Goal: Task Accomplishment & Management: Use online tool/utility

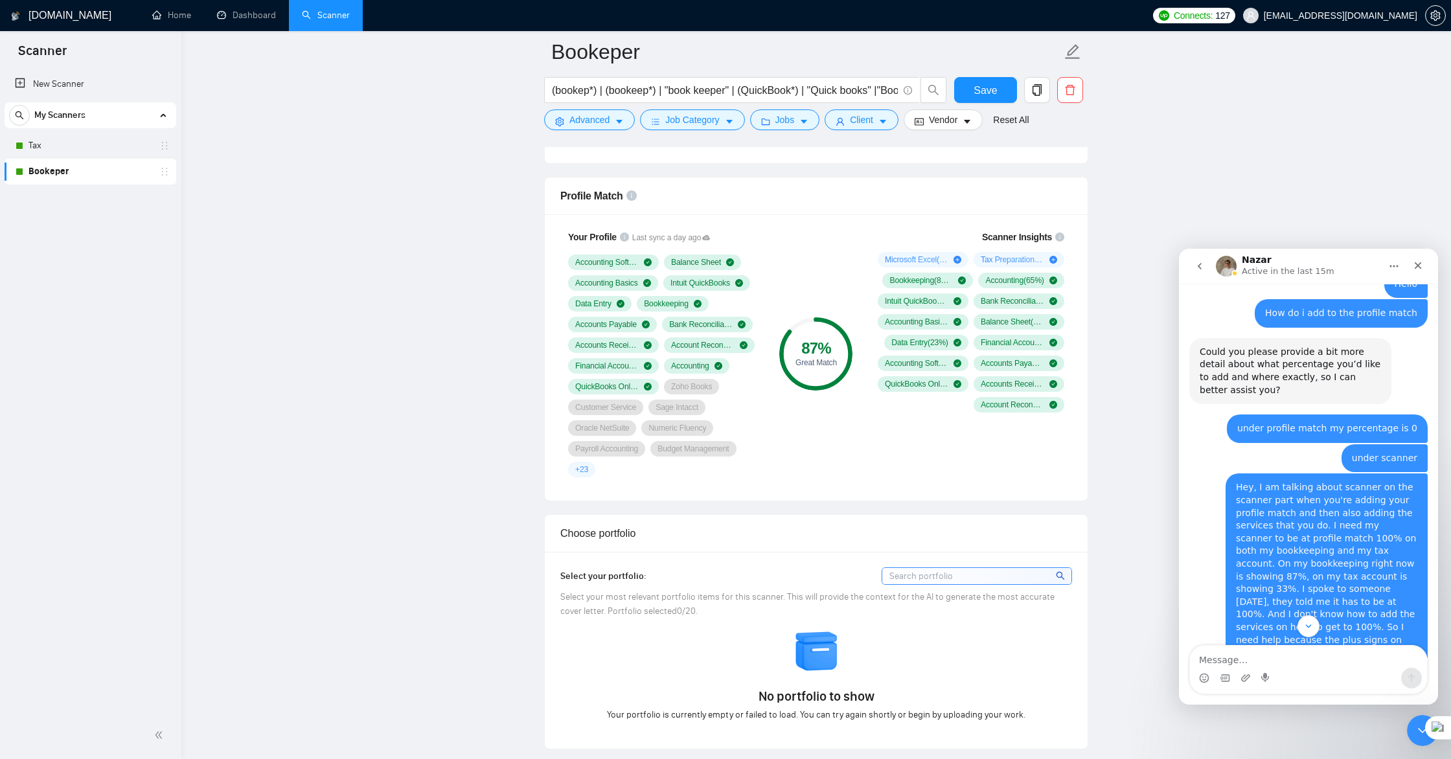
scroll to position [786, 0]
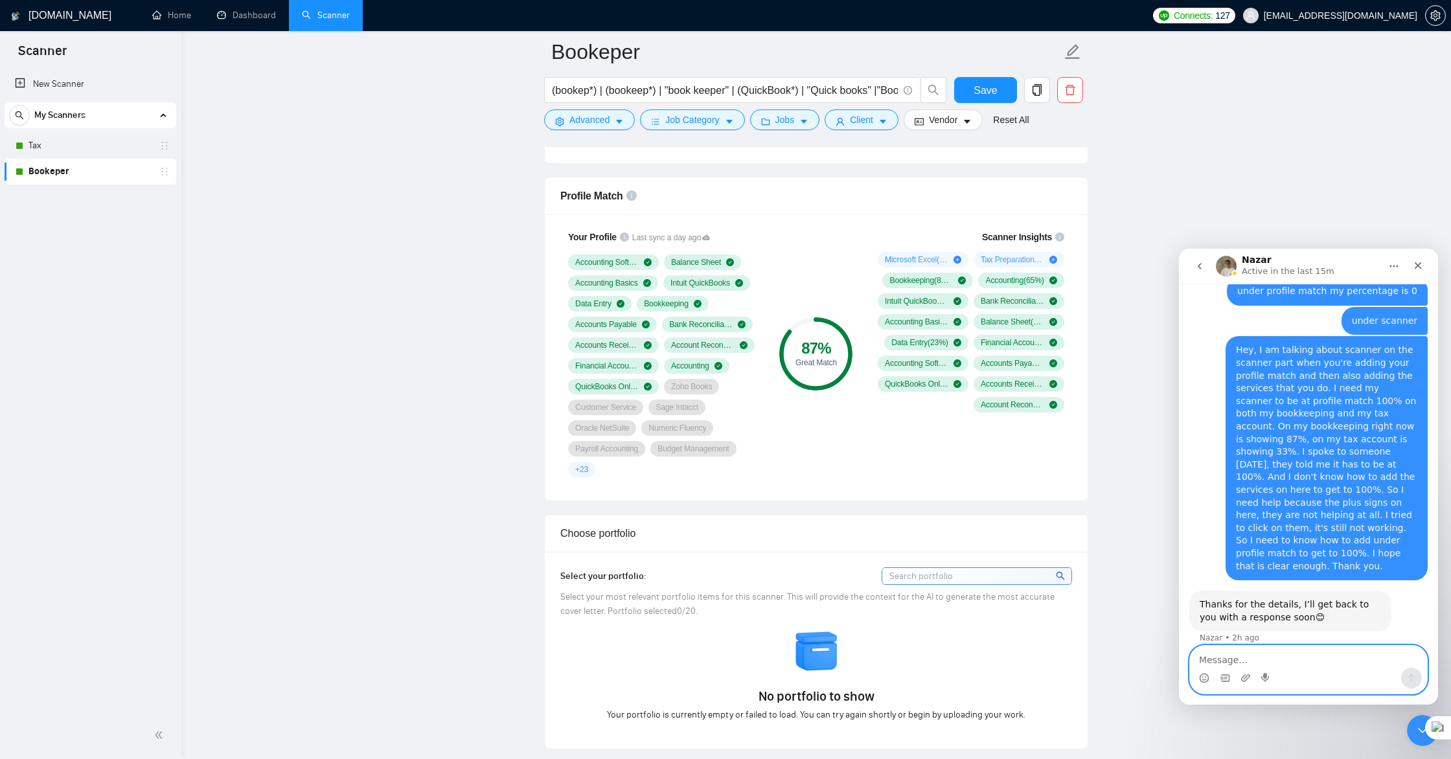
click at [1260, 649] on textarea "Message…" at bounding box center [1308, 657] width 237 height 22
type textarea "Hey"
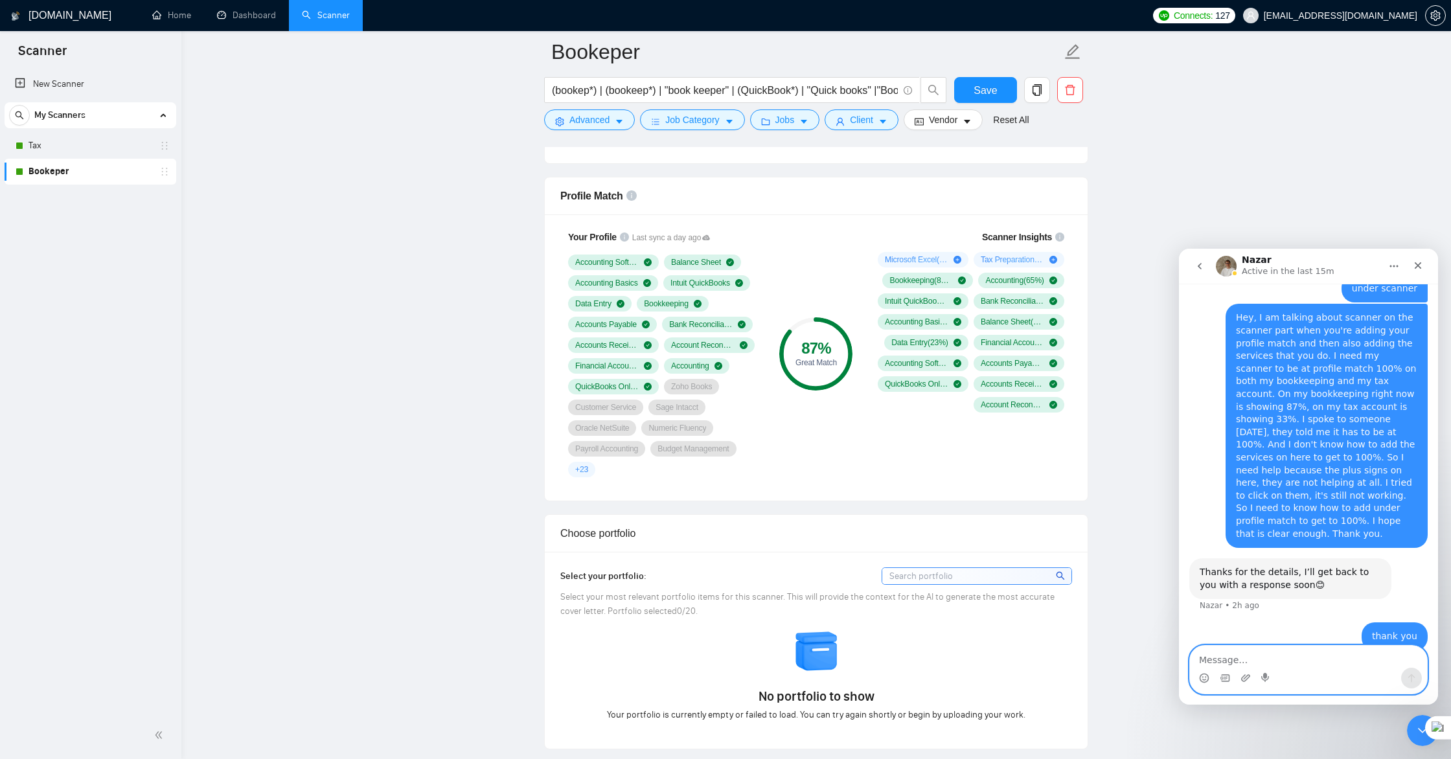
scroll to position [817, 0]
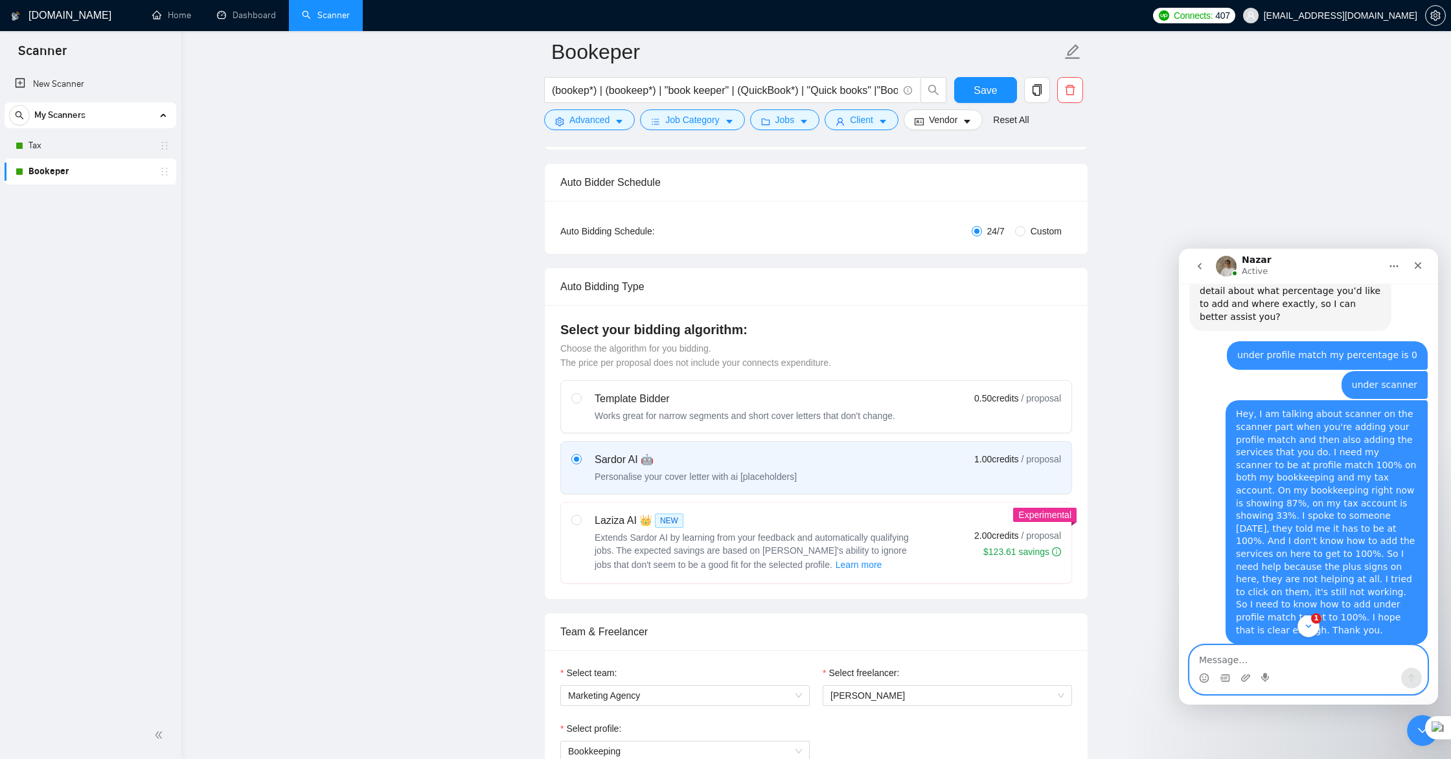
scroll to position [183, 0]
click at [62, 88] on link "New Scanner" at bounding box center [90, 84] width 151 height 26
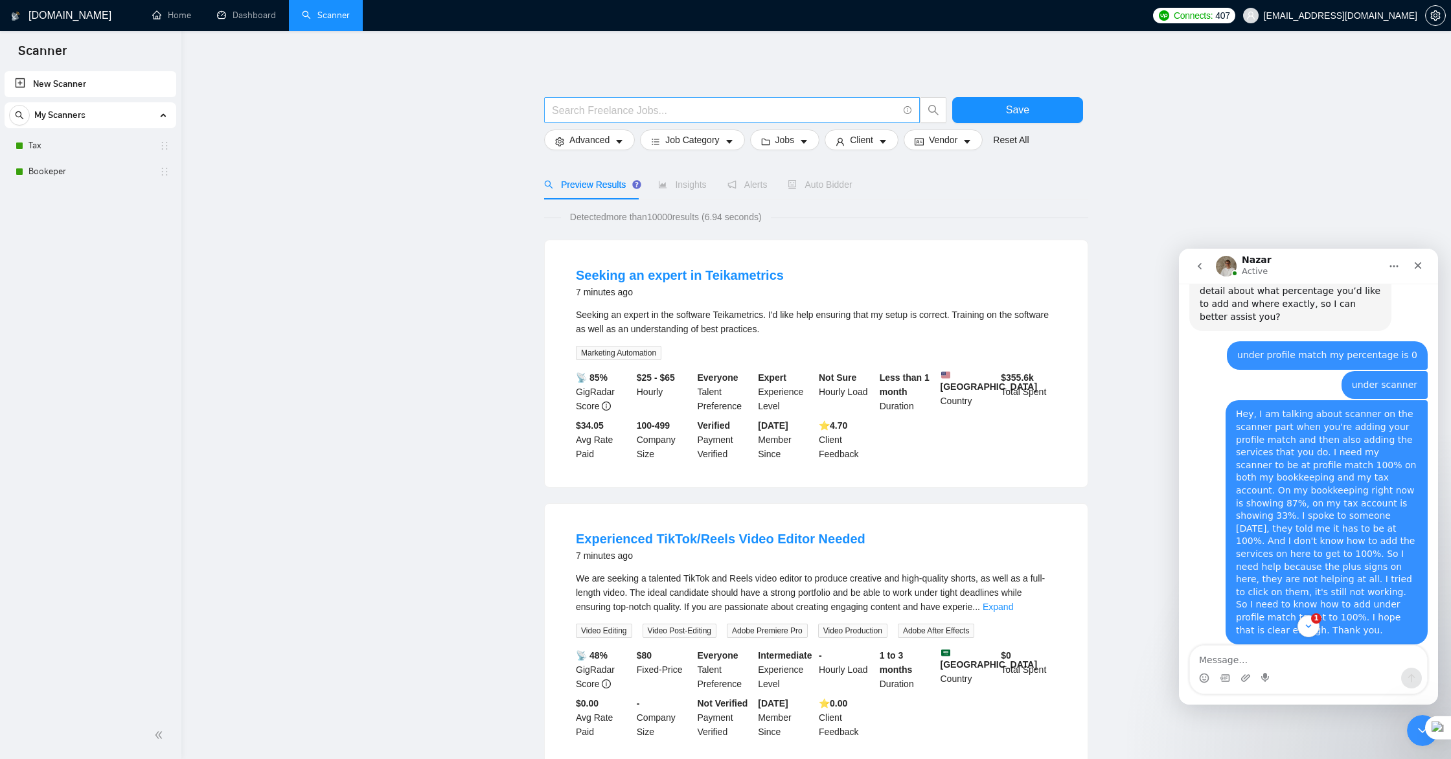
click at [590, 111] on input "text" at bounding box center [725, 110] width 346 height 16
click at [73, 148] on link "Tax" at bounding box center [89, 146] width 123 height 26
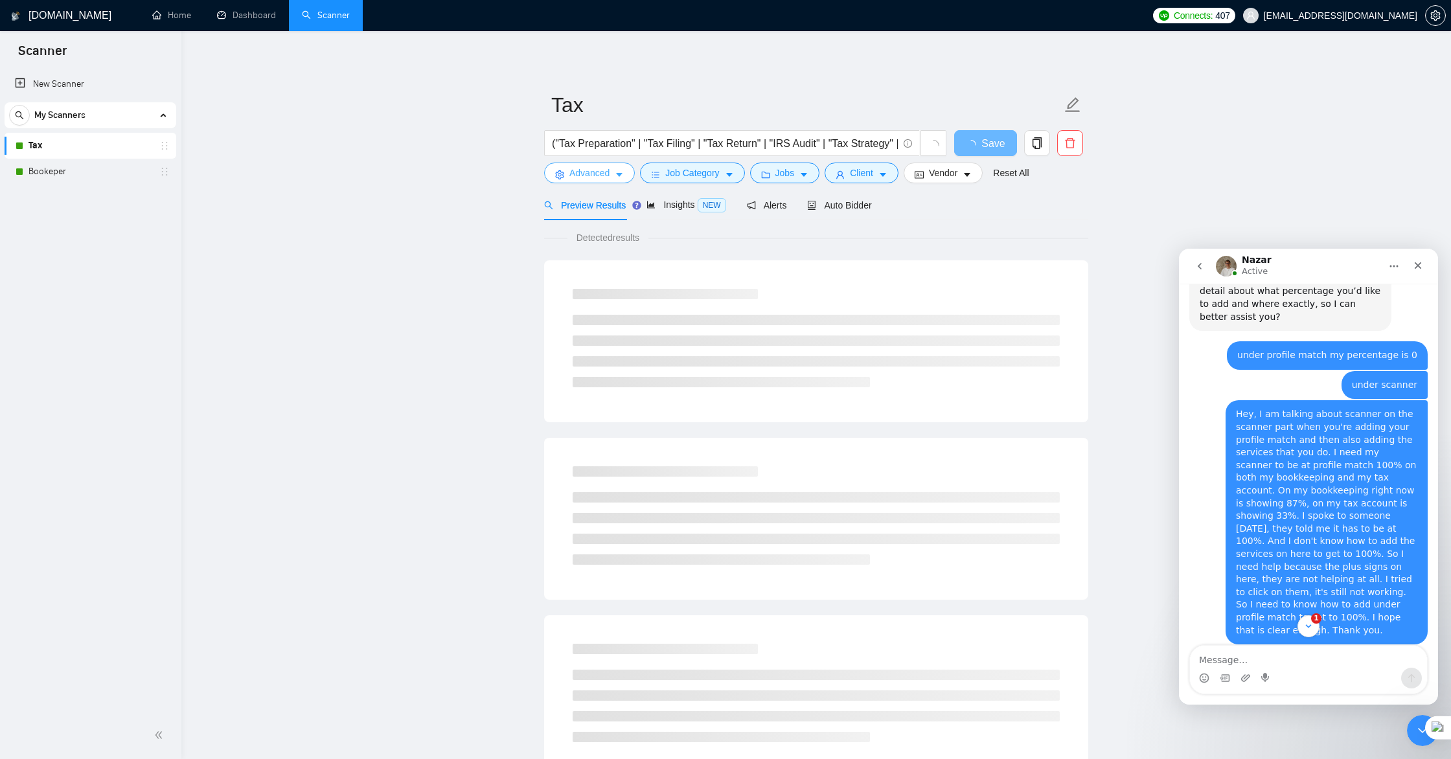
click at [589, 172] on span "Advanced" at bounding box center [589, 173] width 40 height 14
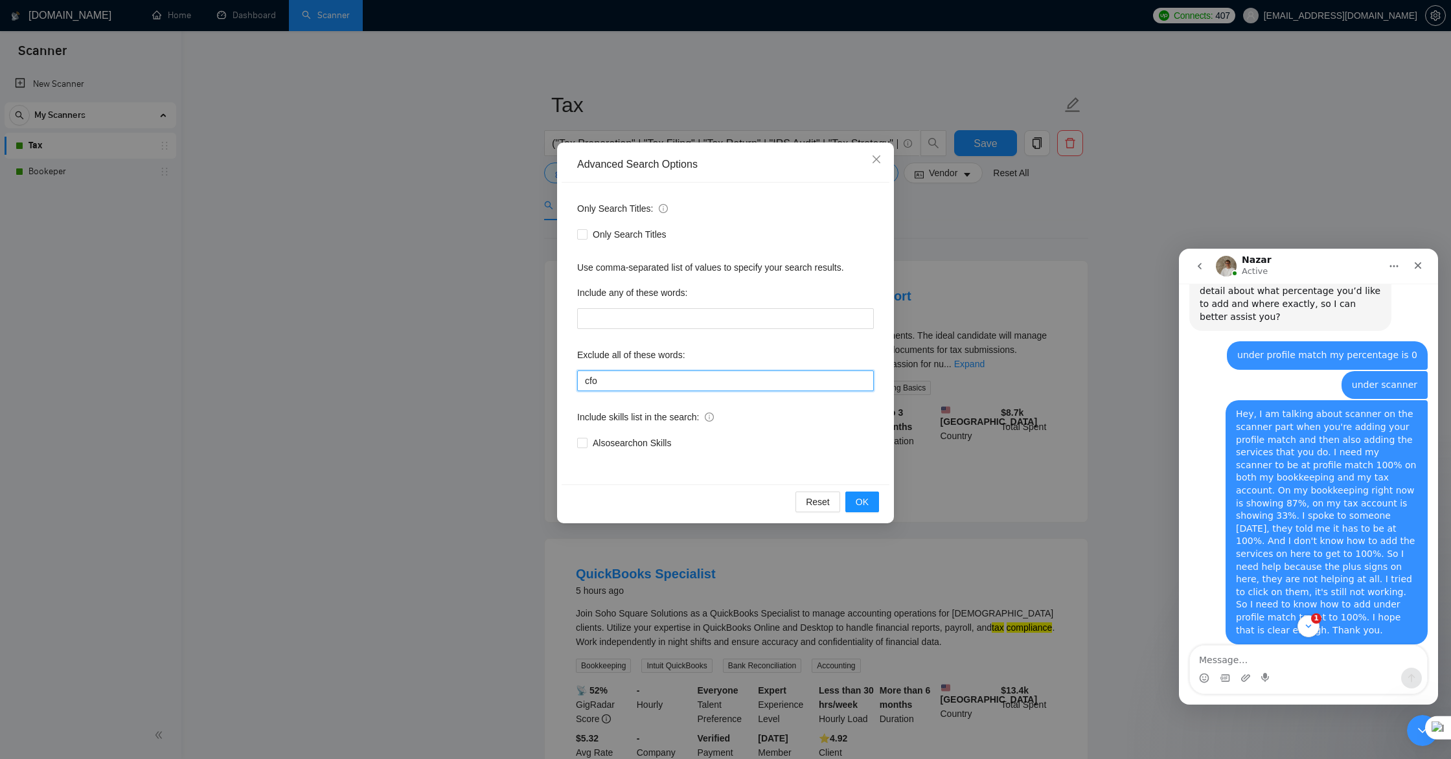
click at [628, 378] on input "cfo" at bounding box center [725, 380] width 297 height 21
type input "c"
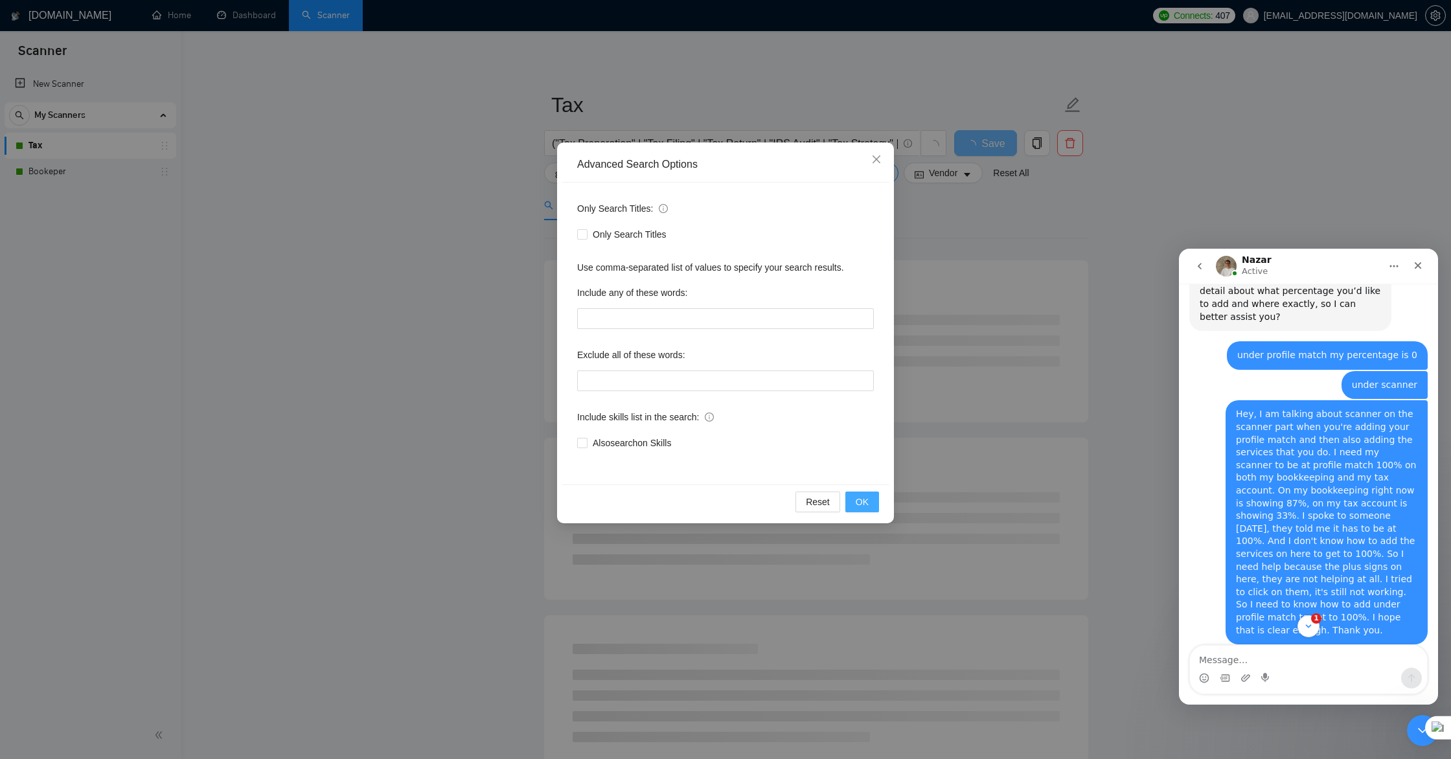
click at [856, 500] on span "OK" at bounding box center [862, 502] width 13 height 14
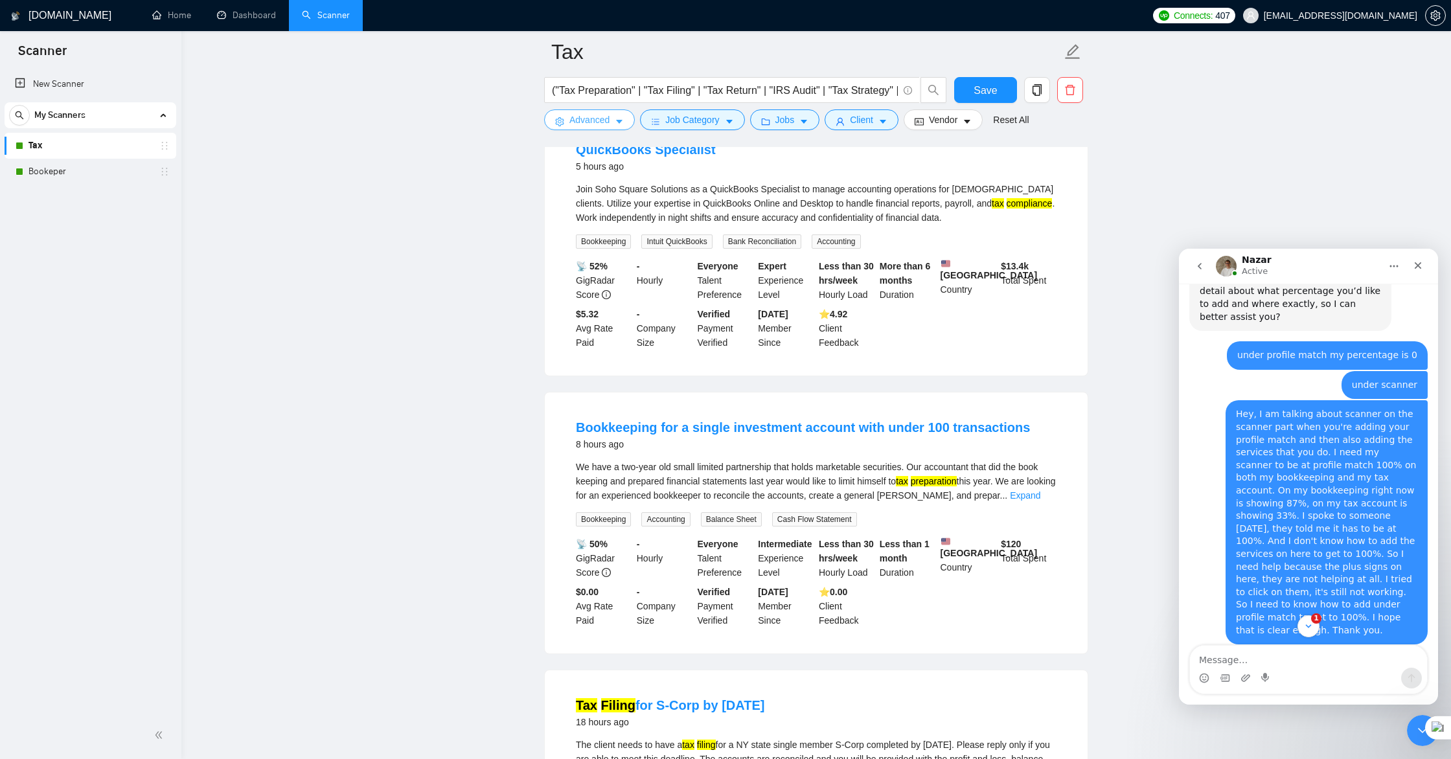
scroll to position [435, 0]
click at [76, 85] on link "New Scanner" at bounding box center [90, 84] width 151 height 26
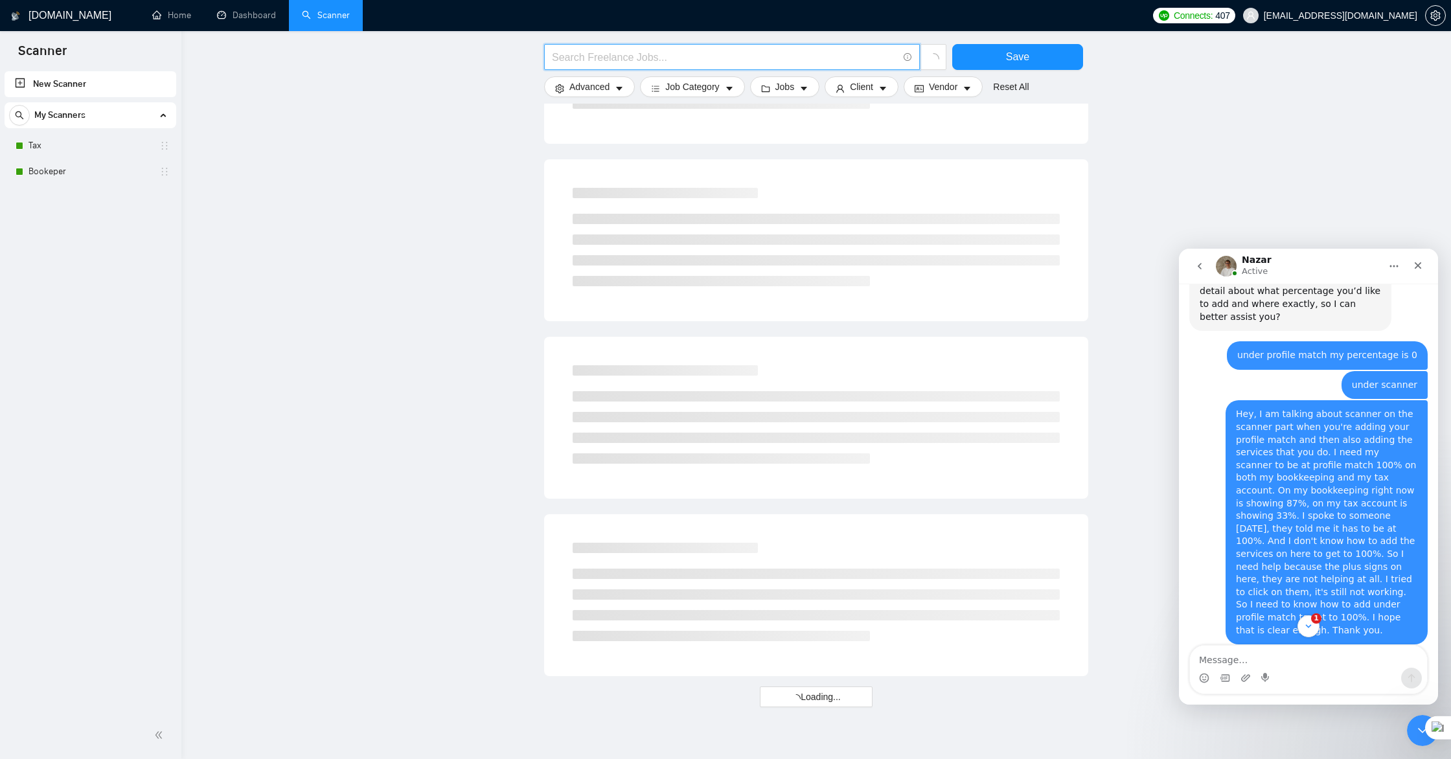
click at [608, 57] on input "text" at bounding box center [725, 57] width 346 height 16
type input "}"
type input "]"
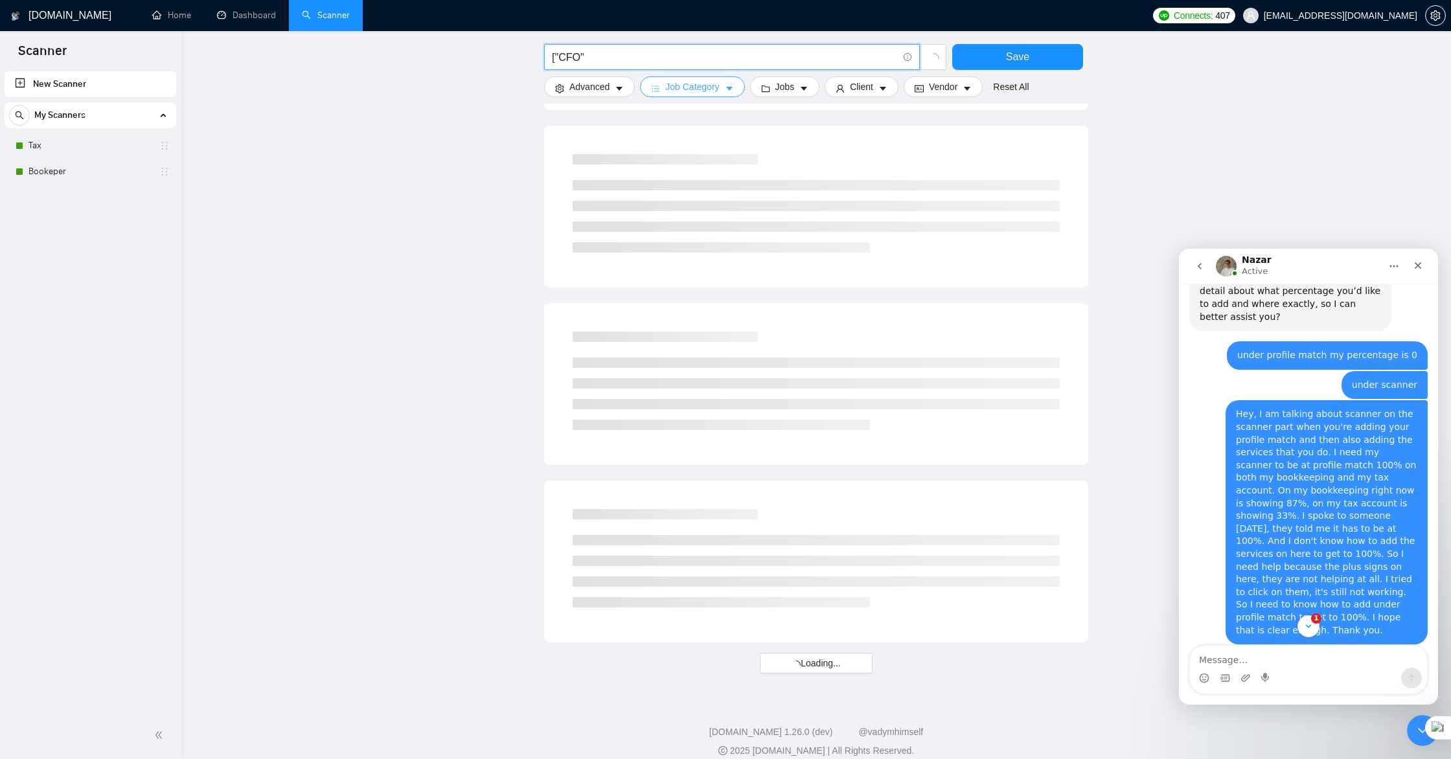
scroll to position [483, 0]
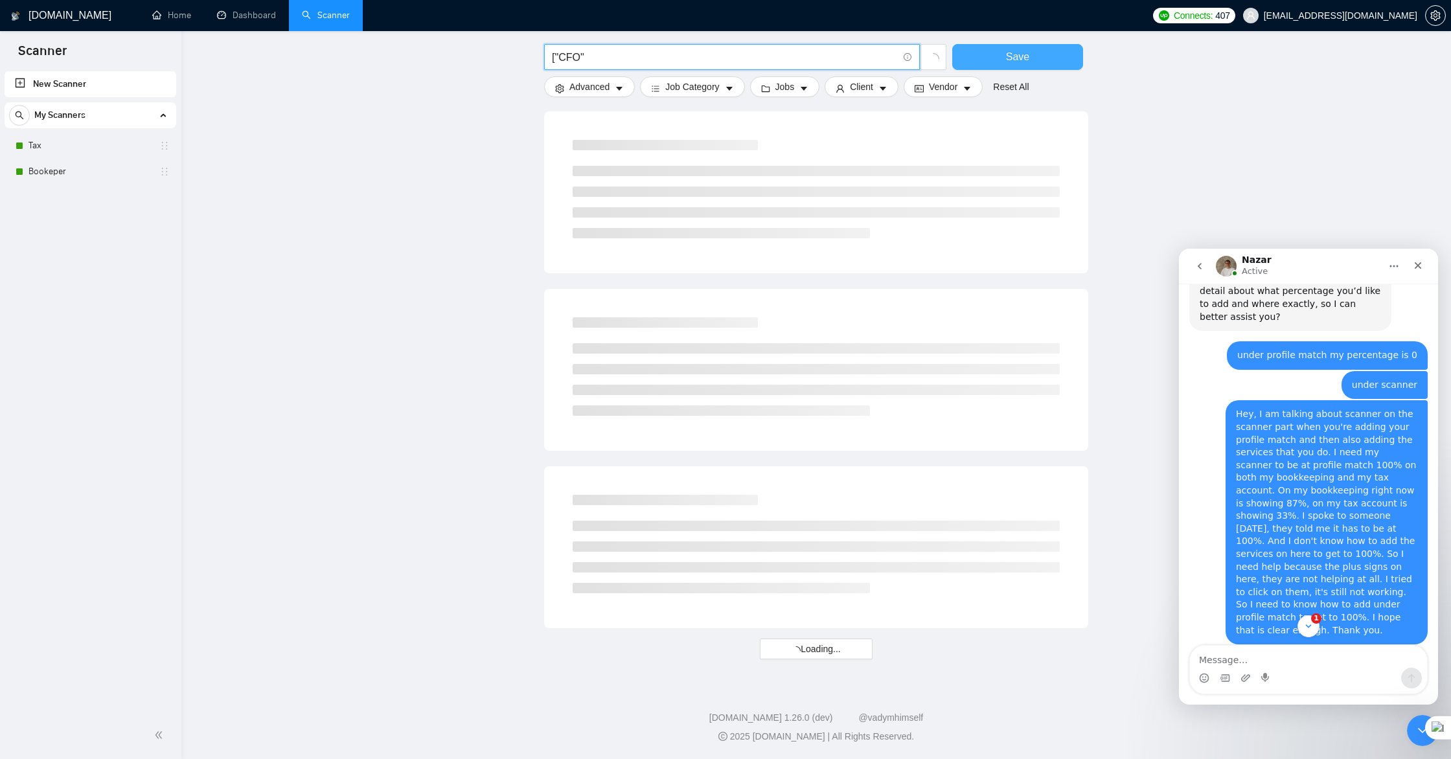
type input "["CFO""
click at [990, 61] on button "Save" at bounding box center [1017, 57] width 131 height 26
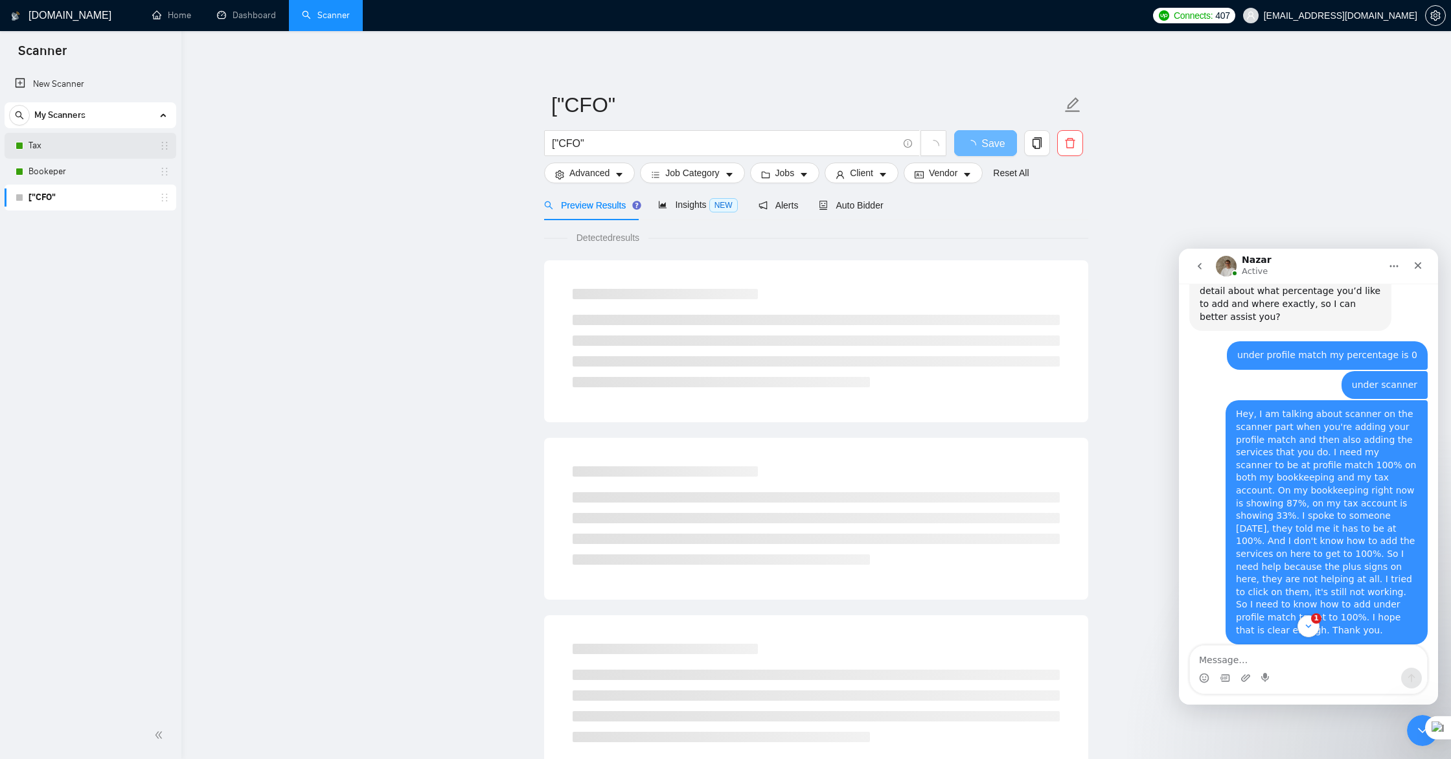
click at [42, 148] on link "Tax" at bounding box center [89, 146] width 123 height 26
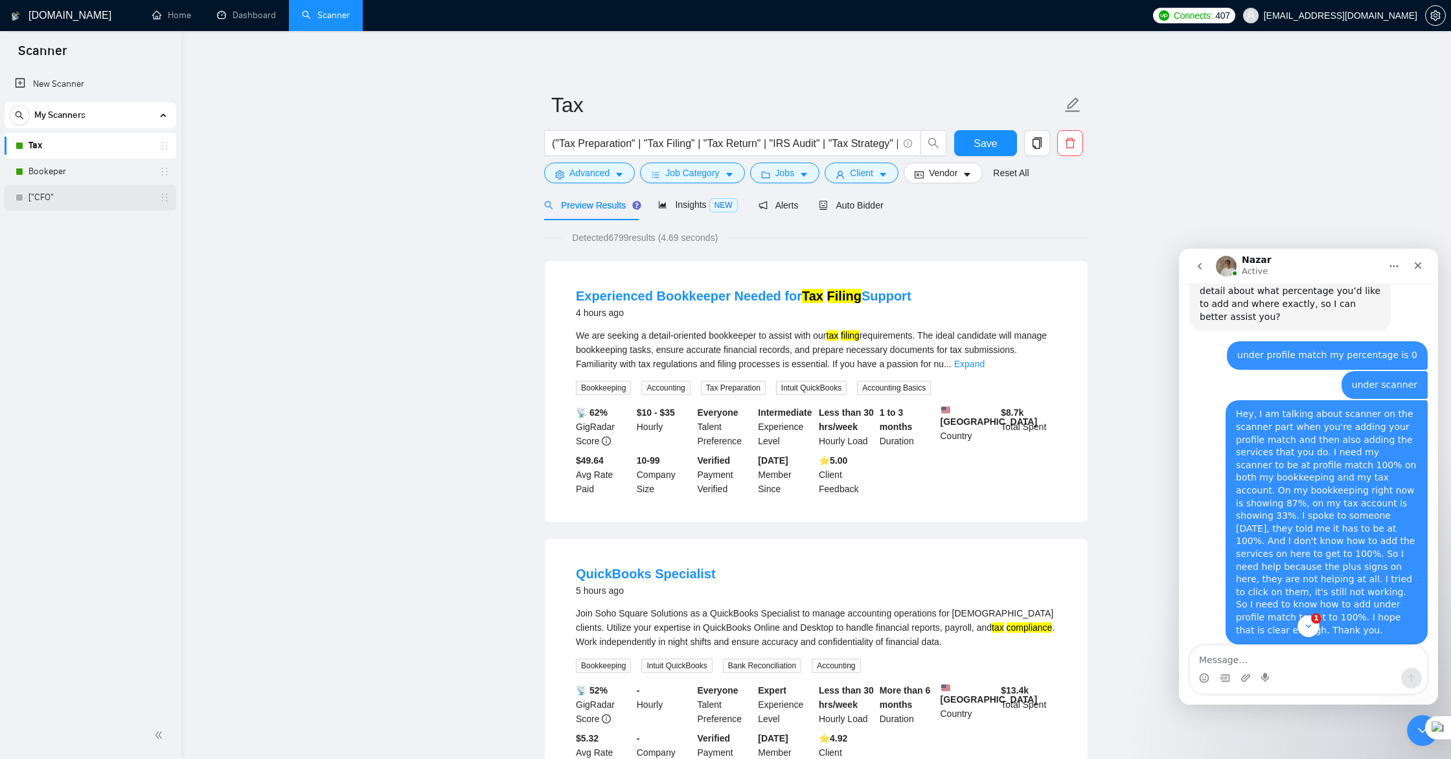
click at [52, 199] on link "["CFO"" at bounding box center [89, 198] width 123 height 26
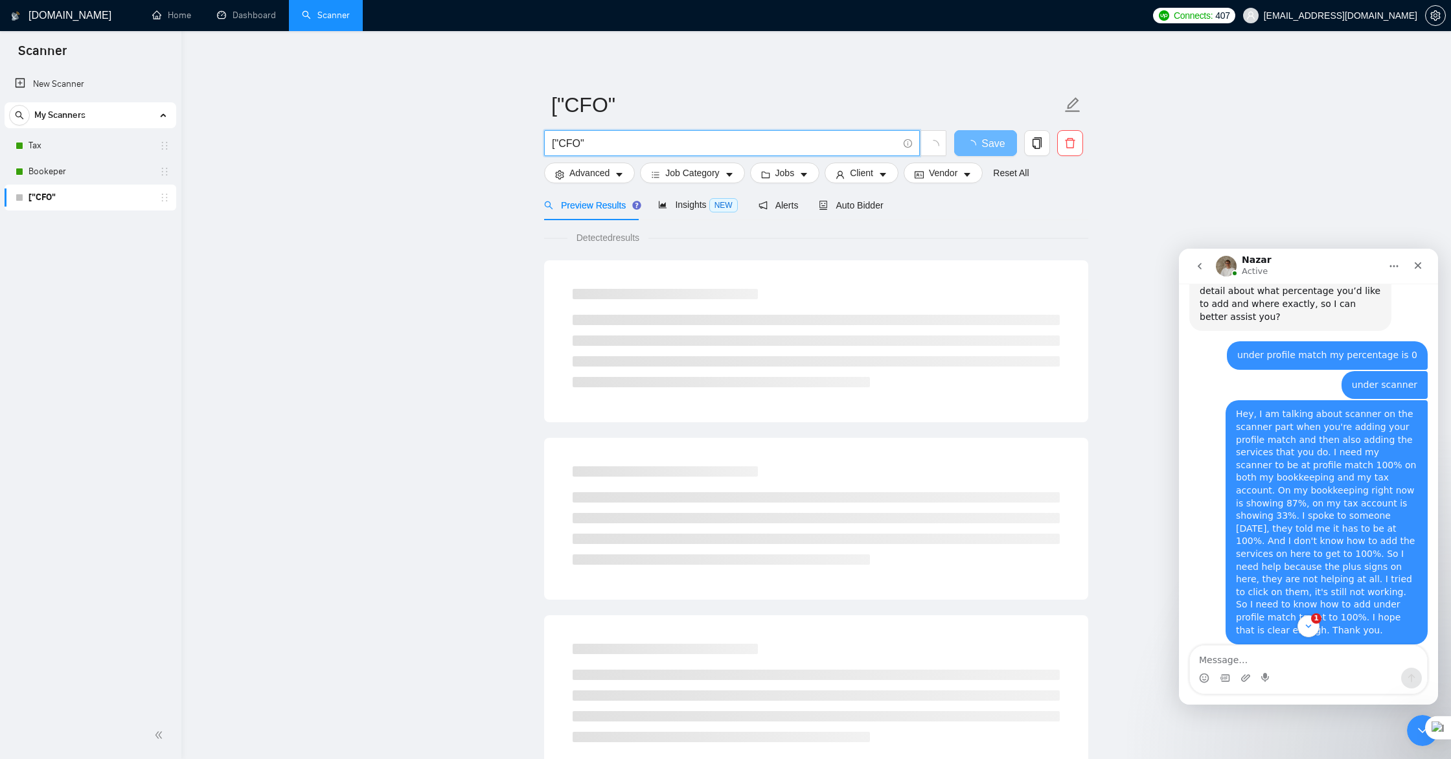
click at [598, 138] on input "["CFO"" at bounding box center [725, 143] width 346 height 16
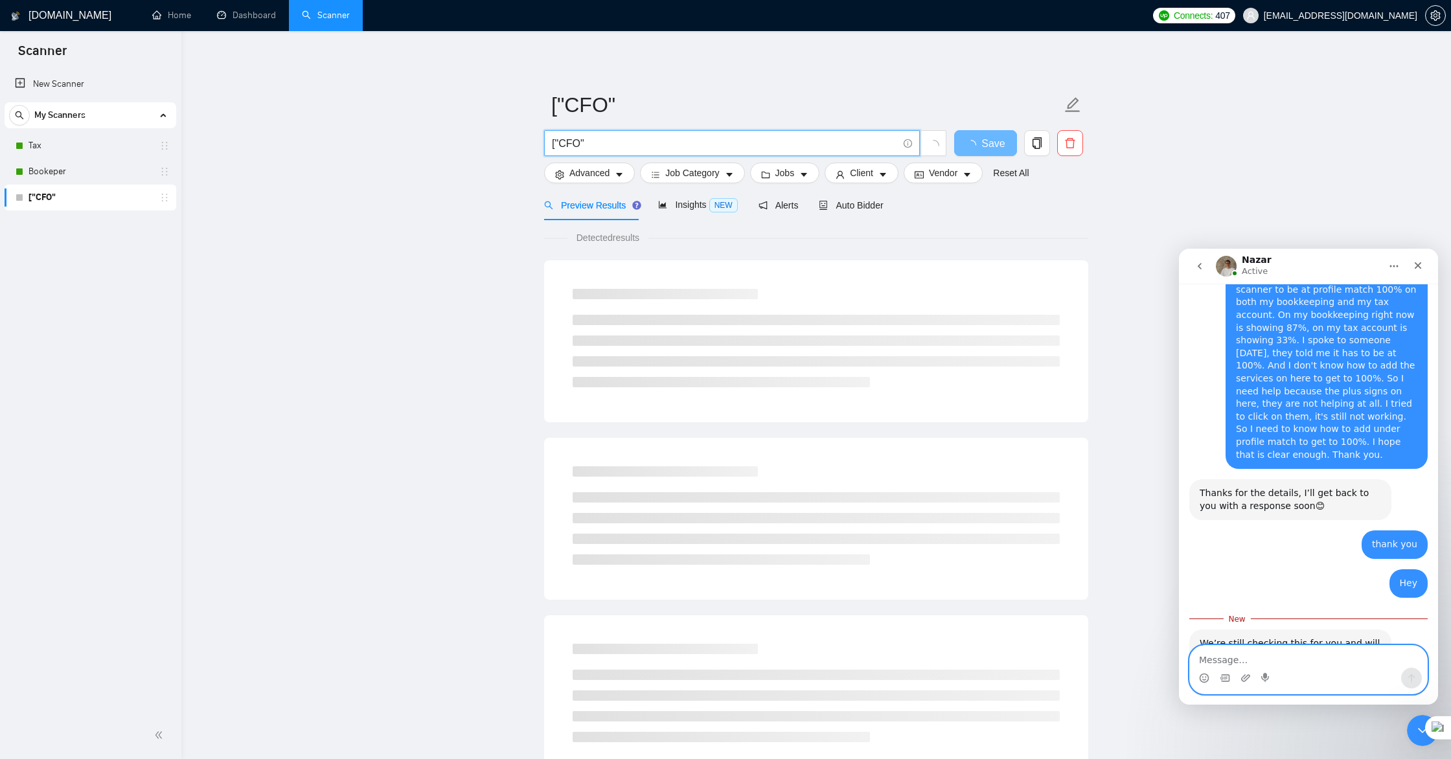
click at [1249, 656] on textarea "Message…" at bounding box center [1308, 657] width 237 height 22
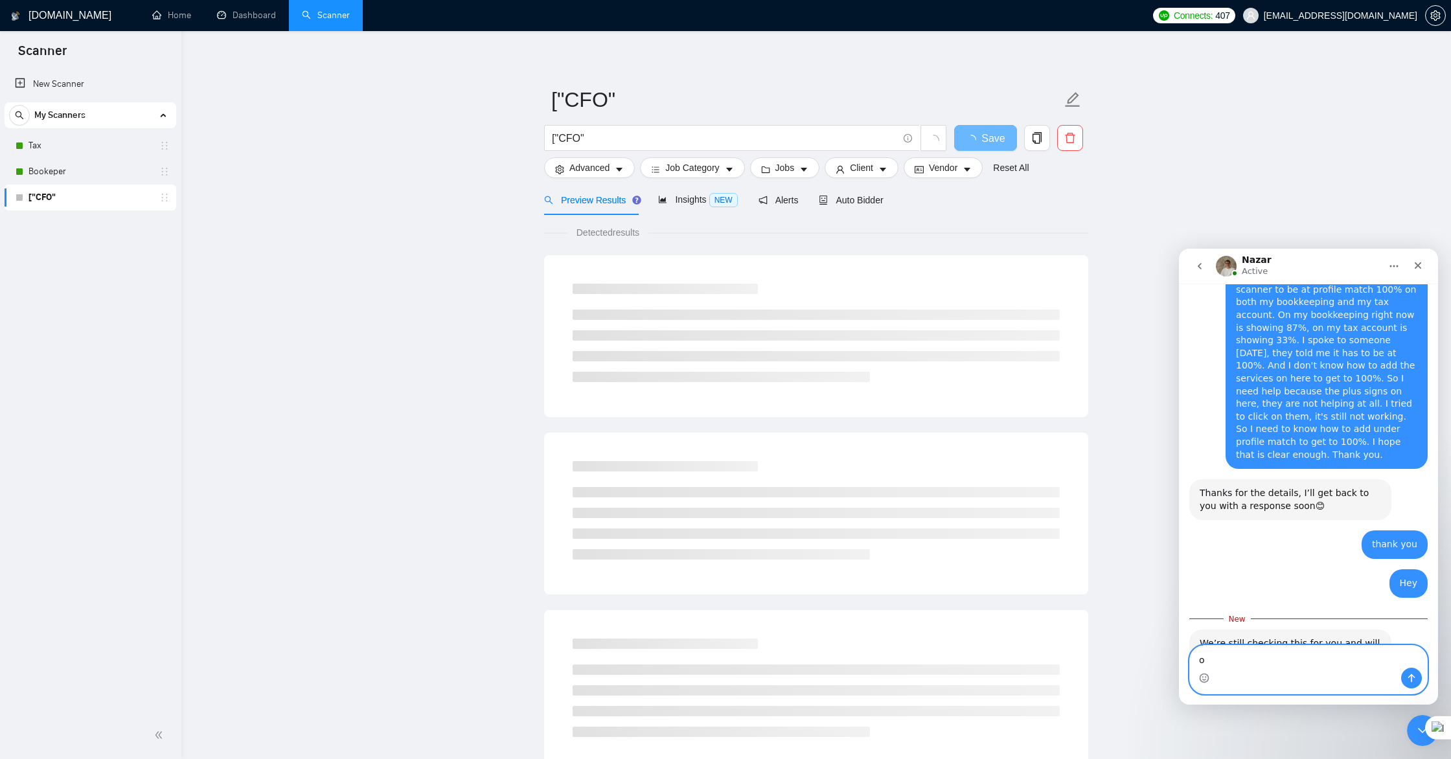
type textarea "ok"
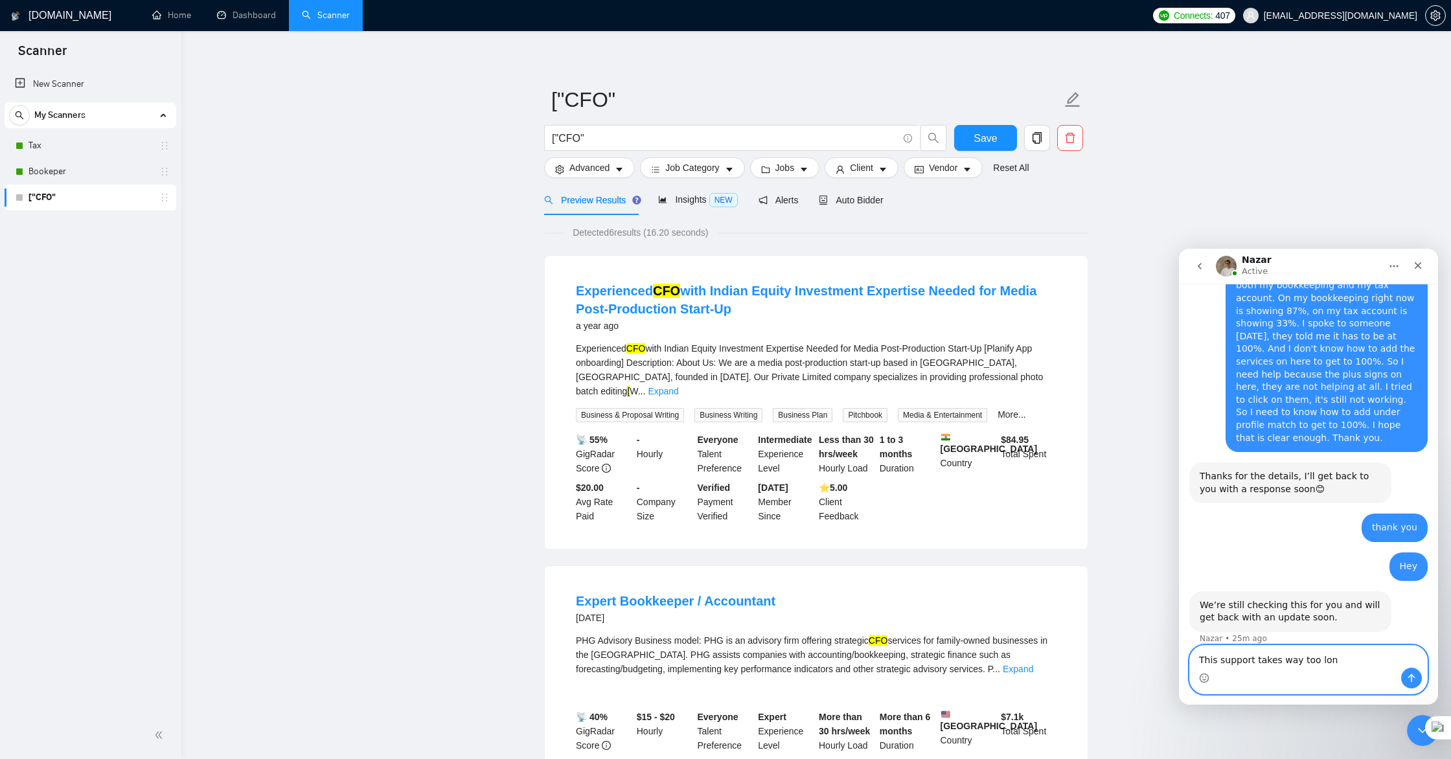
type textarea "This support takes way too long"
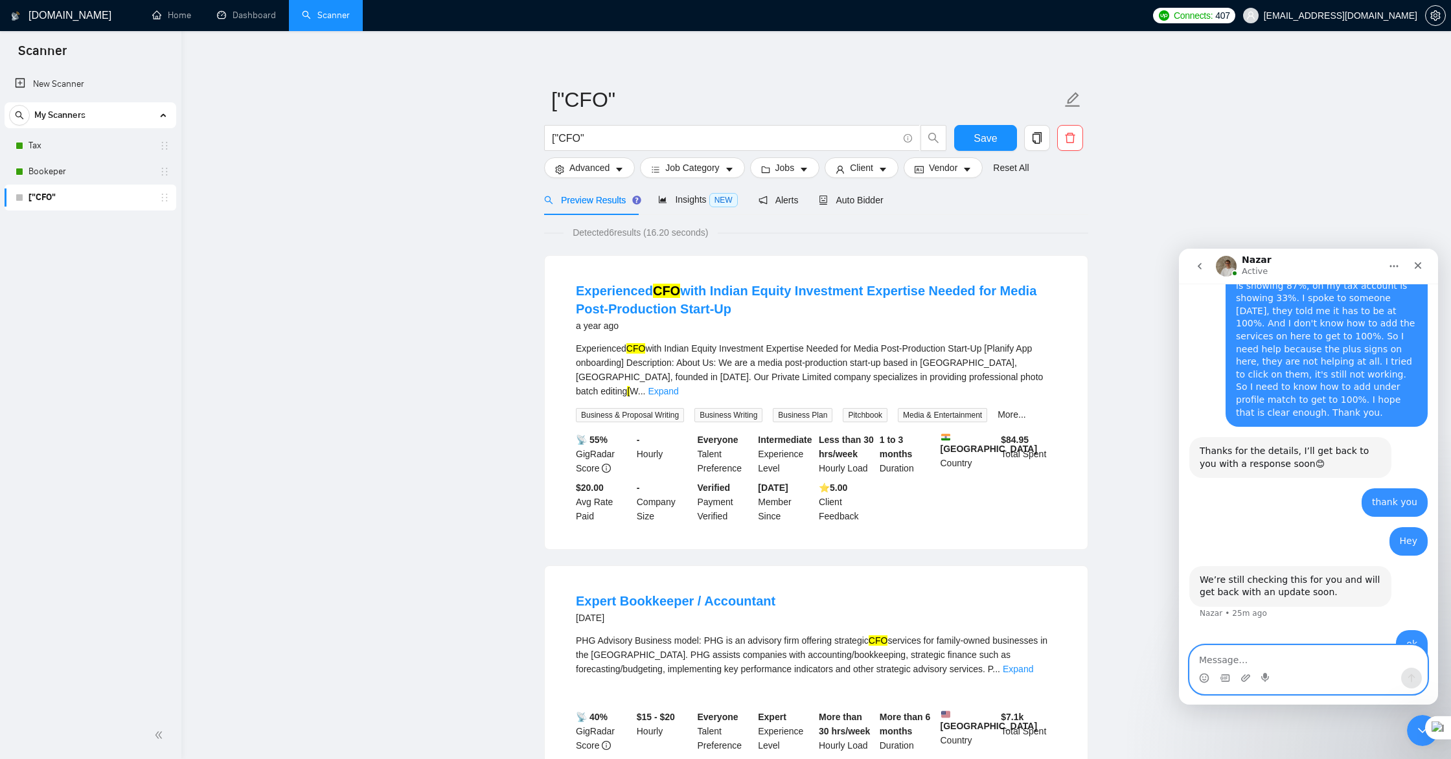
scroll to position [944, 0]
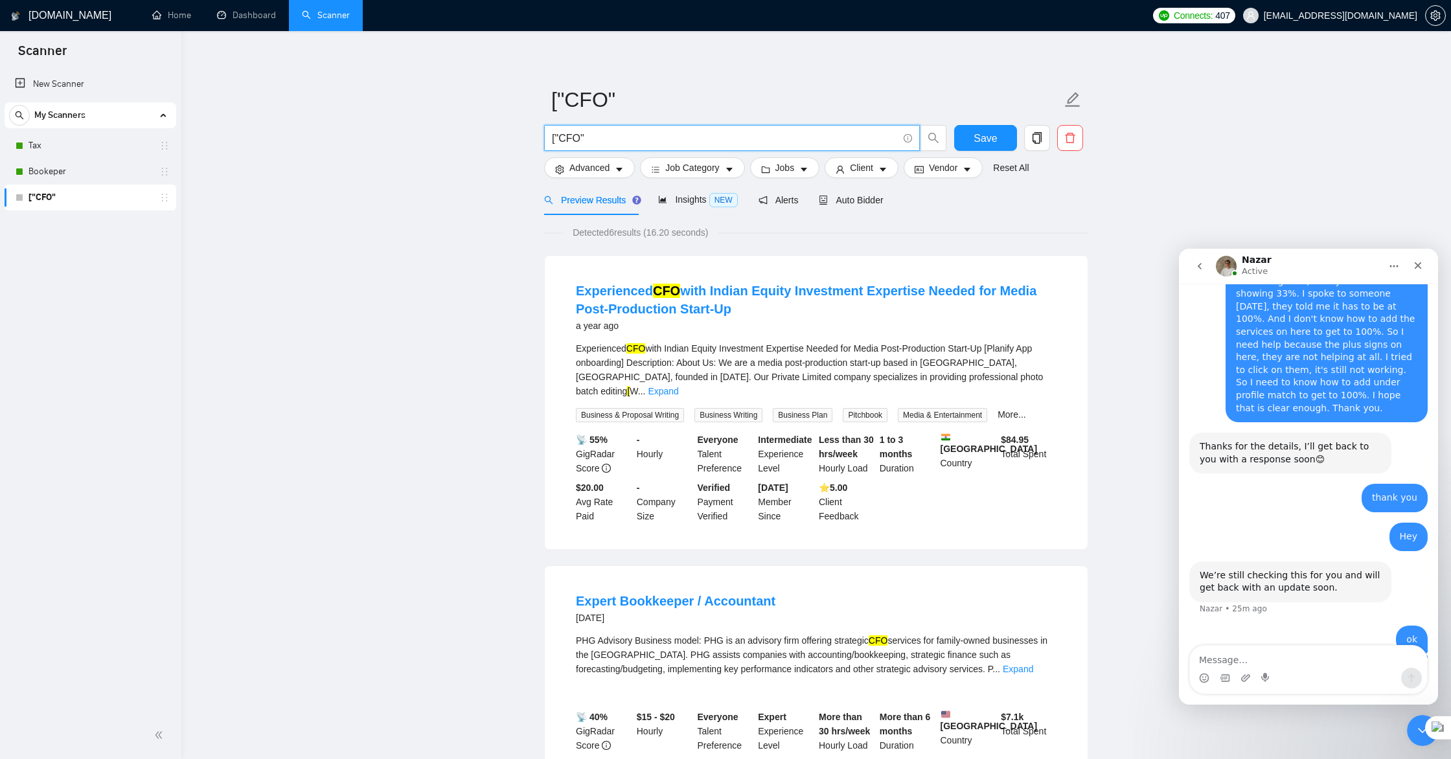
click at [598, 133] on input "["CFO"" at bounding box center [725, 138] width 346 height 16
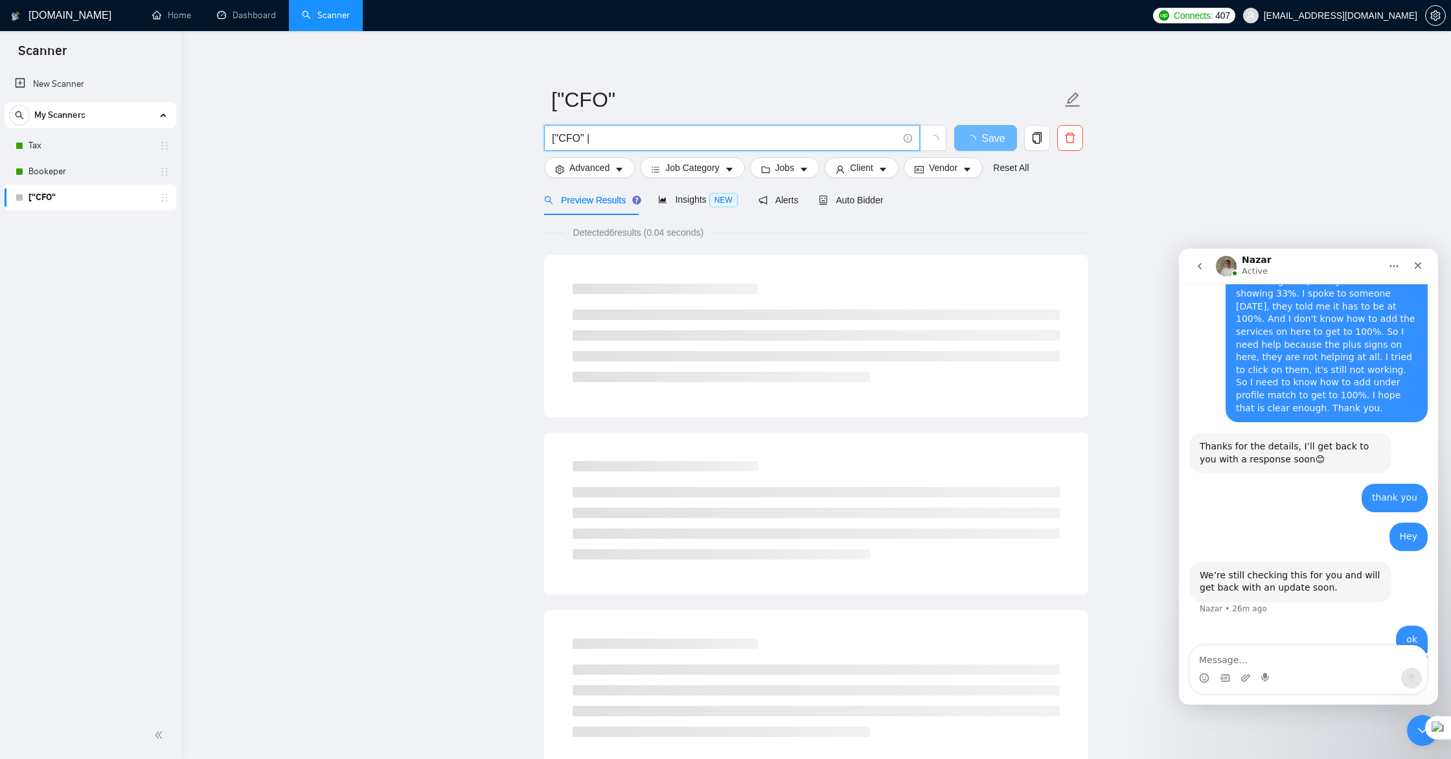
click at [588, 139] on input "["CFO" |" at bounding box center [725, 138] width 346 height 16
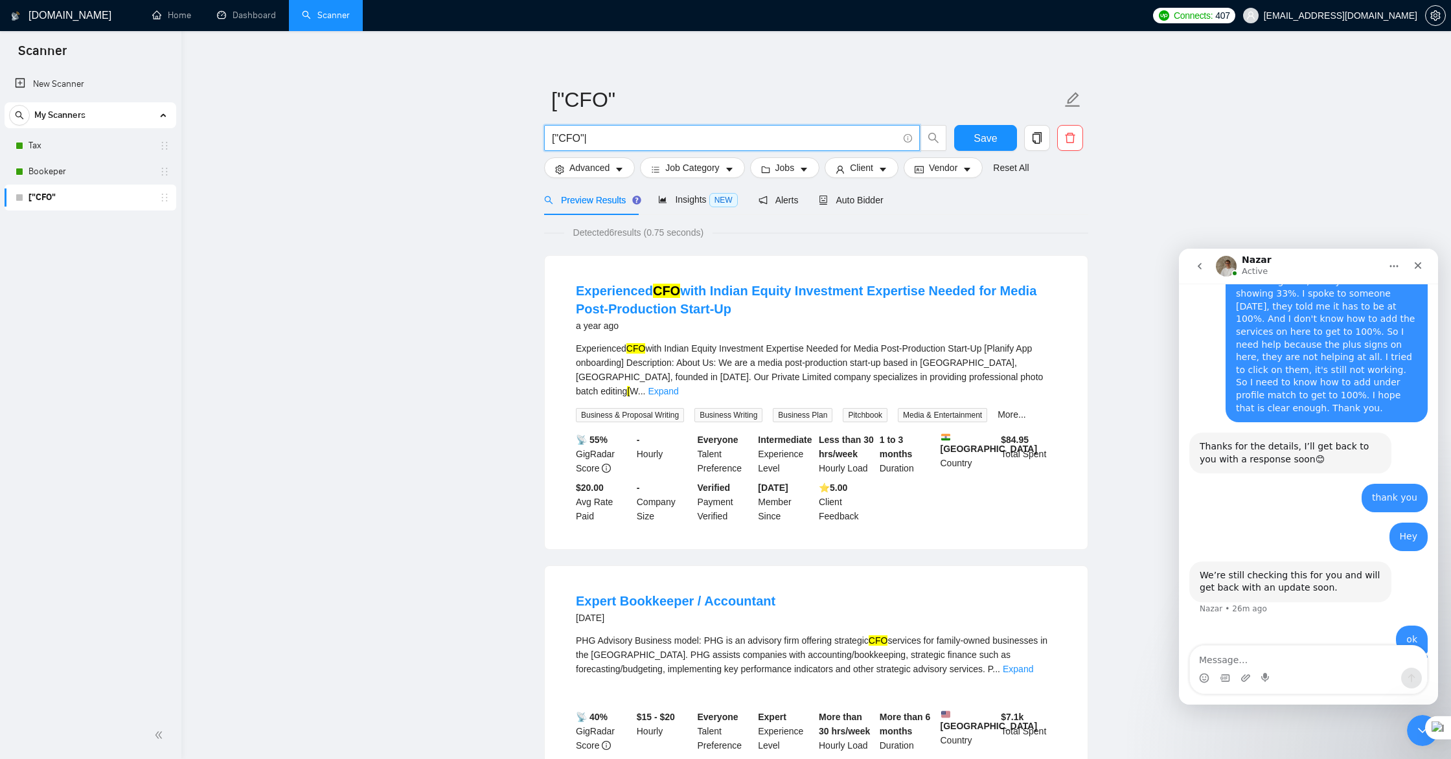
click at [604, 141] on input "["CFO"|" at bounding box center [725, 138] width 346 height 16
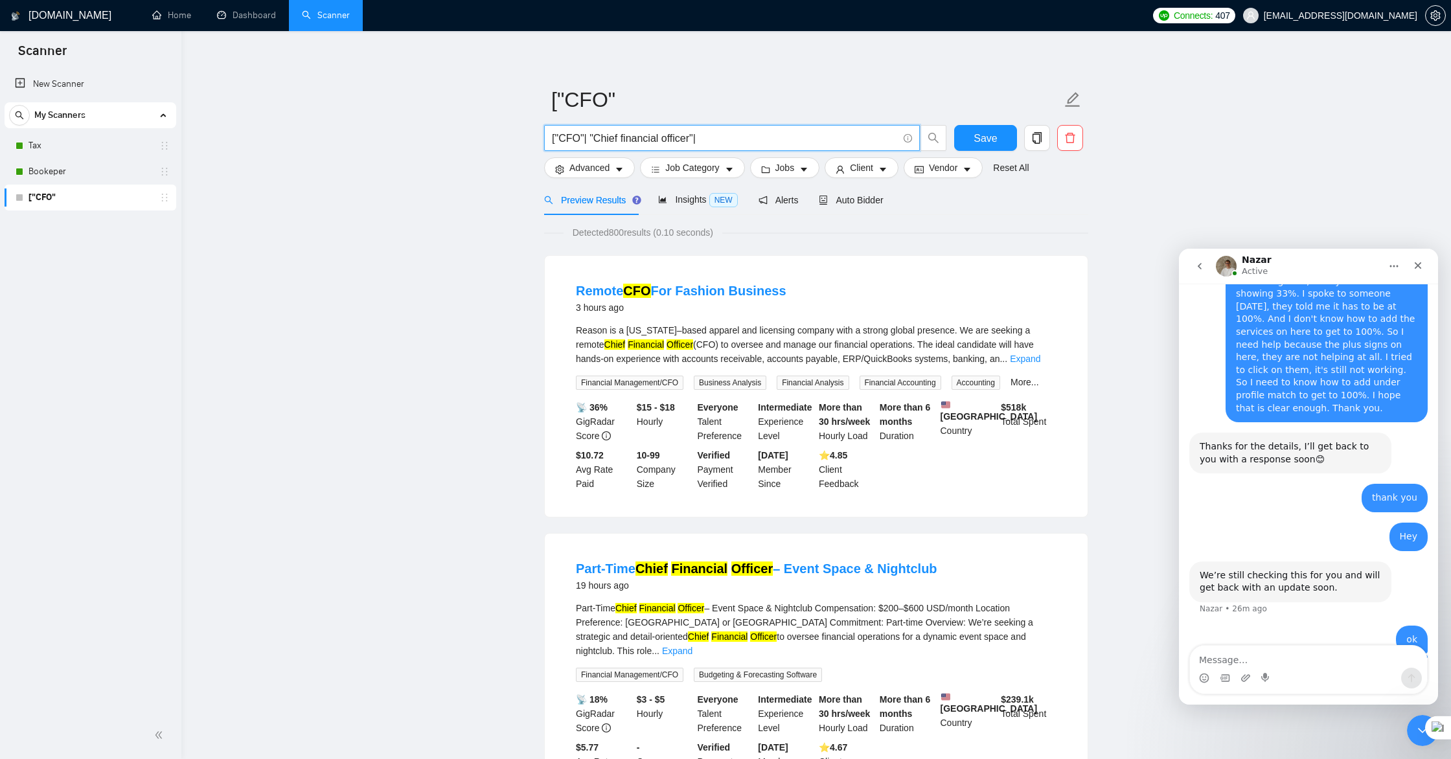
scroll to position [7, 0]
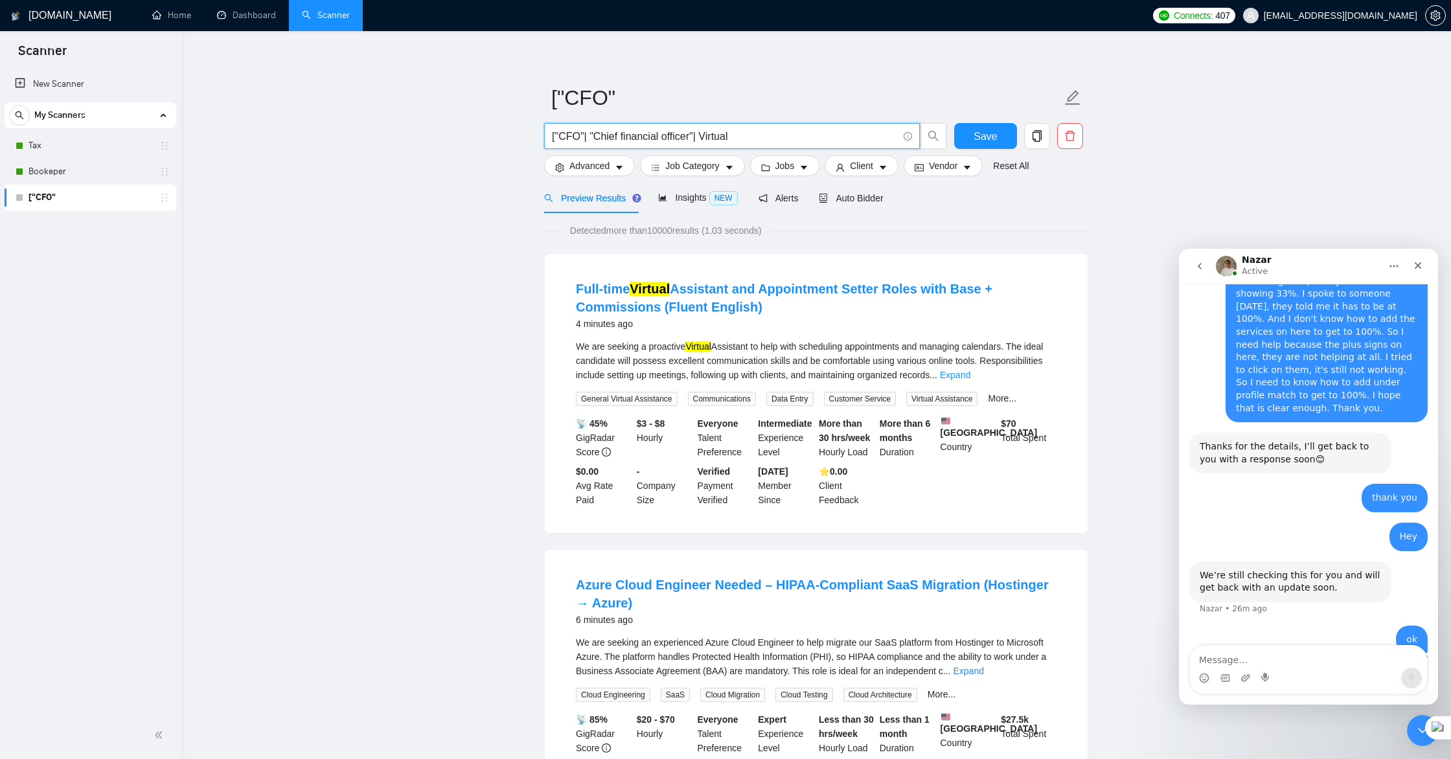
click at [705, 131] on input "["CFO"| "Chief financial officer"| Virtual" at bounding box center [725, 136] width 346 height 16
click at [759, 137] on input "["CFO"| "Chief financial officer"| "Virtual" at bounding box center [725, 136] width 346 height 16
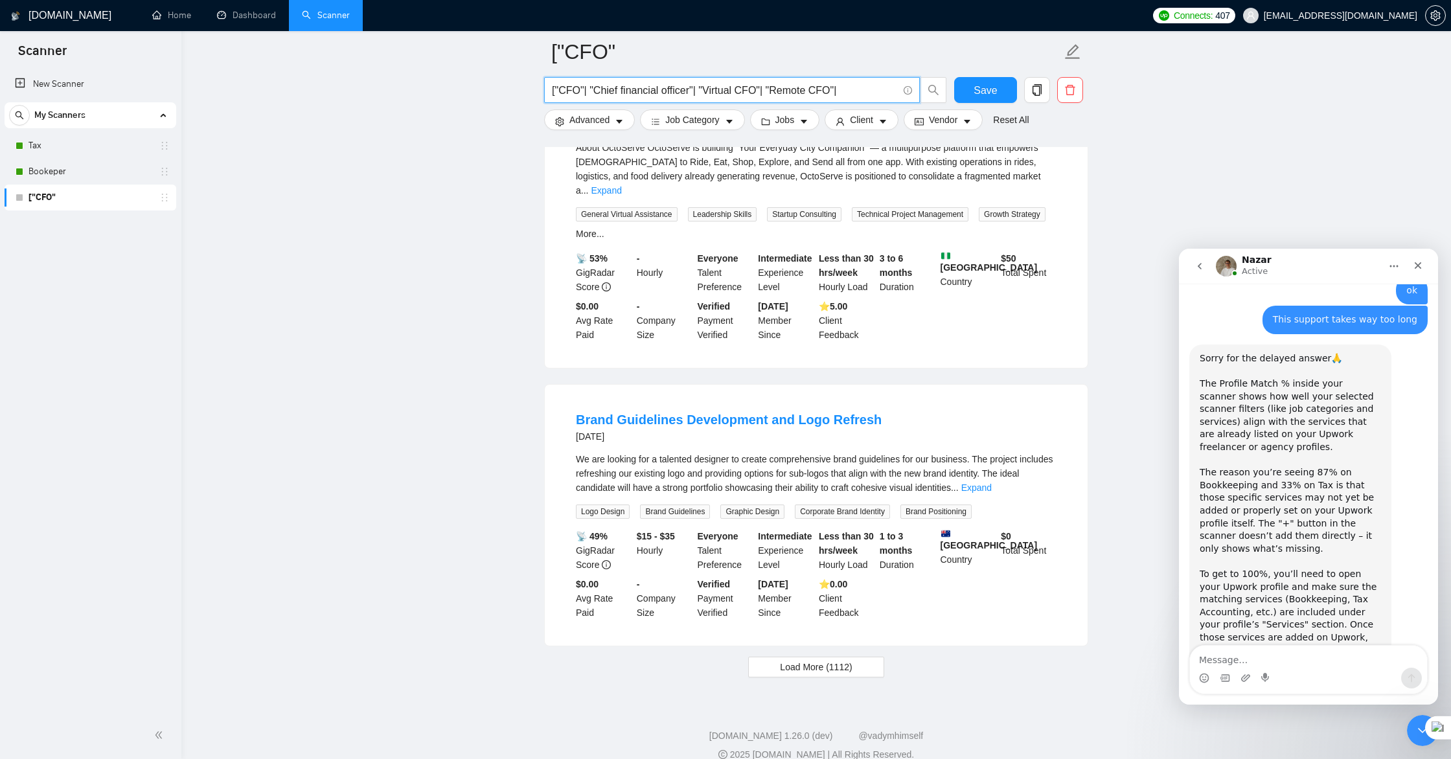
scroll to position [1287, 0]
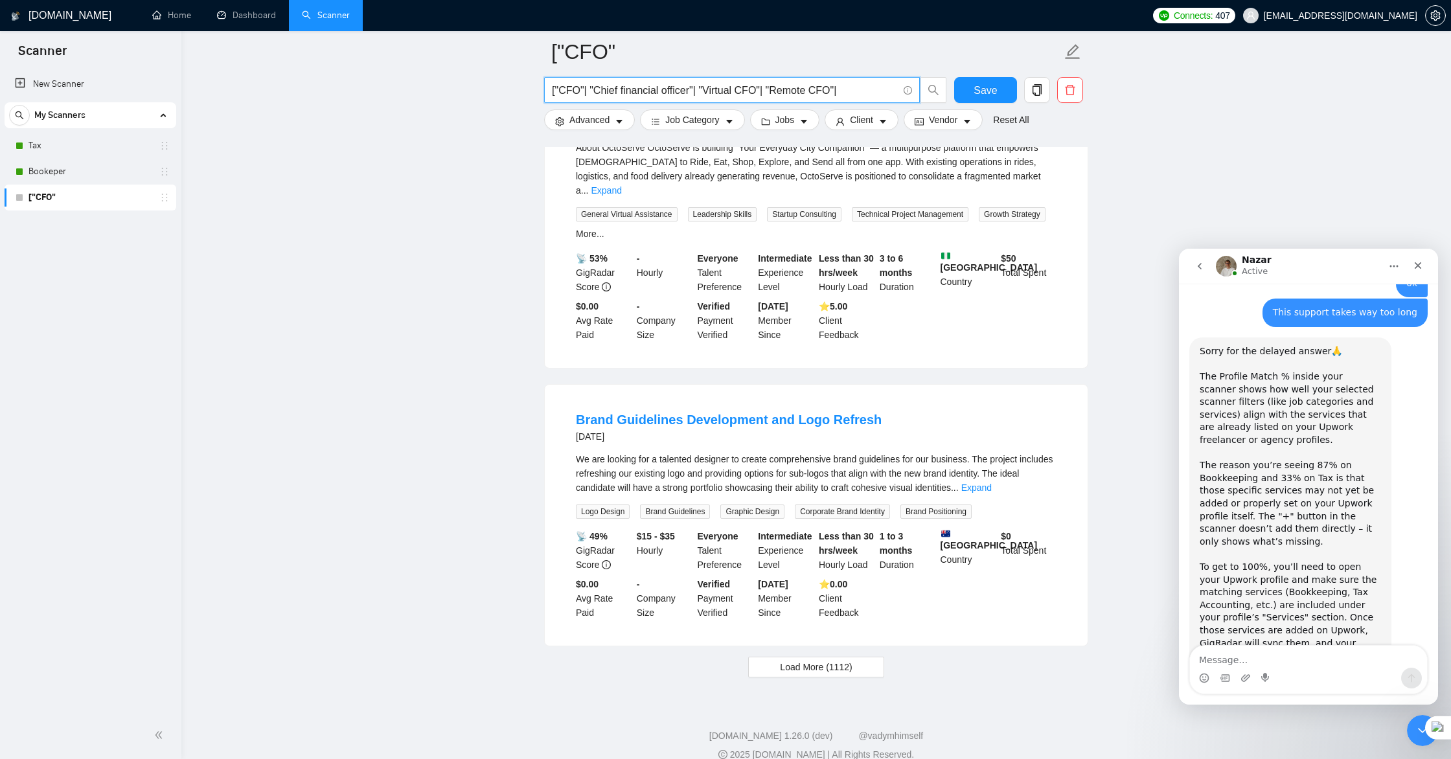
type input "["CFO"| "Chief financial officer"| "Virtual CFO"| "Remote CFO"|"
click at [1260, 659] on textarea "Message…" at bounding box center [1308, 657] width 237 height 22
type textarea "Ok i will check and adjust thta. thank you"
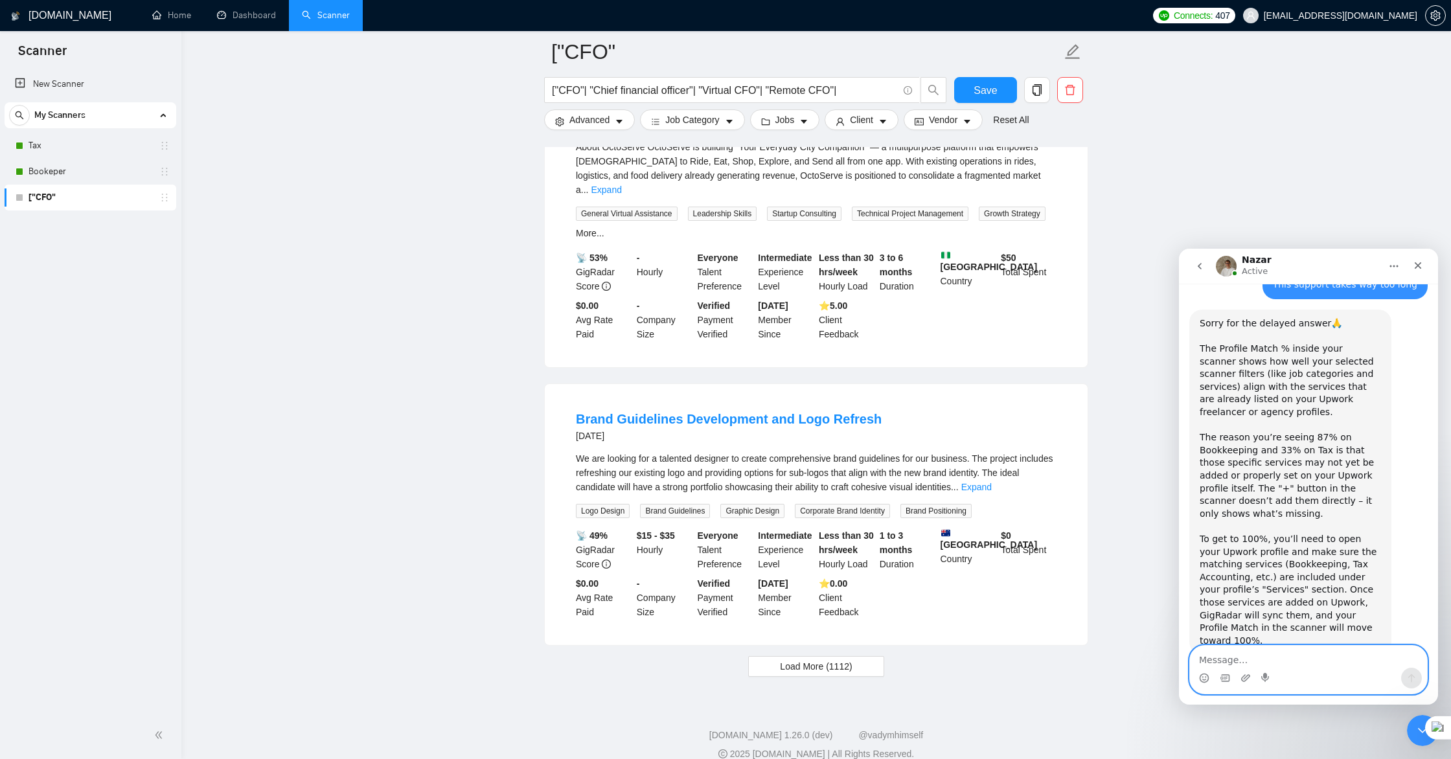
scroll to position [1325, 0]
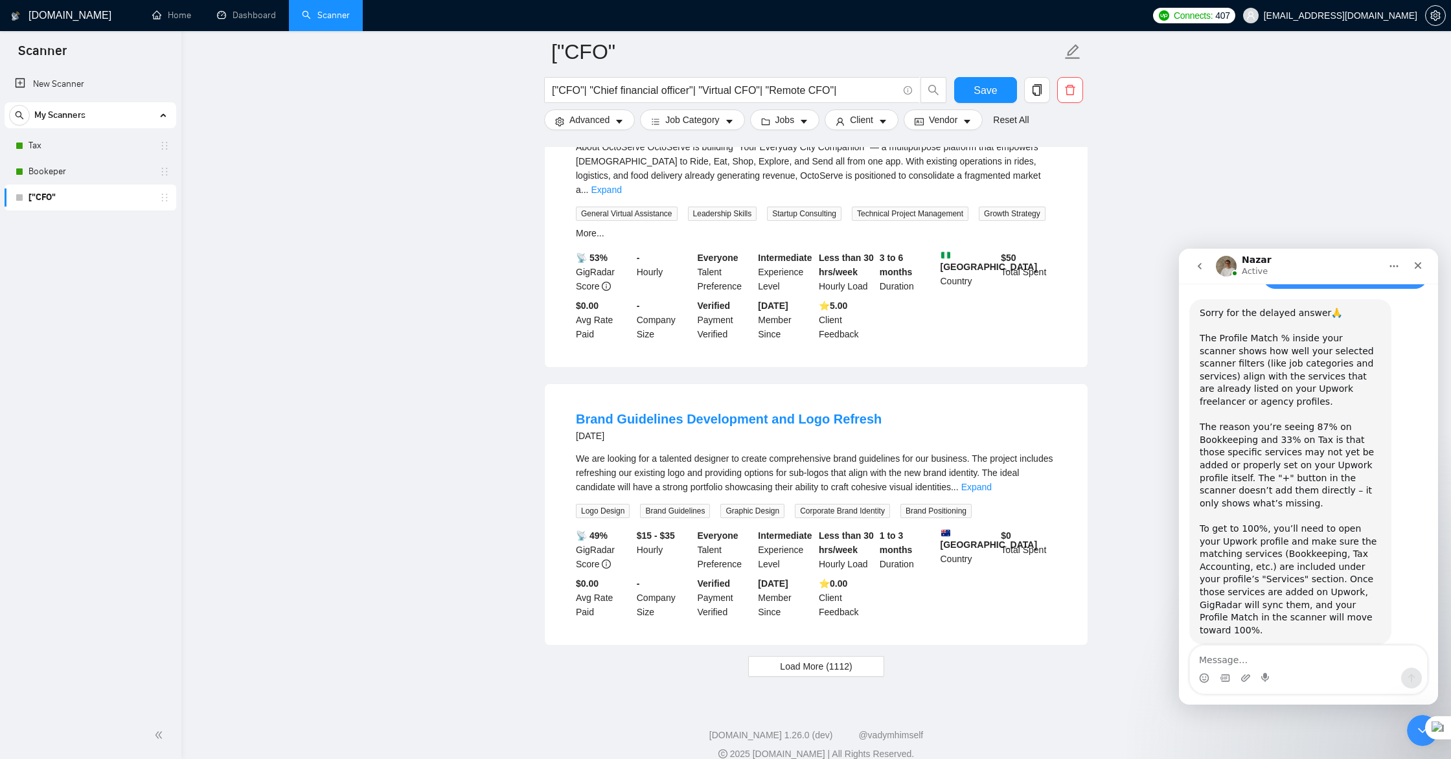
click at [1371, 676] on div "Ok i will check and adjust thta. thank you" at bounding box center [1326, 688] width 181 height 25
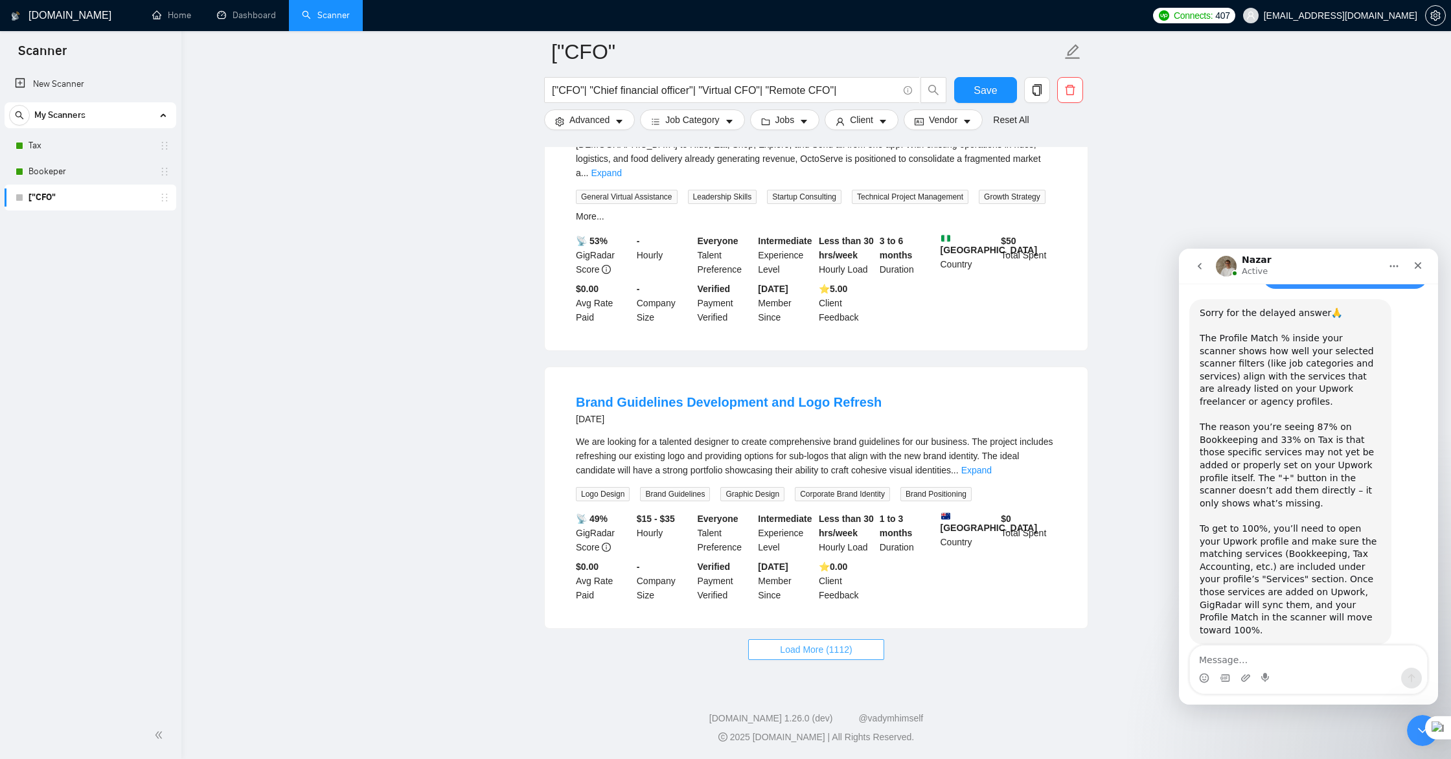
click at [812, 648] on span "Load More (1112)" at bounding box center [816, 650] width 72 height 14
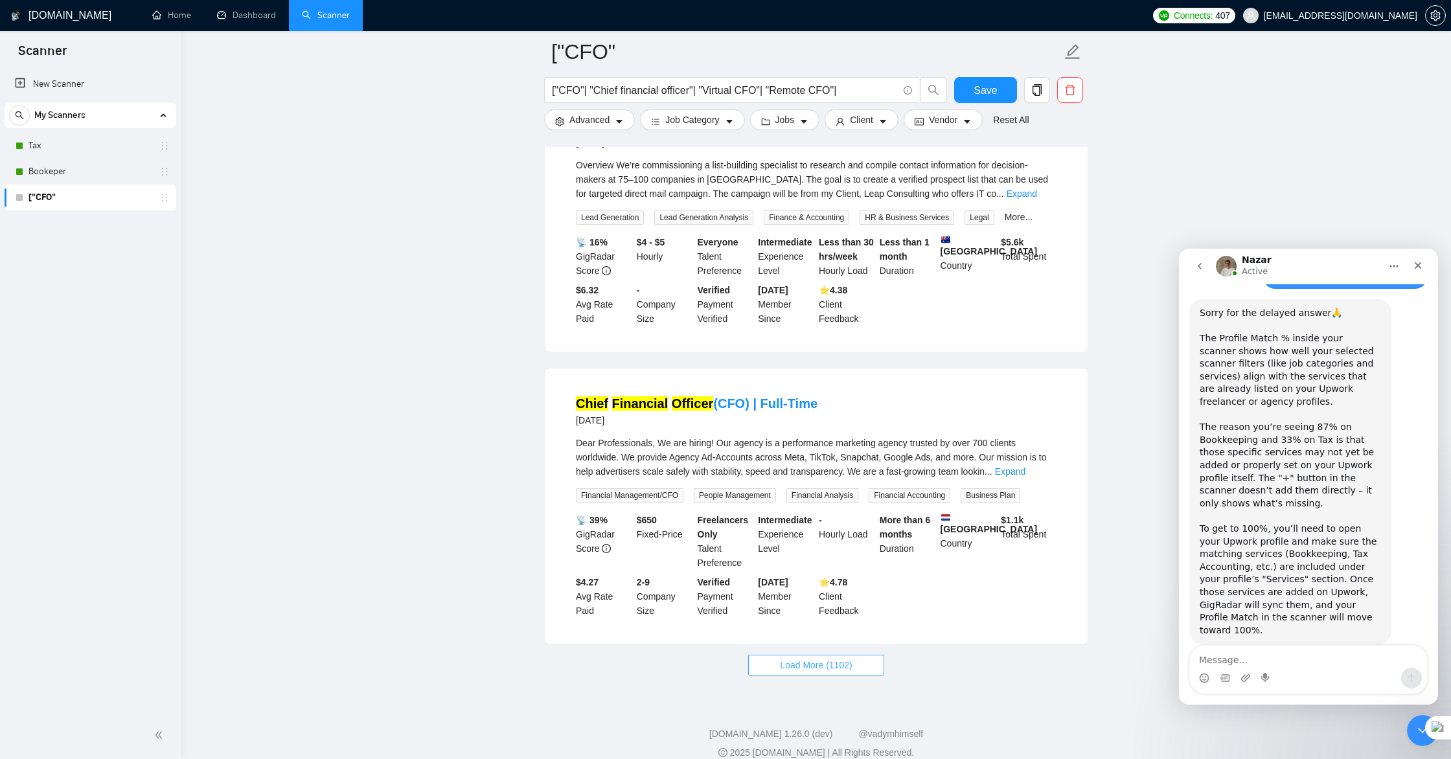
scroll to position [5399, 0]
click at [985, 92] on span "Save" at bounding box center [984, 90] width 23 height 16
click at [1233, 660] on textarea "Message…" at bounding box center [1308, 657] width 237 height 22
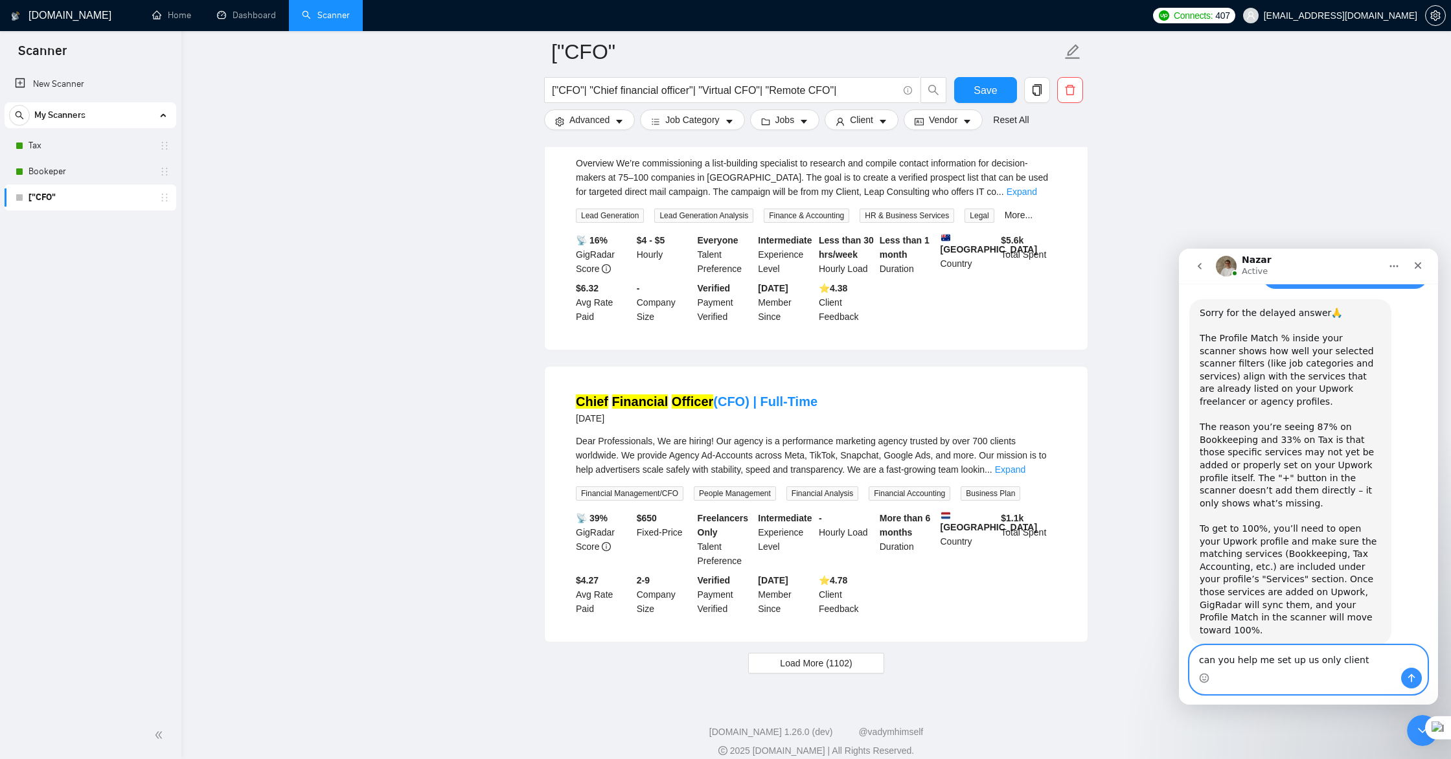
type textarea "can you help me set up us only clients"
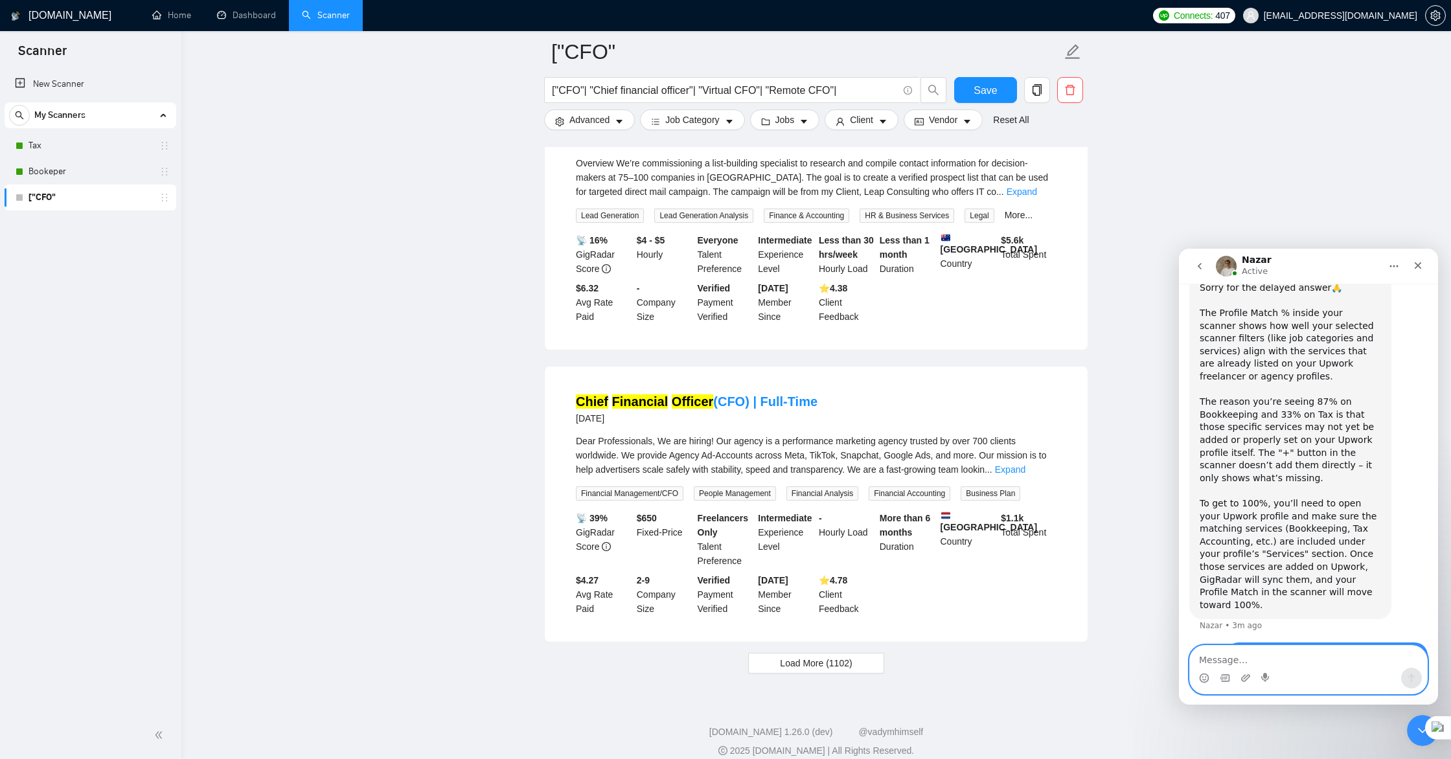
scroll to position [1355, 0]
click at [976, 95] on span "Save" at bounding box center [984, 90] width 23 height 16
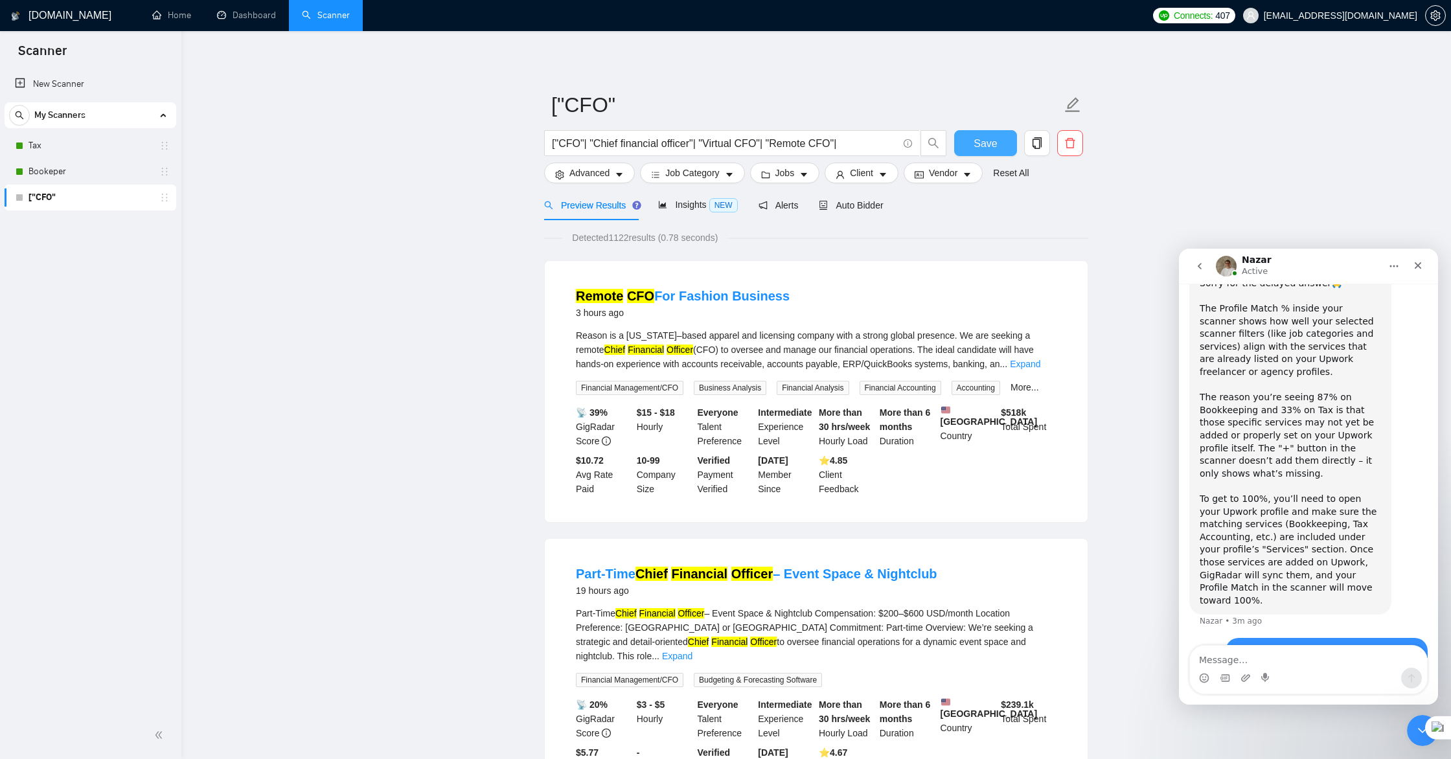
scroll to position [1, 0]
click at [56, 85] on link "New Scanner" at bounding box center [90, 84] width 151 height 26
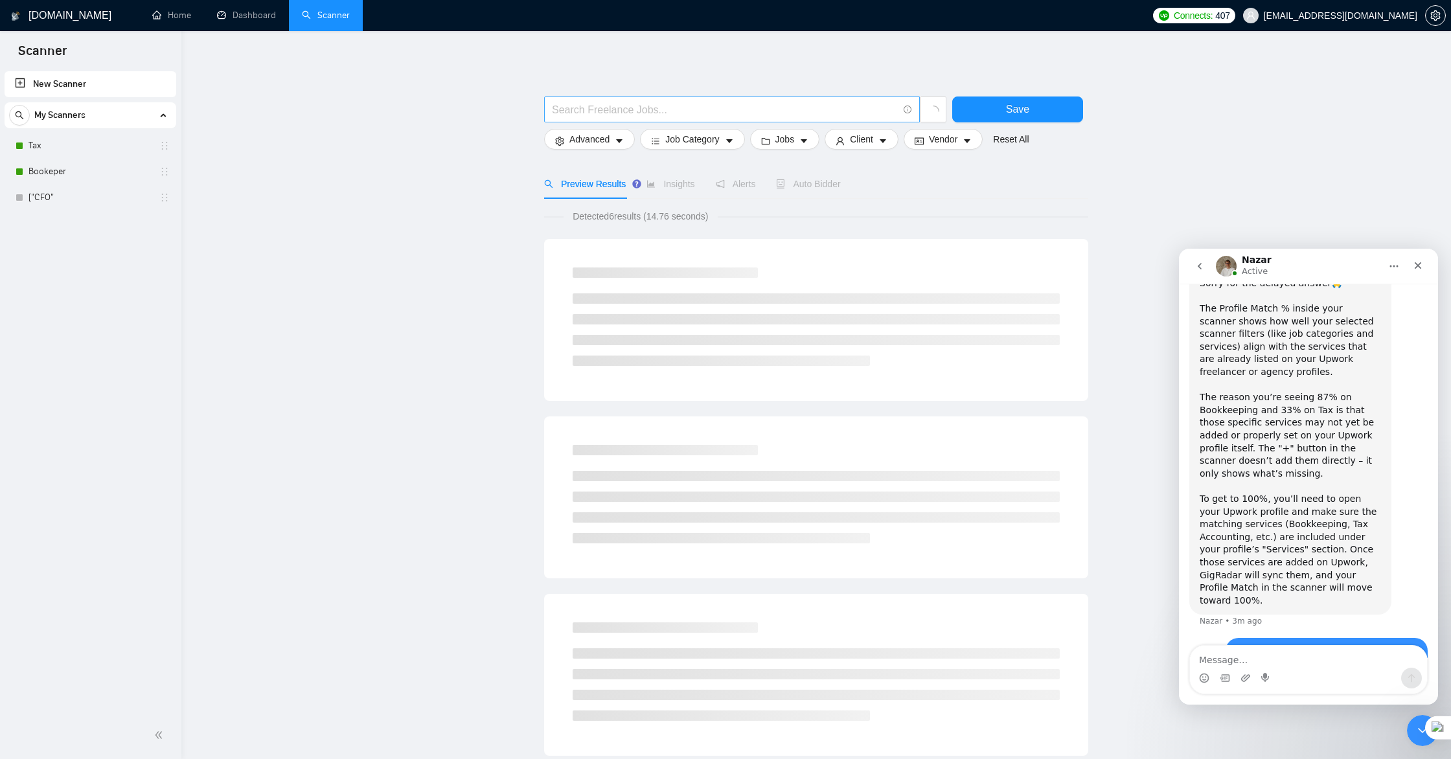
click at [600, 108] on input "text" at bounding box center [725, 110] width 346 height 16
type input "{"
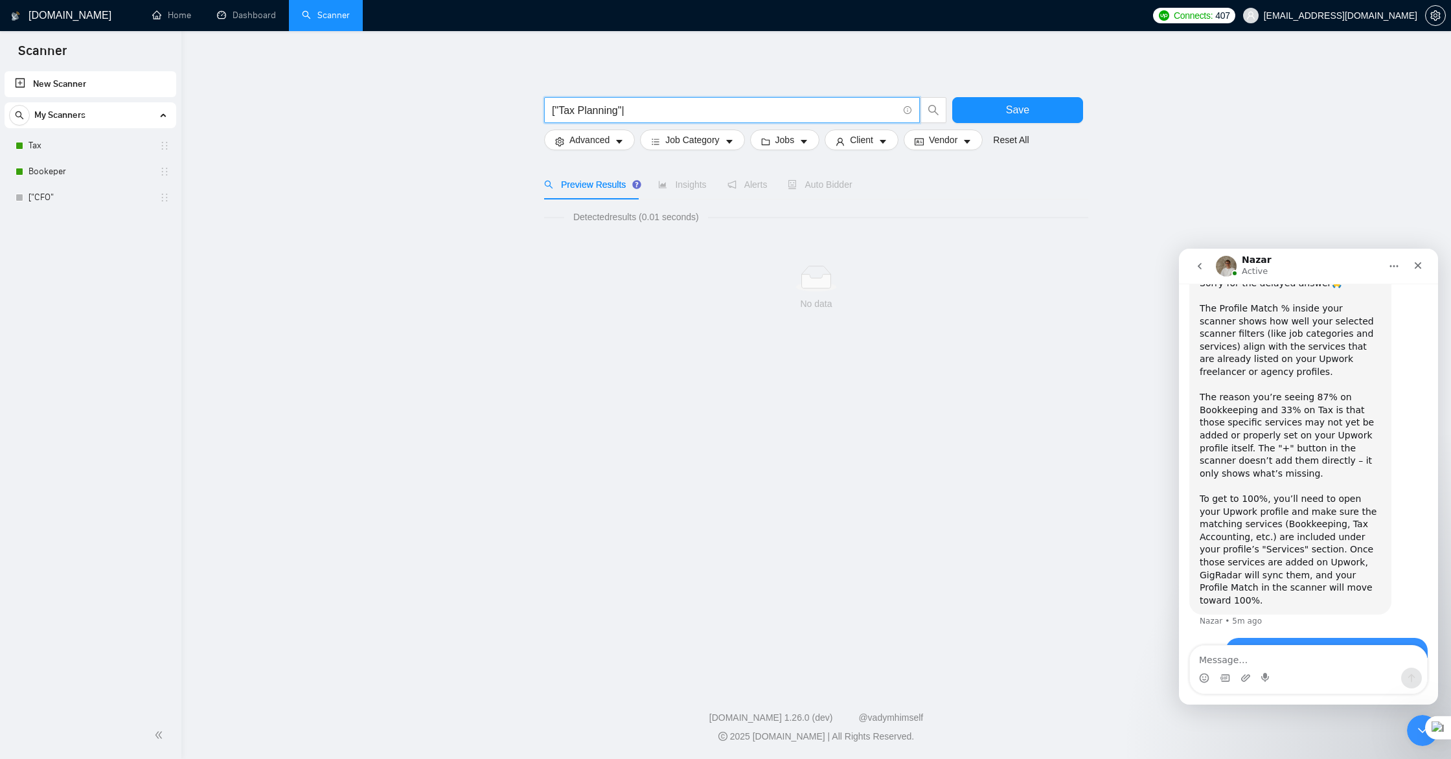
click at [580, 108] on input "["Tax Planning"|" at bounding box center [725, 110] width 346 height 16
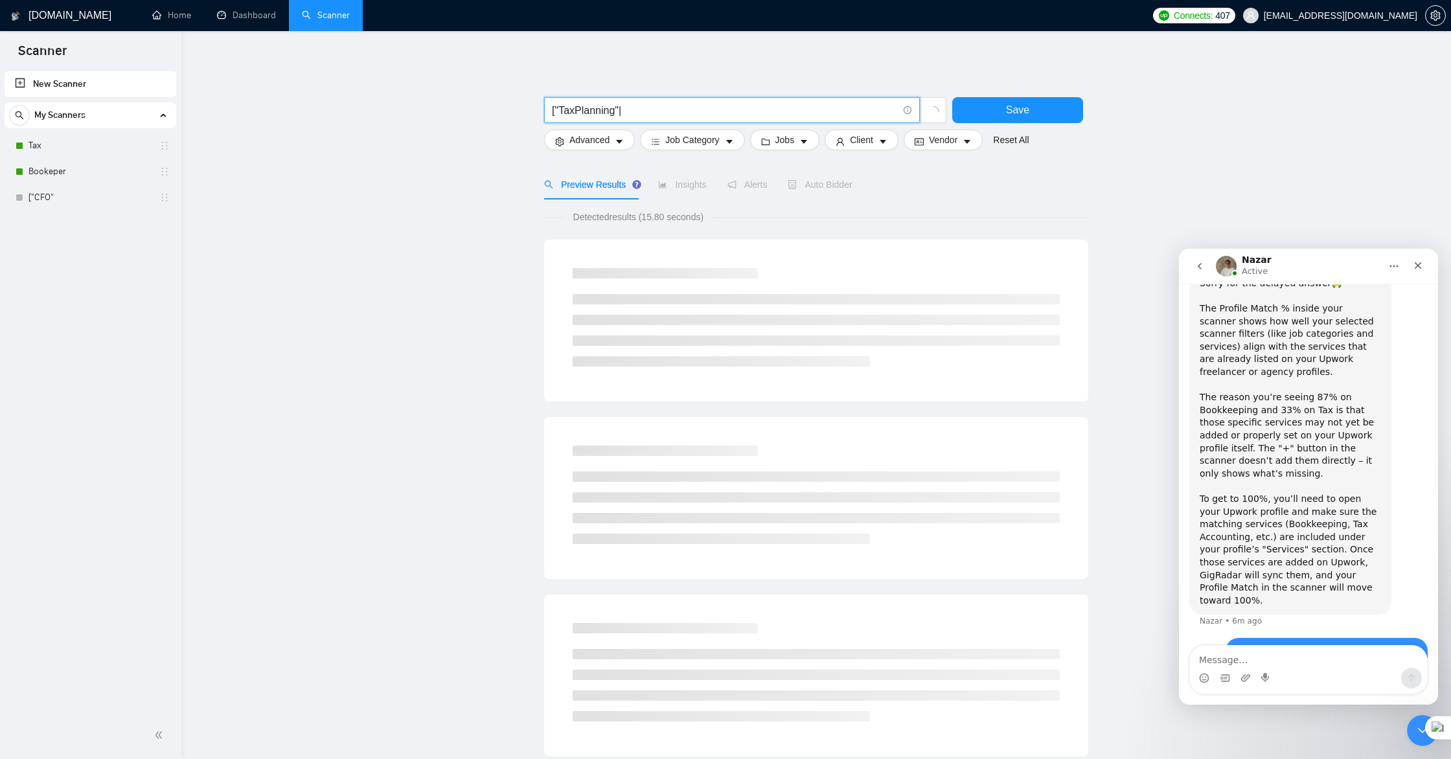
click at [655, 110] on input "["TaxPlanning"|" at bounding box center [725, 110] width 346 height 16
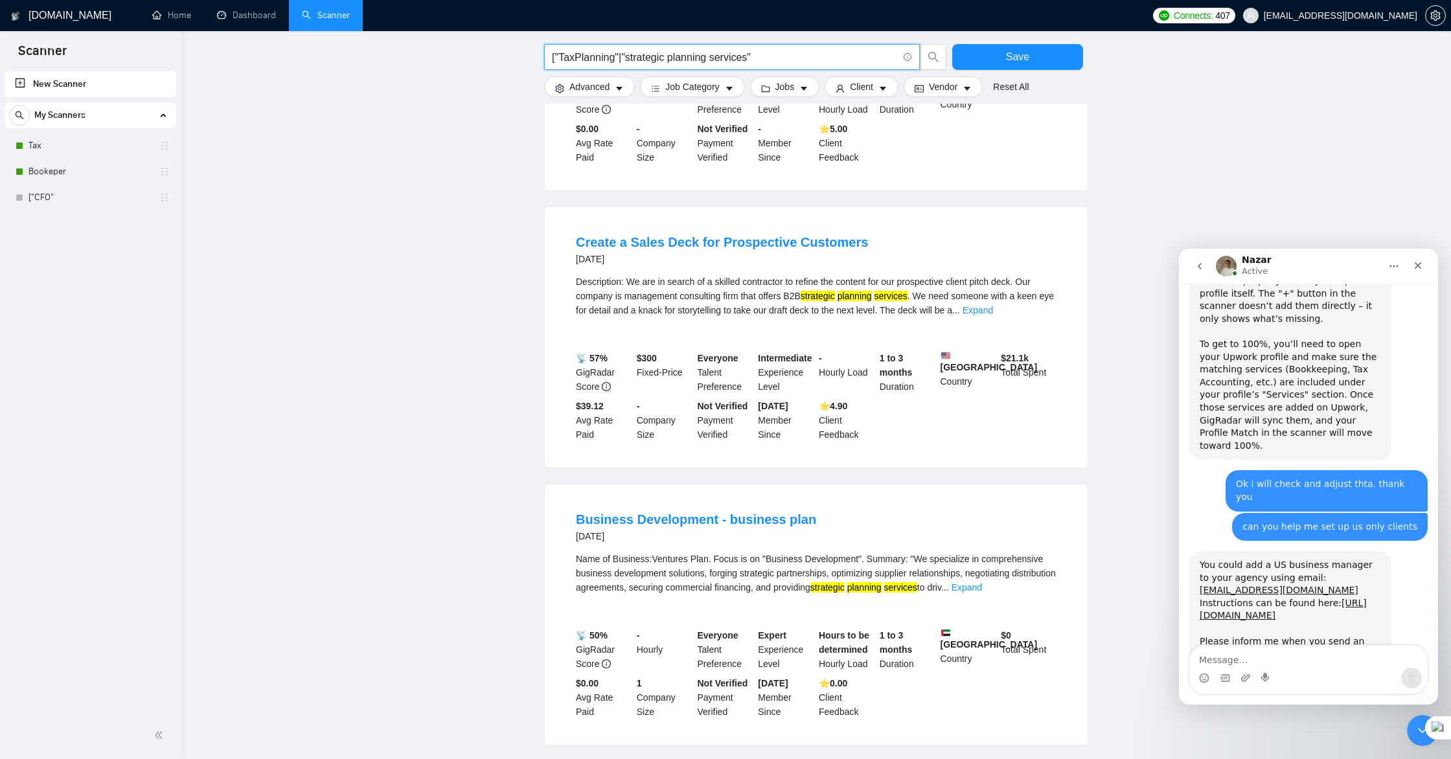
scroll to position [1533, 0]
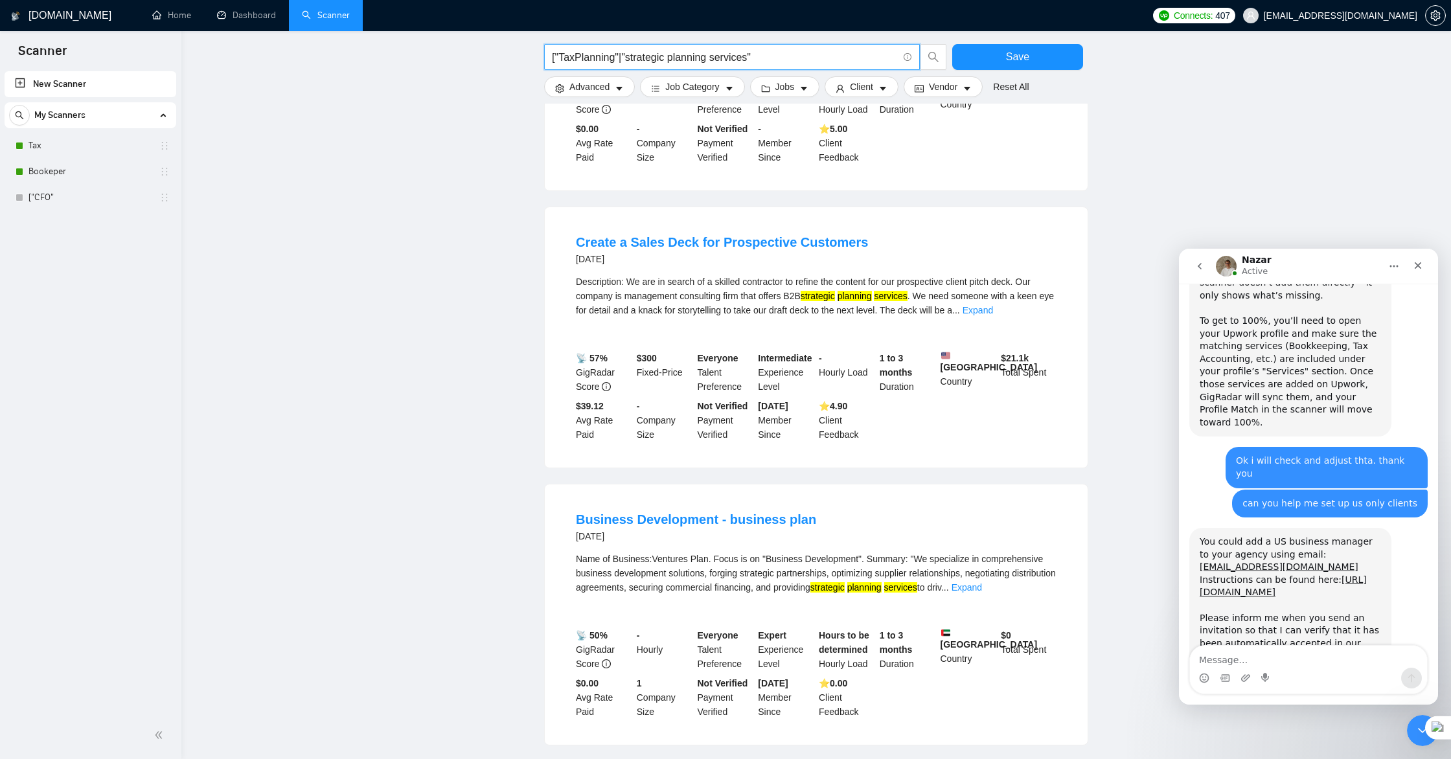
type input "["TaxPlanning"|"strategic planning services""
click at [1276, 661] on textarea "Message…" at bounding box center [1308, 657] width 237 height 22
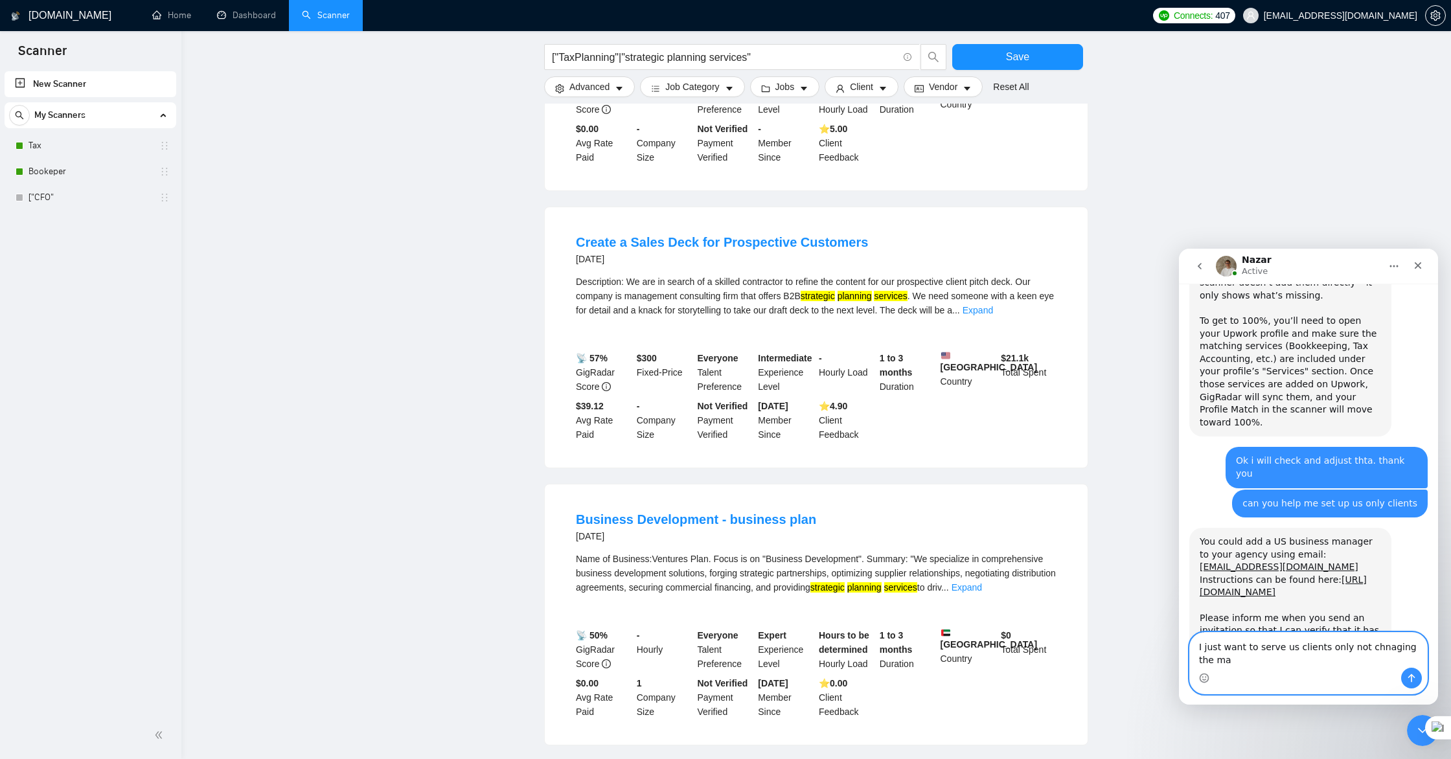
scroll to position [1546, 0]
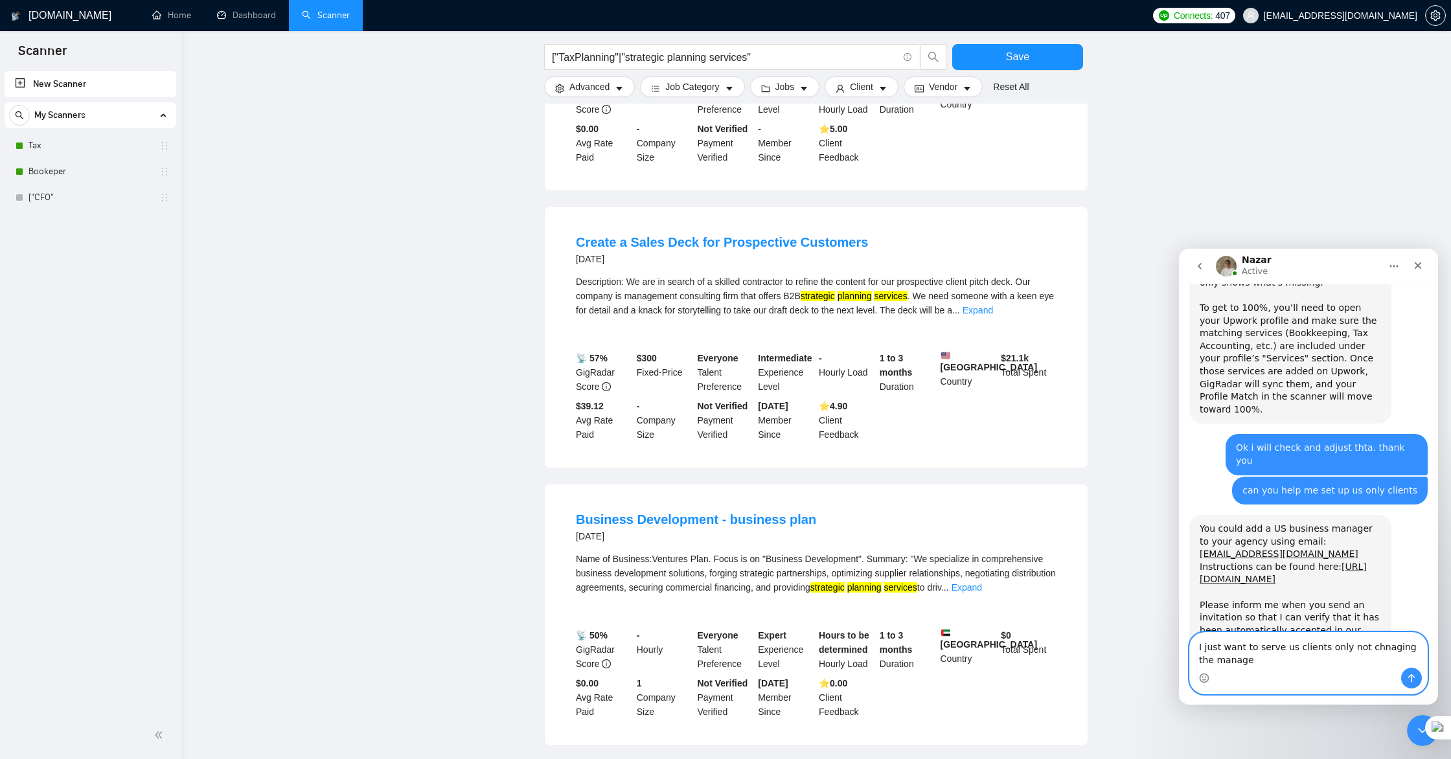
type textarea "I just want to serve us clients only not chnaging the manager"
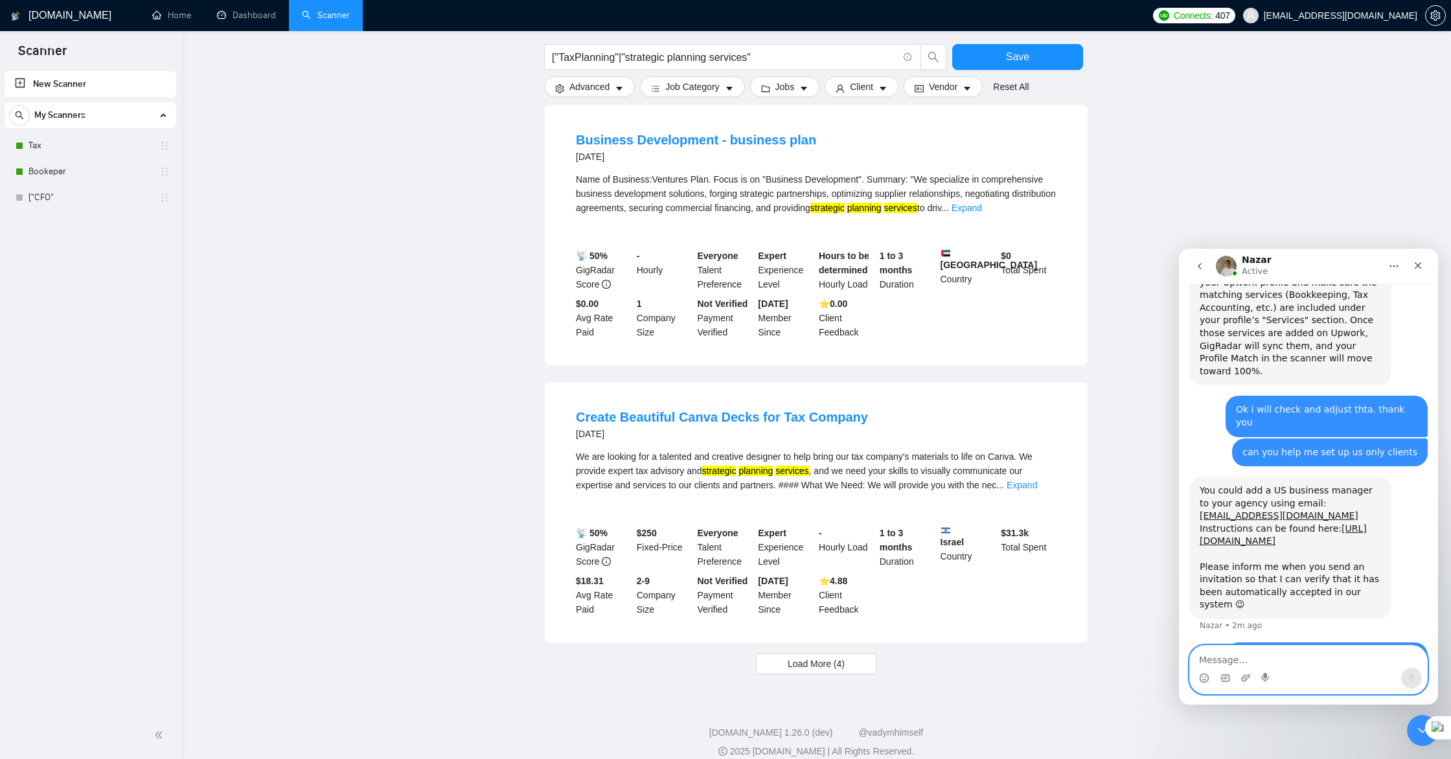
scroll to position [1009, 0]
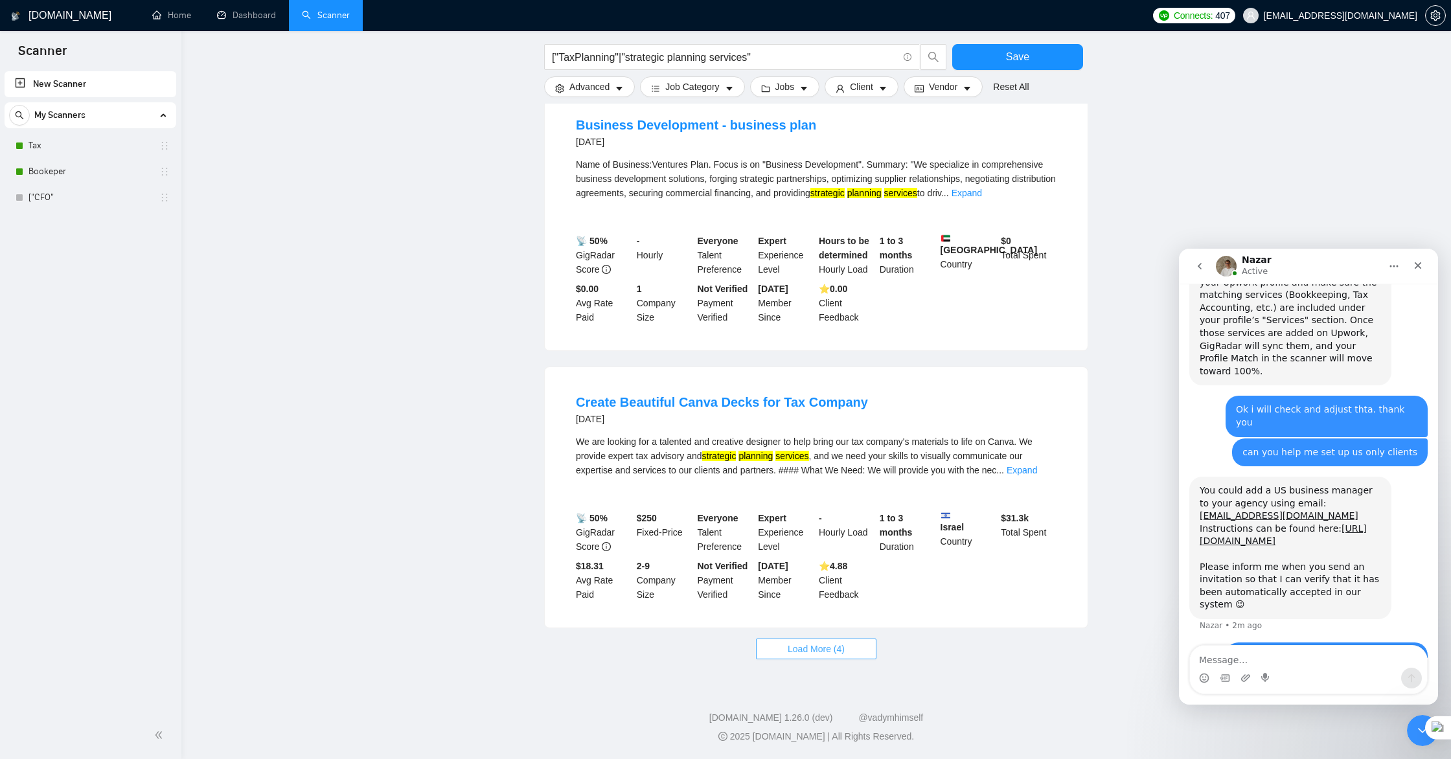
click at [834, 647] on span "Load More (4)" at bounding box center [816, 649] width 57 height 14
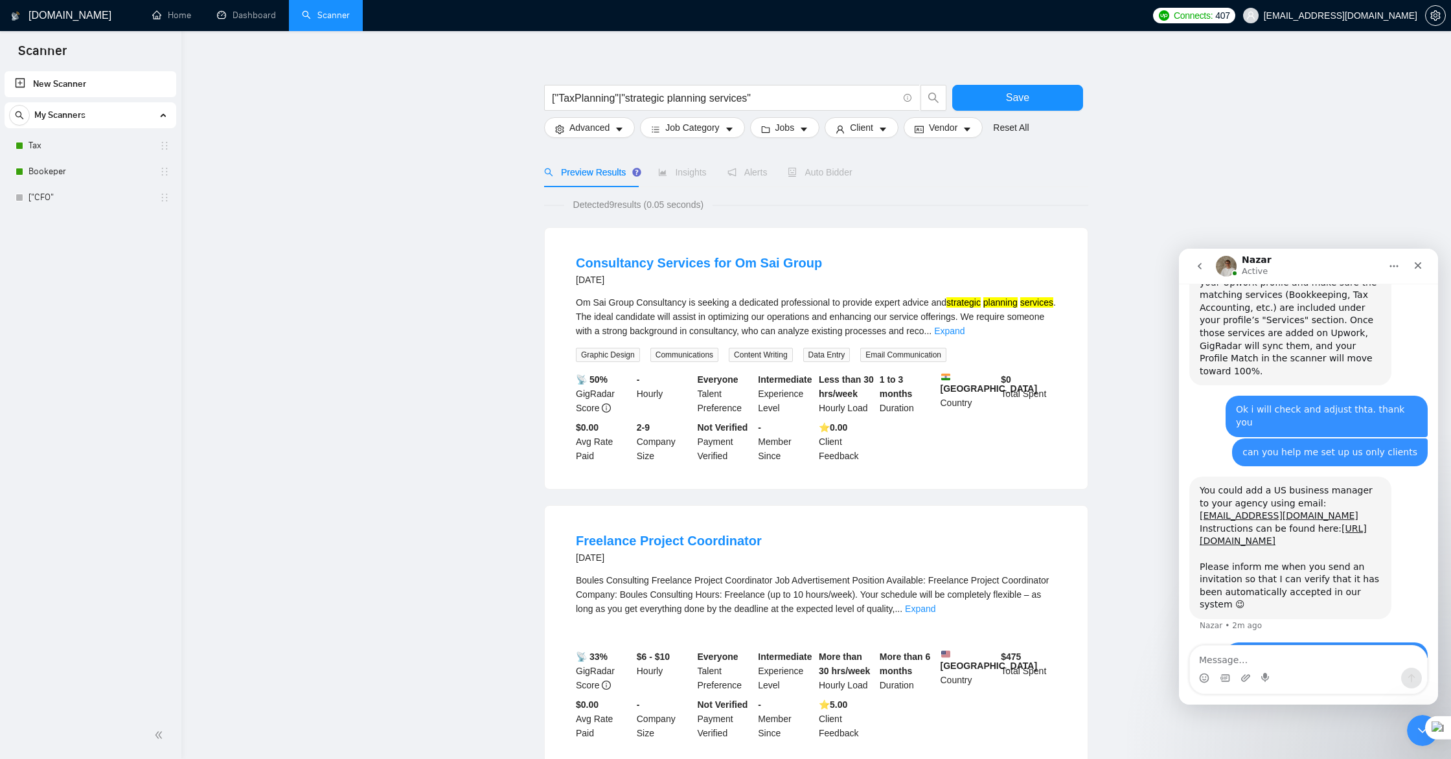
scroll to position [0, 0]
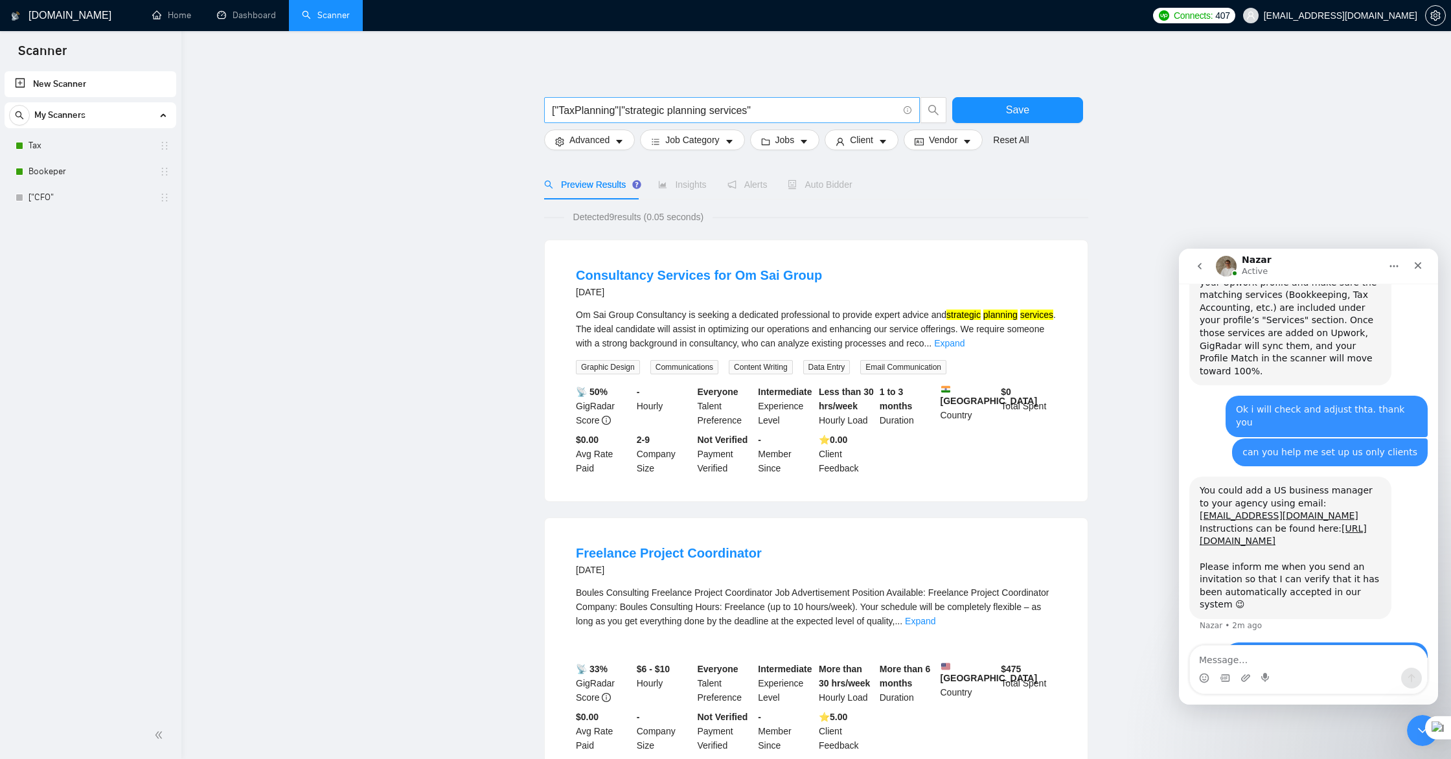
click at [673, 112] on input "["TaxPlanning"|"strategic planning services"" at bounding box center [725, 110] width 346 height 16
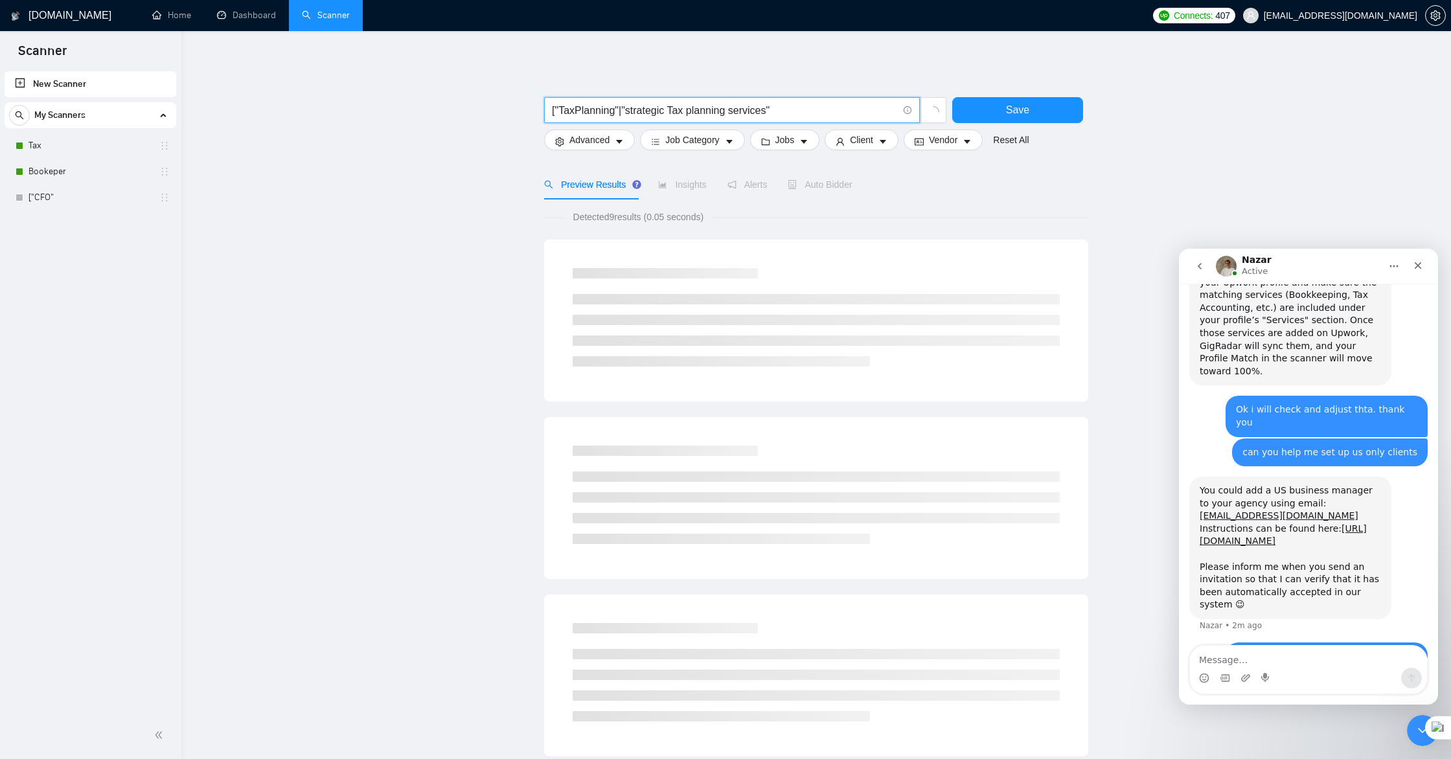
drag, startPoint x: 806, startPoint y: 111, endPoint x: 788, endPoint y: 113, distance: 19.0
click at [805, 112] on input "["TaxPlanning"|"strategic Tax planning services"" at bounding box center [725, 110] width 346 height 16
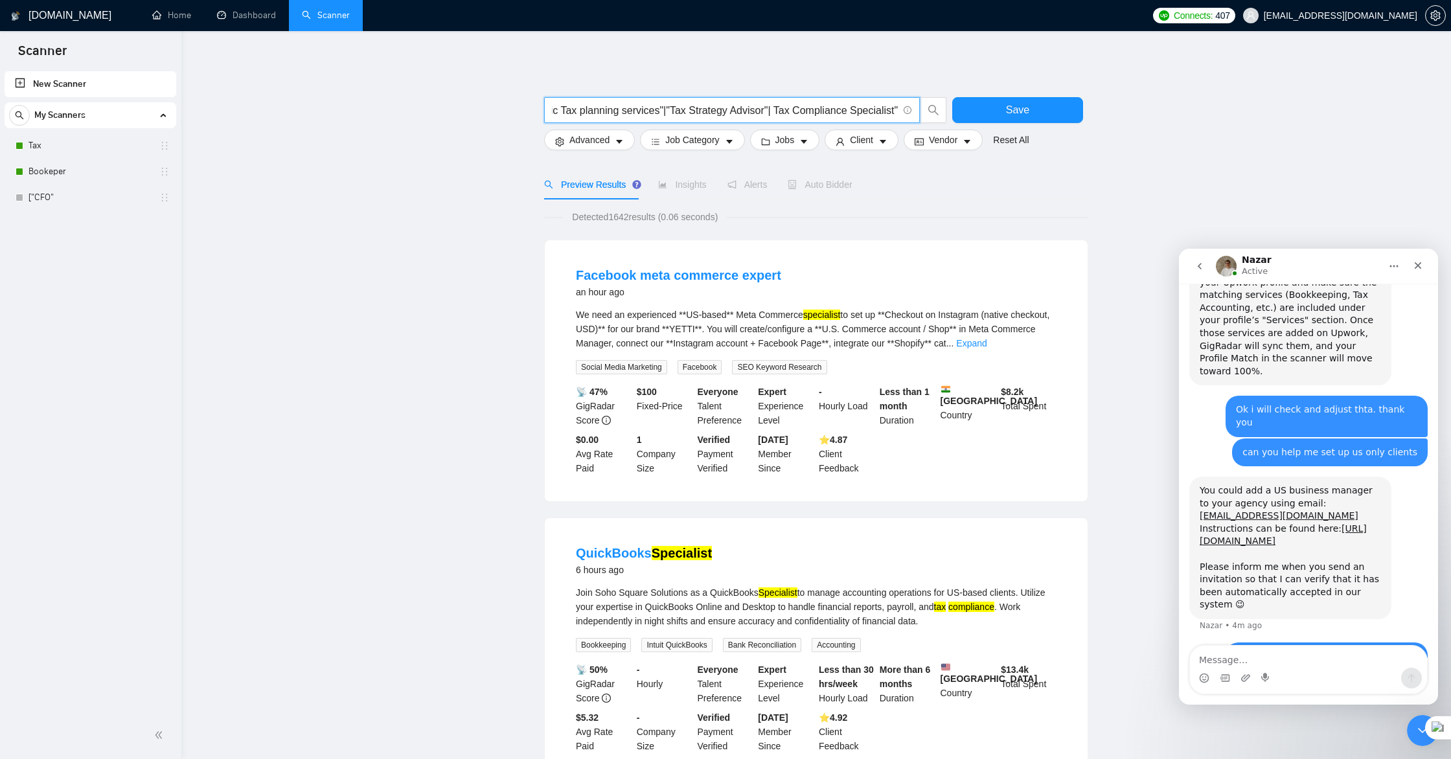
scroll to position [0, 121]
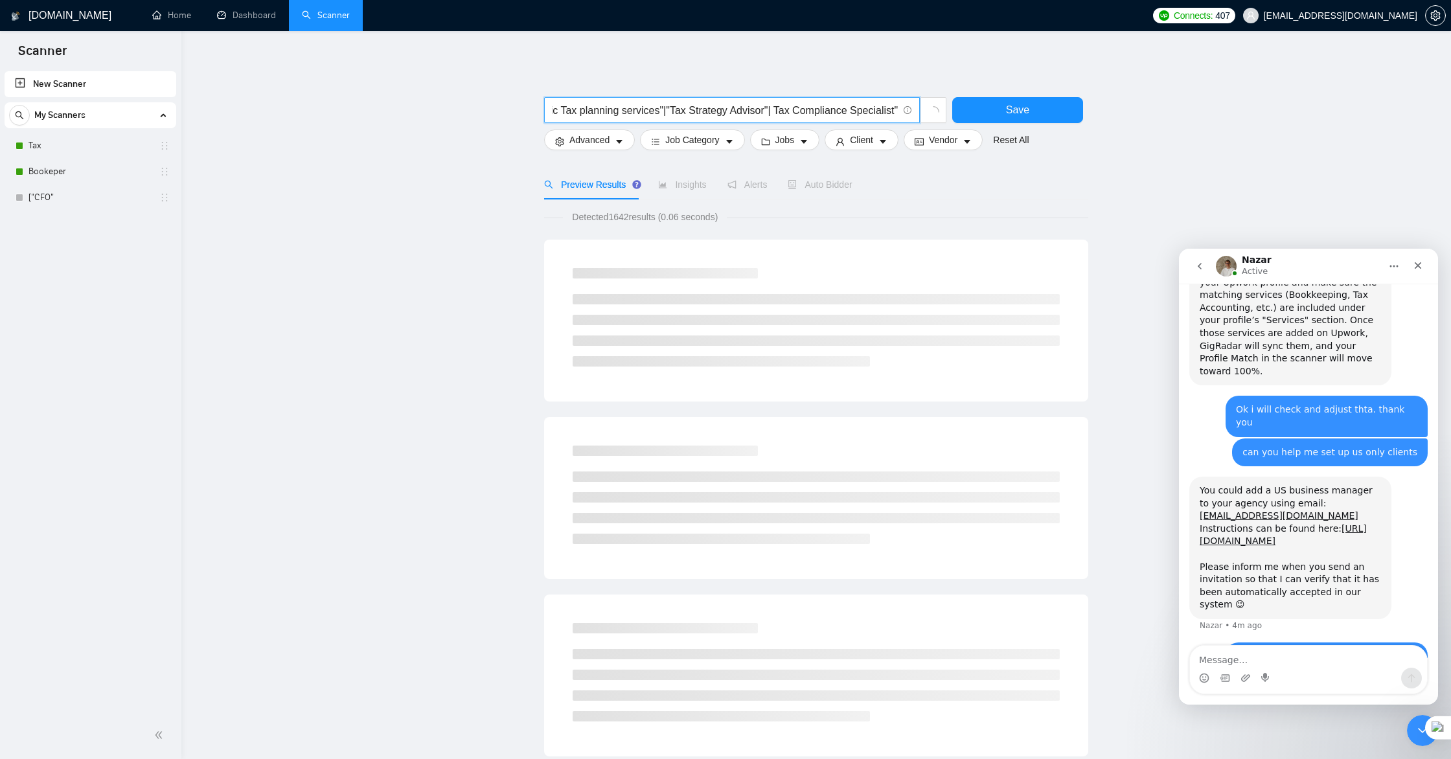
click at [773, 107] on input "["TaxPlanning"|"strategic Tax planning services"|"Tax Strategy Advisor"| Tax Co…" at bounding box center [725, 110] width 346 height 16
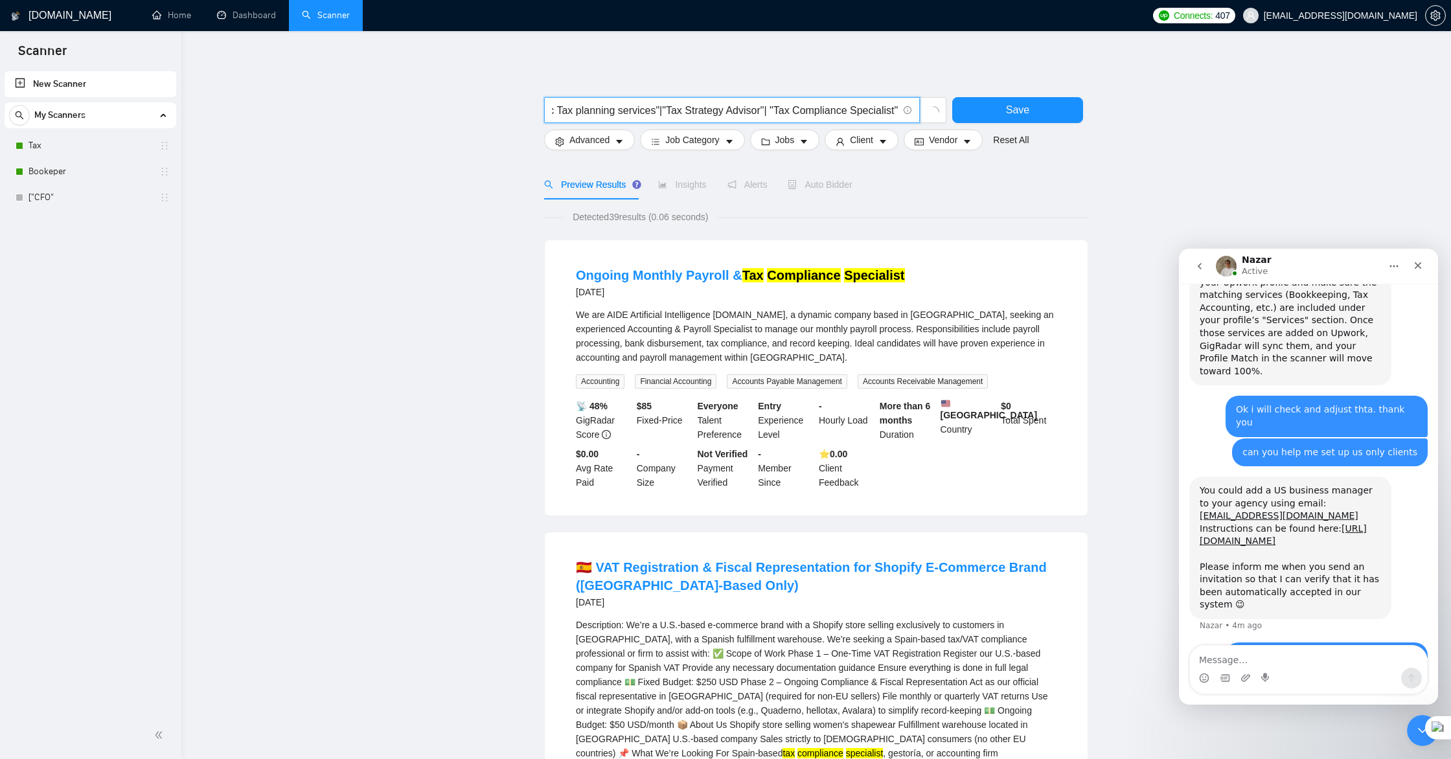
click at [898, 110] on span "["TaxPlanning"|"strategic Tax planning services"|"Tax Strategy Advisor"| "Tax C…" at bounding box center [732, 110] width 376 height 26
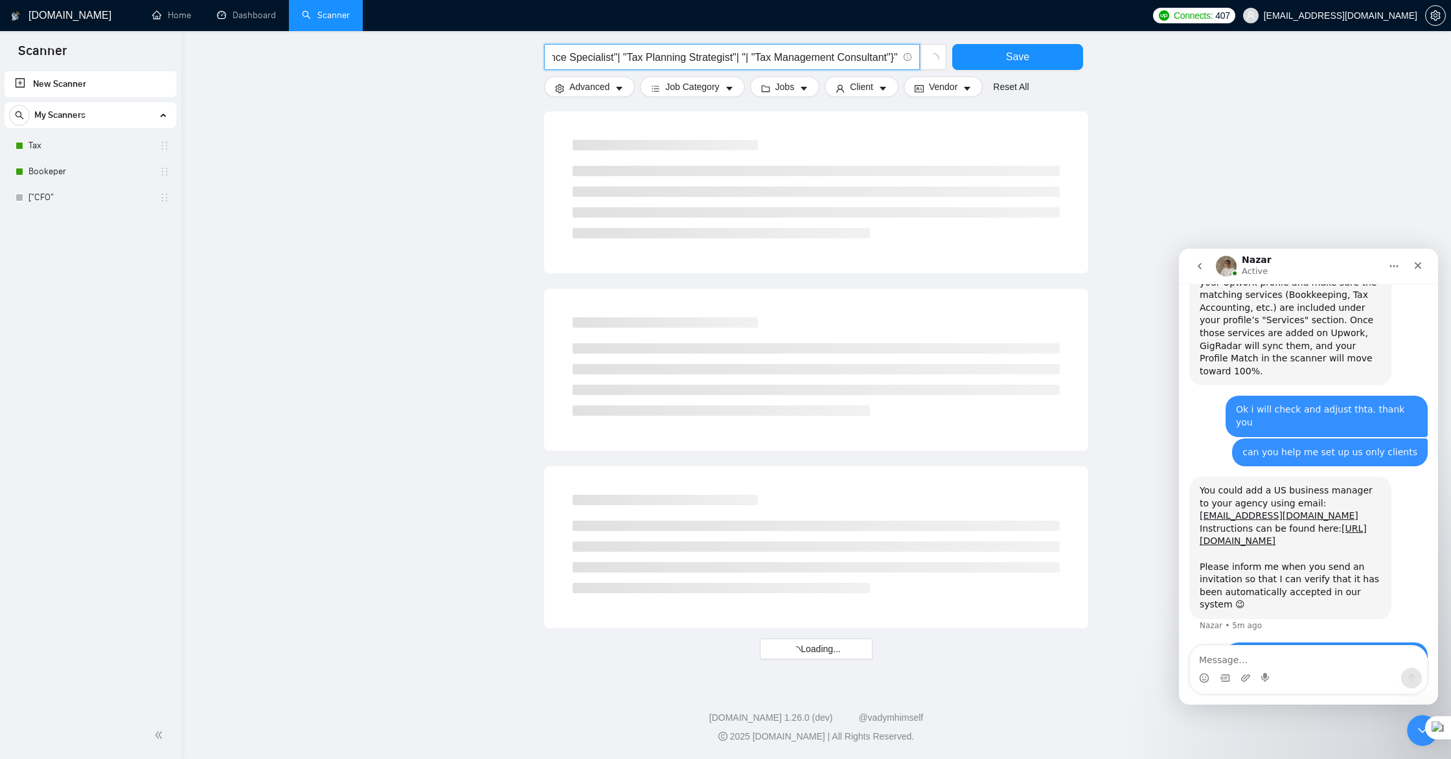
scroll to position [0, 411]
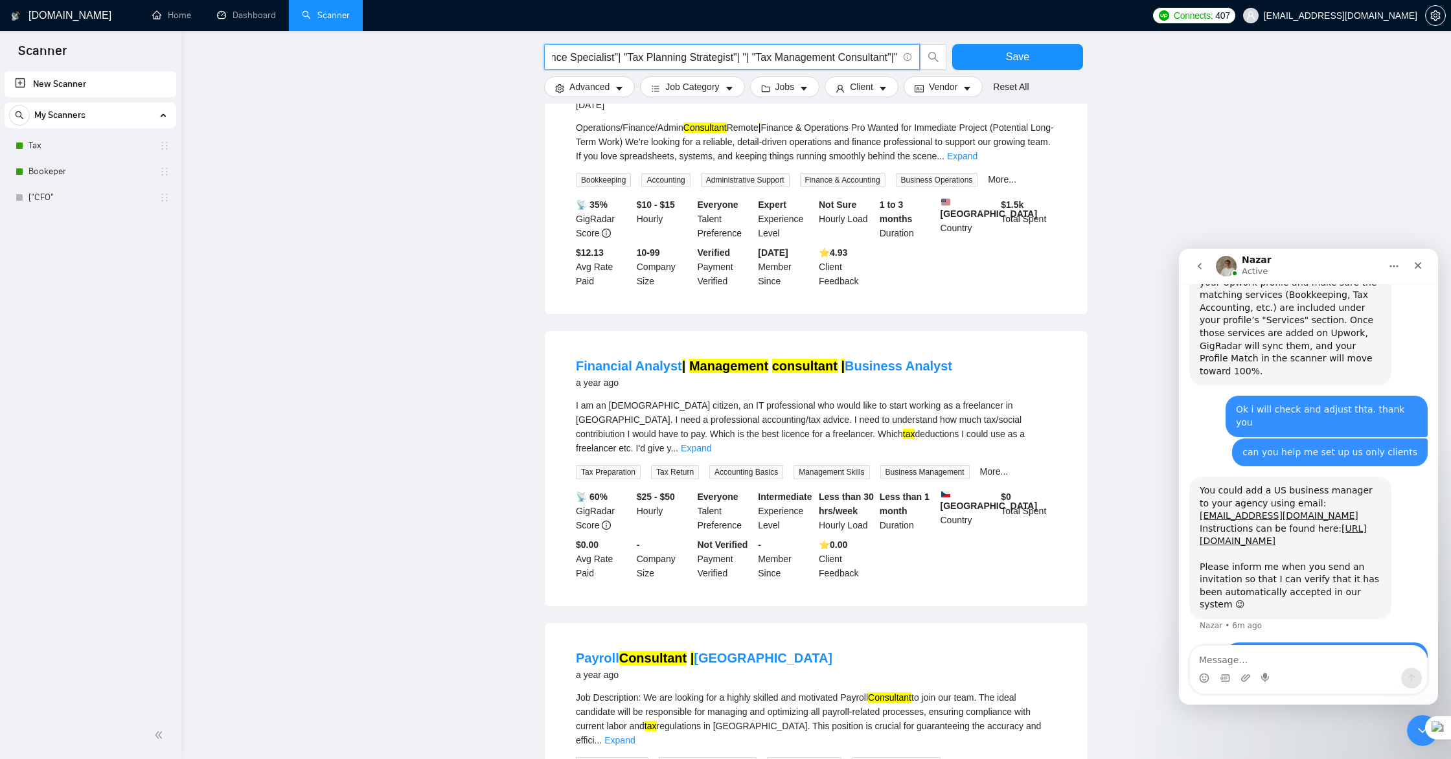
click at [898, 55] on span "["TaxPlanning"|"strategic Tax planning services"|"Tax Strategy Advisor"| "Tax C…" at bounding box center [732, 57] width 376 height 26
click at [897, 53] on input "["TaxPlanning"|"strategic Tax planning services"|"Tax Strategy Advisor"| "Tax C…" at bounding box center [725, 57] width 346 height 16
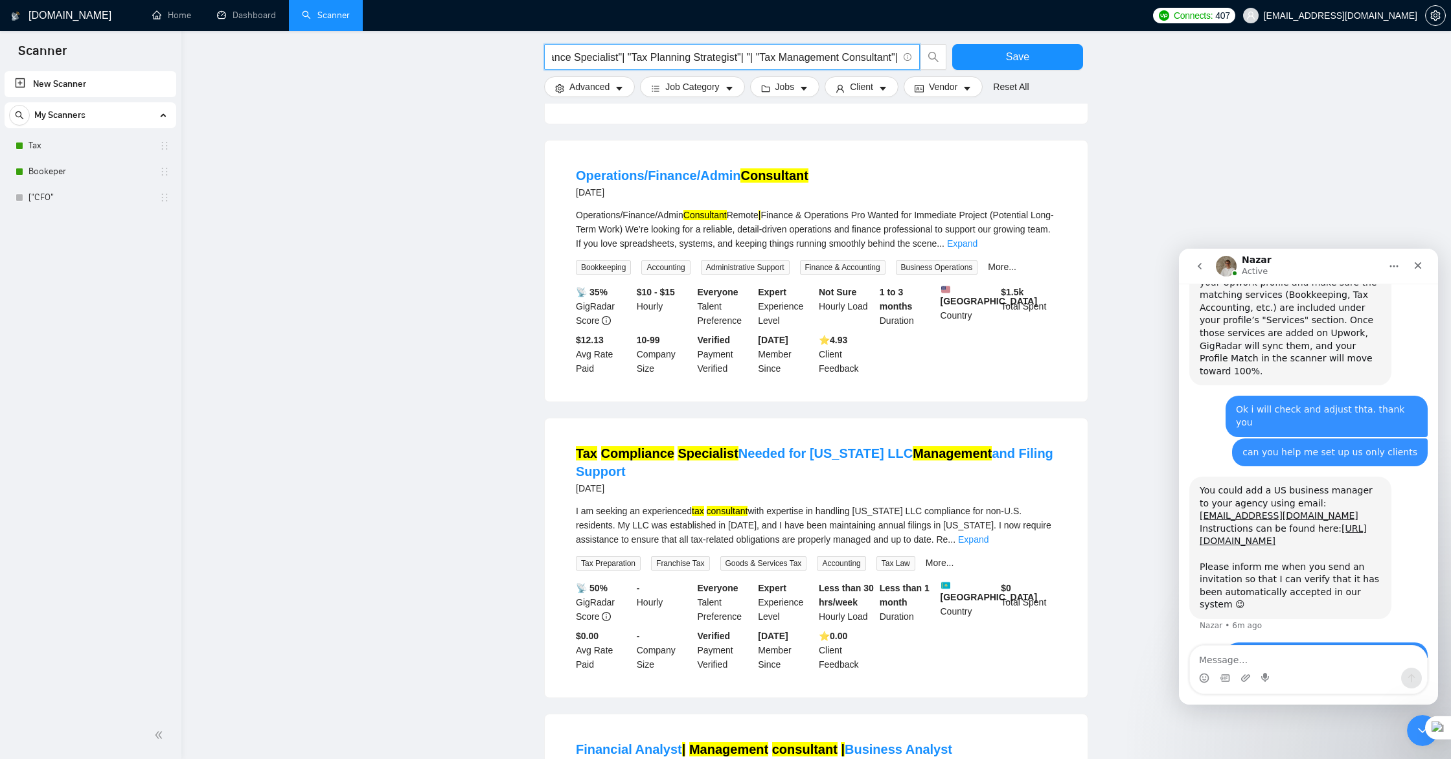
scroll to position [349, 0]
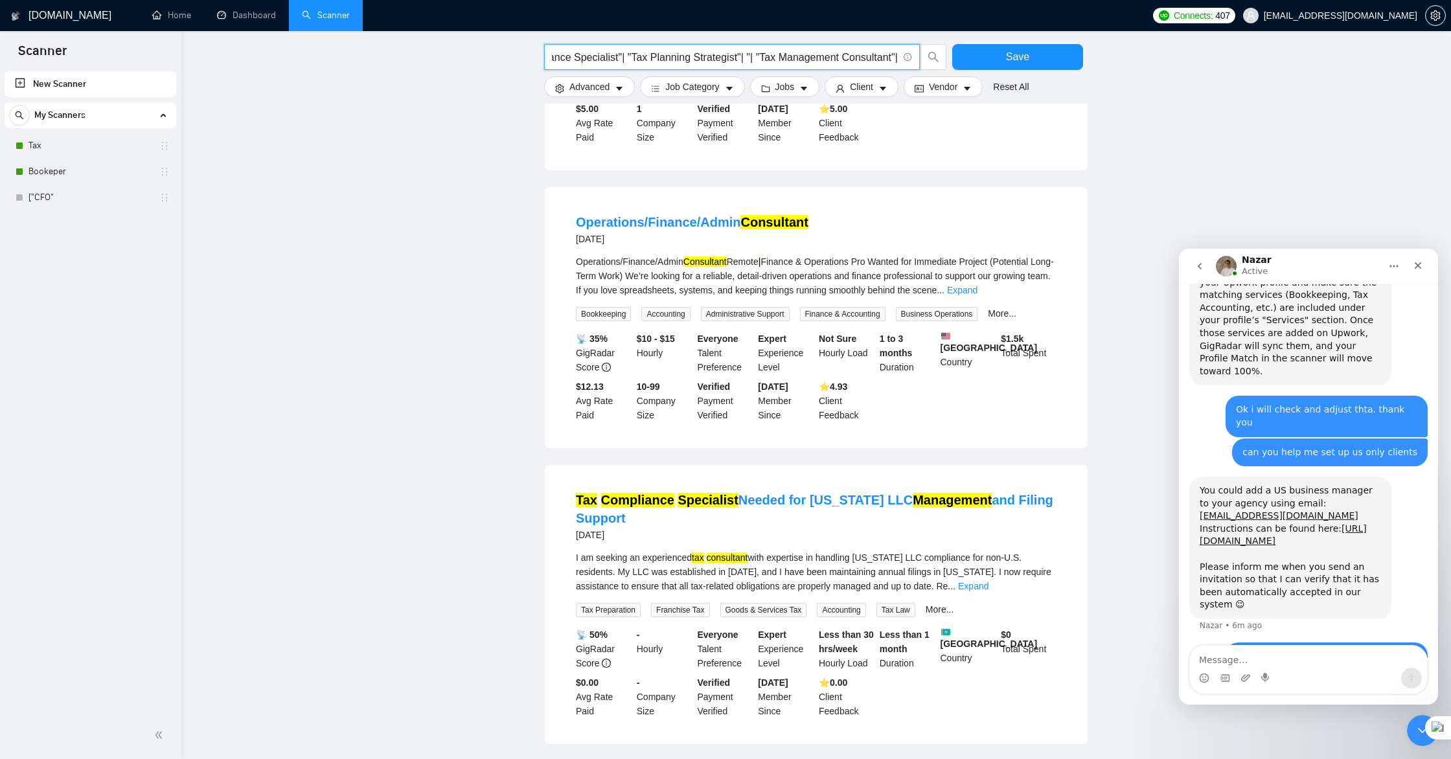
click at [751, 57] on input "["TaxPlanning"|"strategic Tax planning services"|"Tax Strategy Advisor"| "Tax C…" at bounding box center [725, 57] width 346 height 16
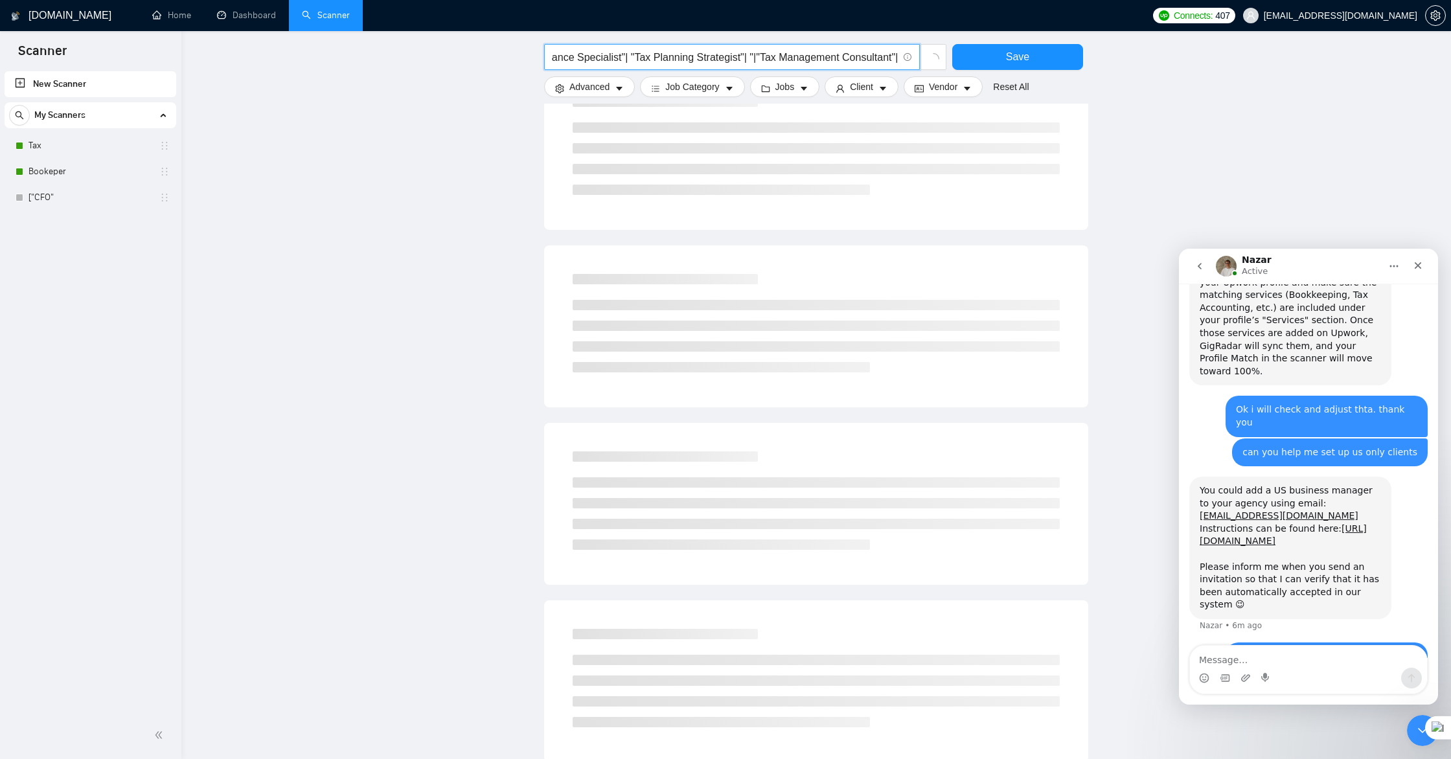
click at [746, 54] on input "["TaxPlanning"|"strategic Tax planning services"|"Tax Strategy Advisor"| "Tax C…" at bounding box center [725, 57] width 346 height 16
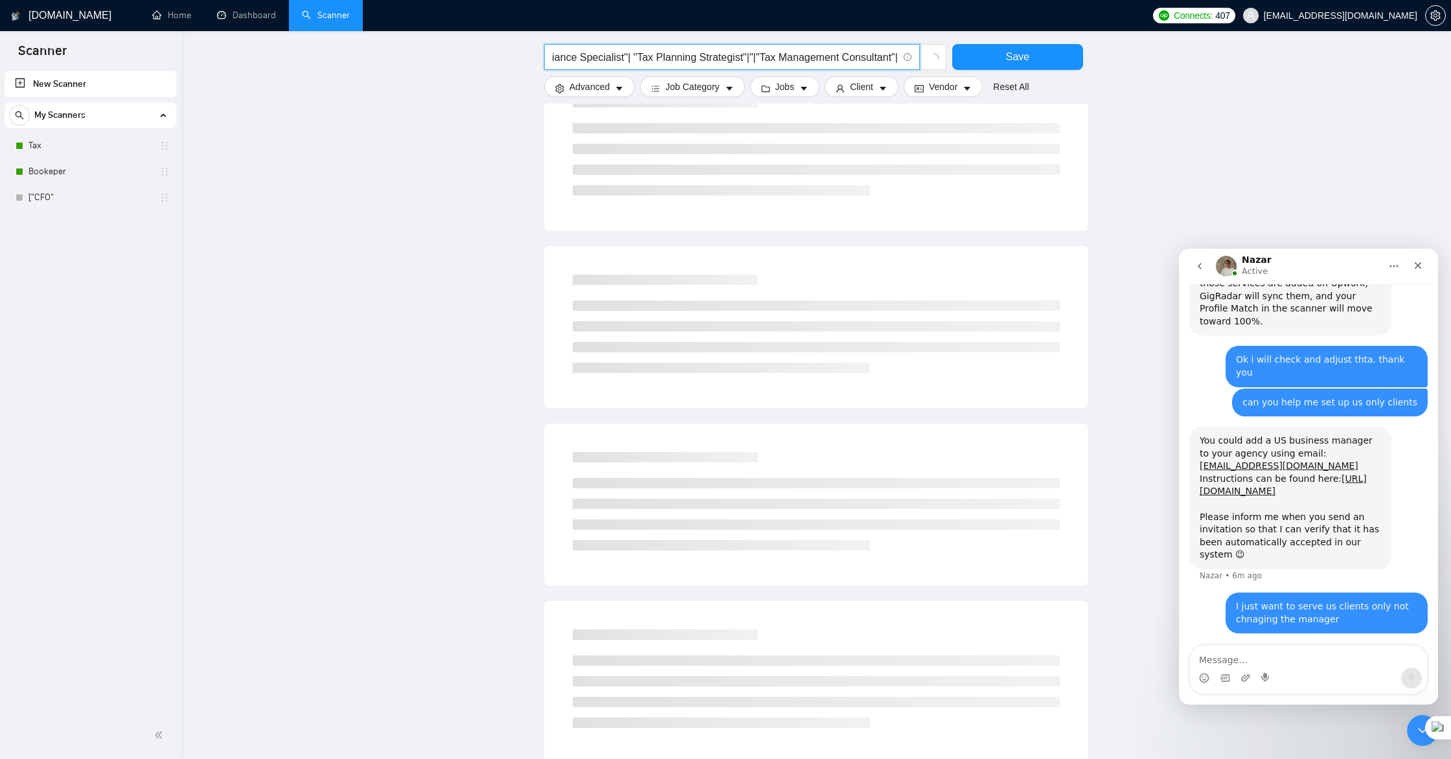
click at [898, 57] on span "["TaxPlanning"|"strategic Tax planning services"|"Tax Strategy Advisor"| "Tax C…" at bounding box center [732, 57] width 376 height 26
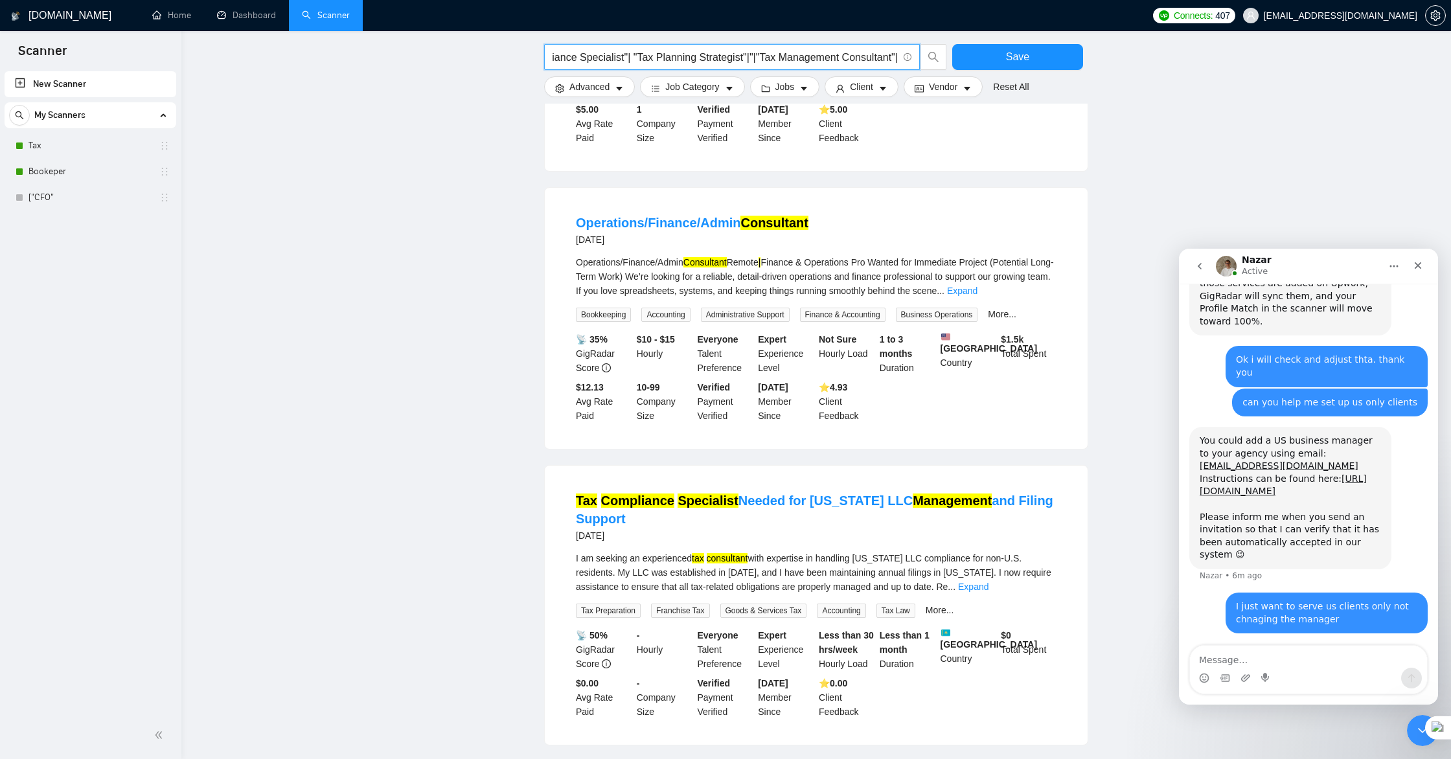
click at [896, 55] on input "["TaxPlanning"|"strategic Tax planning services"|"Tax Strategy Advisor"| "Tax C…" at bounding box center [725, 57] width 346 height 16
click at [898, 56] on span "["TaxPlanning"|"strategic Tax planning services"|"Tax Strategy Advisor"| "Tax C…" at bounding box center [732, 57] width 376 height 26
click at [900, 57] on span at bounding box center [906, 57] width 12 height 16
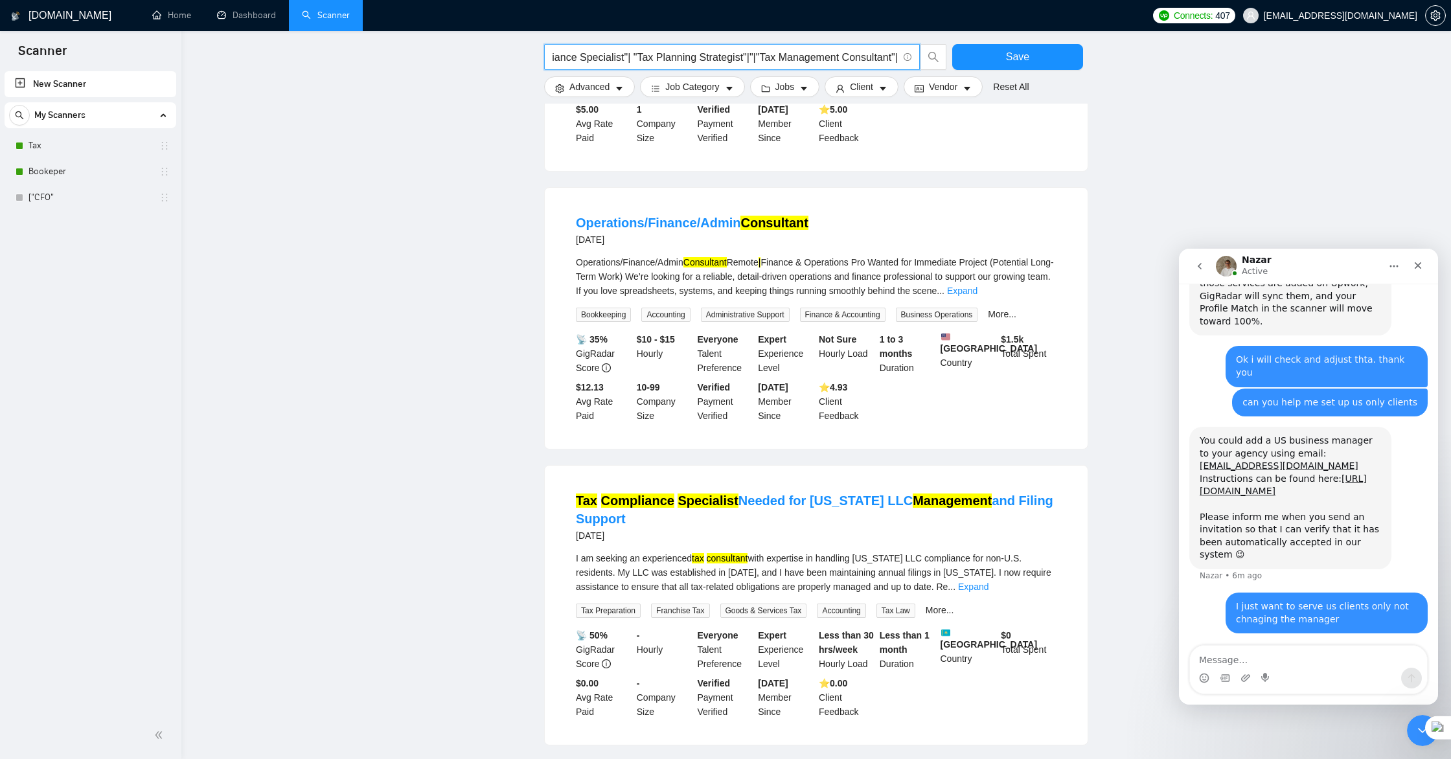
drag, startPoint x: 894, startPoint y: 58, endPoint x: 902, endPoint y: 58, distance: 8.4
click at [902, 58] on span "["TaxPlanning"|"strategic Tax planning services"|"Tax Strategy Advisor"| "Tax C…" at bounding box center [732, 57] width 376 height 26
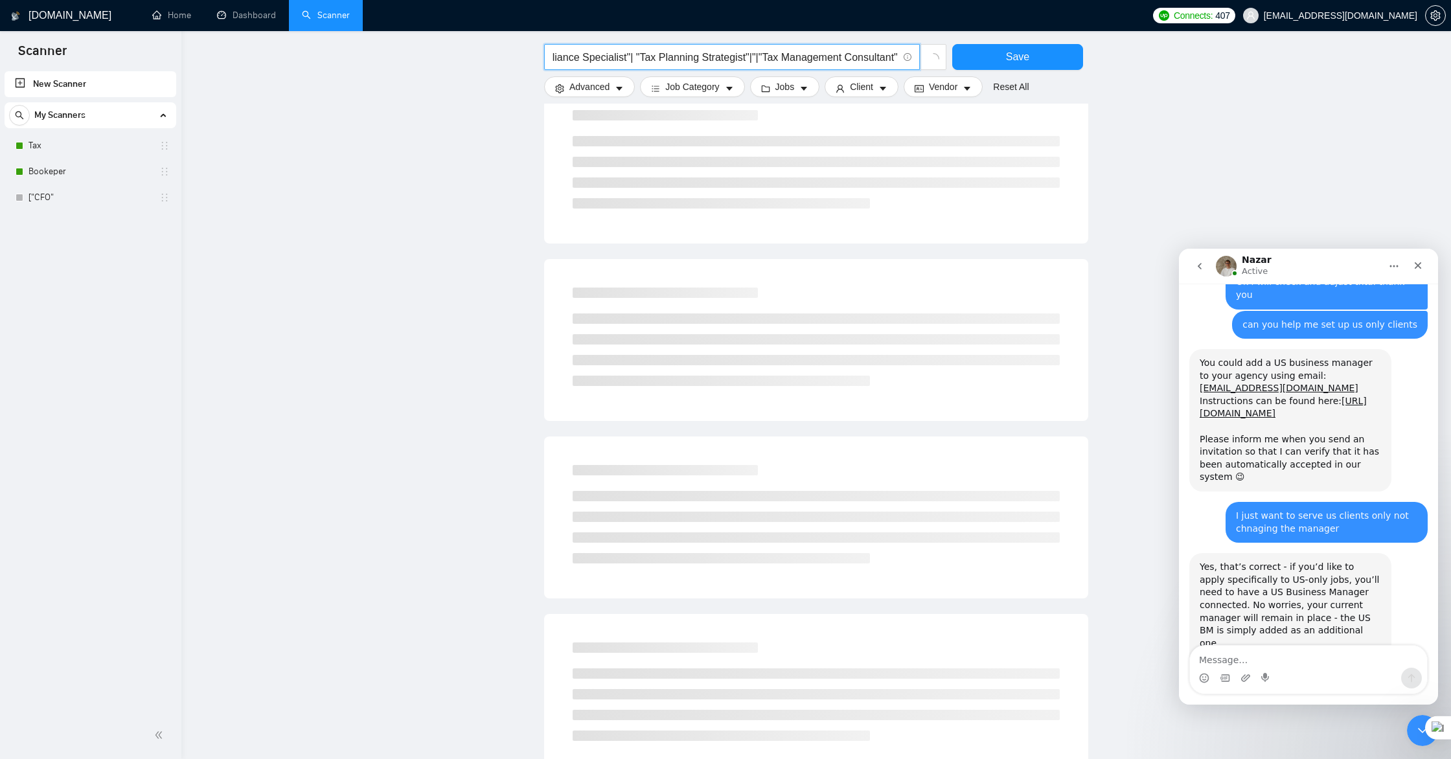
scroll to position [0, 0]
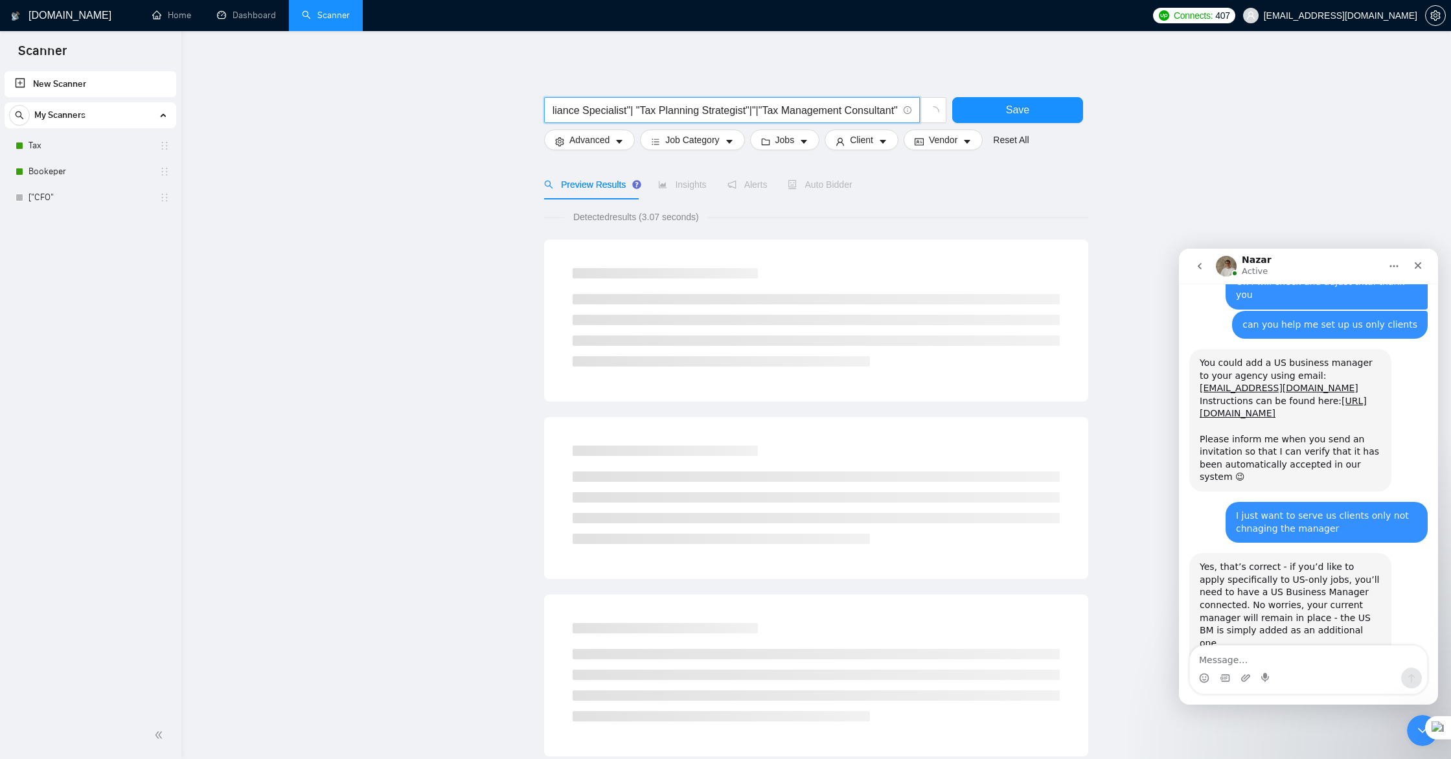
click at [752, 107] on input "["TaxPlanning"|"strategic Tax planning services"|"Tax Strategy Advisor"| "Tax C…" at bounding box center [725, 110] width 346 height 16
click at [754, 107] on input "["TaxPlanning"|"strategic Tax planning services"|"Tax Strategy Advisor"| "Tax C…" at bounding box center [725, 110] width 346 height 16
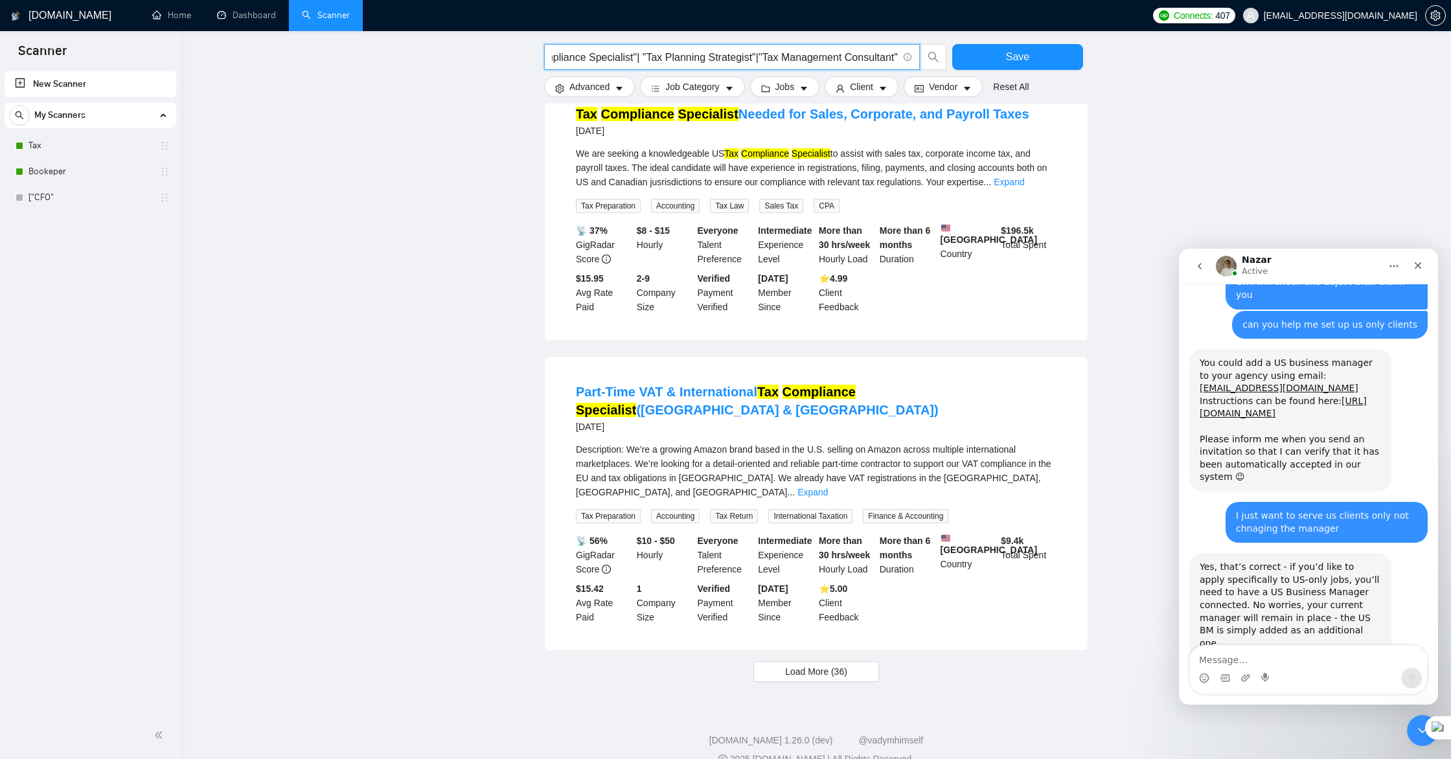
scroll to position [1047, 0]
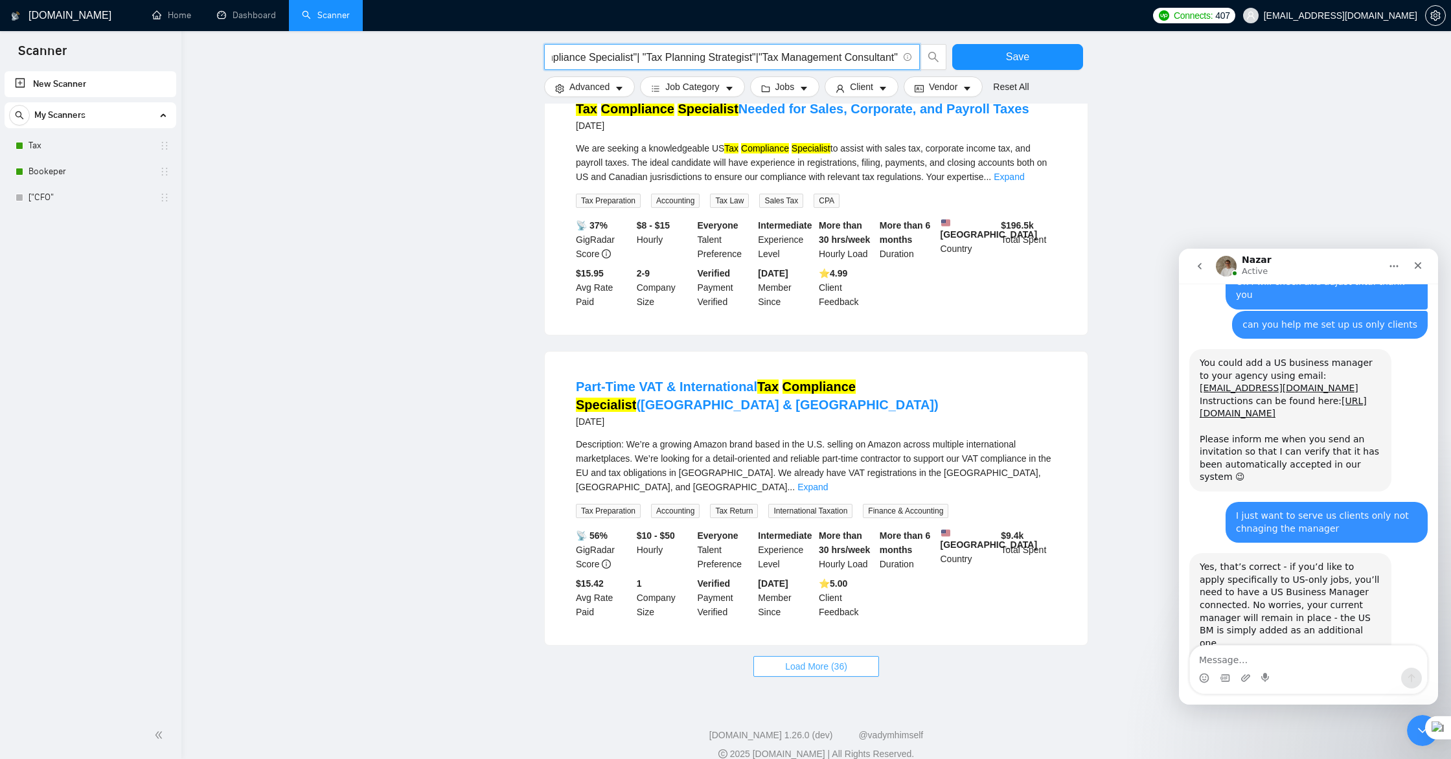
type input "["TaxPlanning"|"strategic Tax planning services"|"Tax Strategy Advisor"| "Tax C…"
click at [817, 659] on span "Load More (36)" at bounding box center [816, 666] width 62 height 14
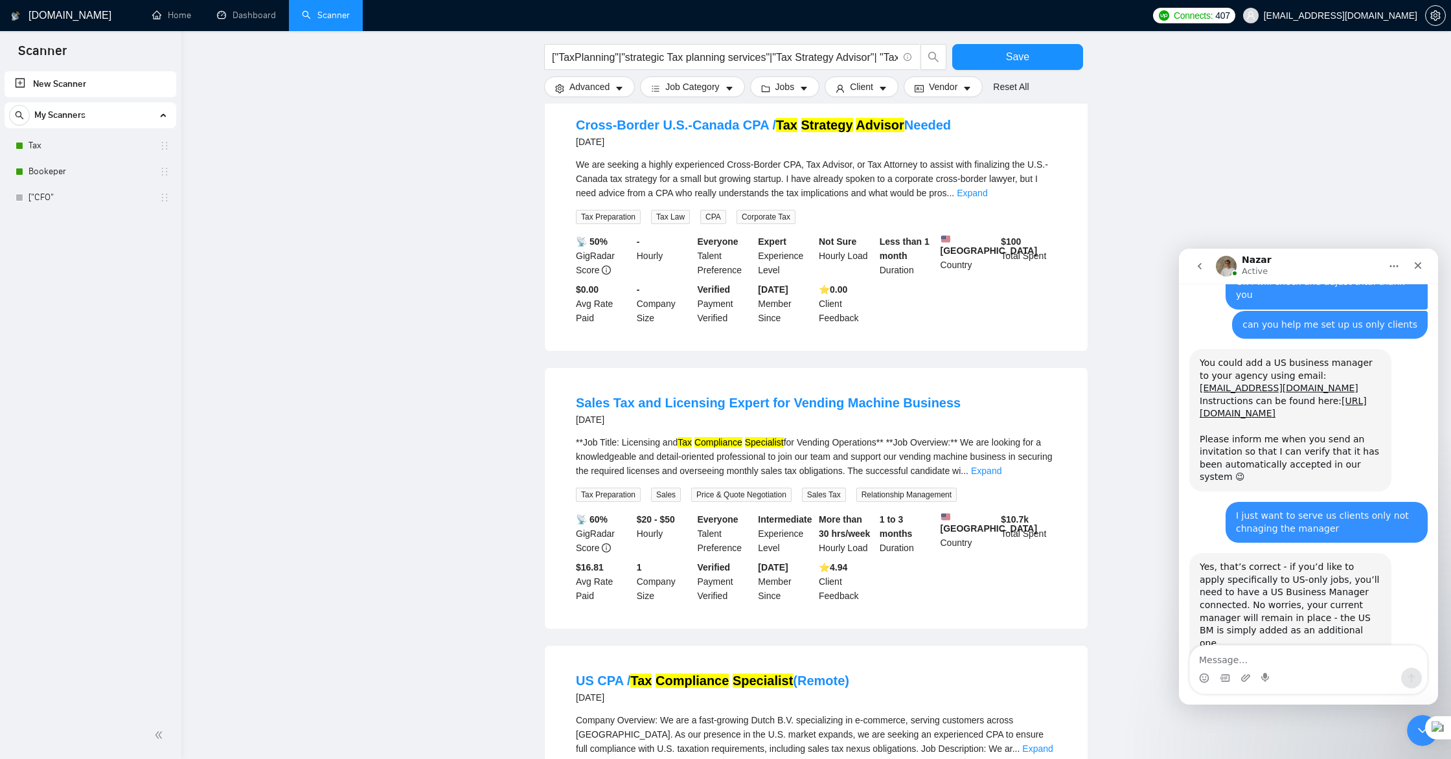
scroll to position [2453, 0]
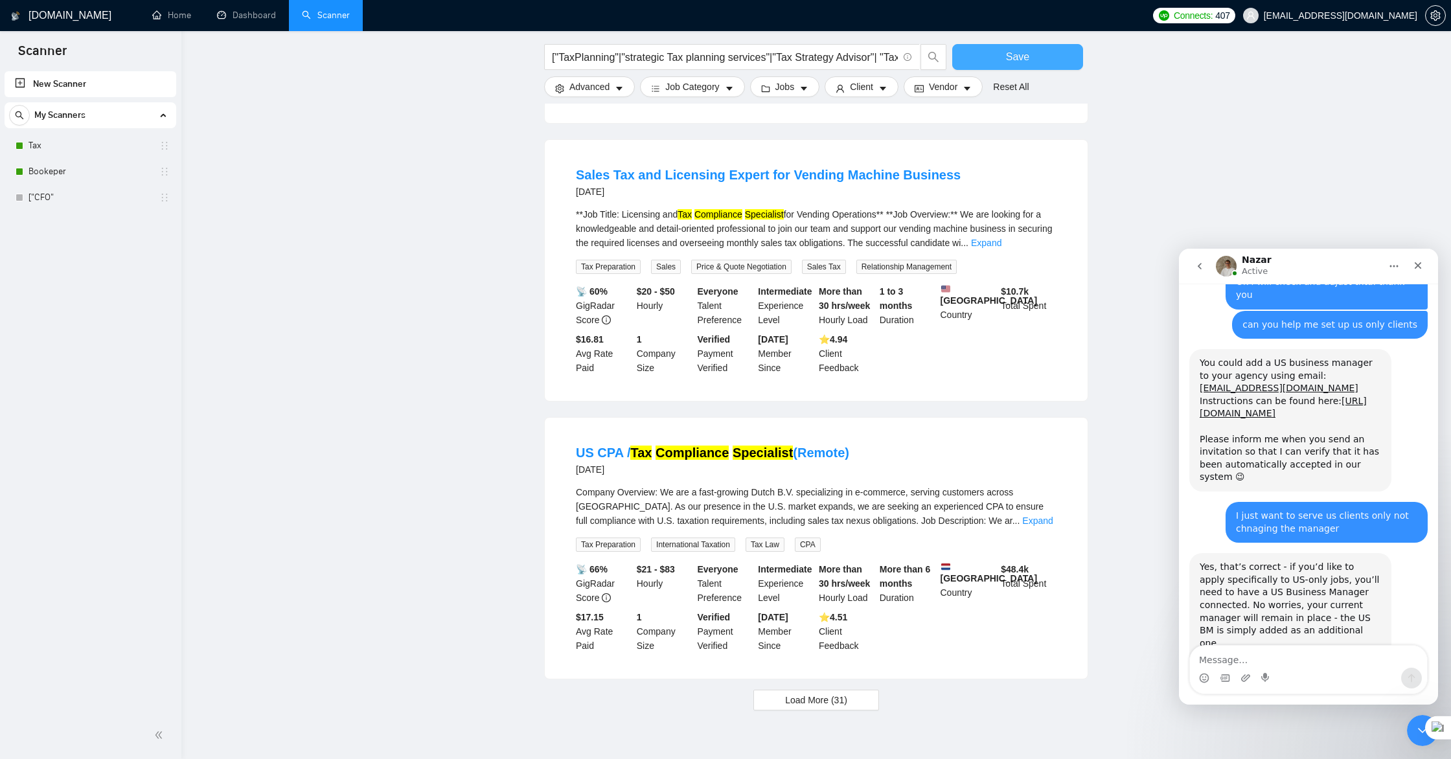
click at [1009, 59] on span "Save" at bounding box center [1017, 57] width 23 height 16
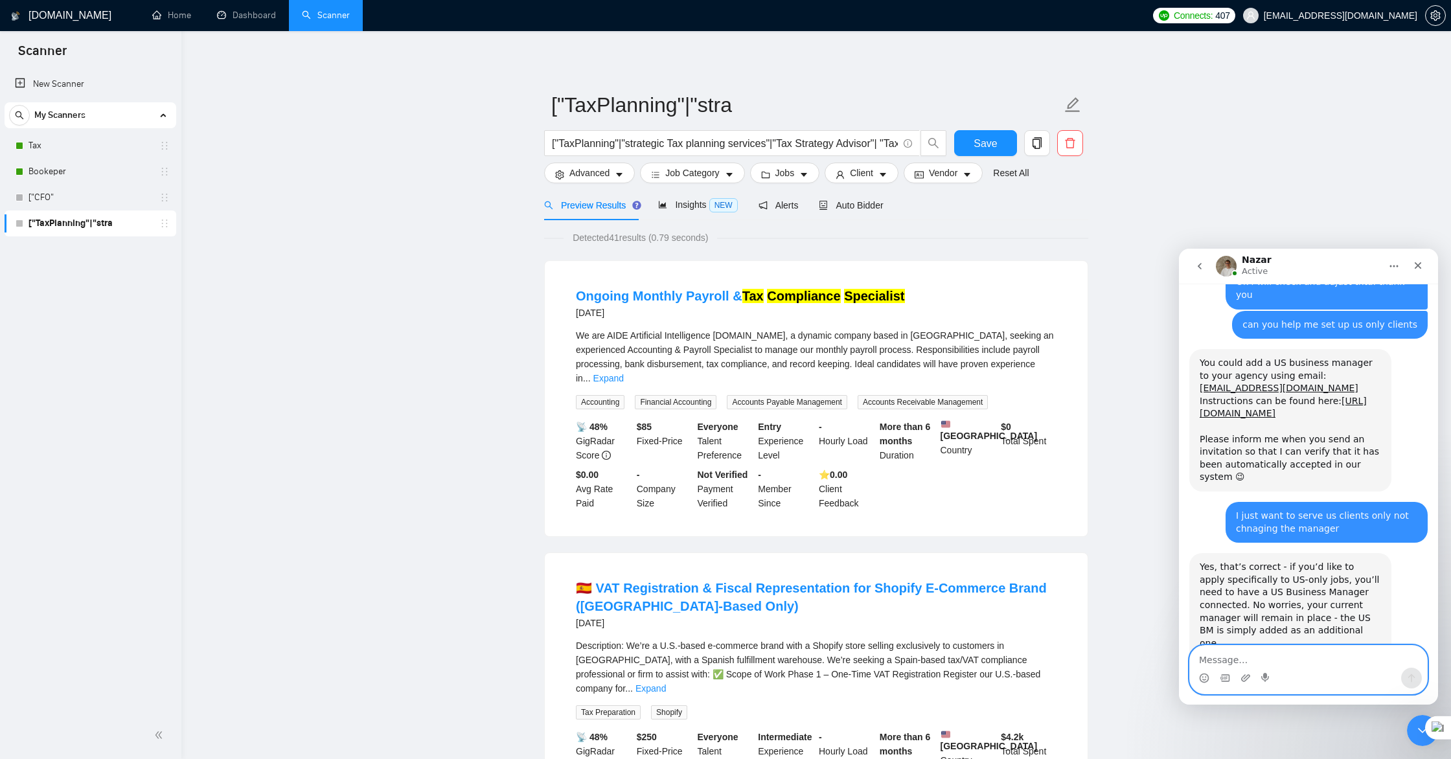
click at [1303, 661] on textarea "Message…" at bounding box center [1308, 657] width 237 height 22
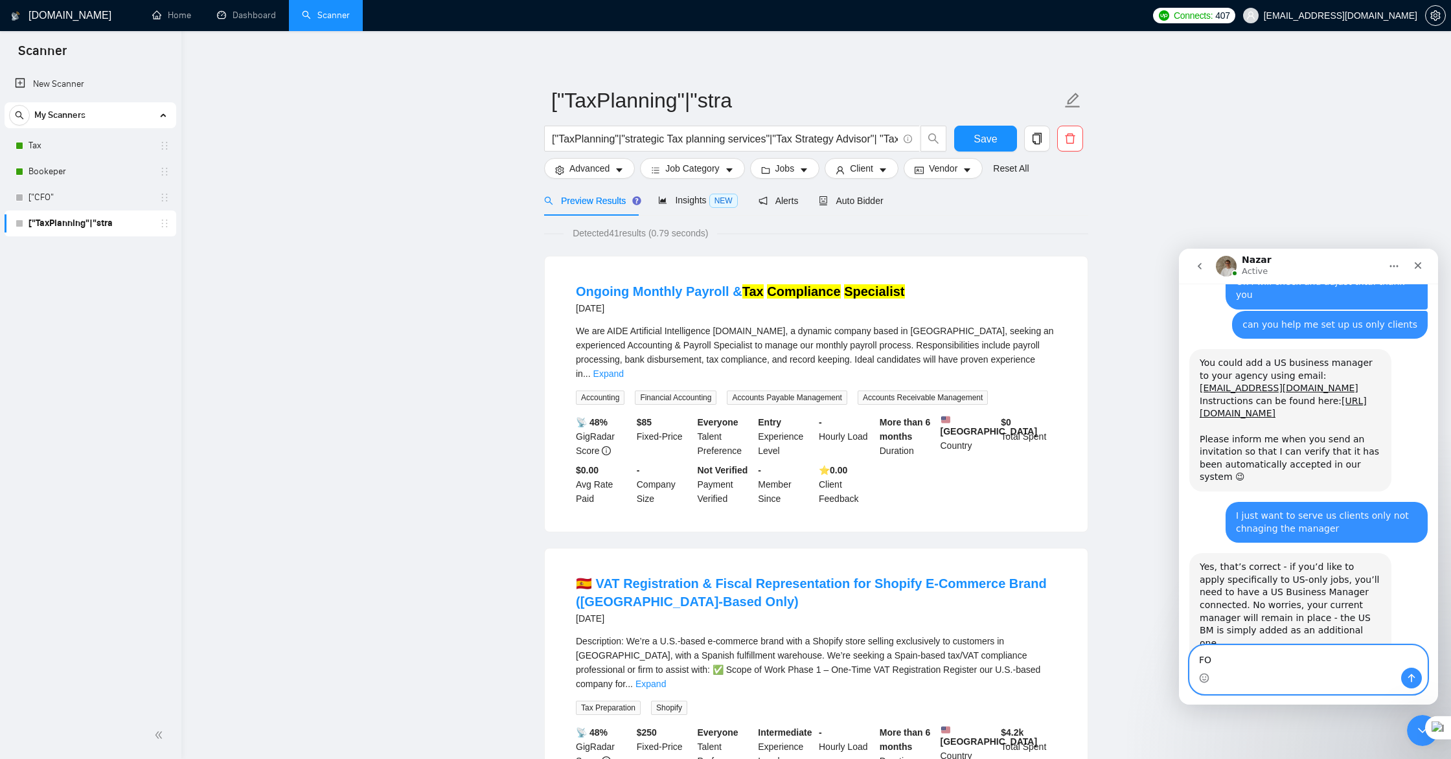
type textarea "F"
type textarea "okay"
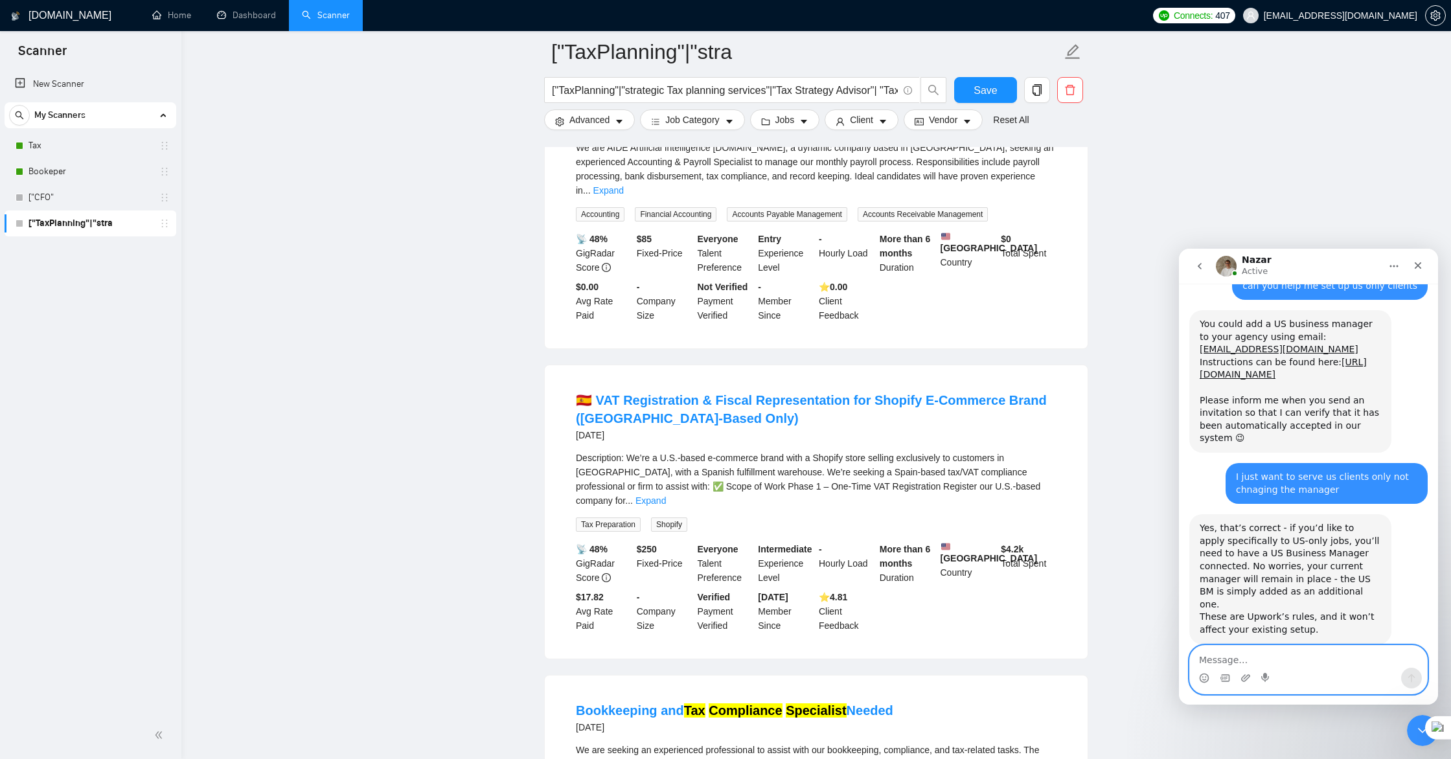
scroll to position [0, 0]
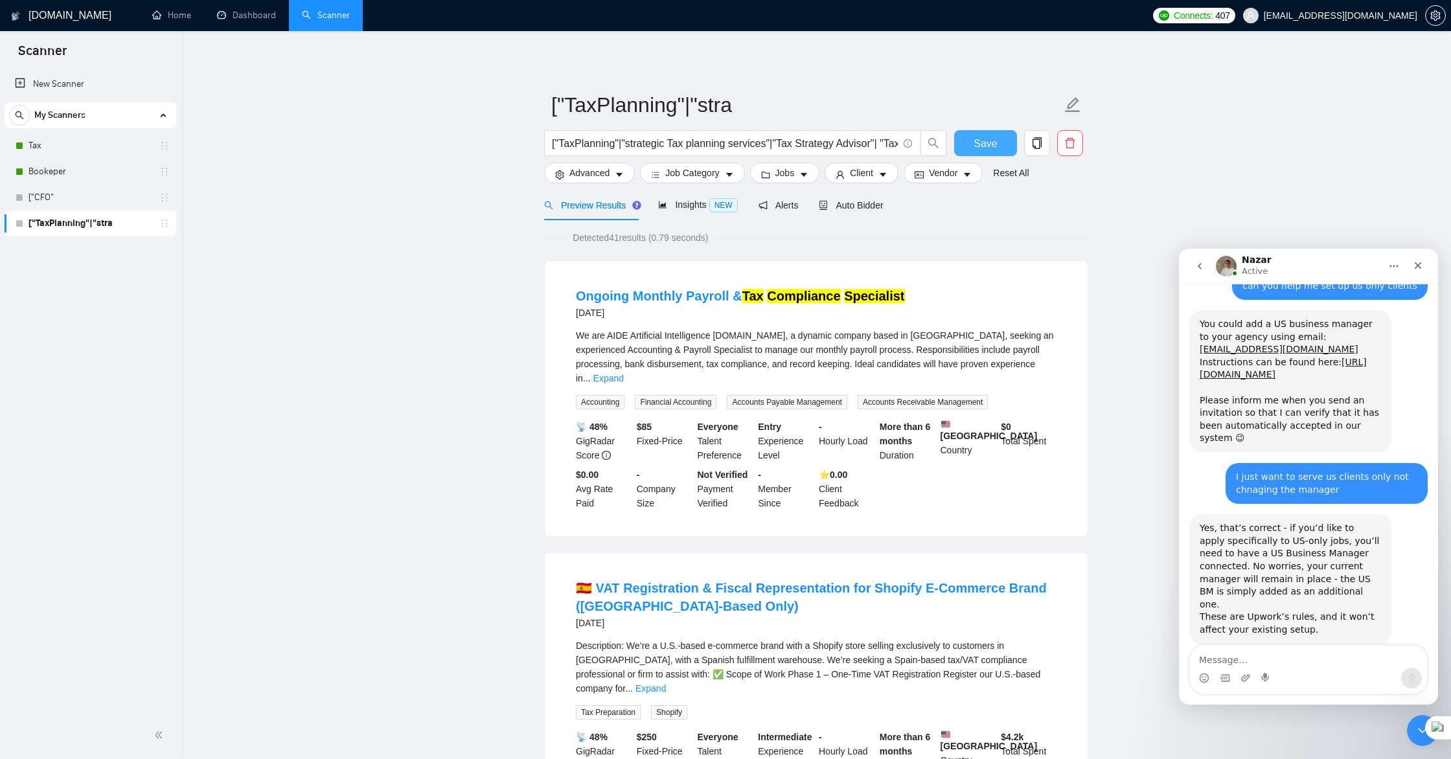
click at [984, 146] on span "Save" at bounding box center [984, 143] width 23 height 16
click at [623, 142] on input "["TaxPlanning"|"strategic Tax planning services"|"Tax Strategy Advisor"| "Tax C…" at bounding box center [725, 143] width 346 height 16
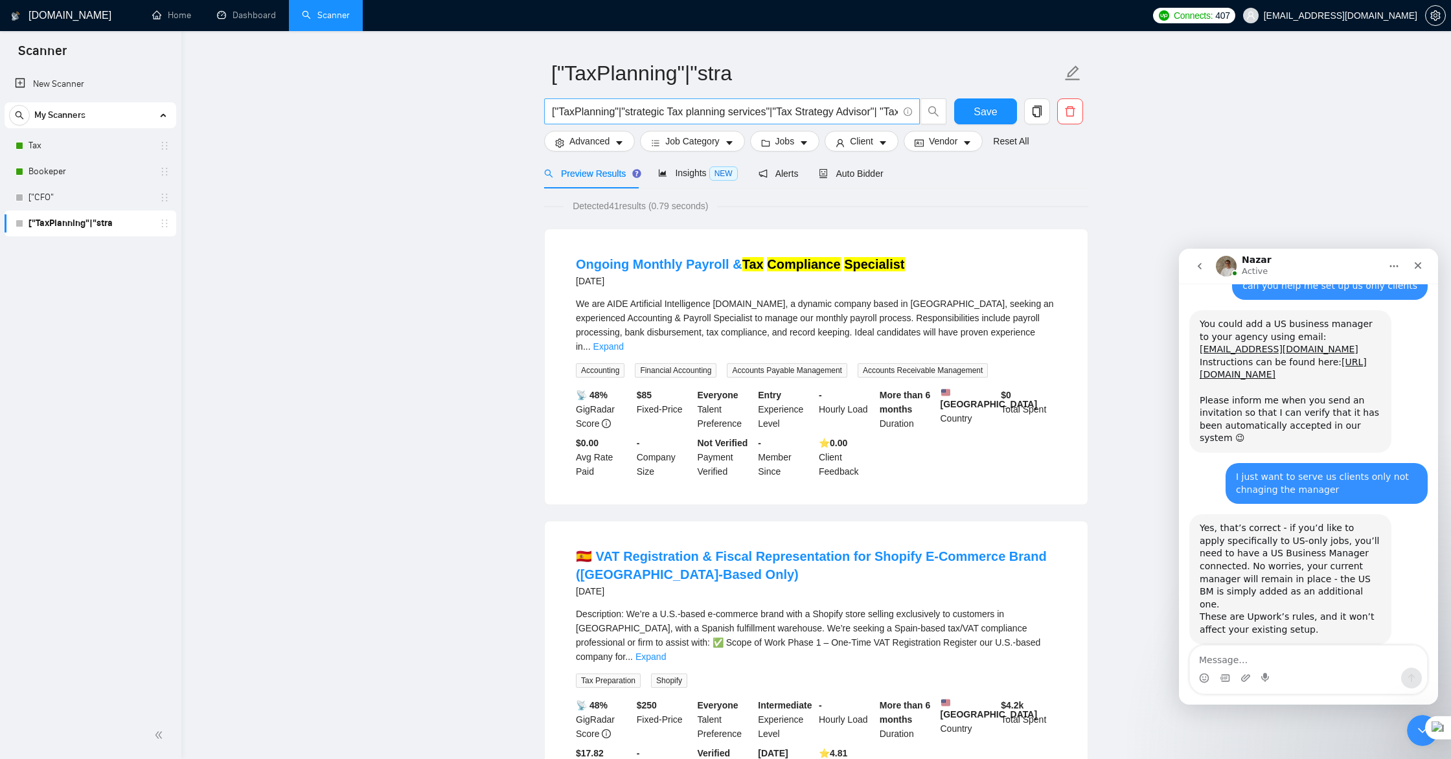
click at [898, 111] on span "["TaxPlanning"|"strategic Tax planning services"|"Tax Strategy Advisor"| "Tax C…" at bounding box center [732, 111] width 376 height 26
drag, startPoint x: 898, startPoint y: 109, endPoint x: 904, endPoint y: 113, distance: 7.2
click at [898, 109] on span "["TaxPlanning"|"strategic Tax planning services"|"Tax Strategy Advisor"| "Tax C…" at bounding box center [732, 111] width 376 height 26
click at [897, 110] on input "["TaxPlanning"|"strategic Tax planning services"|"Tax Strategy Advisor"| "Tax C…" at bounding box center [725, 112] width 346 height 16
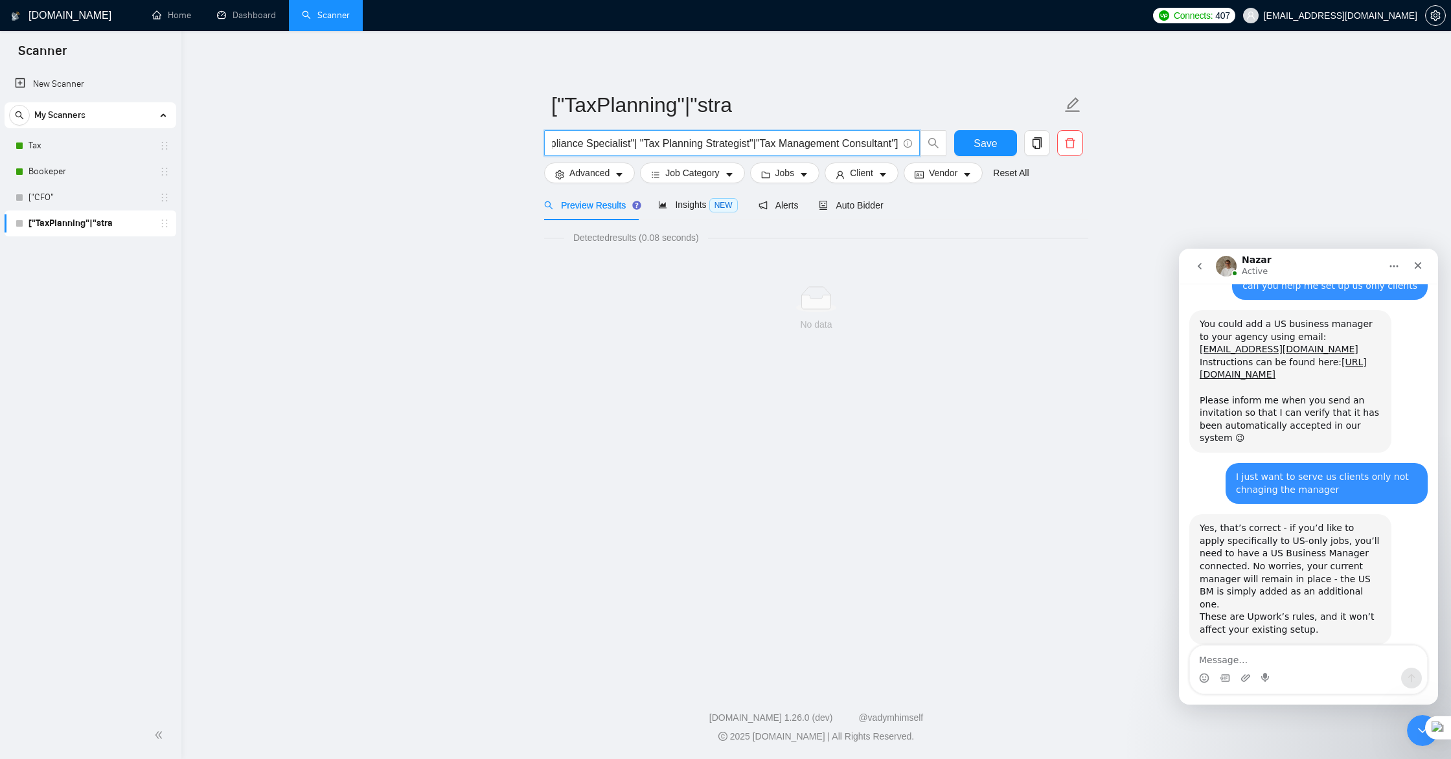
scroll to position [0, 0]
type input "["TaxPlanning"|"strategic Tax planning services"|"Tax Strategy Advisor"| "Tax C…"
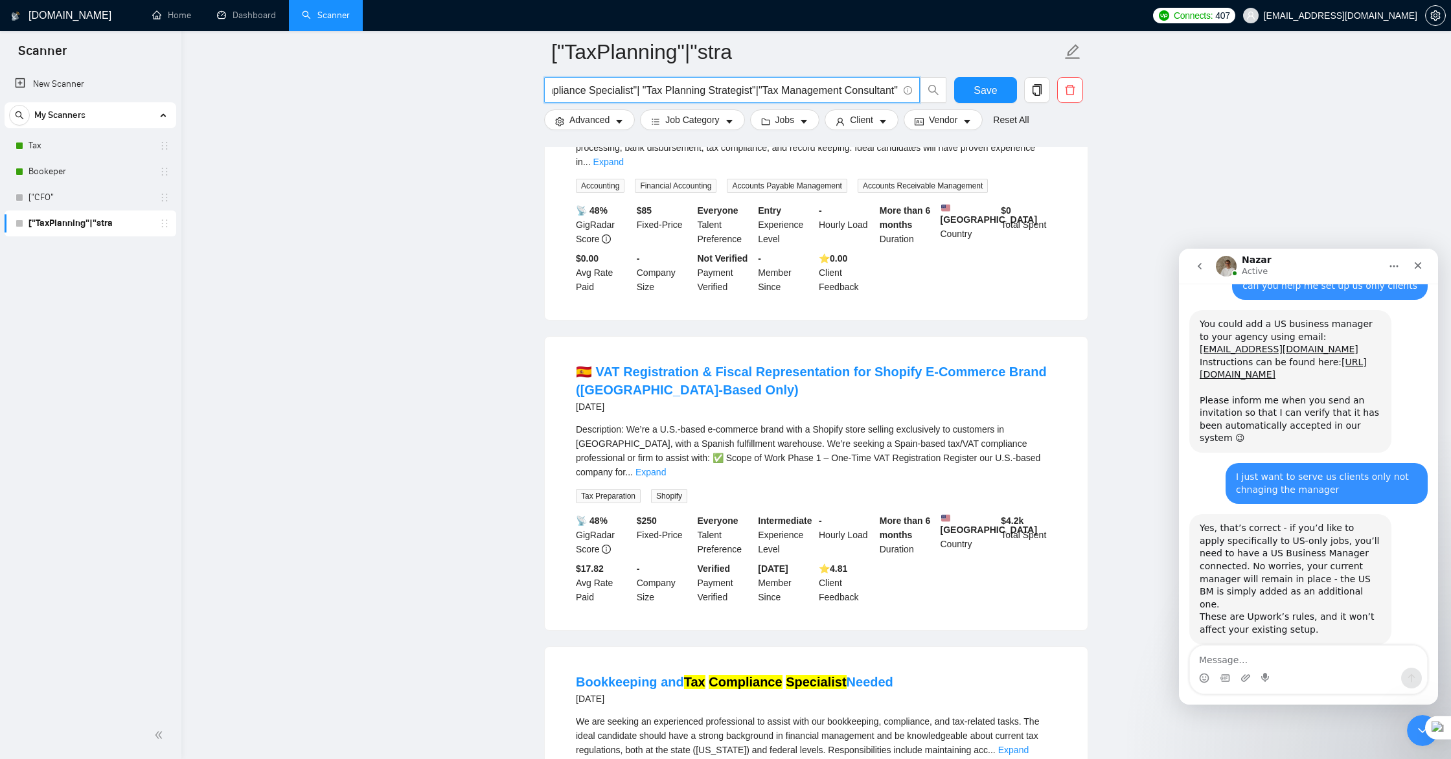
scroll to position [104, 0]
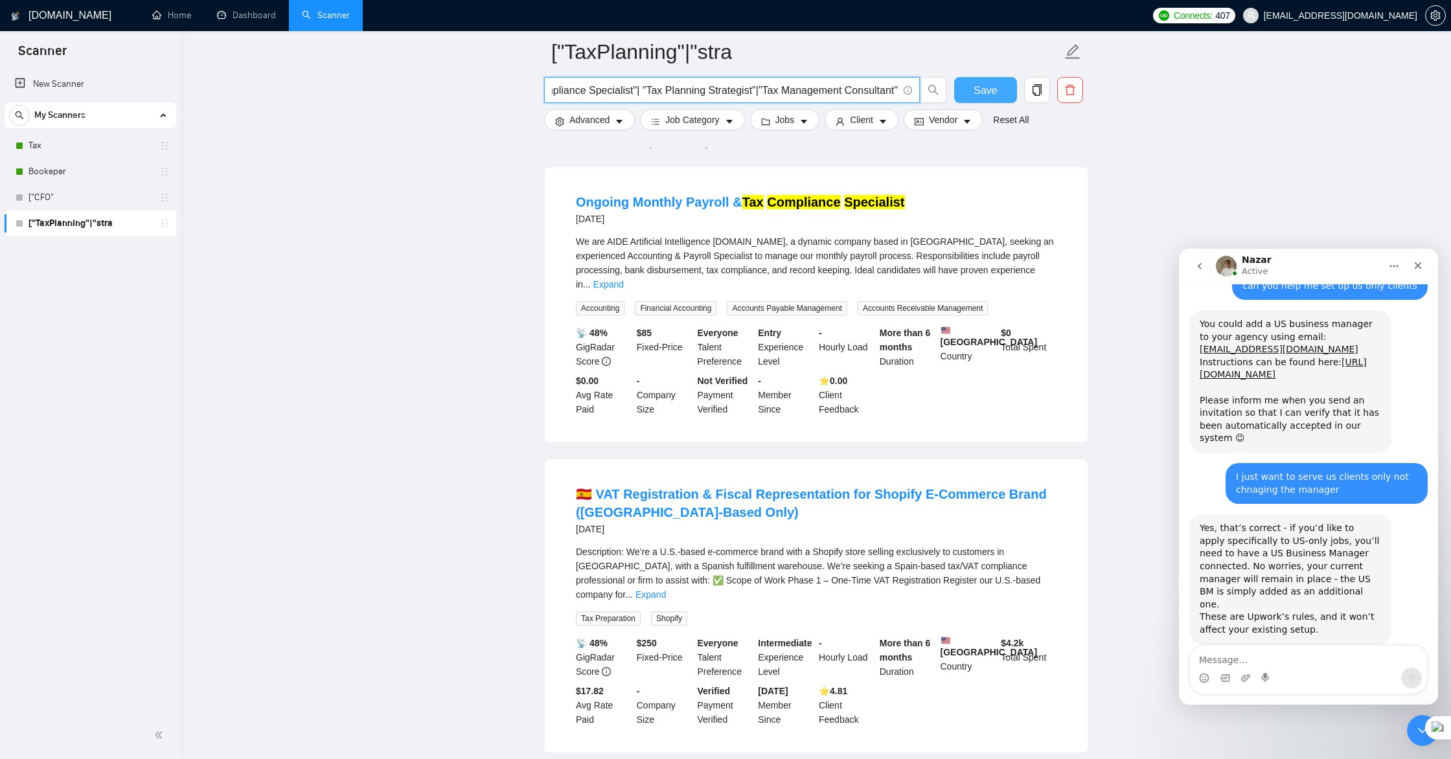
click at [985, 86] on span "Save" at bounding box center [984, 90] width 23 height 16
click at [101, 201] on link "["CFO"" at bounding box center [89, 198] width 123 height 26
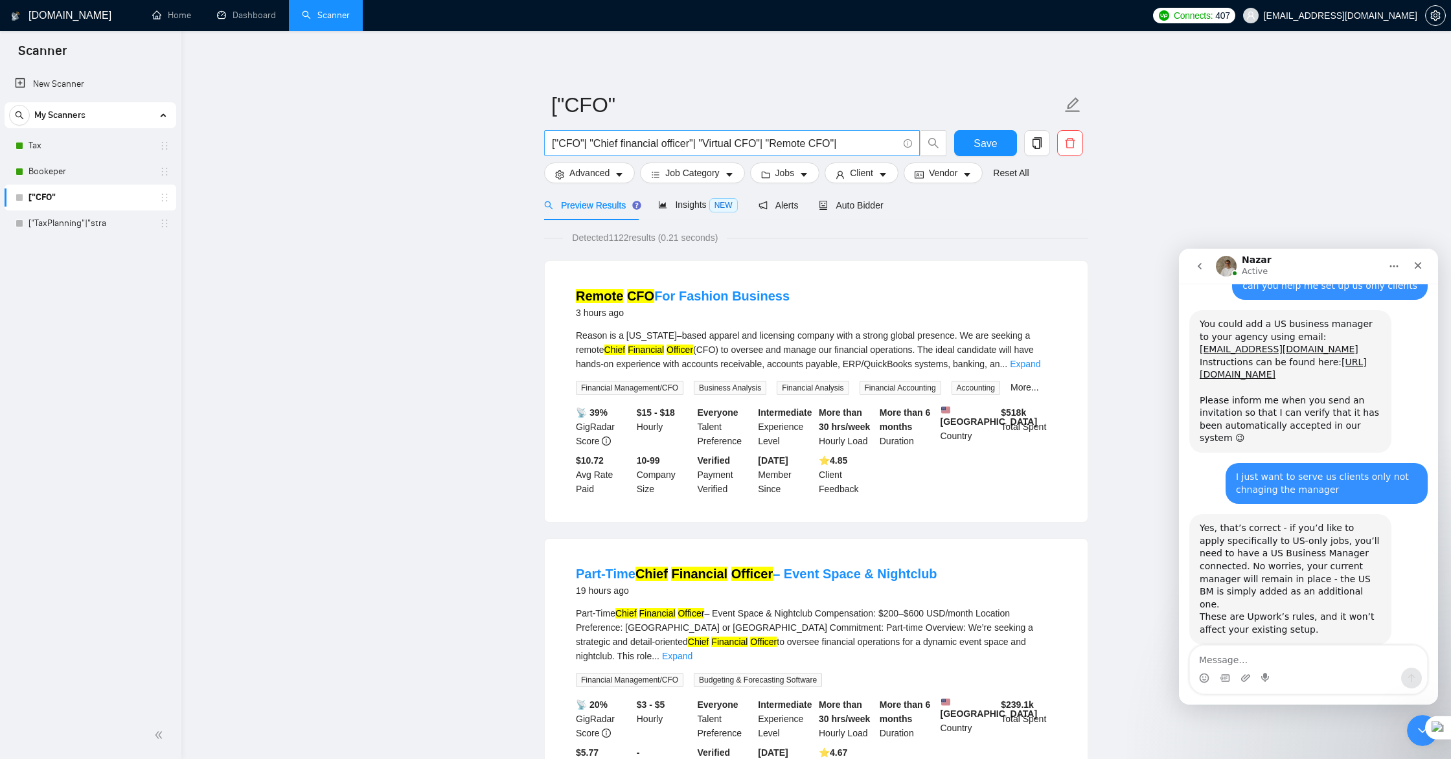
click at [859, 144] on input "["CFO"| "Chief financial officer"| "Virtual CFO"| "Remote CFO"|" at bounding box center [725, 143] width 346 height 16
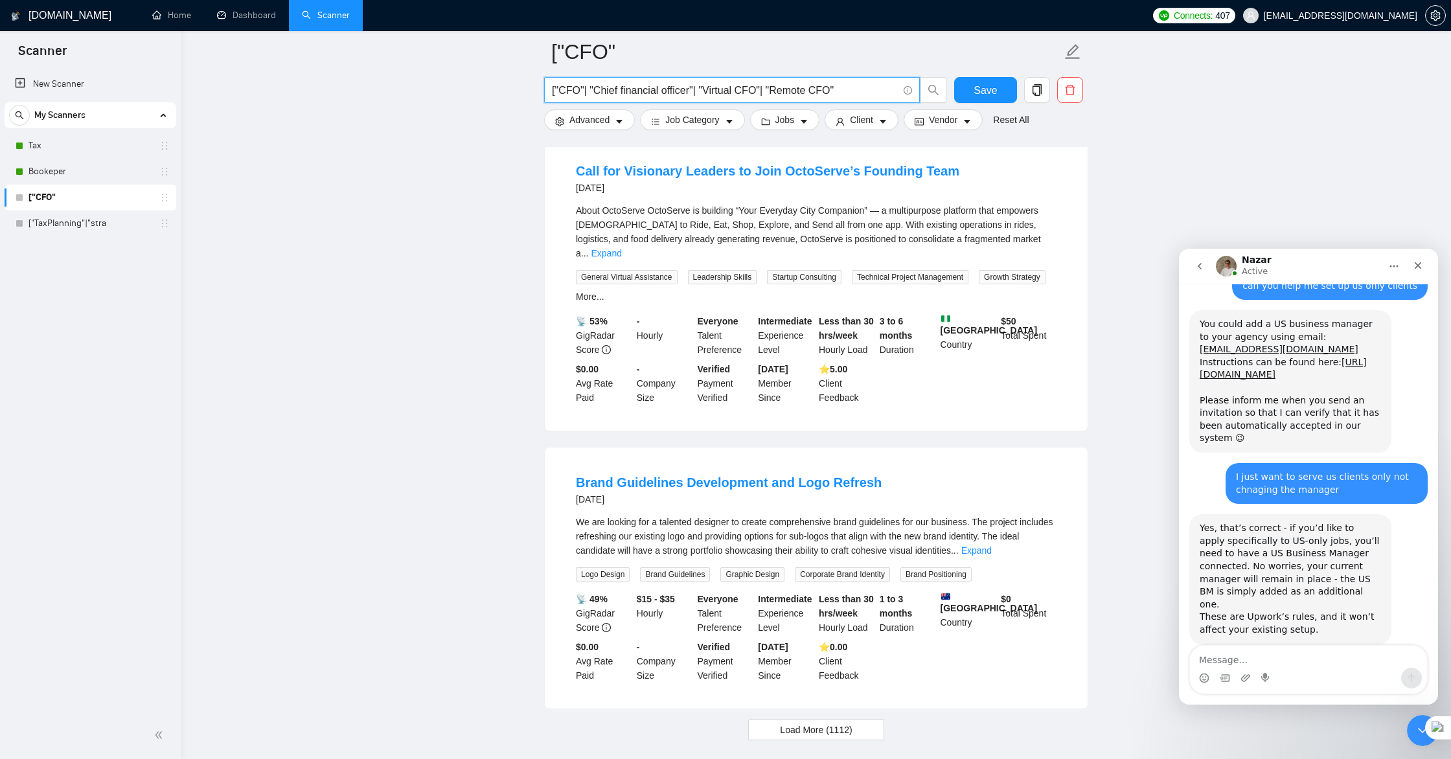
scroll to position [2525, 0]
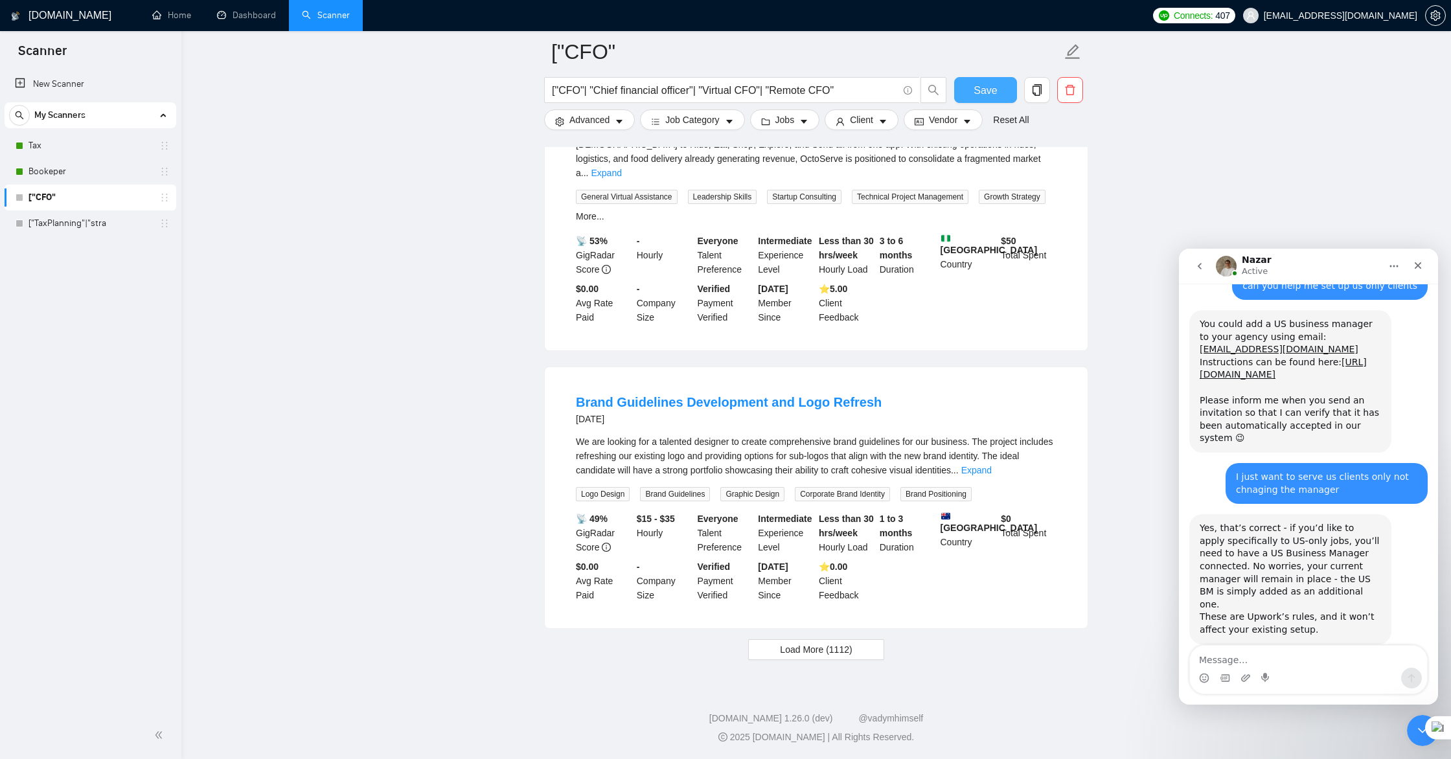
click at [986, 90] on span "Save" at bounding box center [984, 90] width 23 height 16
click at [858, 93] on input "["CFO"| "Chief financial officer"| "Virtual CFO"| "Remote CFO"" at bounding box center [725, 90] width 346 height 16
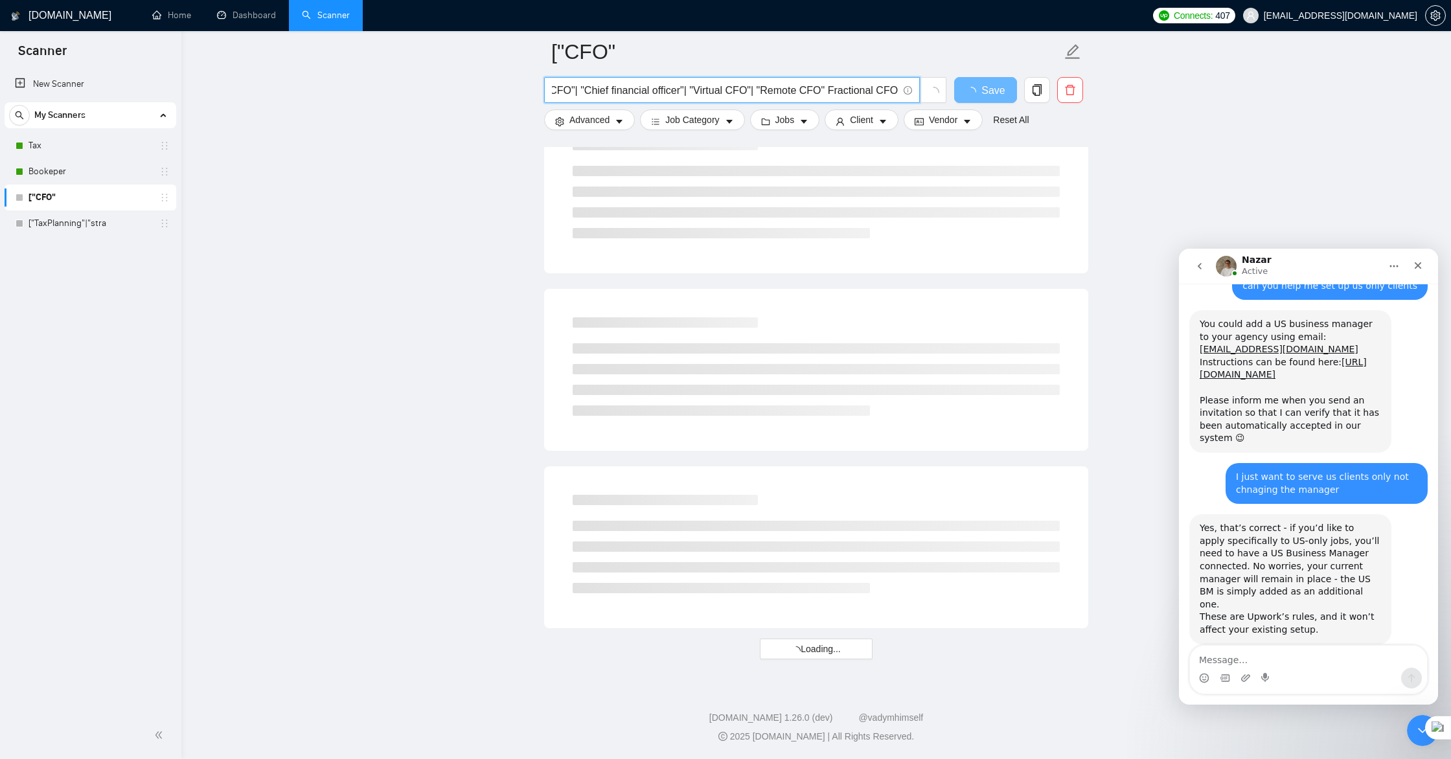
click at [828, 86] on input "["CFO"| "Chief financial officer"| "Virtual CFO"| "Remote CFO" Fractional CFO" at bounding box center [725, 90] width 346 height 16
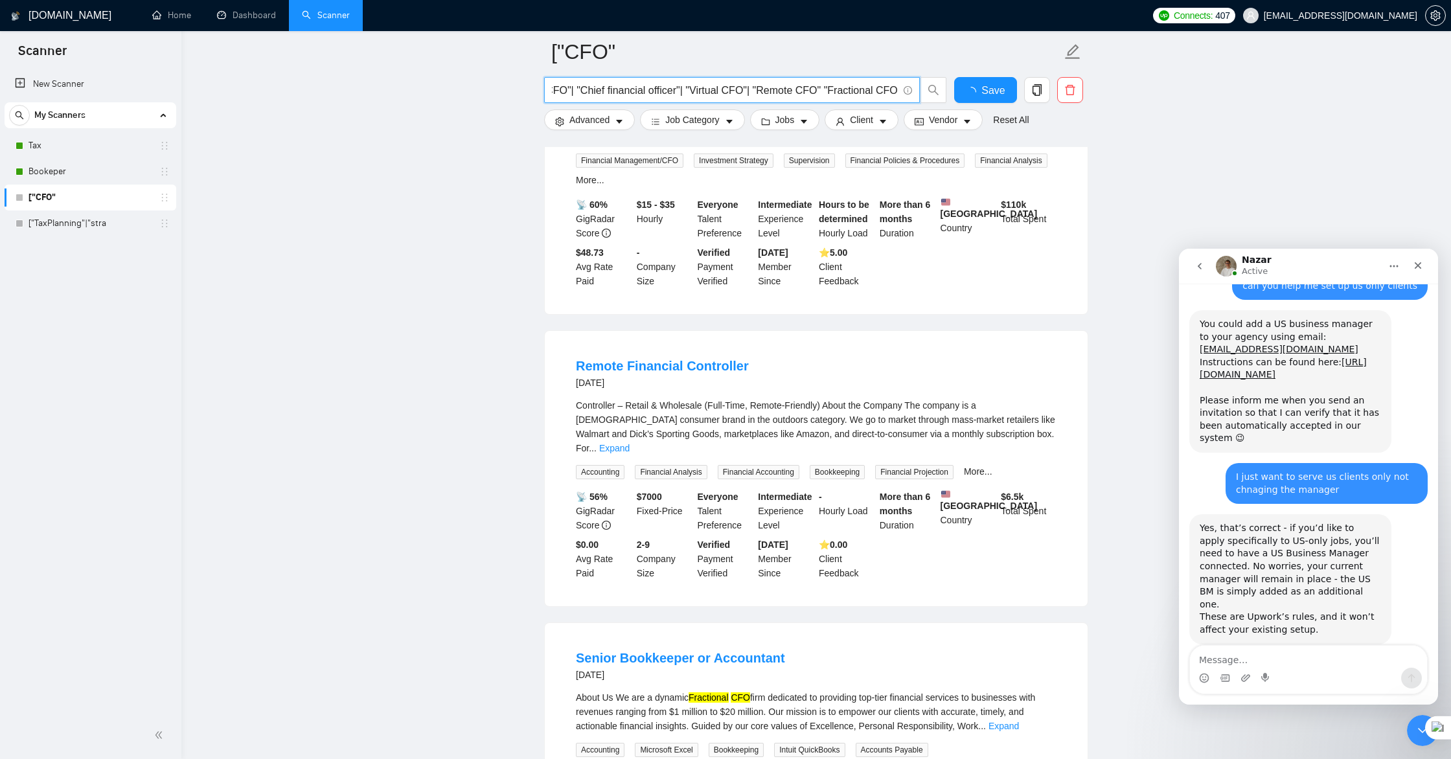
scroll to position [2525, 0]
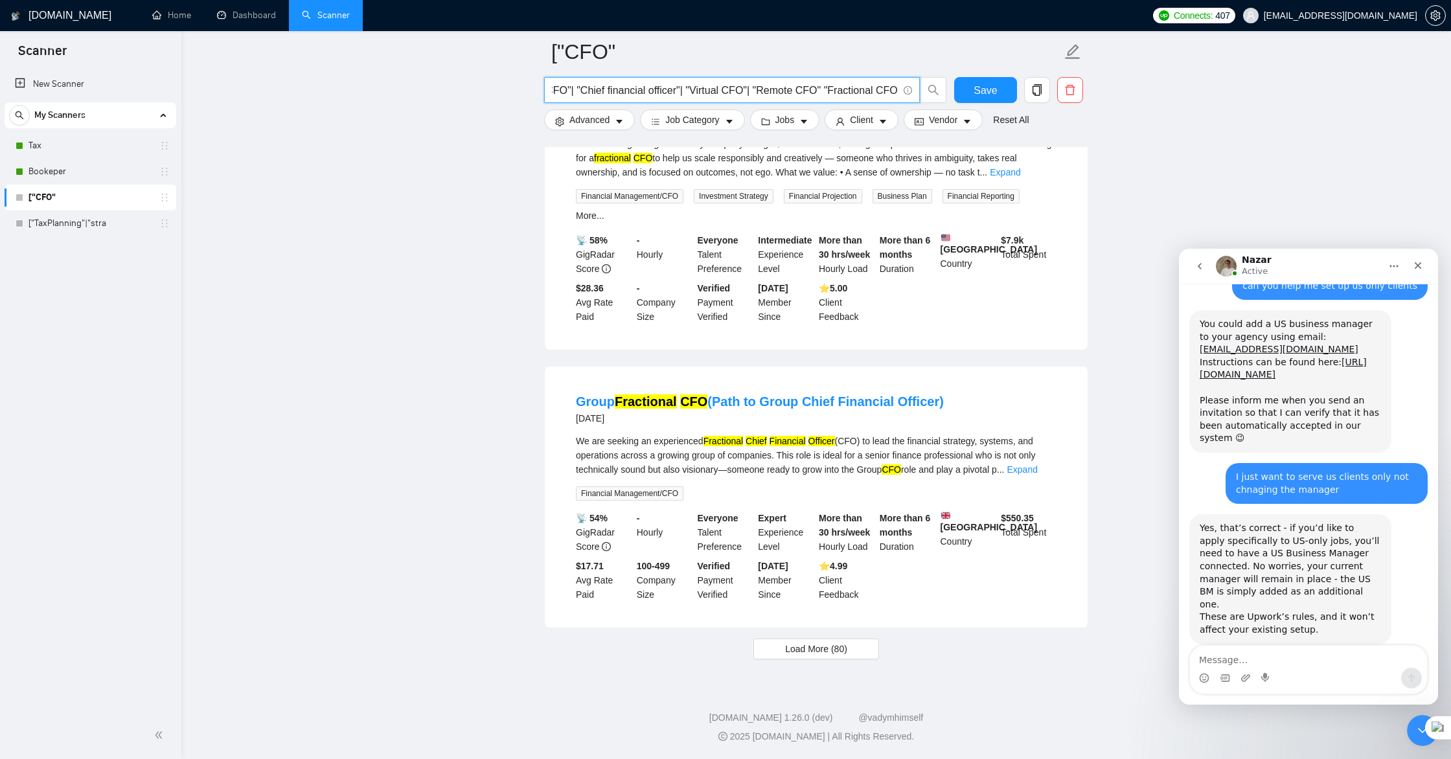
click at [827, 90] on input "["CFO"| "Chief financial officer"| "Virtual CFO"| "Remote CFO" "Fractional CFO" at bounding box center [725, 90] width 346 height 16
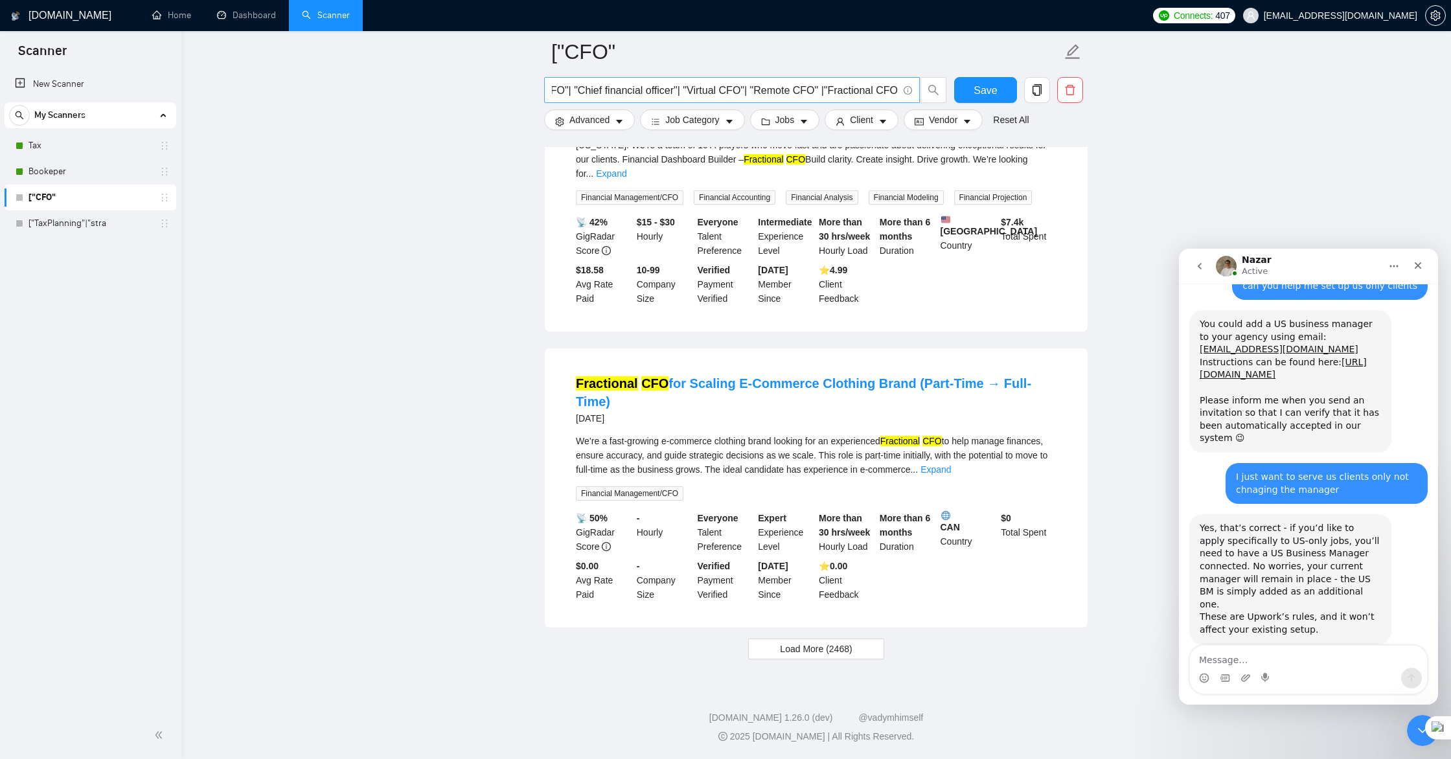
scroll to position [0, 0]
click at [898, 91] on span "["CFO"| "Chief financial officer"| "Virtual CFO"| "Remote CFO" |"Fractional CFO" at bounding box center [732, 90] width 376 height 26
click at [896, 88] on input "["CFO"| "Chief financial officer"| "Virtual CFO"| "Remote CFO" |"Fractional CFO" at bounding box center [725, 90] width 346 height 16
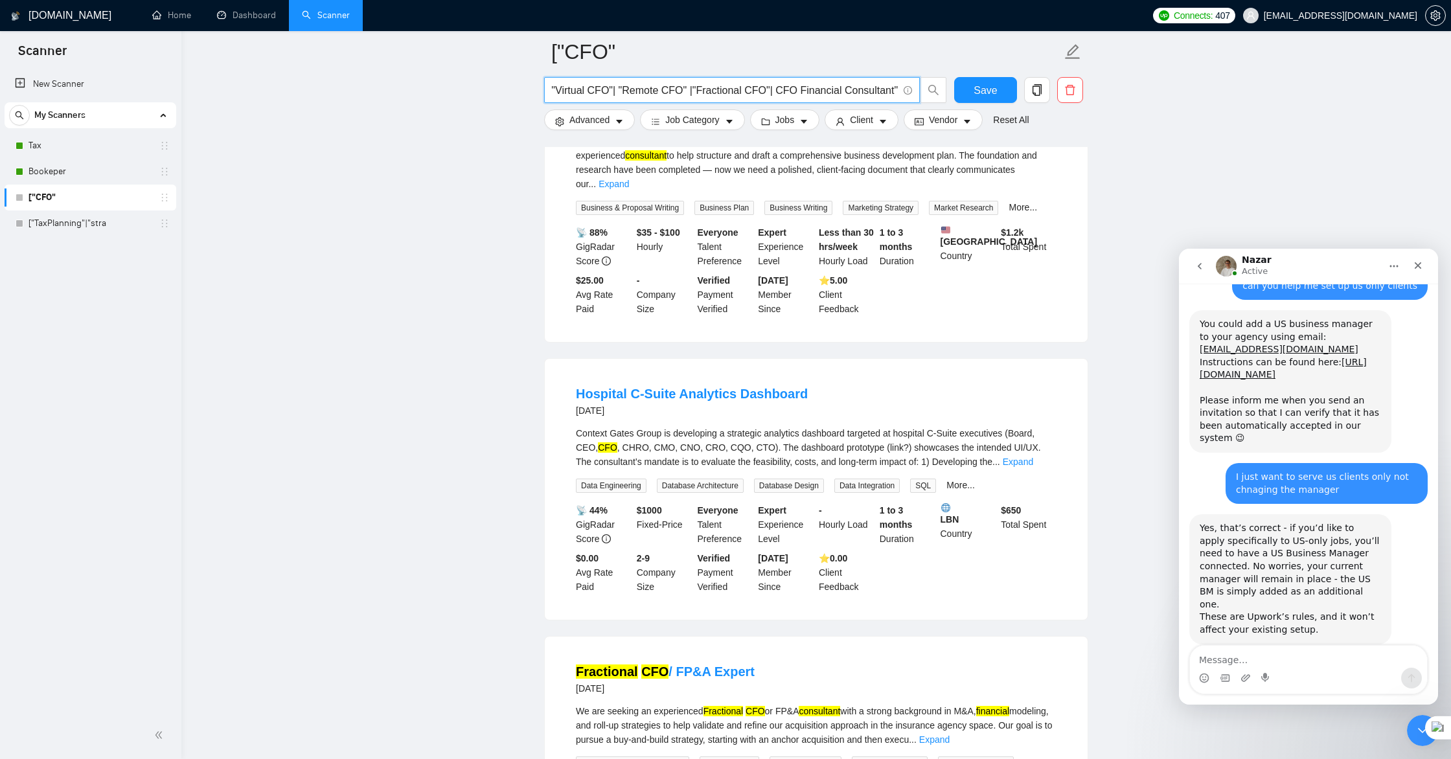
scroll to position [0, 157]
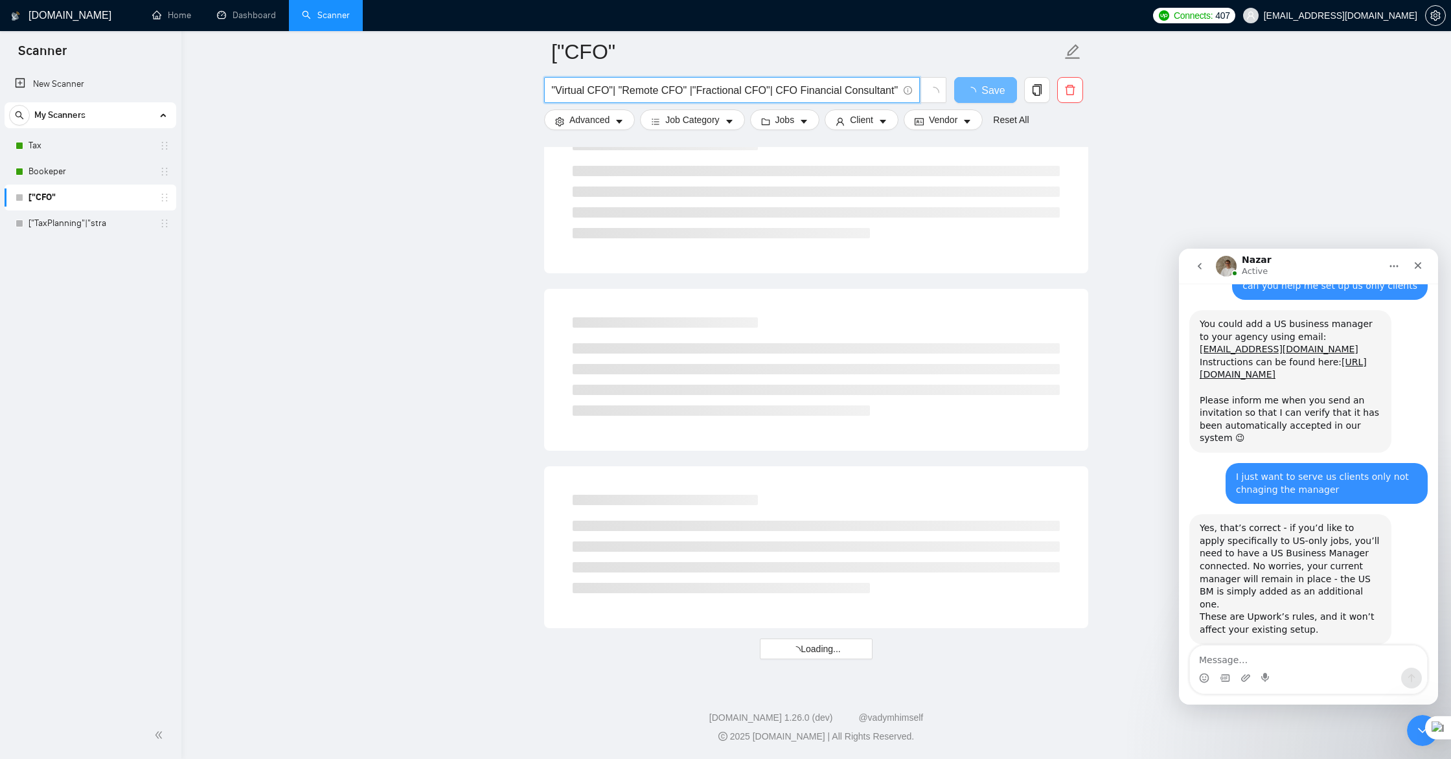
click at [775, 85] on input "["CFO"| "Chief financial officer"| "Virtual CFO"| "Remote CFO" |"Fractional CFO…" at bounding box center [725, 90] width 346 height 16
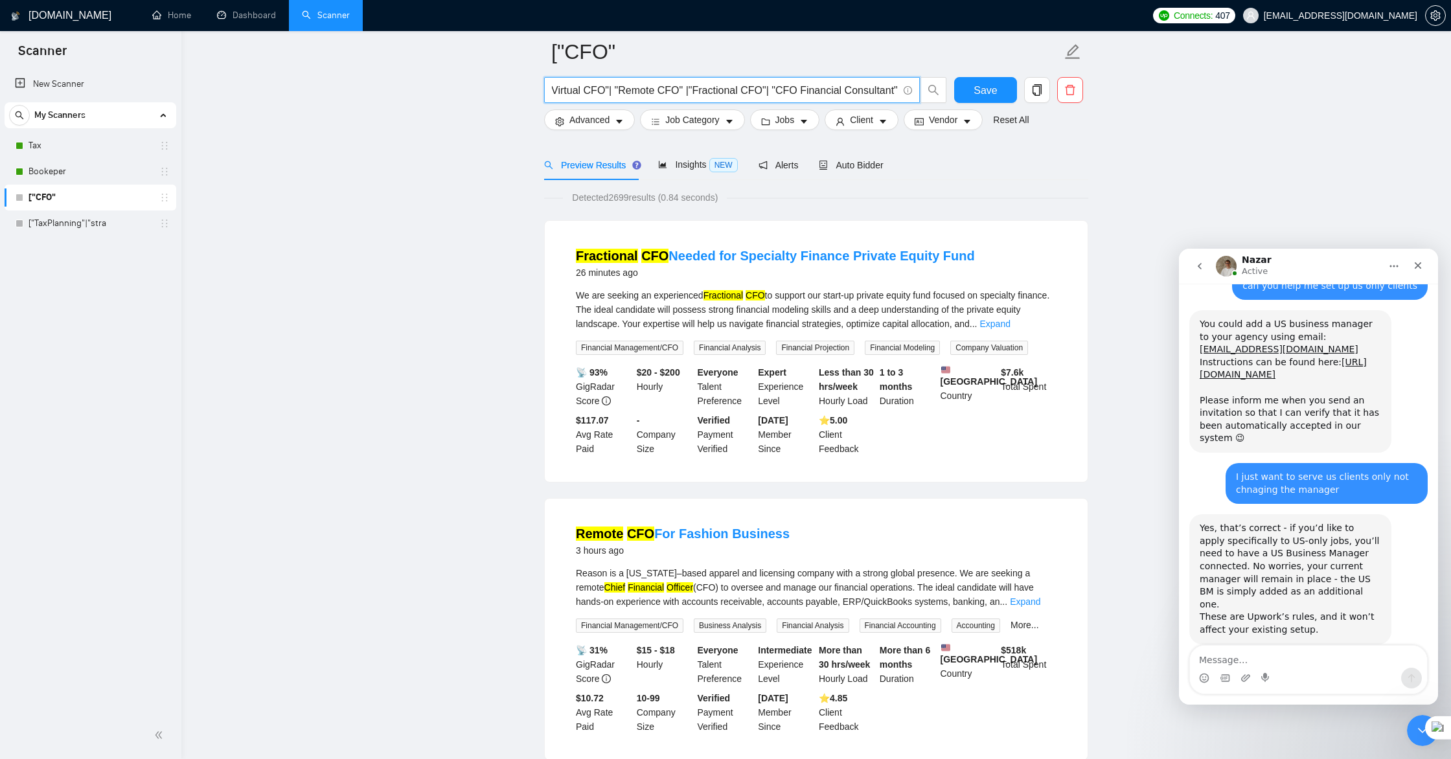
scroll to position [0, 0]
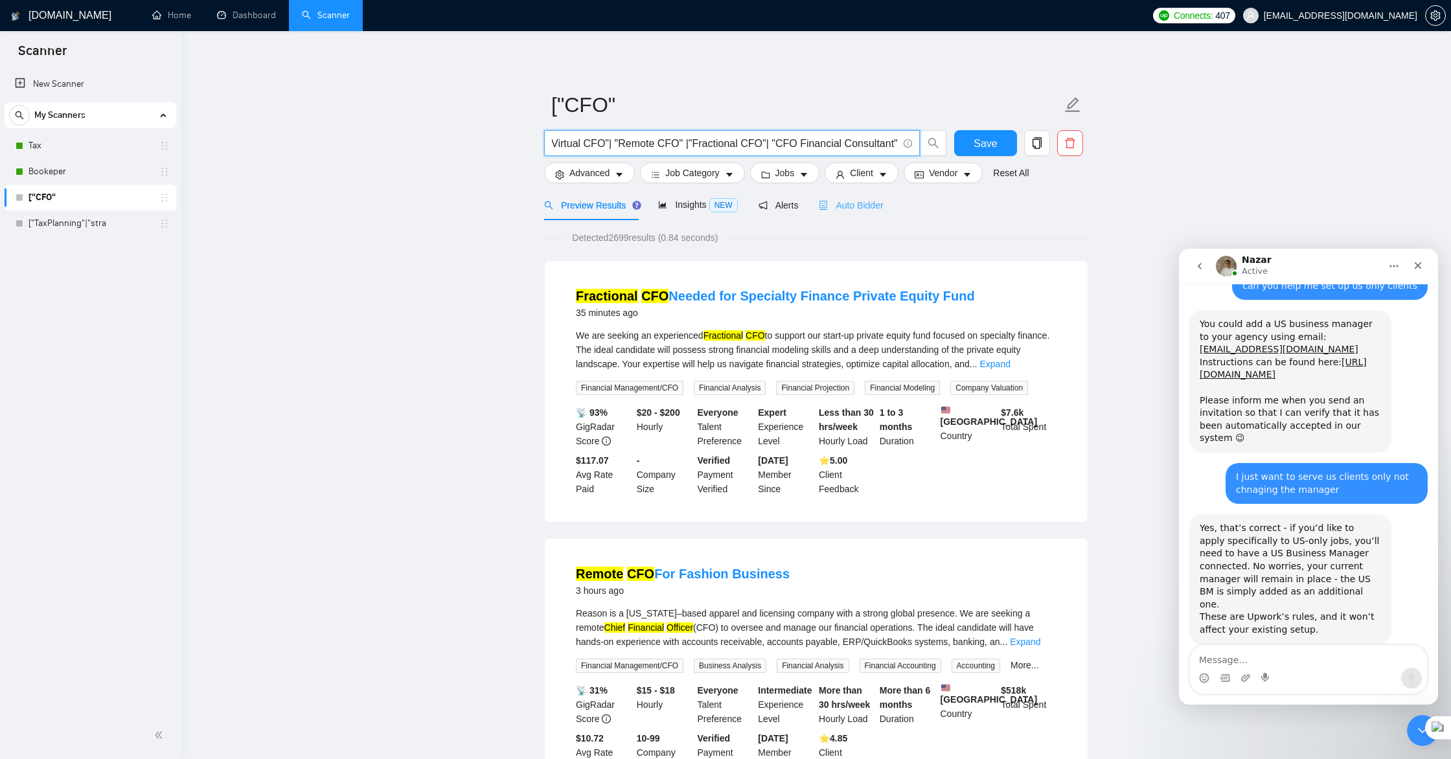
type input "["CFO"| "Chief financial officer"| "Virtual CFO"| "Remote CFO" |"Fractional CFO…"
click at [858, 207] on span "Auto Bidder" at bounding box center [851, 205] width 64 height 10
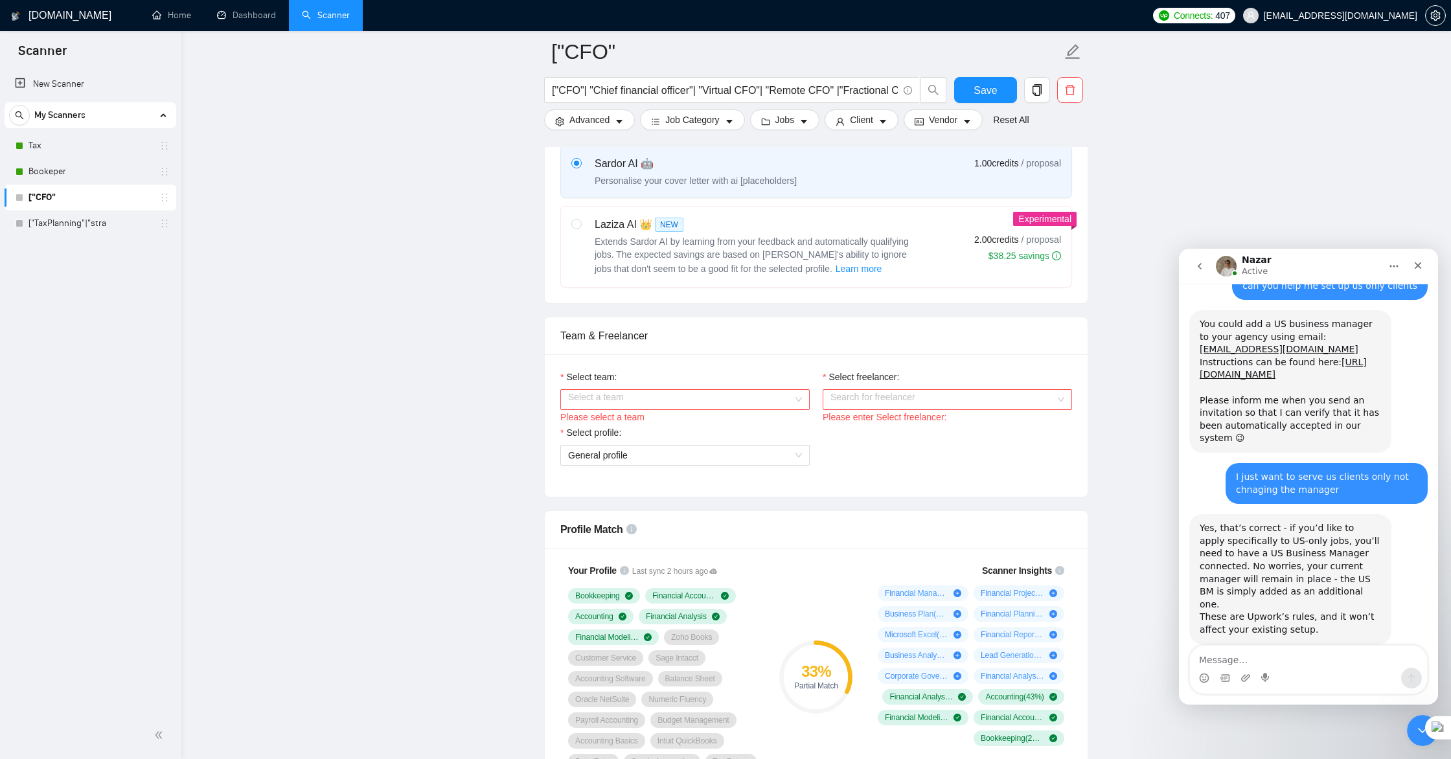
scroll to position [524, 0]
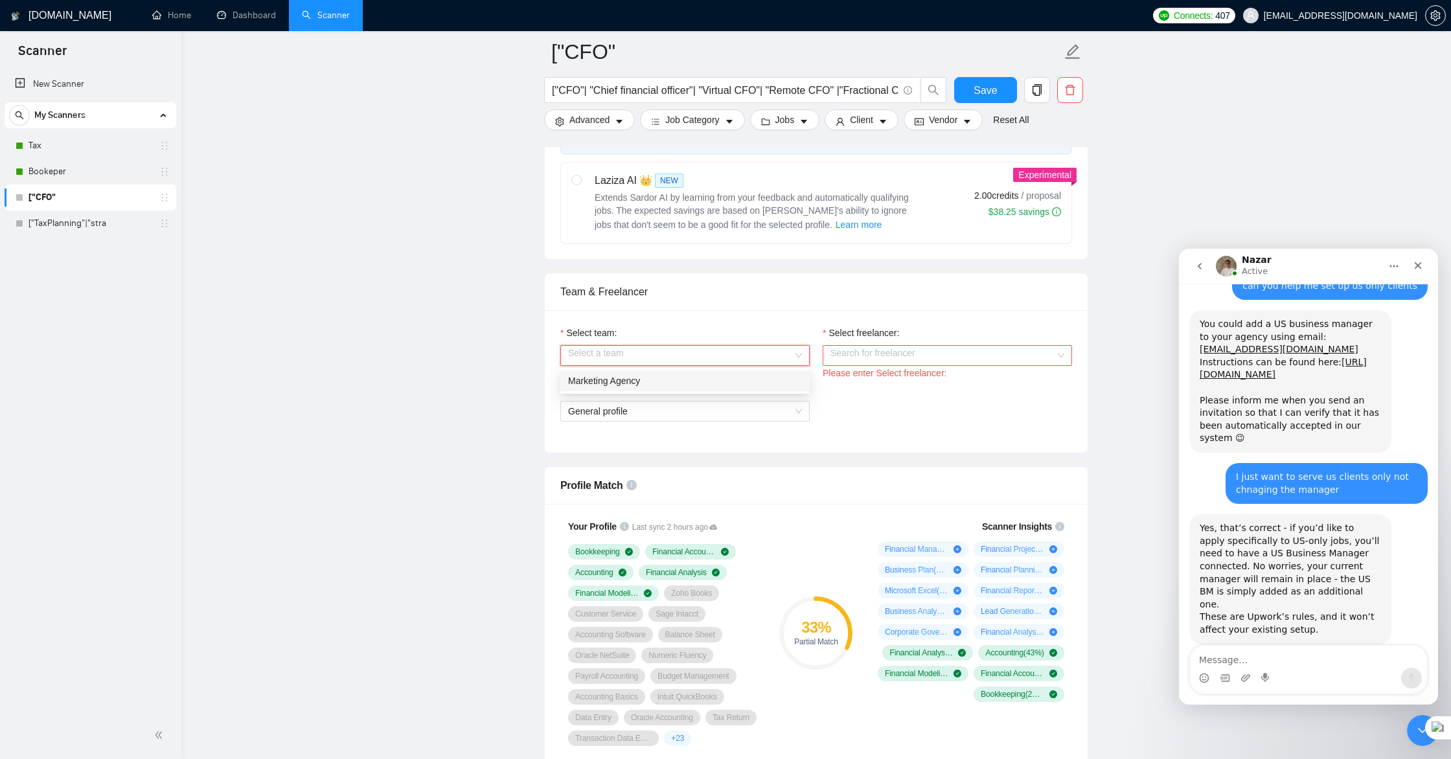
click at [767, 353] on input "Select team:" at bounding box center [680, 355] width 225 height 19
click at [705, 378] on div "Marketing Agency" at bounding box center [685, 381] width 234 height 14
click at [876, 358] on input "Select freelancer:" at bounding box center [942, 355] width 225 height 19
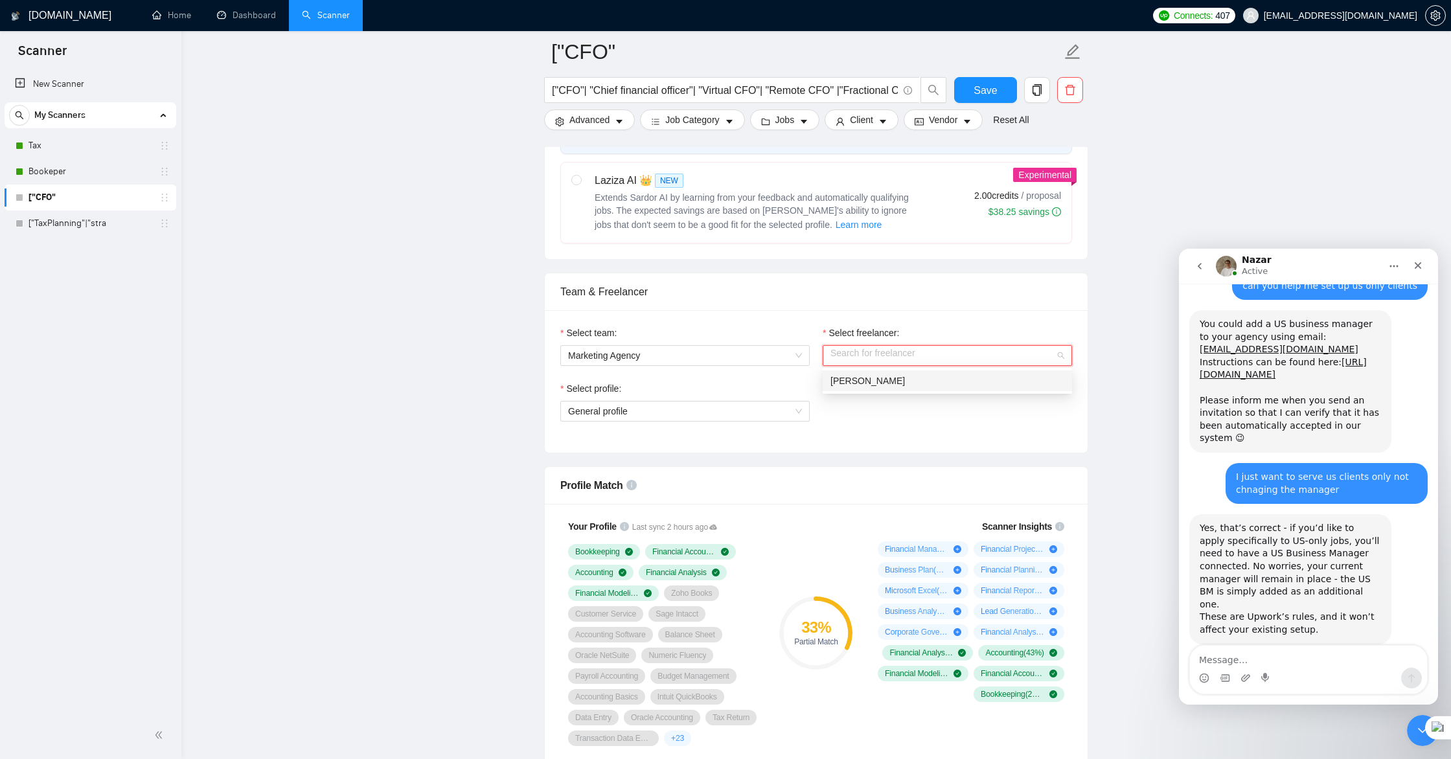
drag, startPoint x: 878, startPoint y: 378, endPoint x: 791, endPoint y: 392, distance: 87.3
click at [877, 378] on span "[PERSON_NAME]" at bounding box center [867, 381] width 74 height 10
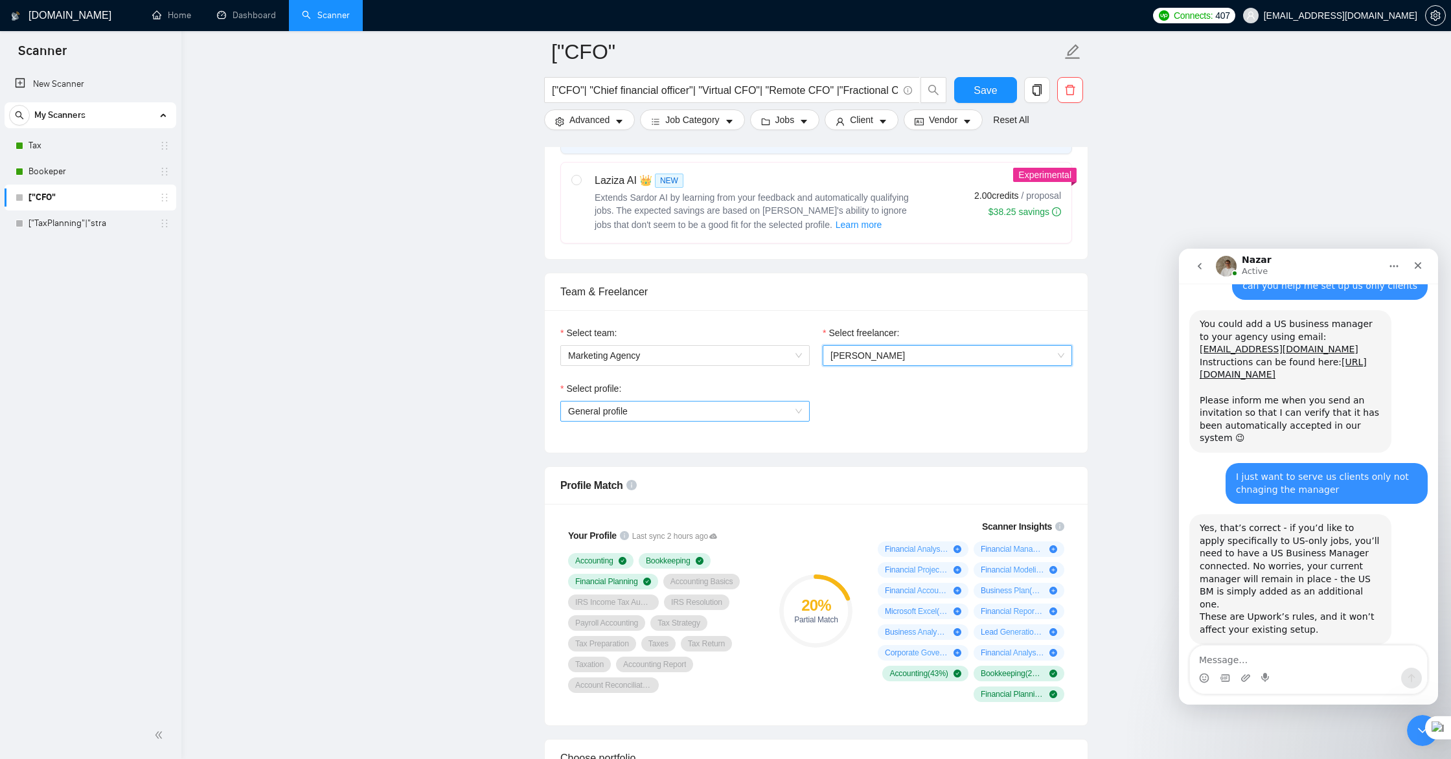
click at [674, 415] on span "General profile" at bounding box center [685, 411] width 234 height 19
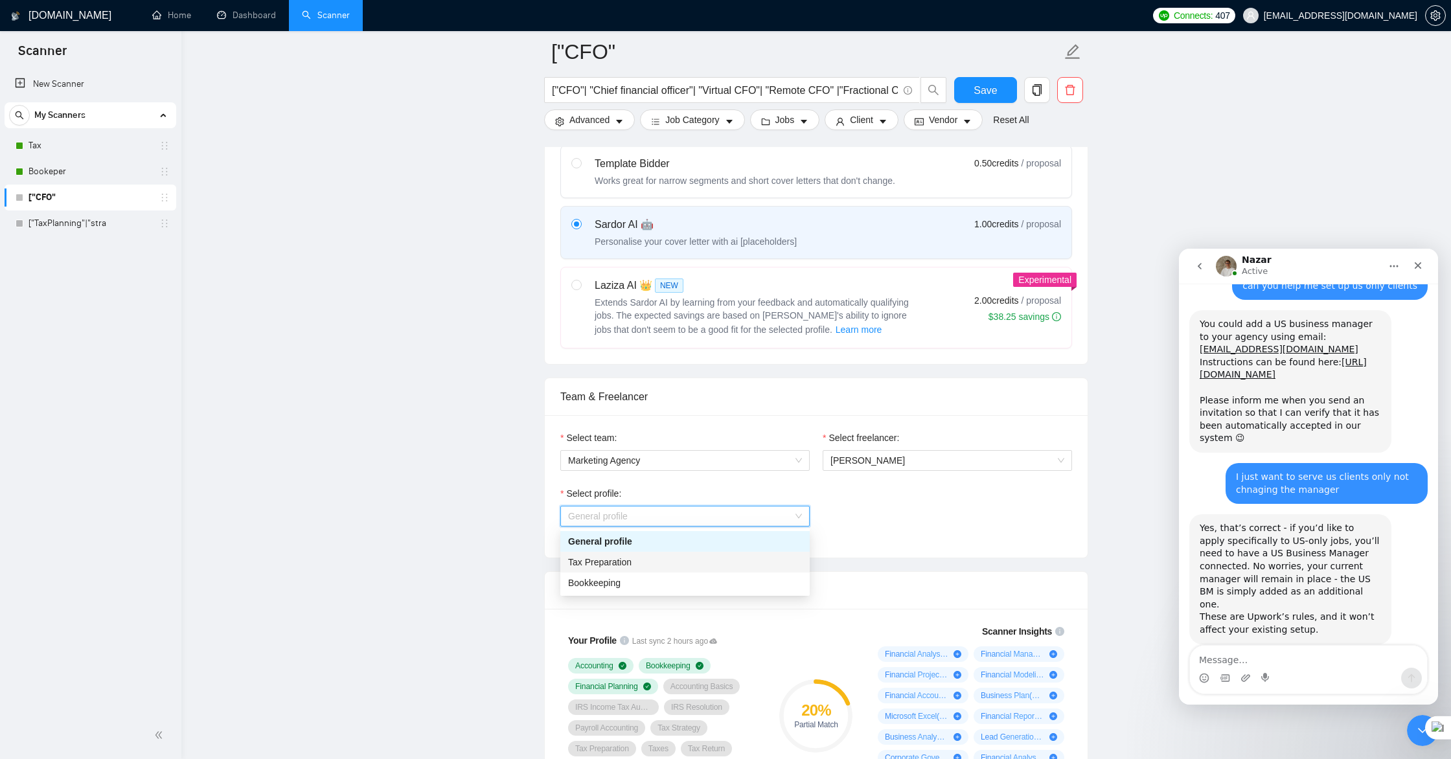
scroll to position [409, 0]
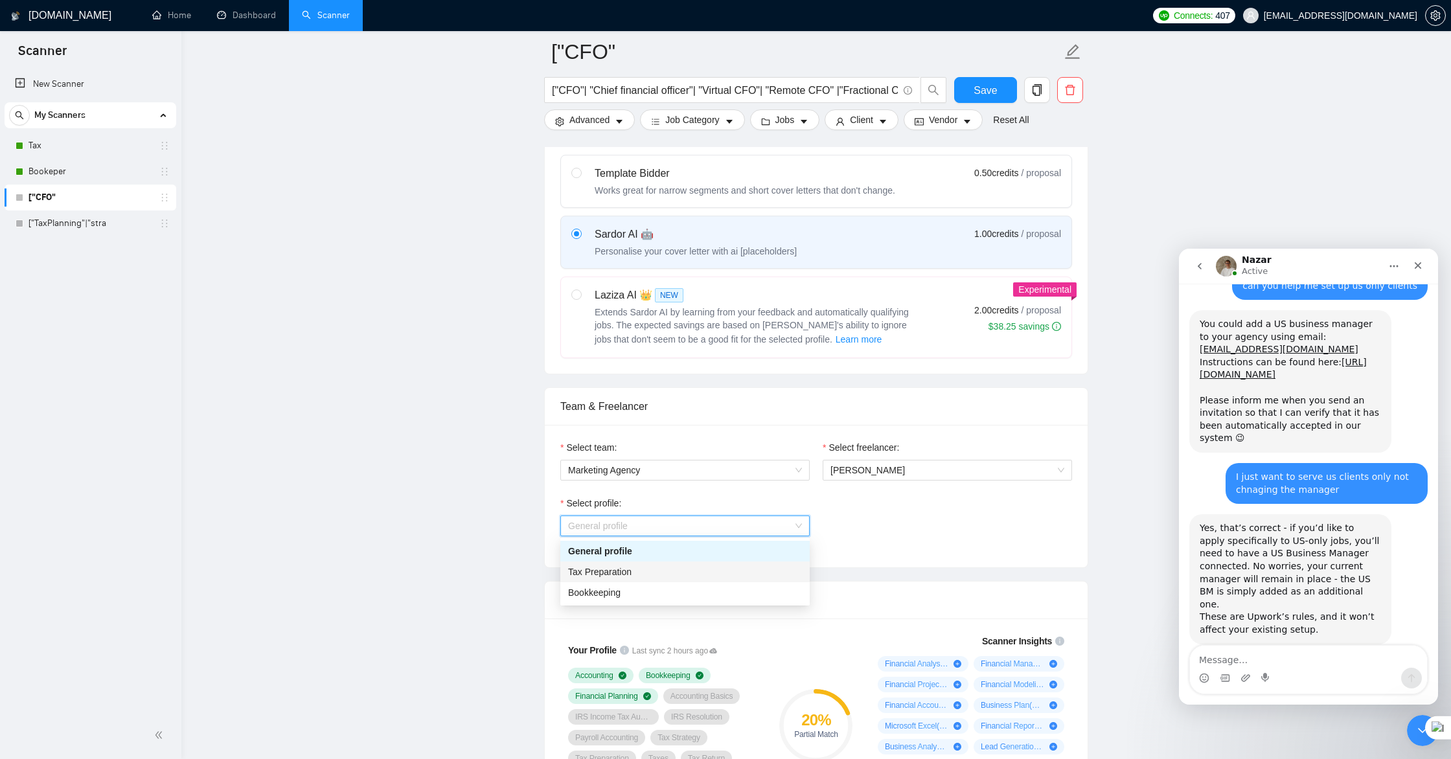
click at [166, 199] on icon "holder" at bounding box center [164, 197] width 10 height 10
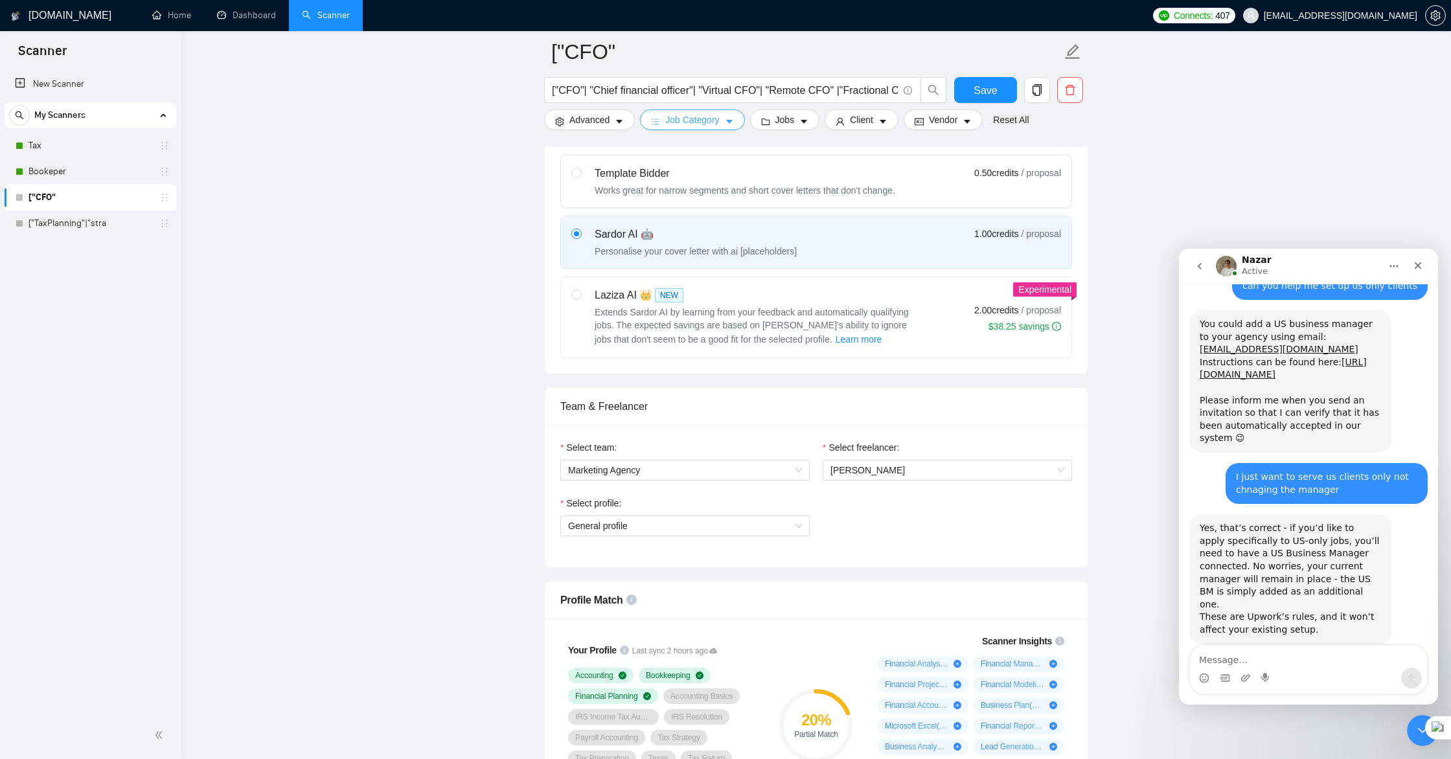
click at [679, 121] on span "Job Category" at bounding box center [692, 120] width 54 height 14
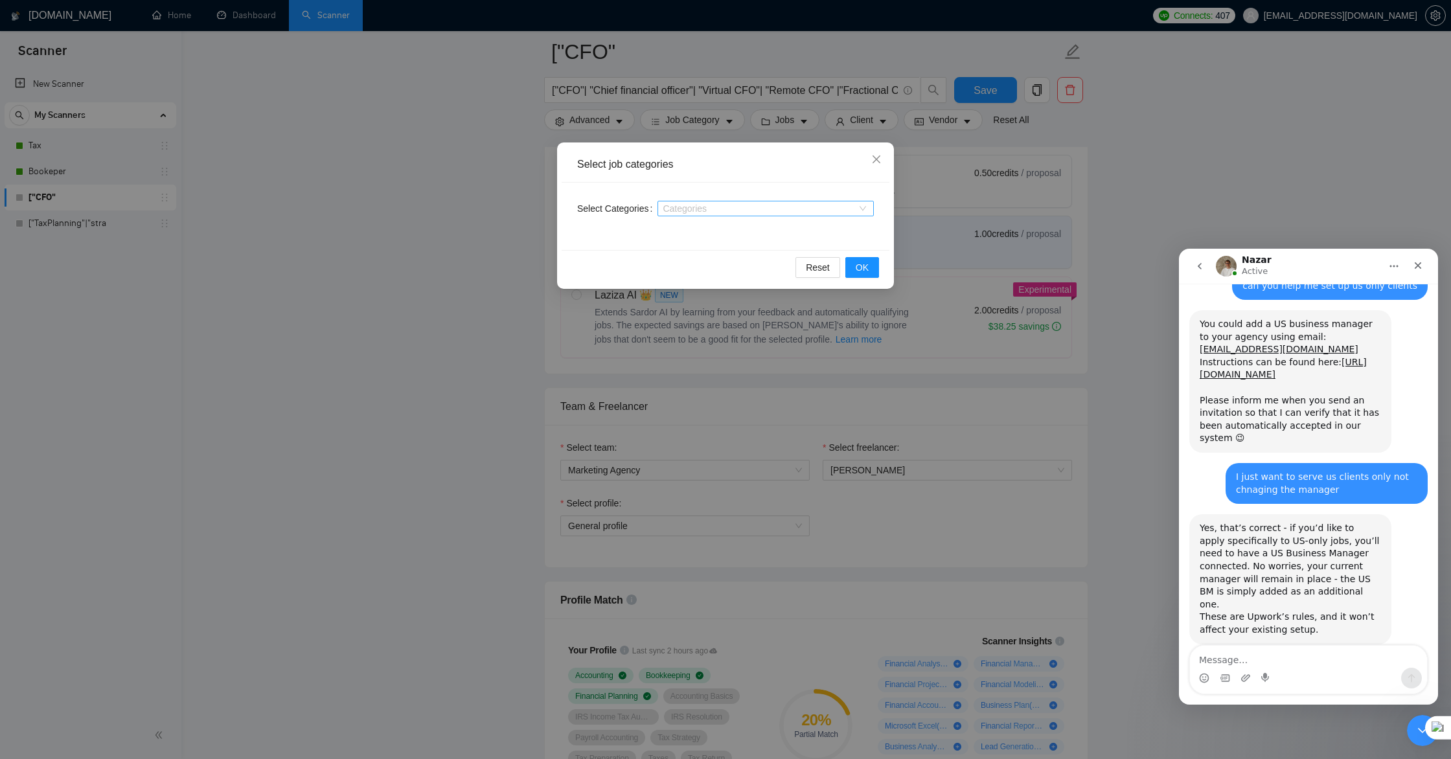
click at [765, 210] on div at bounding box center [759, 208] width 197 height 10
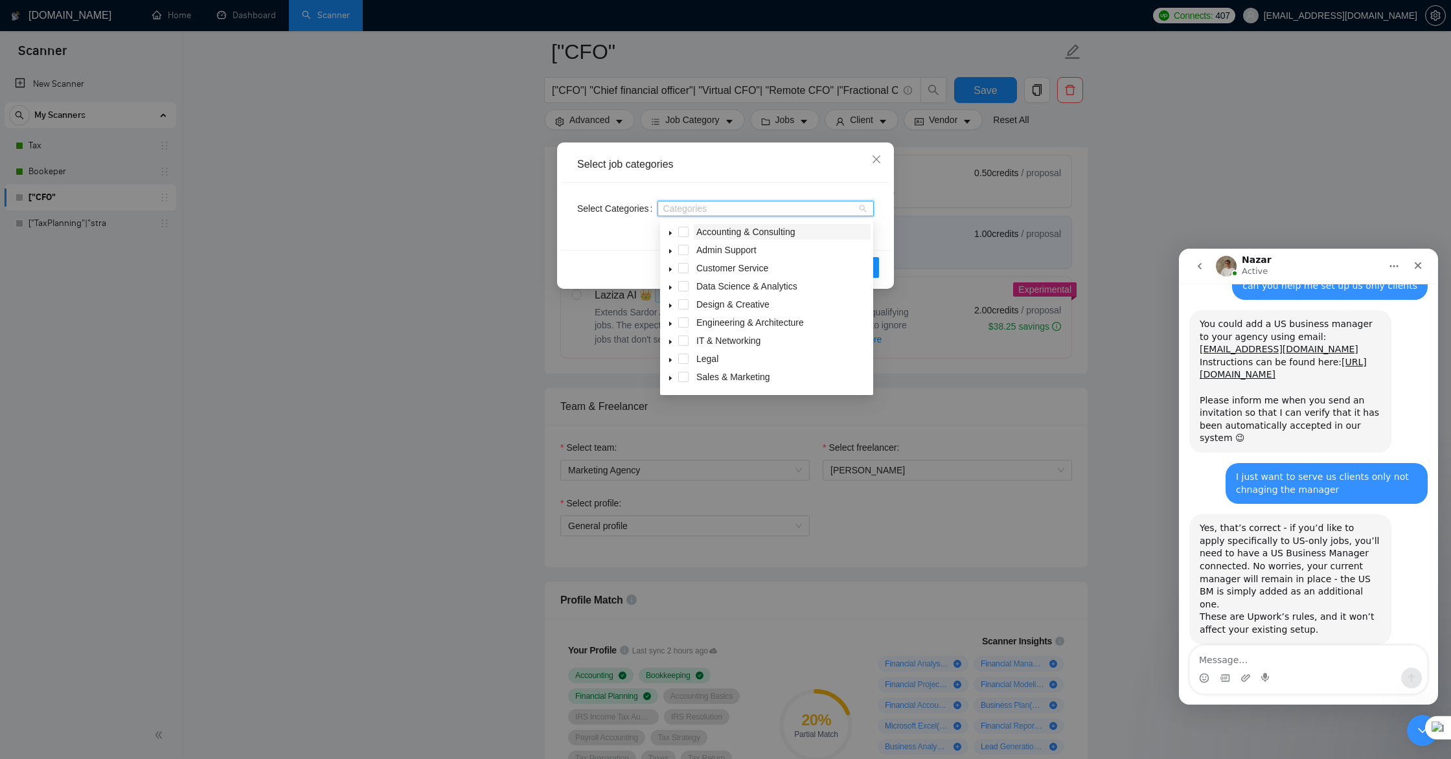
click at [765, 231] on span "Accounting & Consulting" at bounding box center [745, 232] width 99 height 10
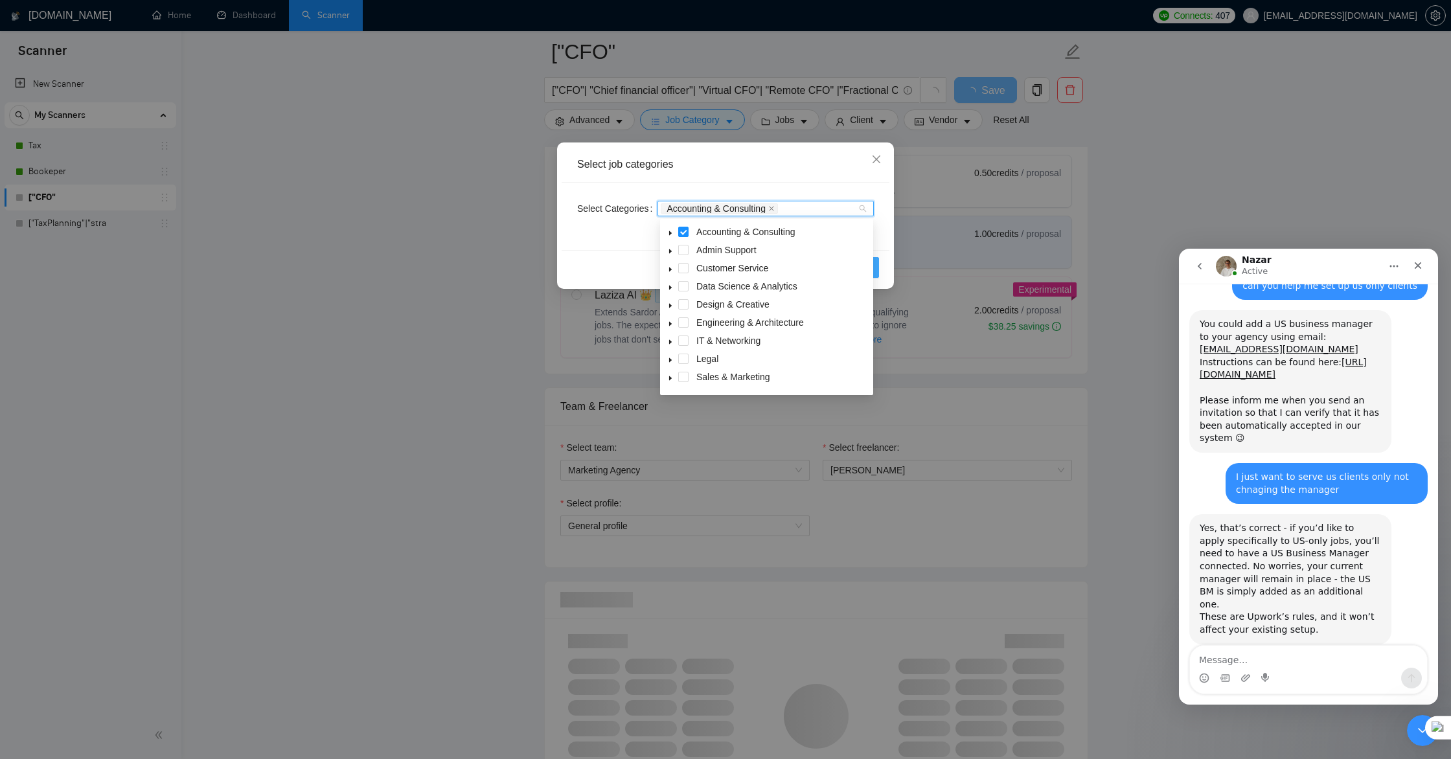
click at [876, 271] on button "OK" at bounding box center [862, 267] width 34 height 21
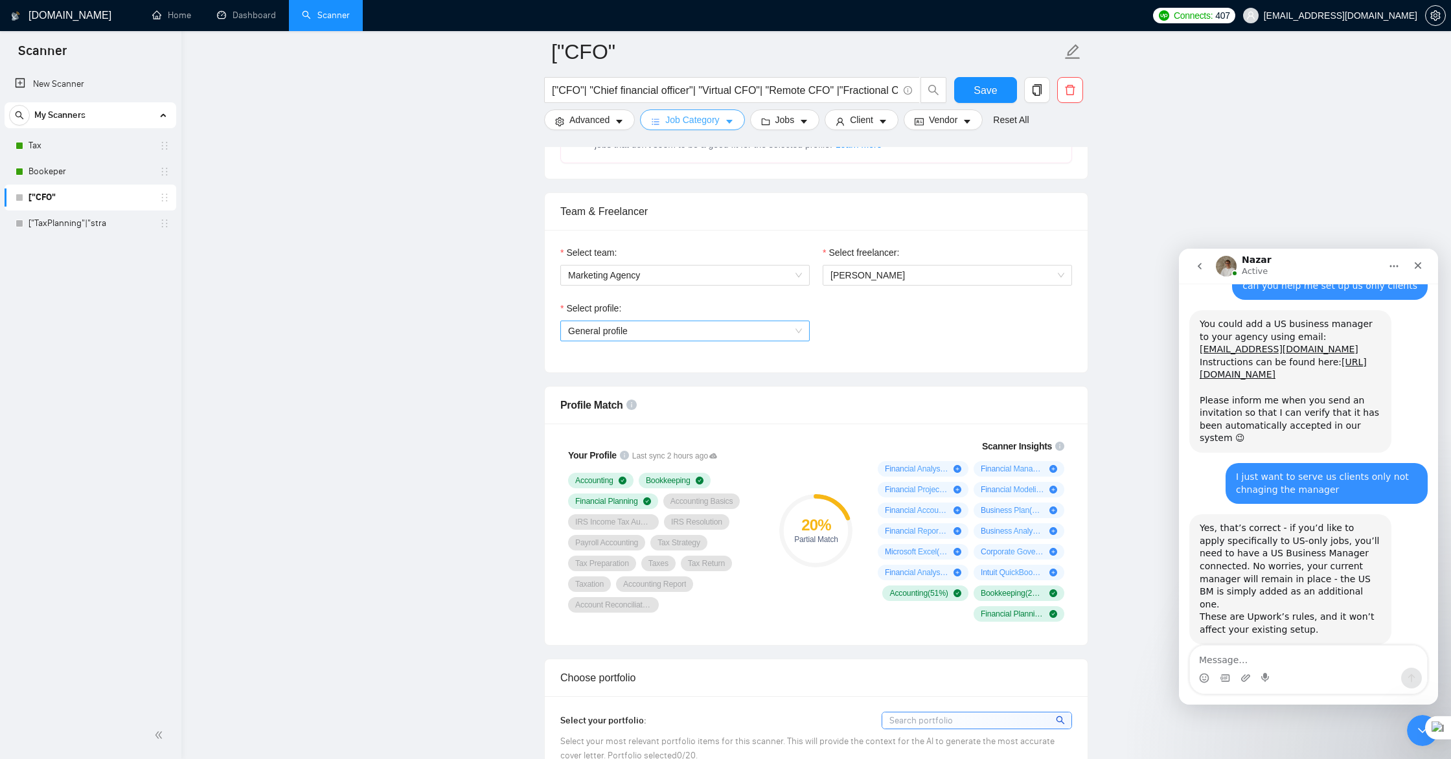
scroll to position [613, 0]
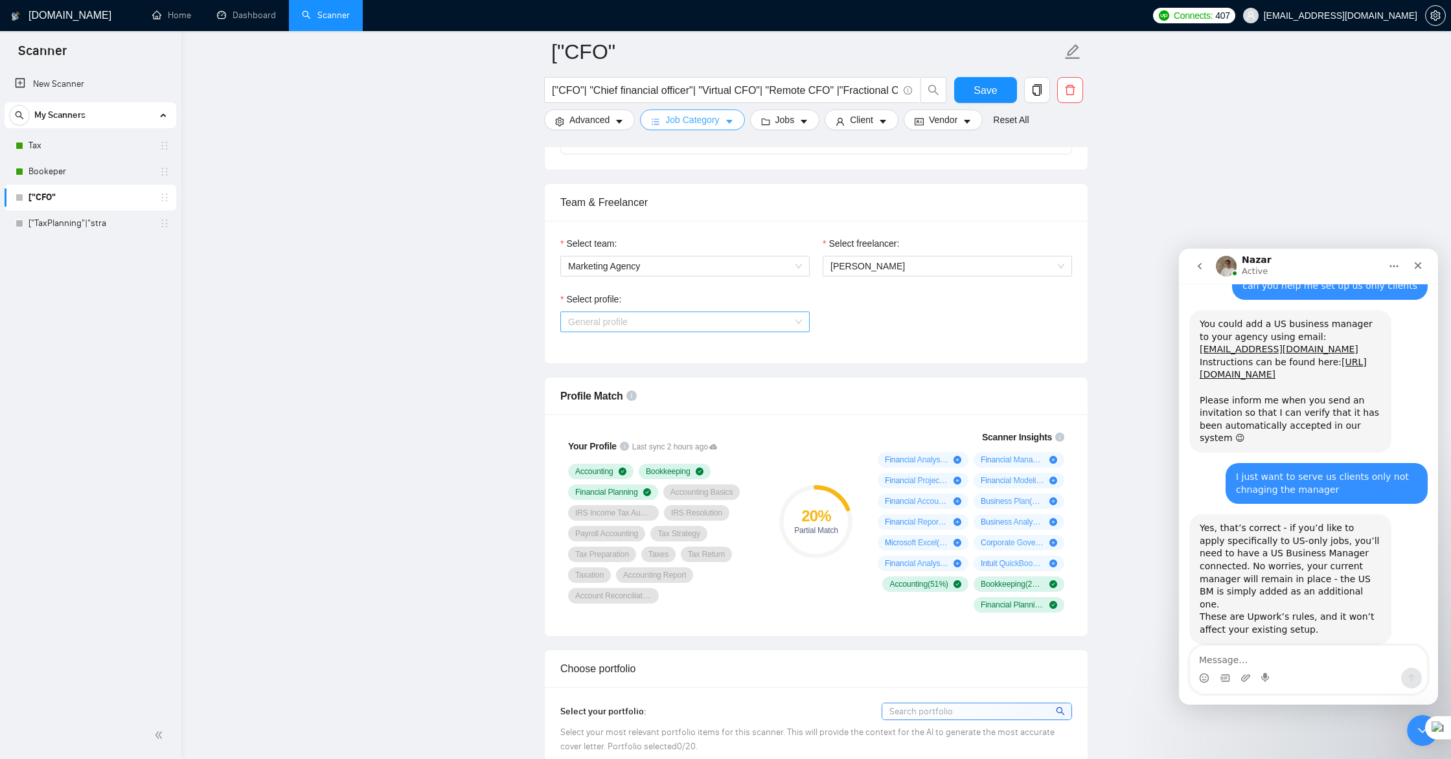
click at [712, 322] on span "General profile" at bounding box center [685, 321] width 234 height 19
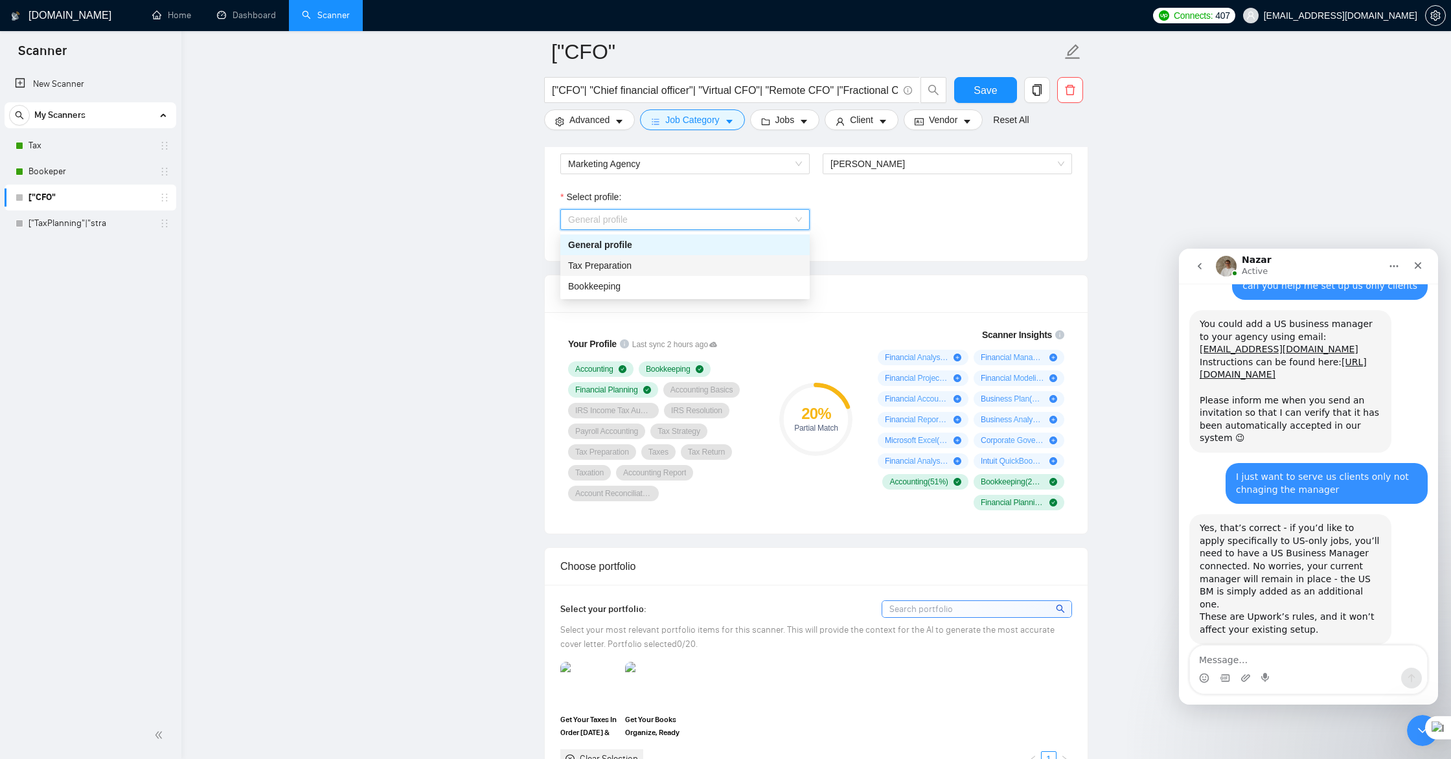
scroll to position [717, 0]
click at [899, 223] on div "Select profile: General profile" at bounding box center [816, 216] width 525 height 56
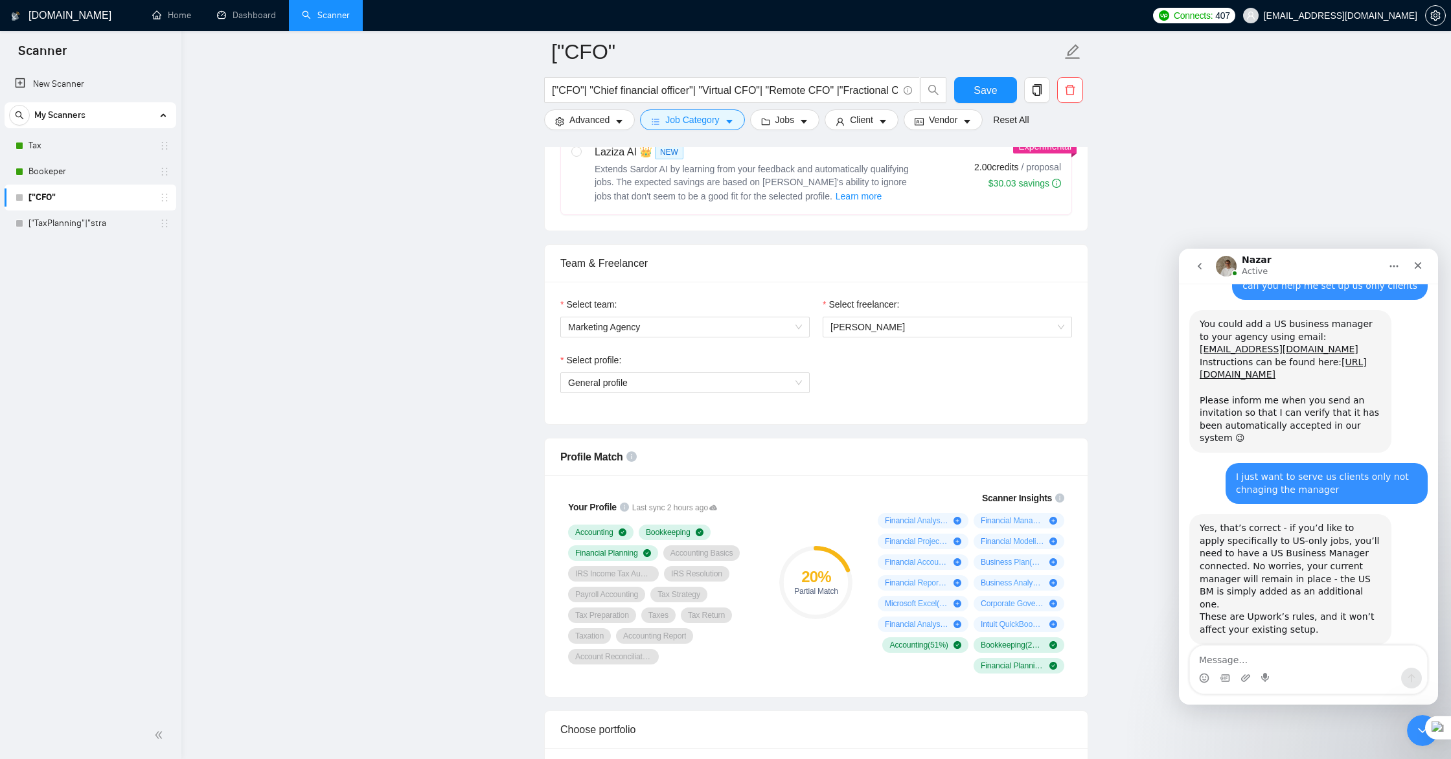
scroll to position [547, 0]
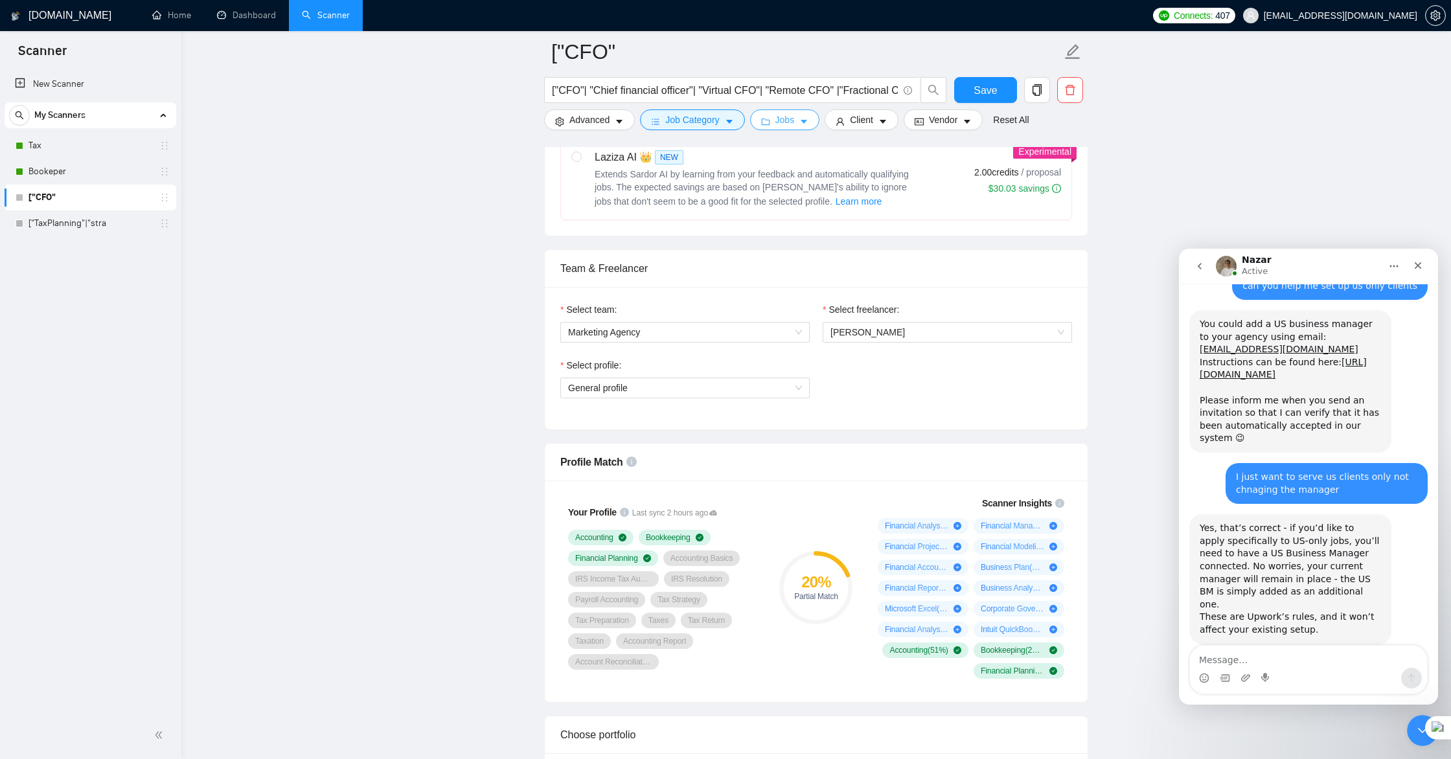
click at [778, 123] on button "Jobs" at bounding box center [785, 119] width 70 height 21
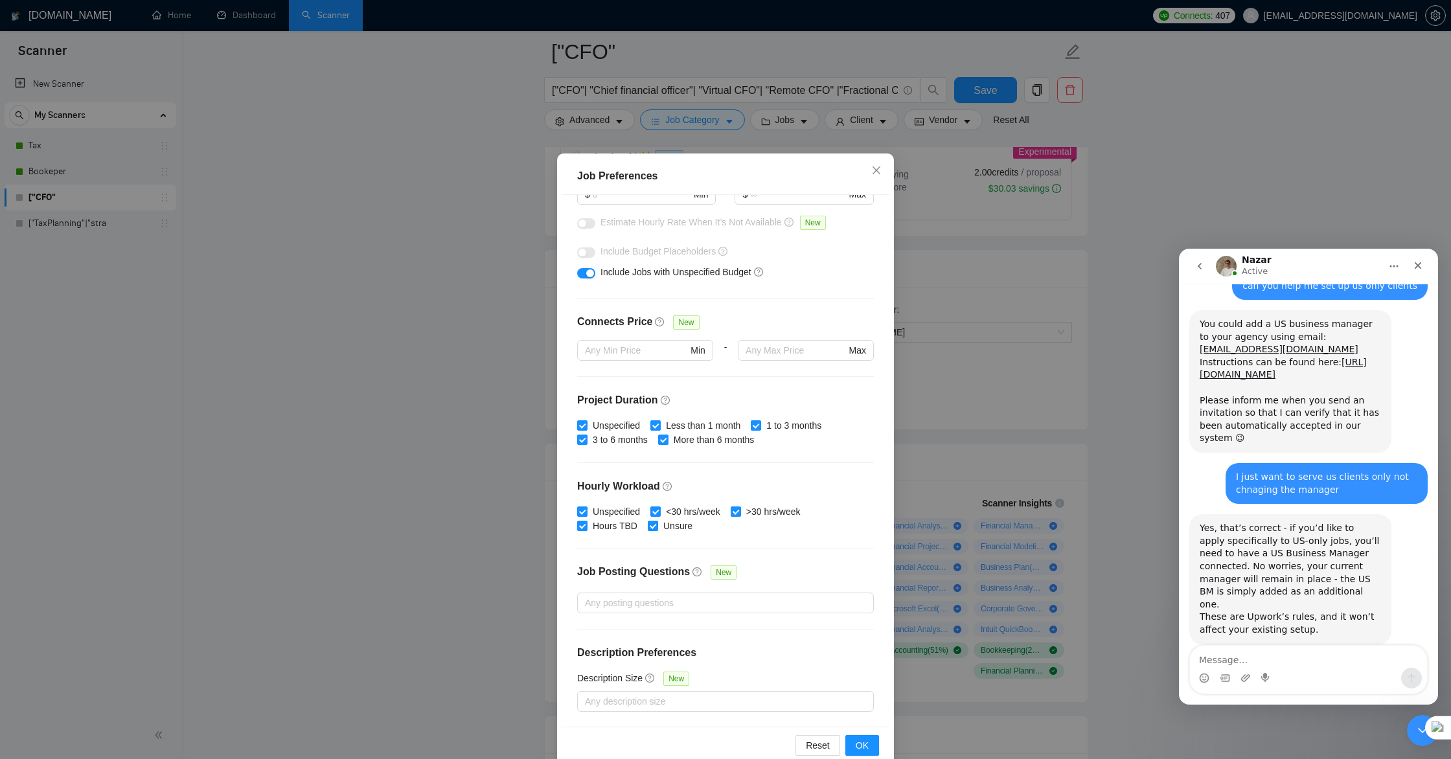
scroll to position [46, 0]
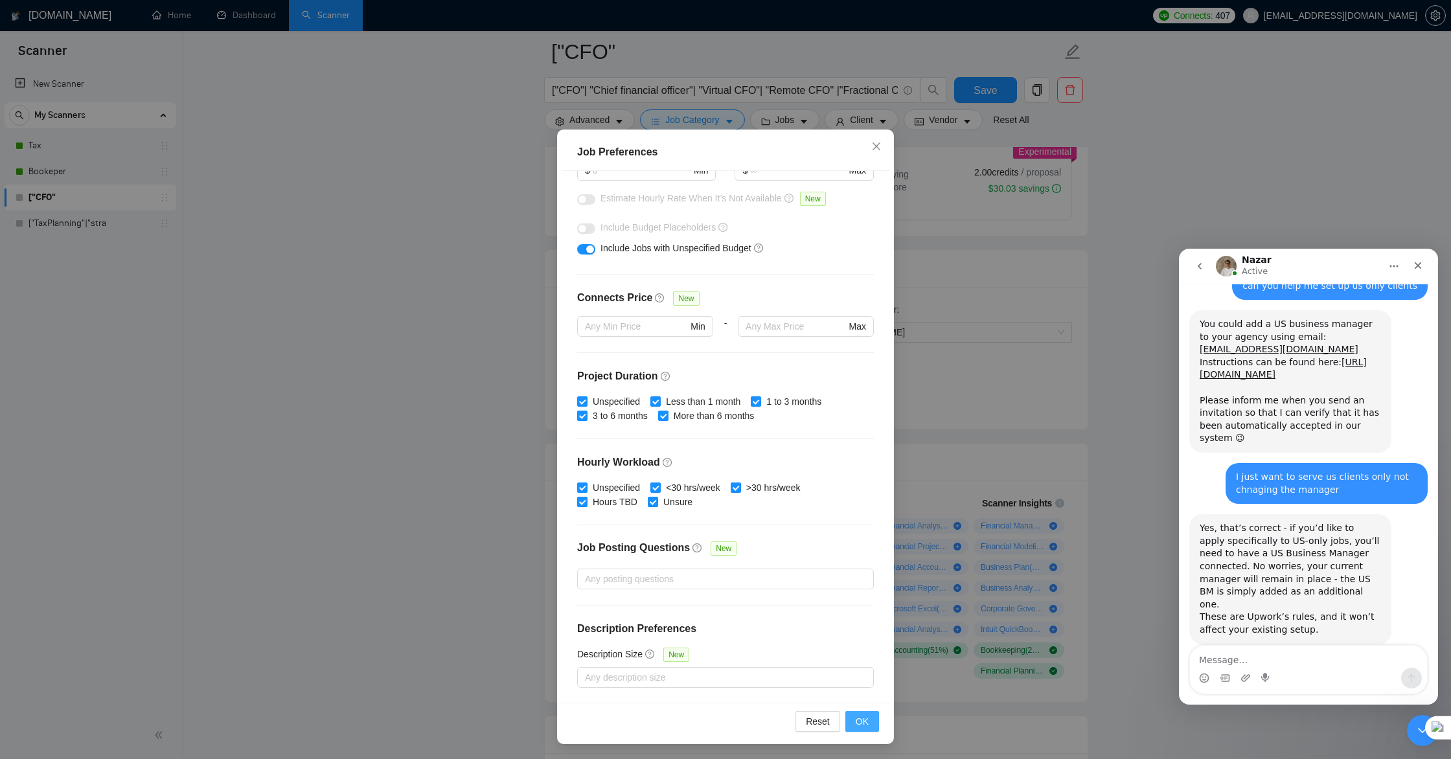
click at [866, 728] on button "OK" at bounding box center [862, 721] width 34 height 21
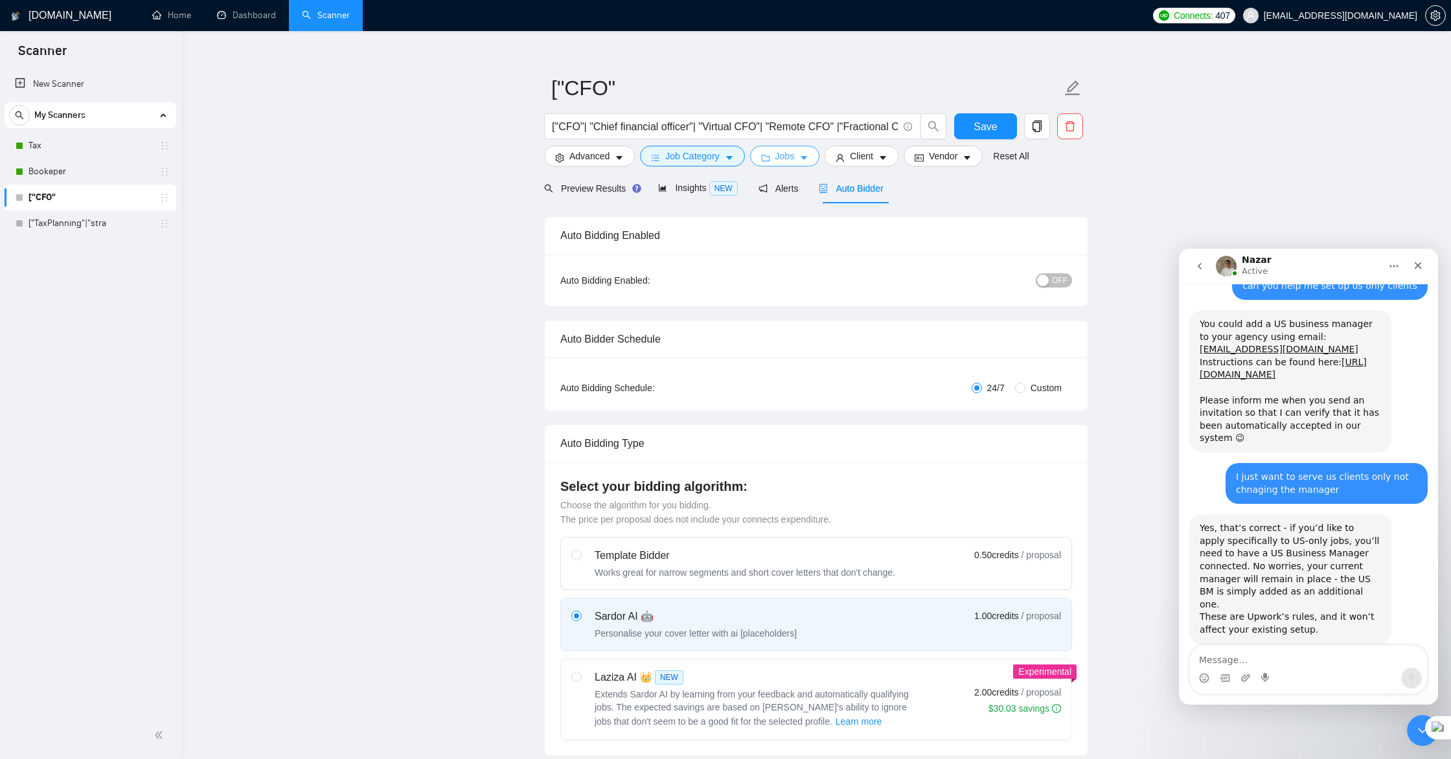
scroll to position [16, 0]
click at [873, 157] on span "Client" at bounding box center [861, 157] width 23 height 14
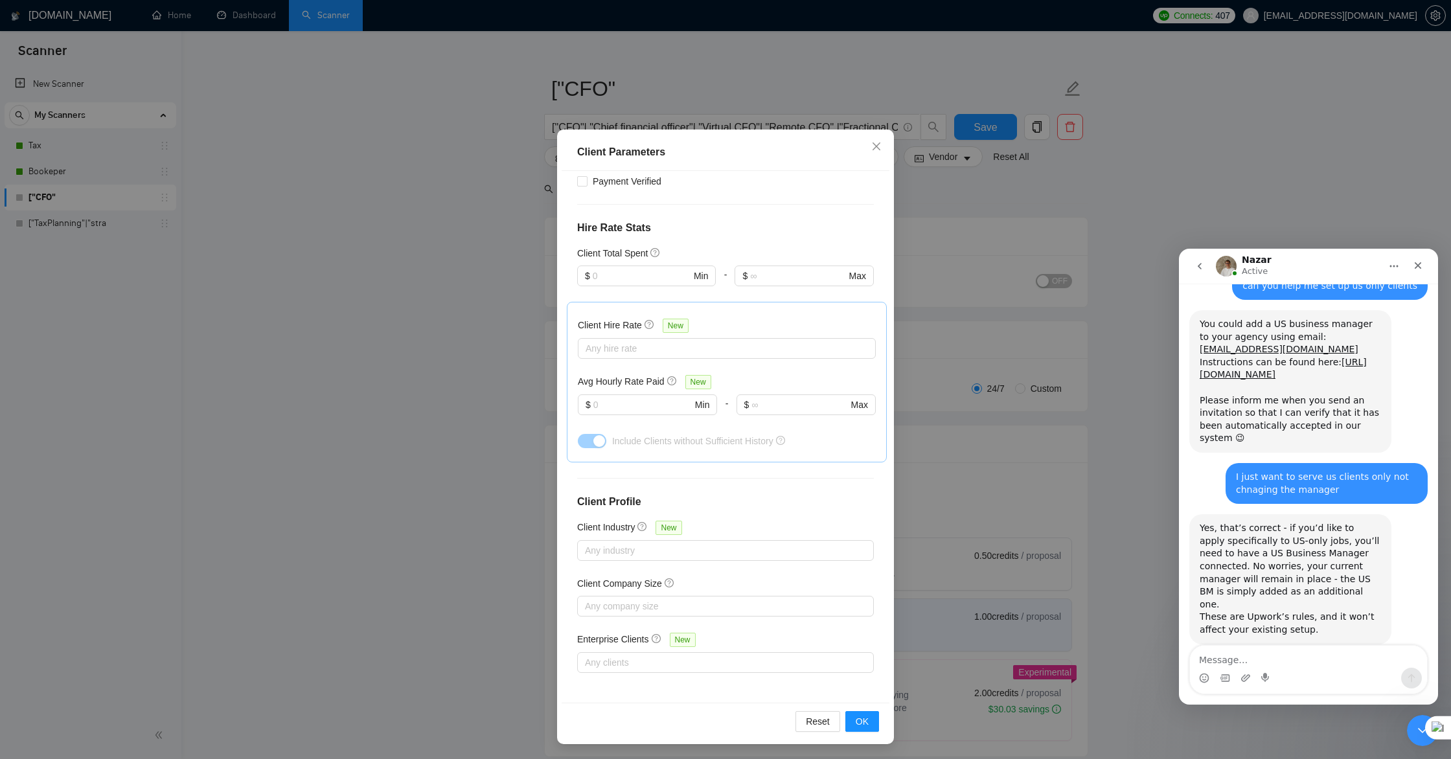
scroll to position [0, 0]
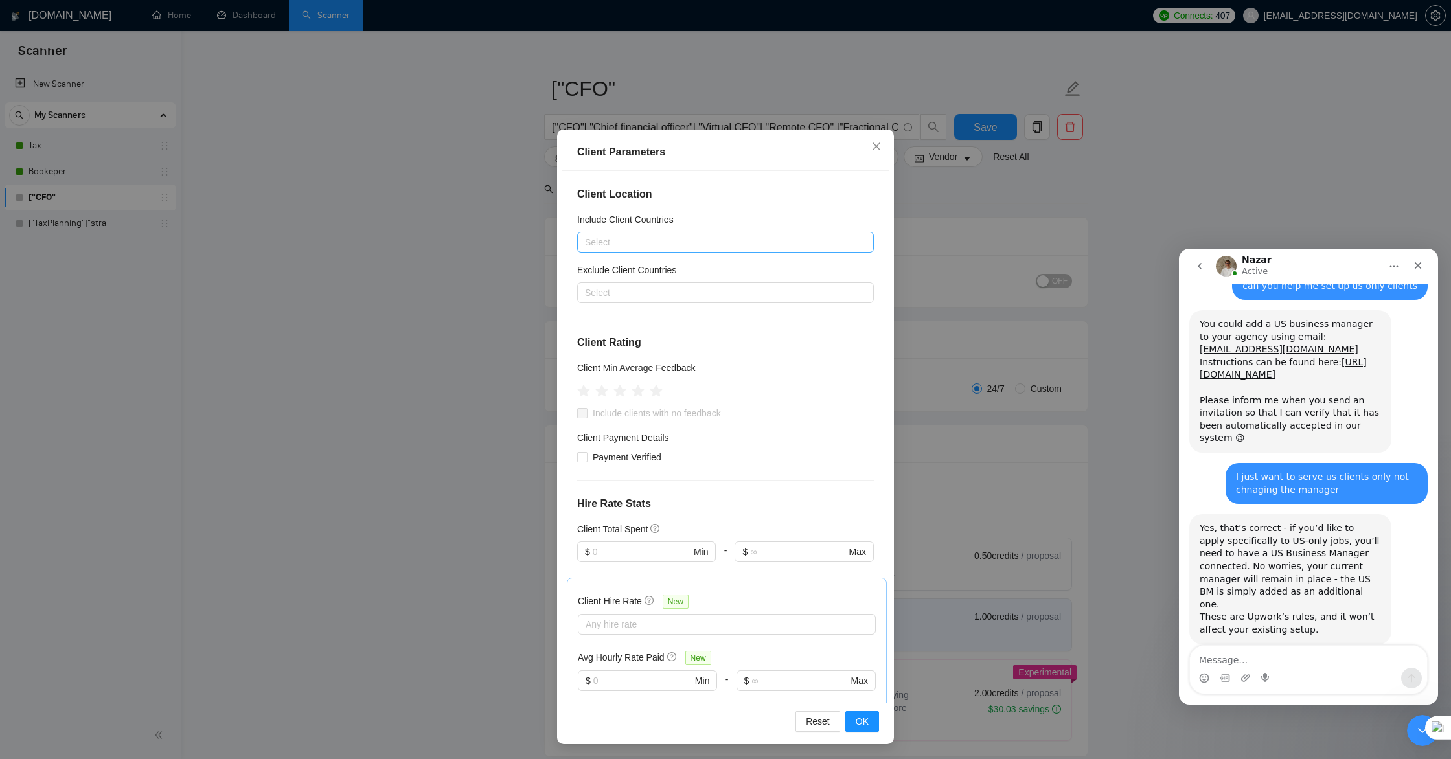
click at [742, 247] on div at bounding box center [718, 242] width 277 height 16
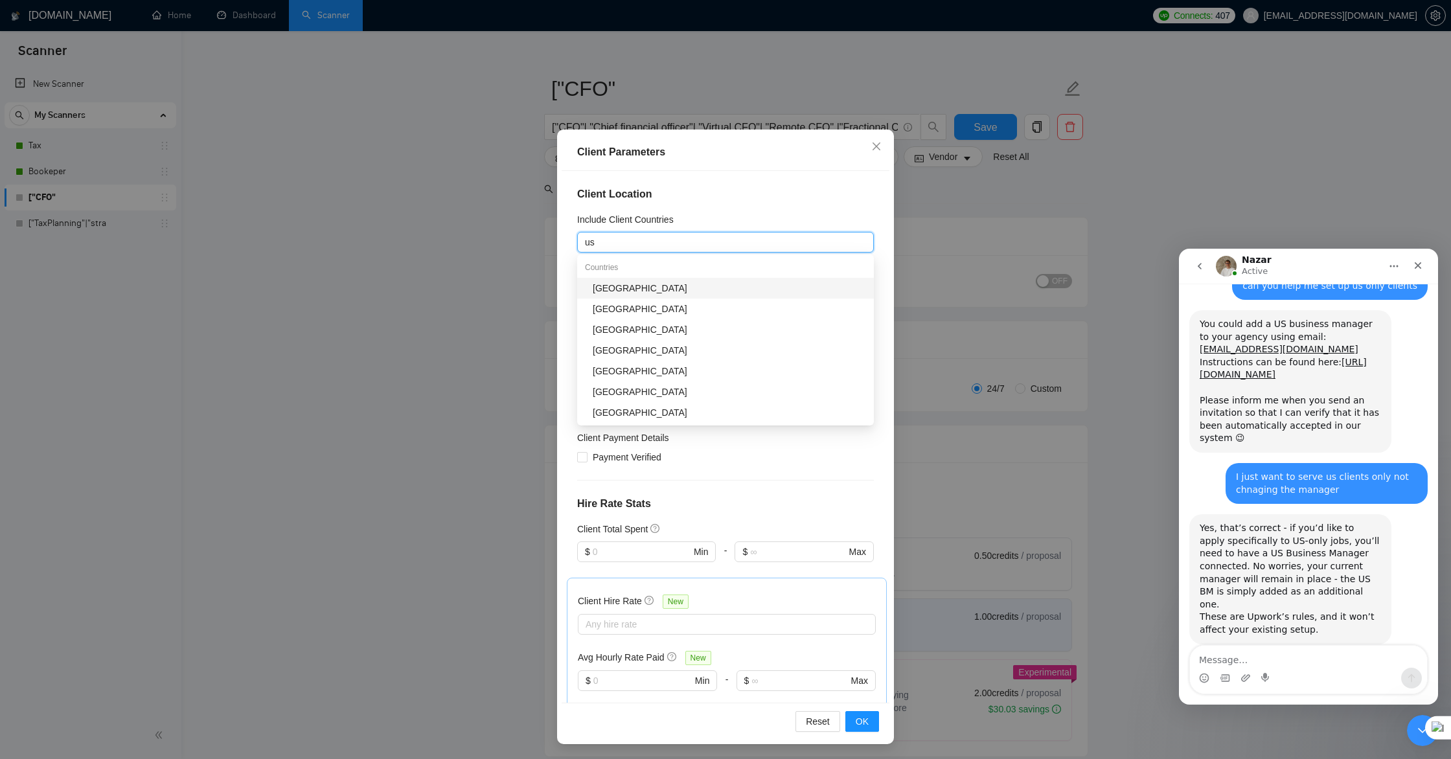
type input "usa"
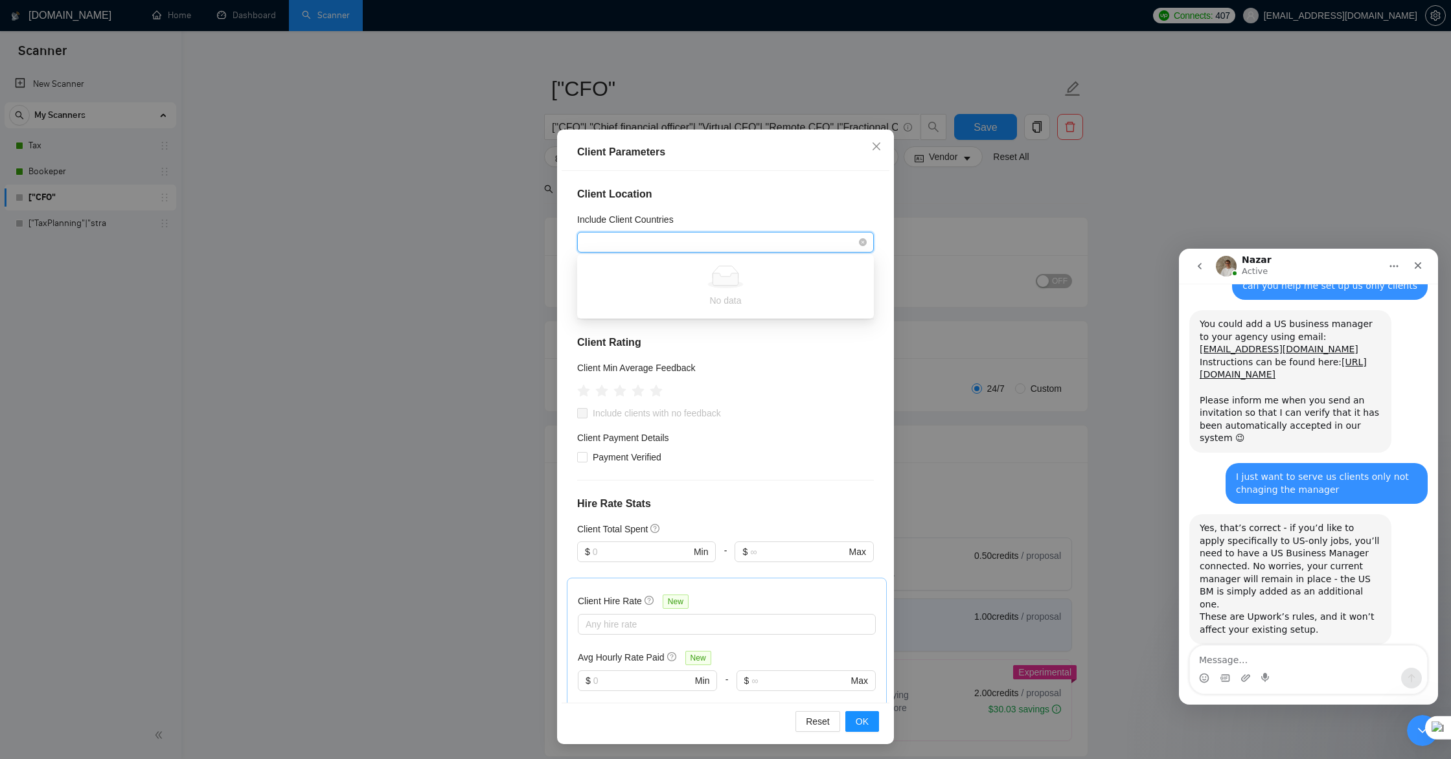
click at [689, 251] on div "usa" at bounding box center [725, 242] width 297 height 21
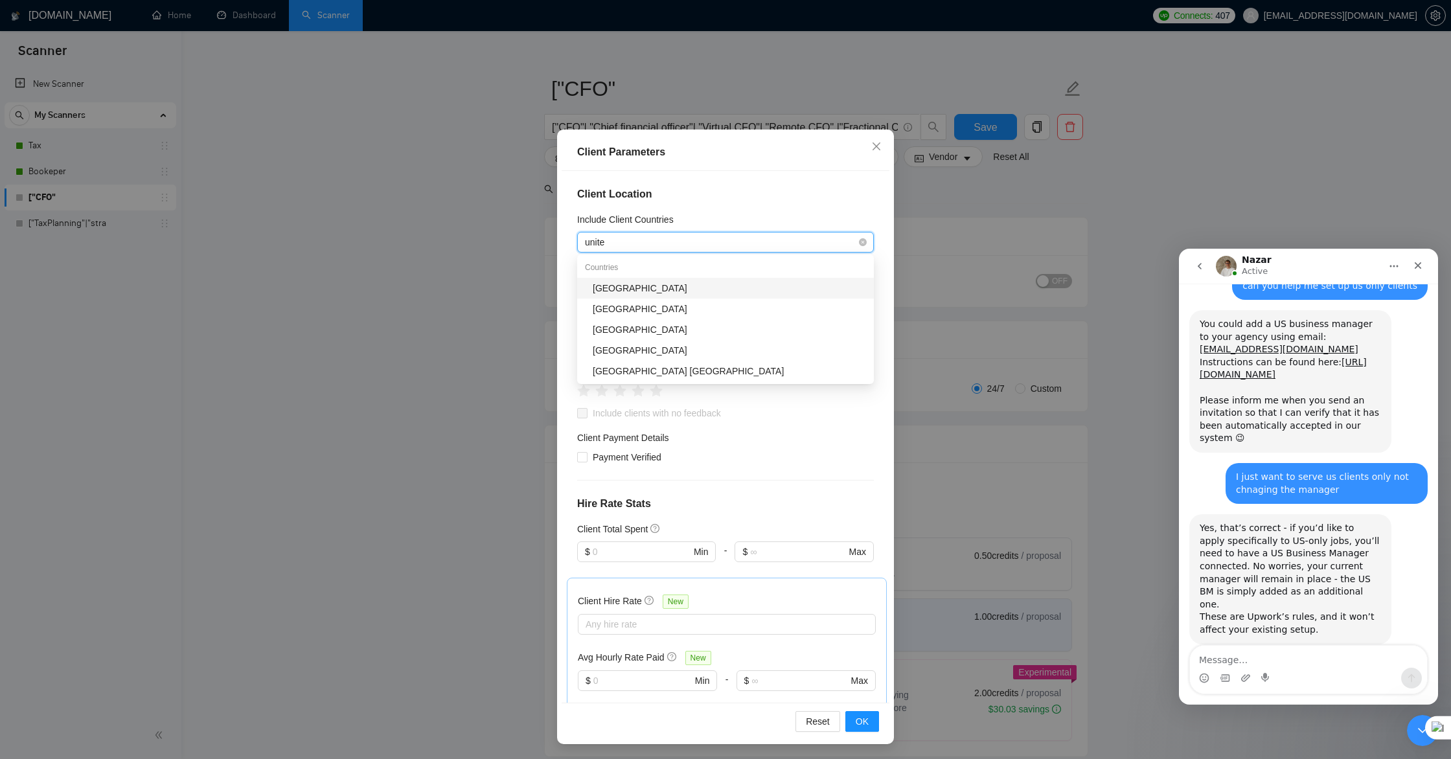
type input "united"
click at [670, 292] on div "[GEOGRAPHIC_DATA]" at bounding box center [729, 288] width 273 height 14
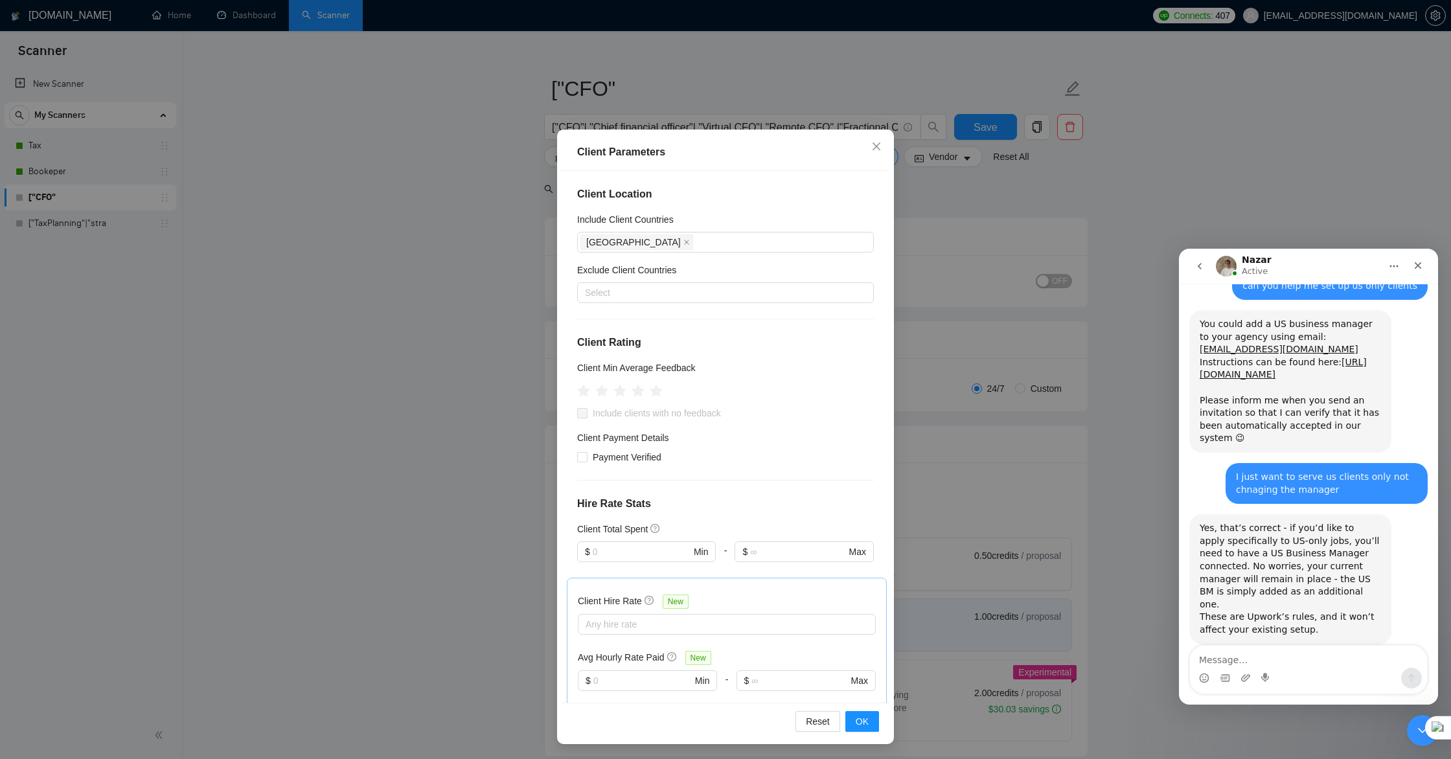
click at [944, 291] on div "Client Parameters Client Location Include Client Countries [GEOGRAPHIC_DATA] Ex…" at bounding box center [725, 379] width 1451 height 759
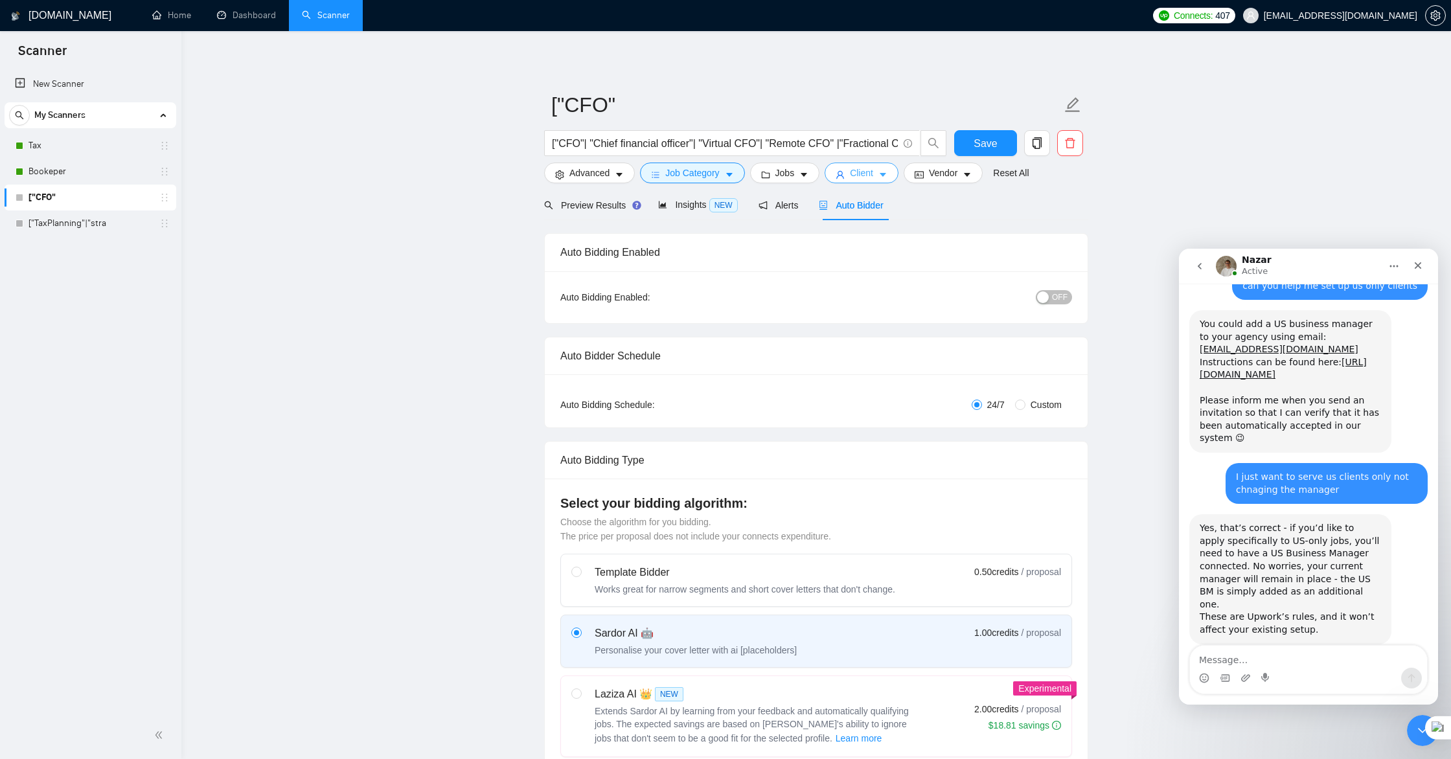
click at [868, 179] on span "Client" at bounding box center [861, 173] width 23 height 14
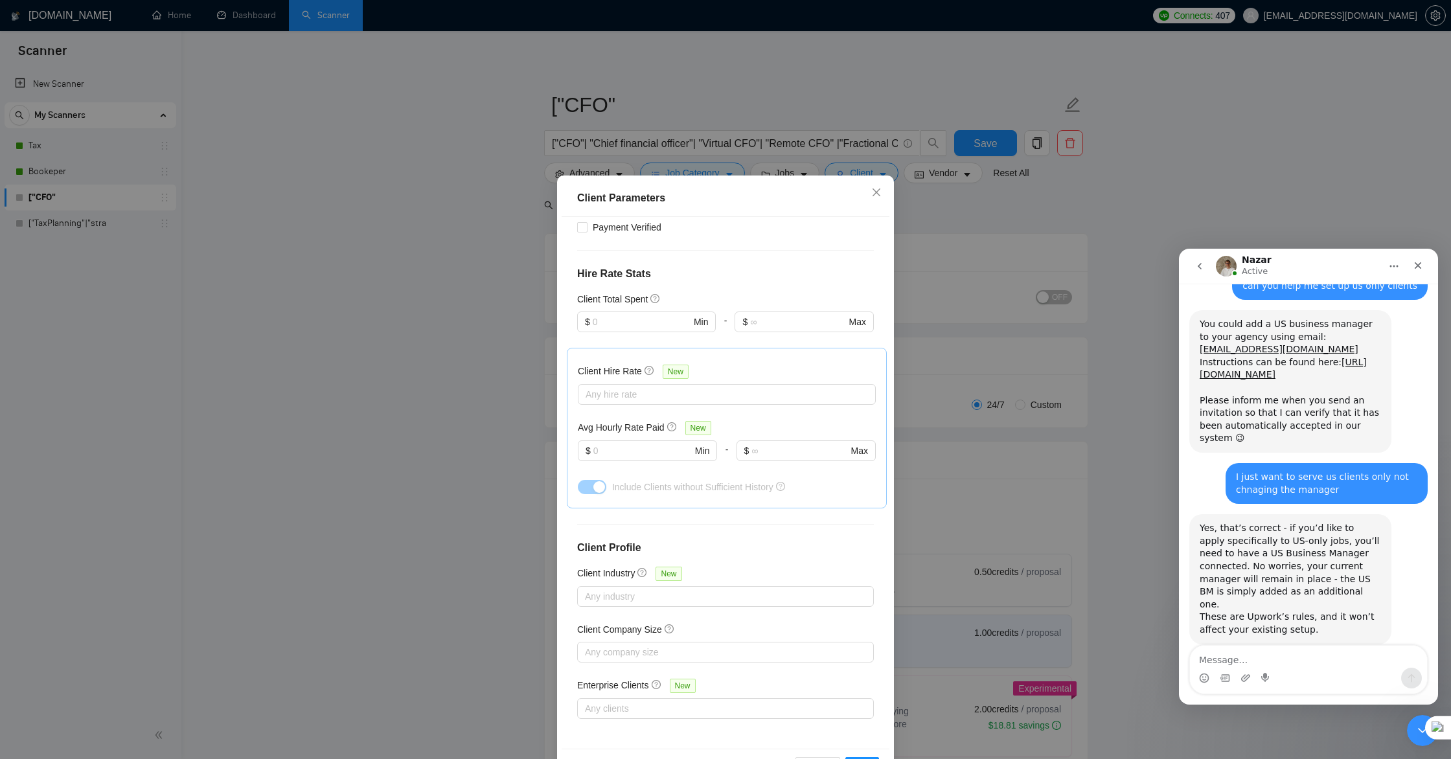
scroll to position [46, 0]
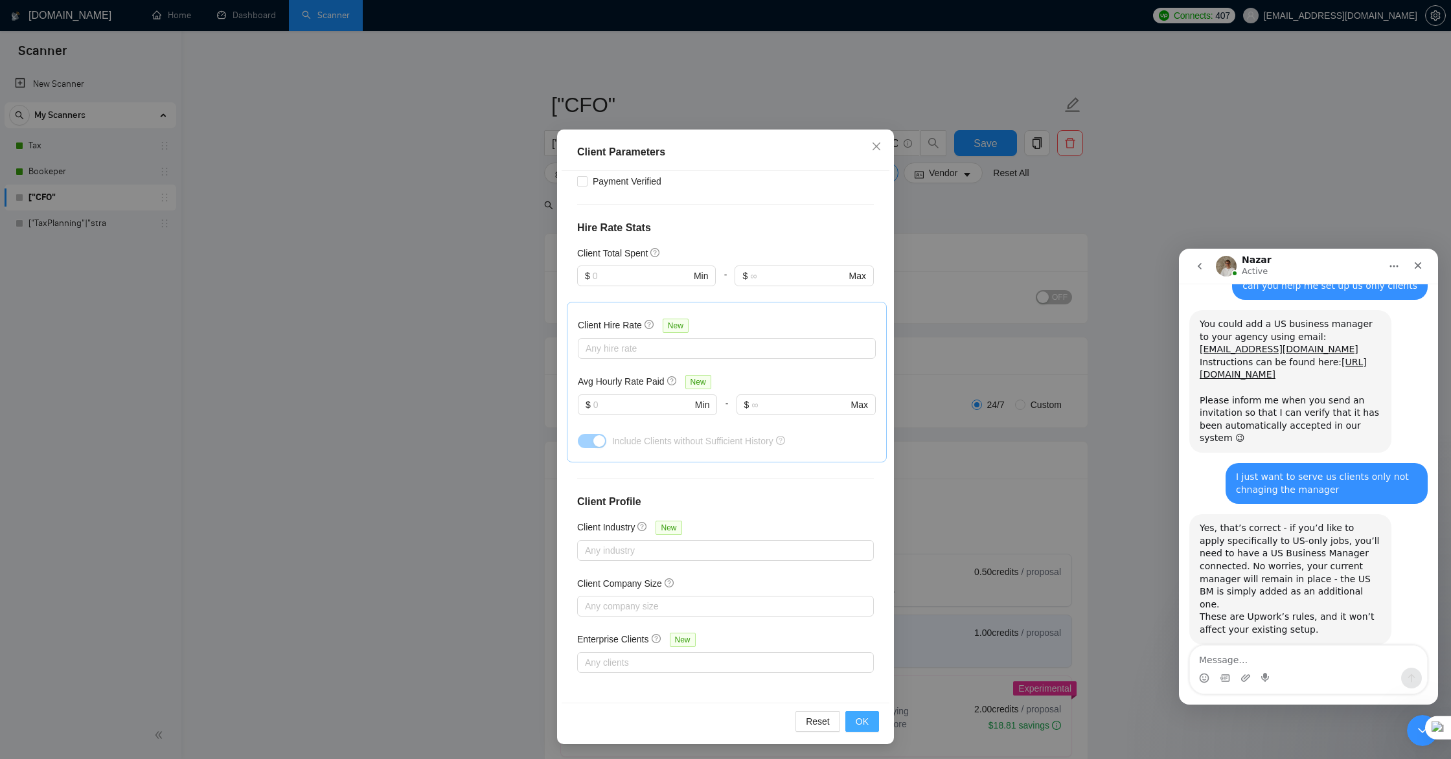
click at [864, 725] on span "OK" at bounding box center [862, 721] width 13 height 14
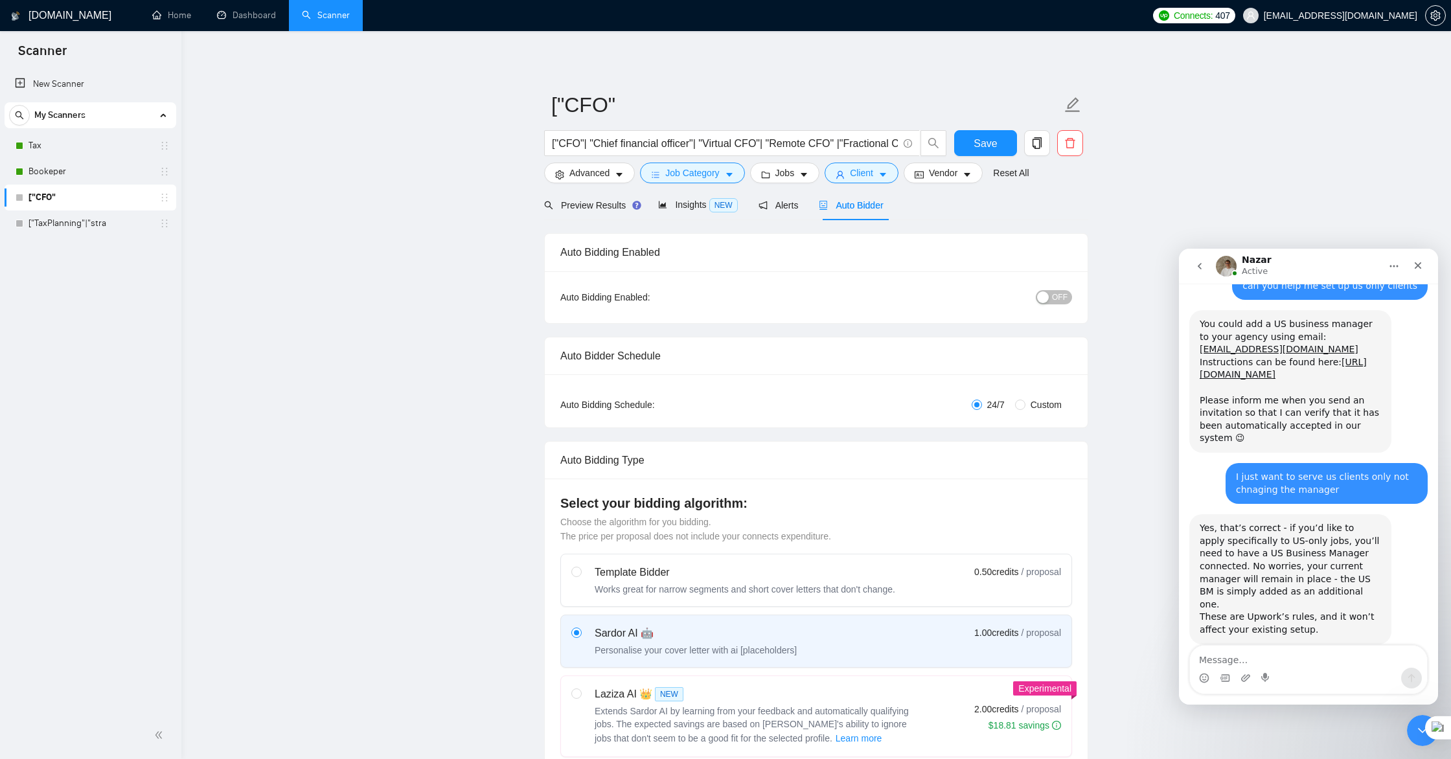
scroll to position [0, 0]
click at [957, 177] on span "Vendor" at bounding box center [943, 173] width 28 height 14
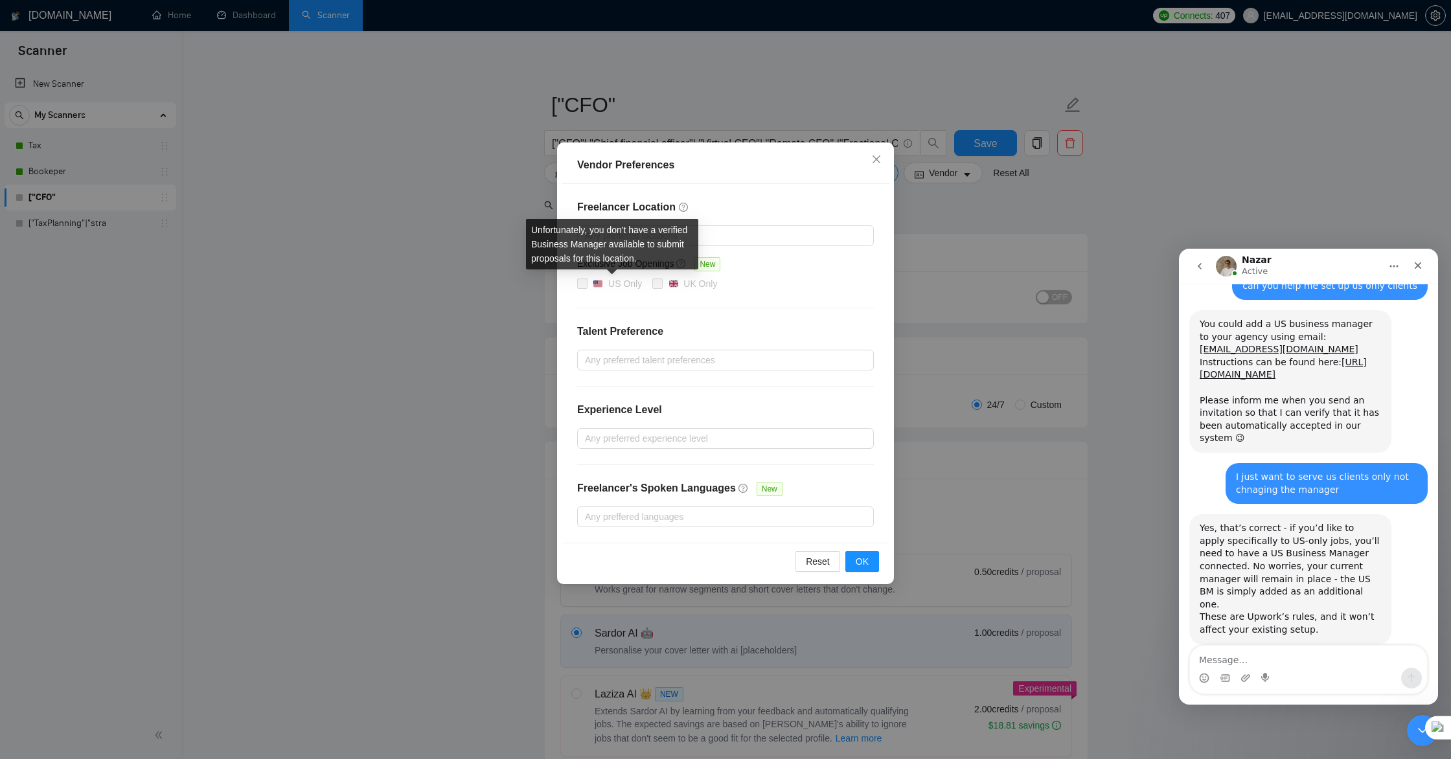
click at [585, 286] on span at bounding box center [582, 284] width 10 height 10
click at [734, 230] on div at bounding box center [718, 236] width 277 height 16
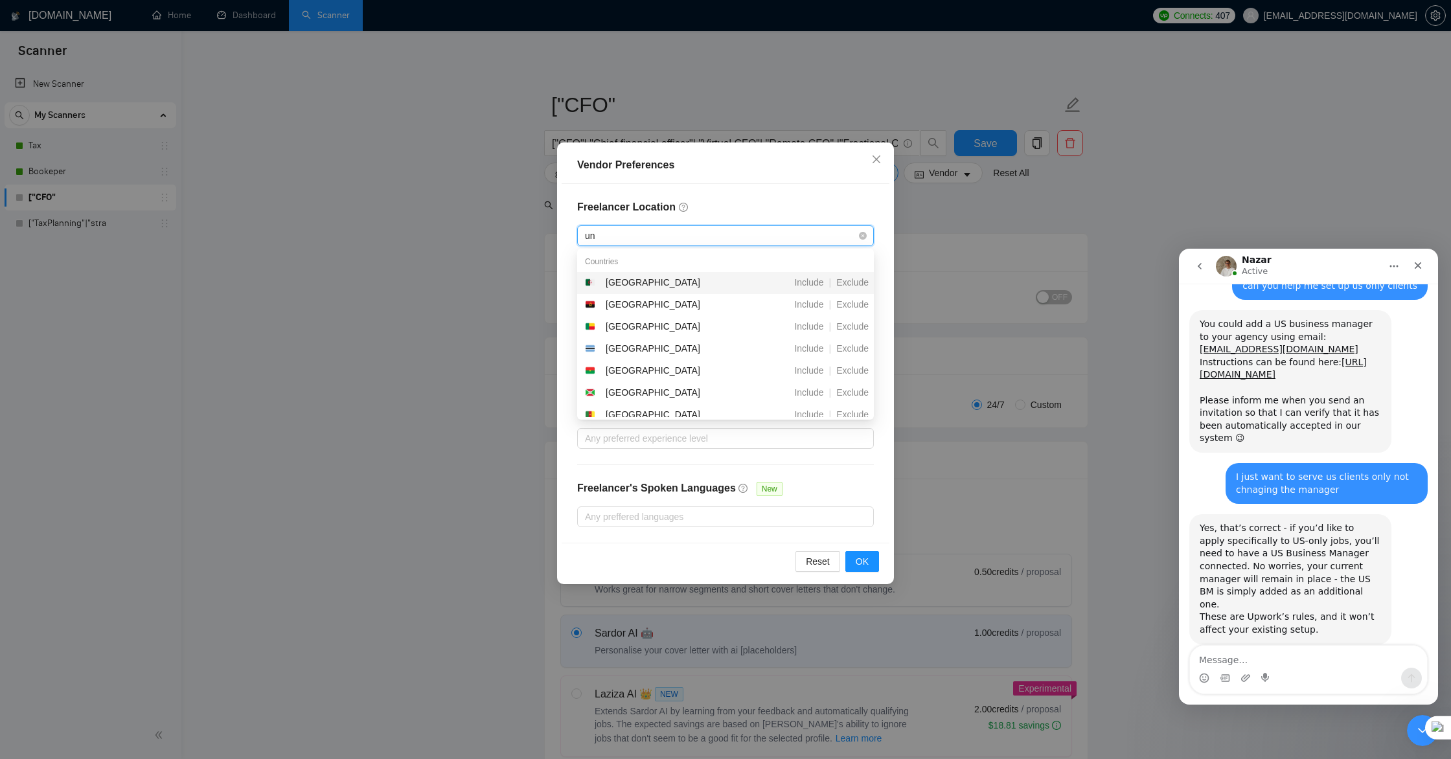
type input "uni"
click at [700, 373] on div "[GEOGRAPHIC_DATA]" at bounding box center [657, 371] width 144 height 16
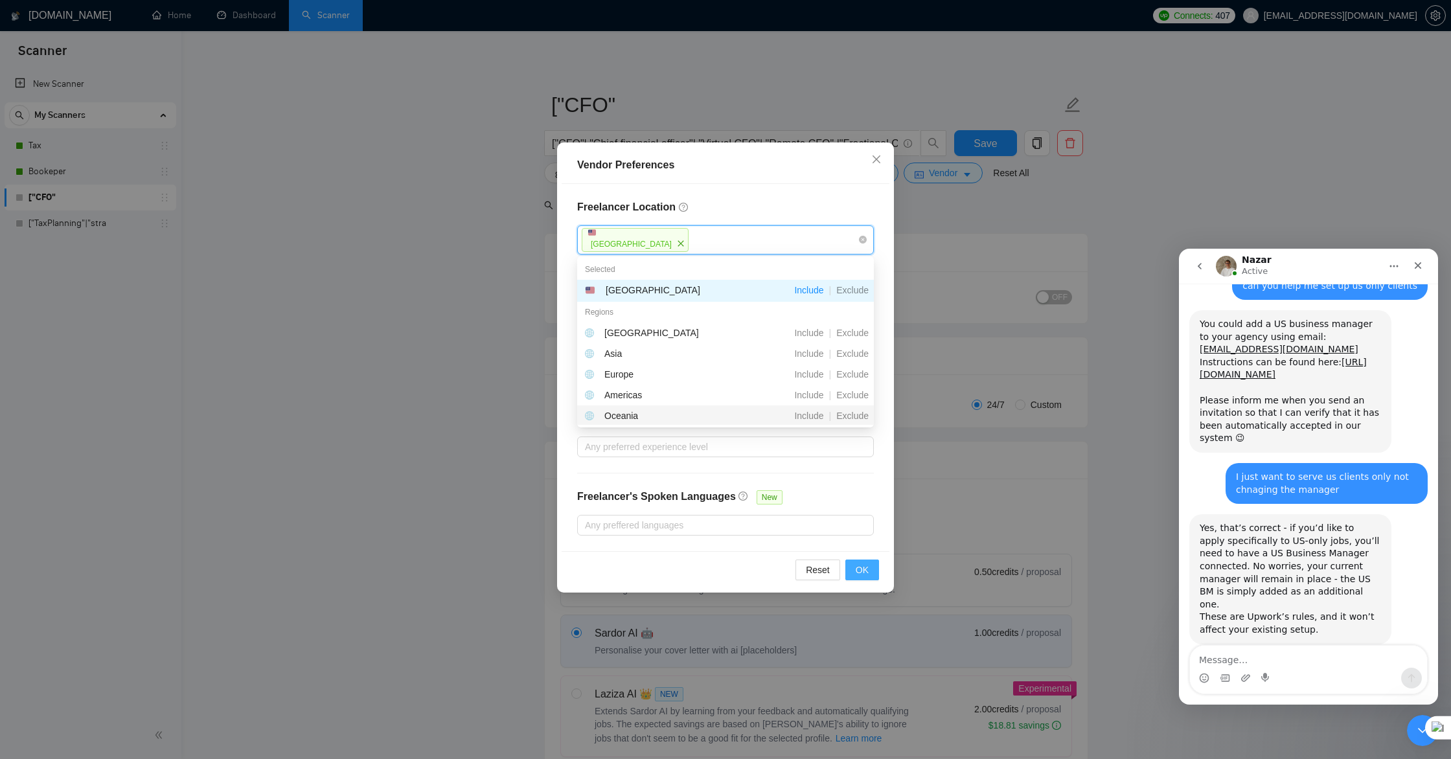
click at [861, 569] on span "OK" at bounding box center [862, 570] width 13 height 14
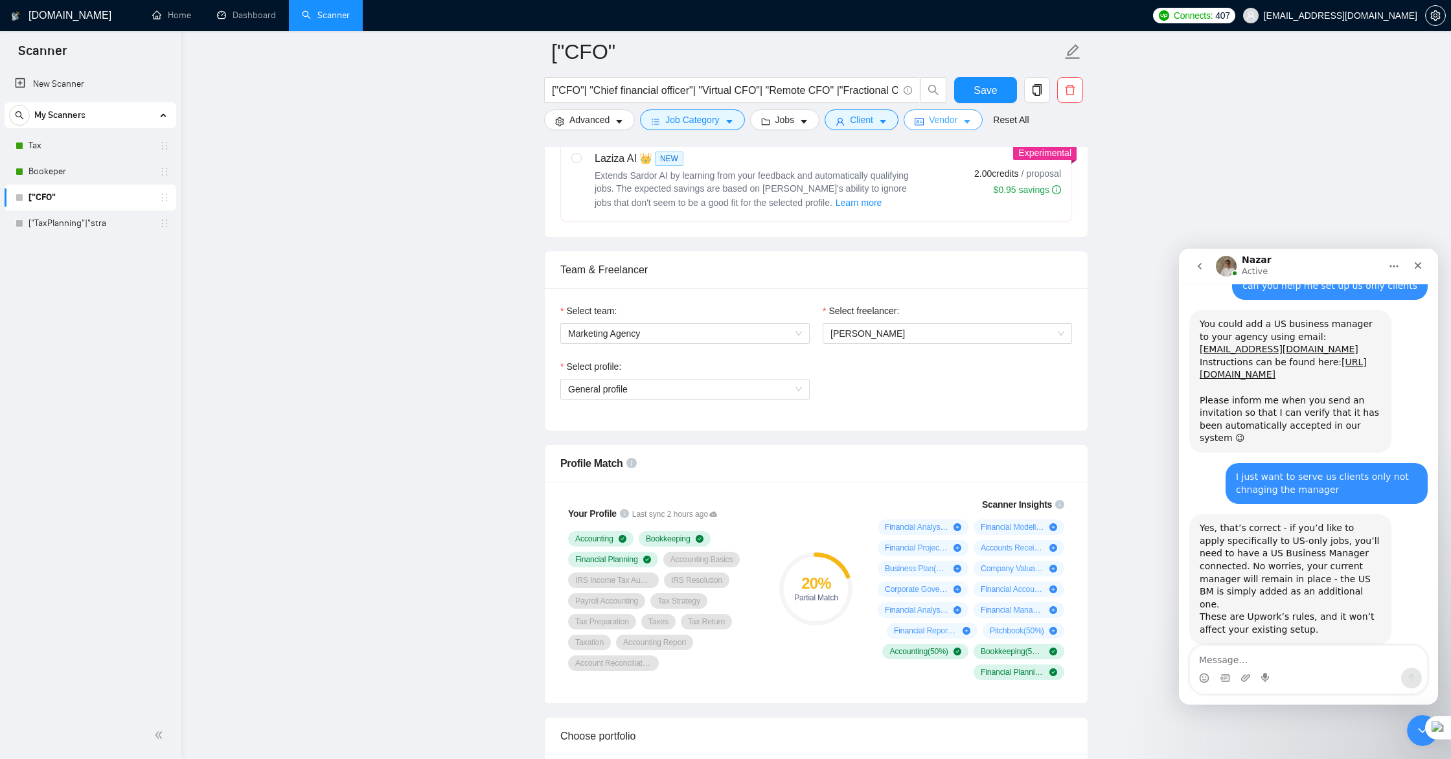
scroll to position [567, 0]
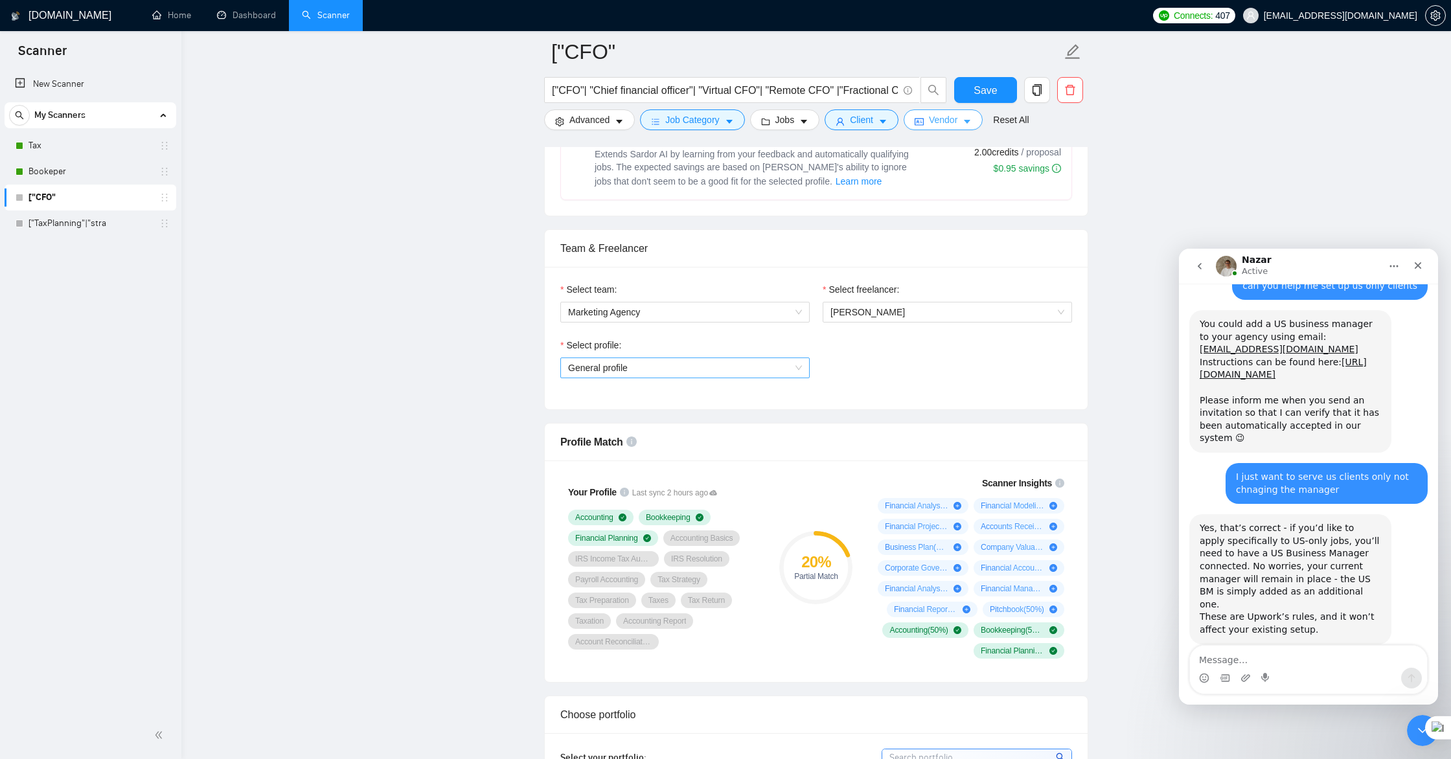
click at [746, 370] on span "General profile" at bounding box center [685, 367] width 234 height 19
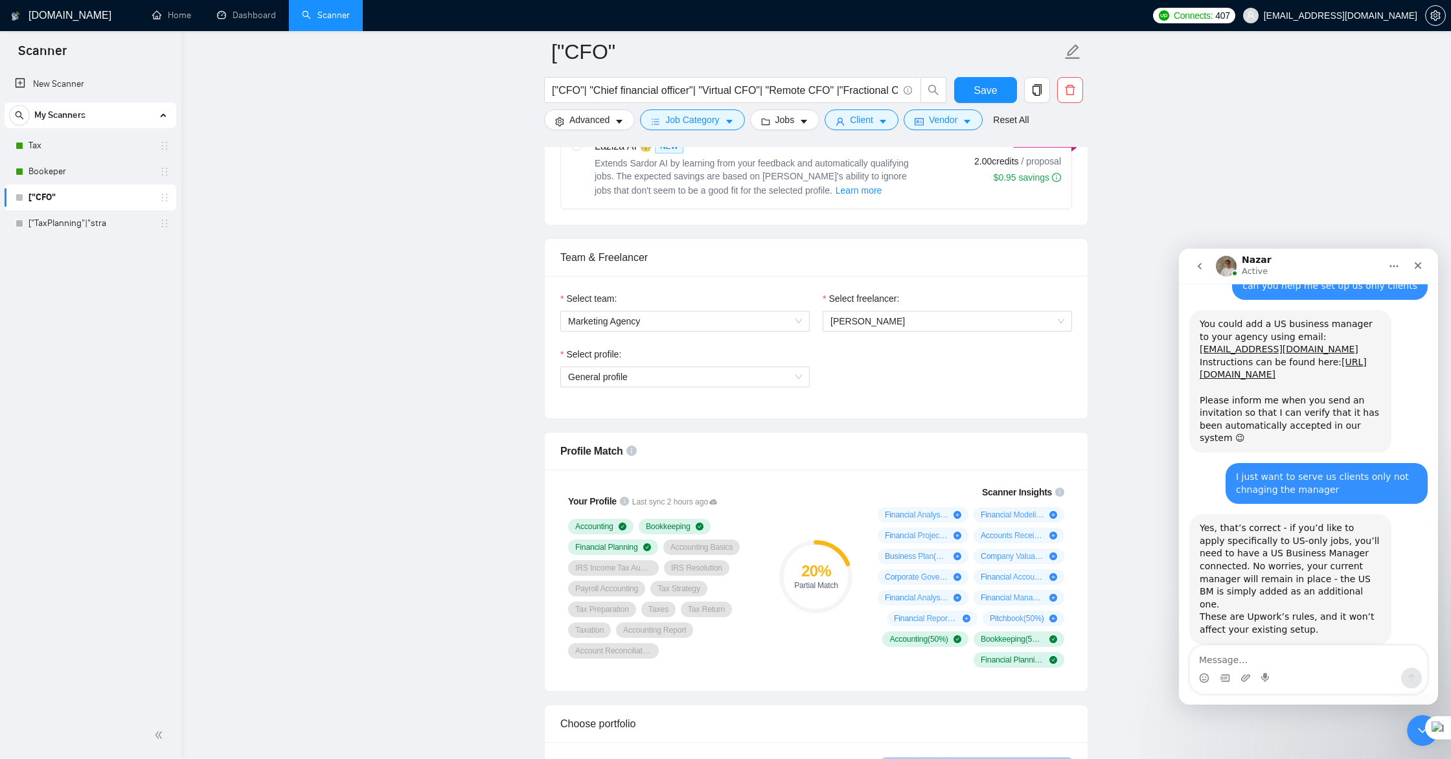
click at [902, 369] on div "Select profile: General profile" at bounding box center [816, 375] width 525 height 56
click at [604, 124] on span "Advanced" at bounding box center [589, 120] width 40 height 14
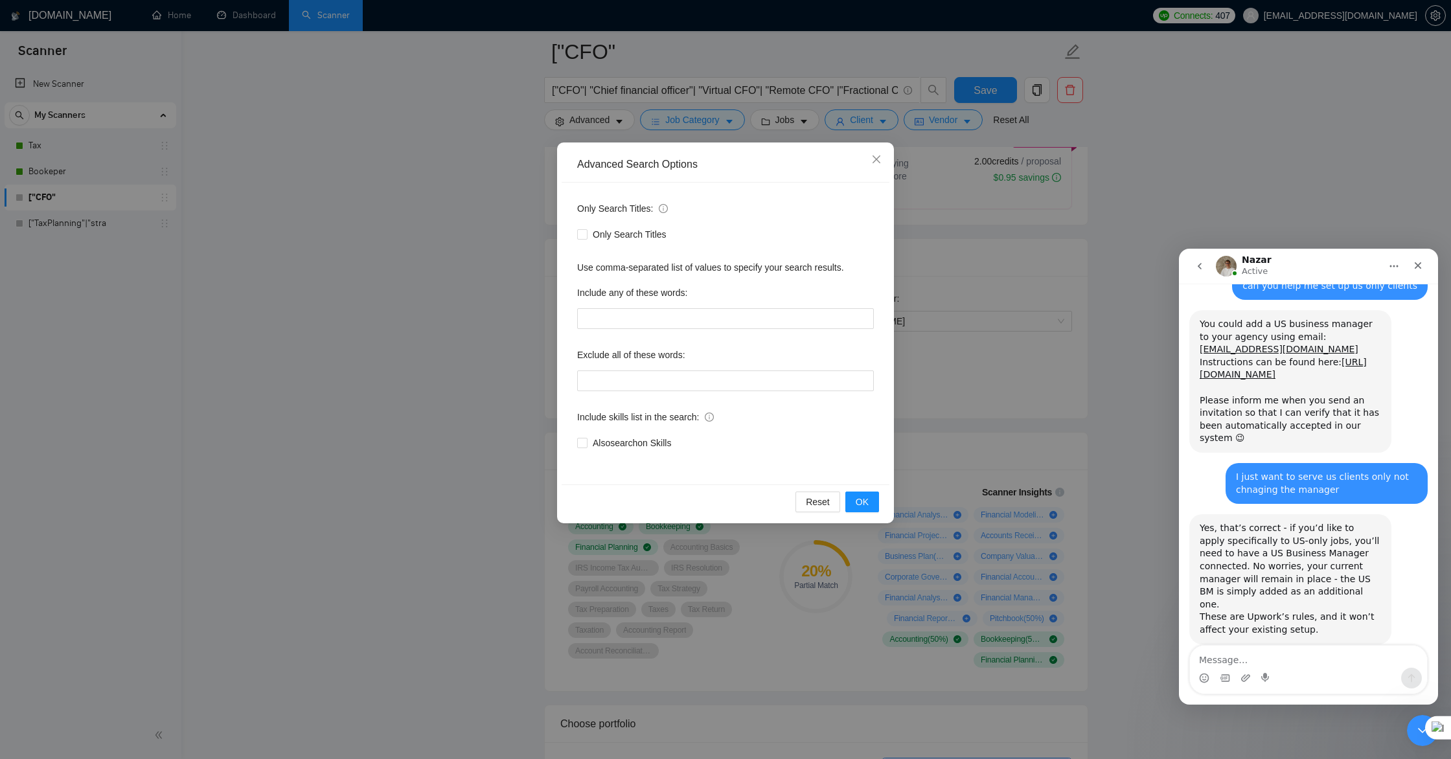
click at [494, 231] on div "Advanced Search Options Only Search Titles: Only Search Titles Use comma-separa…" at bounding box center [725, 379] width 1451 height 759
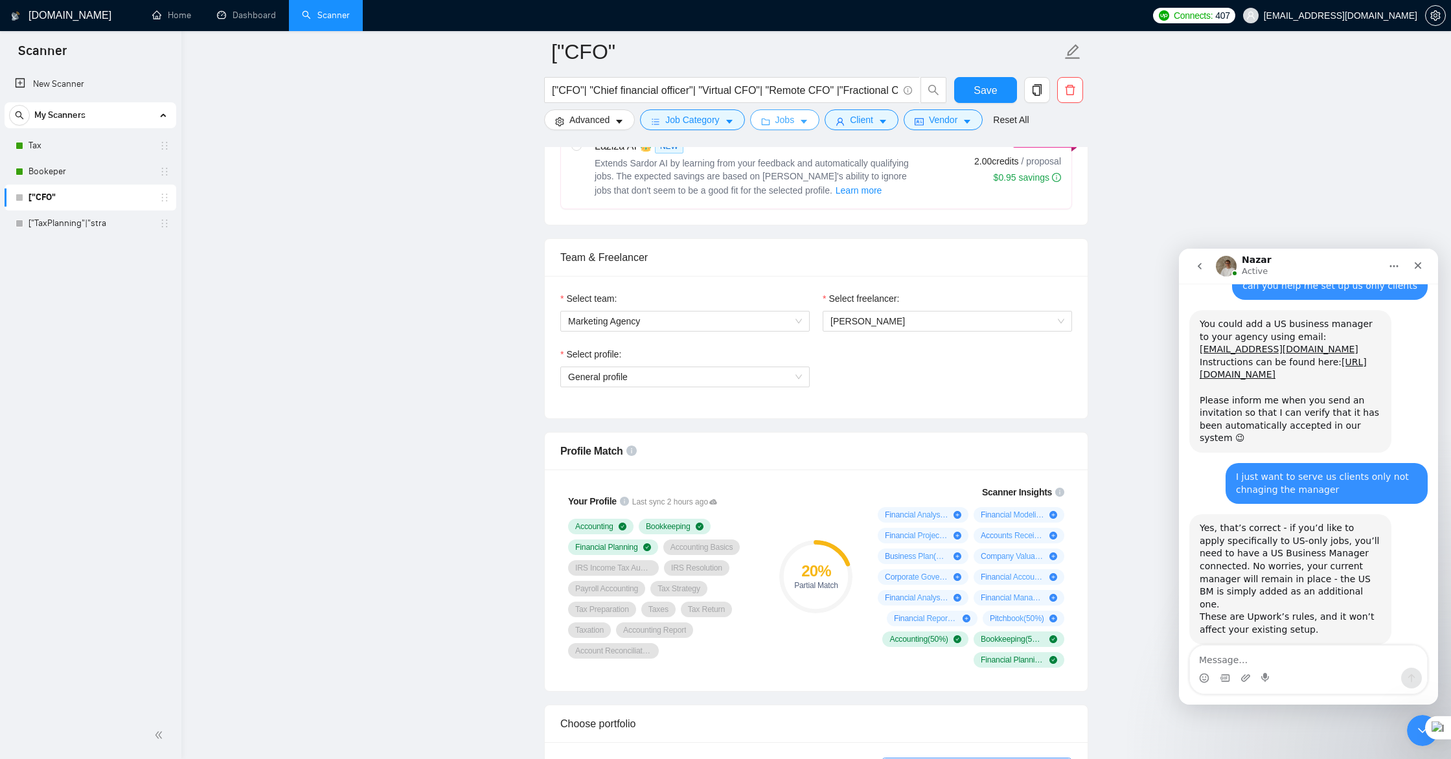
click at [793, 122] on span "Jobs" at bounding box center [784, 120] width 19 height 14
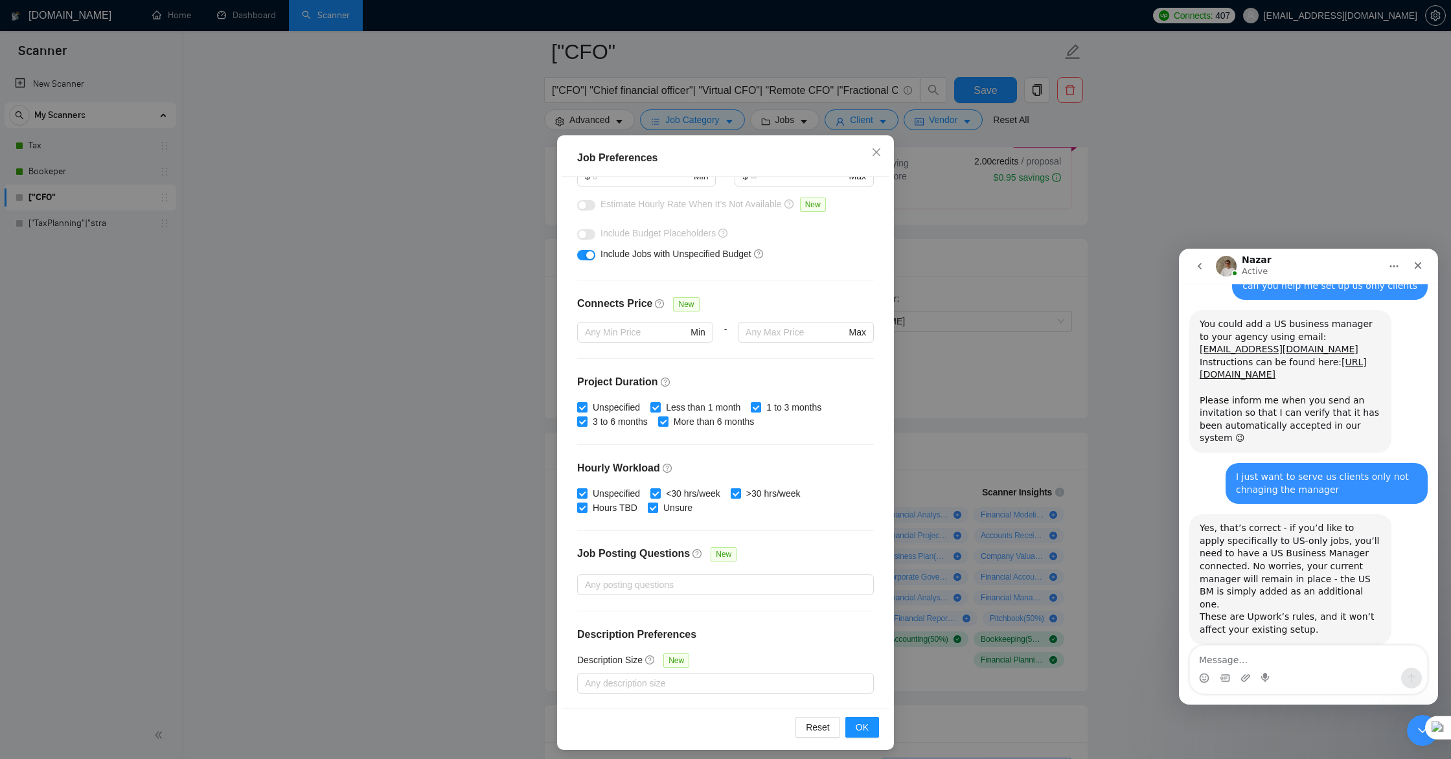
scroll to position [46, 0]
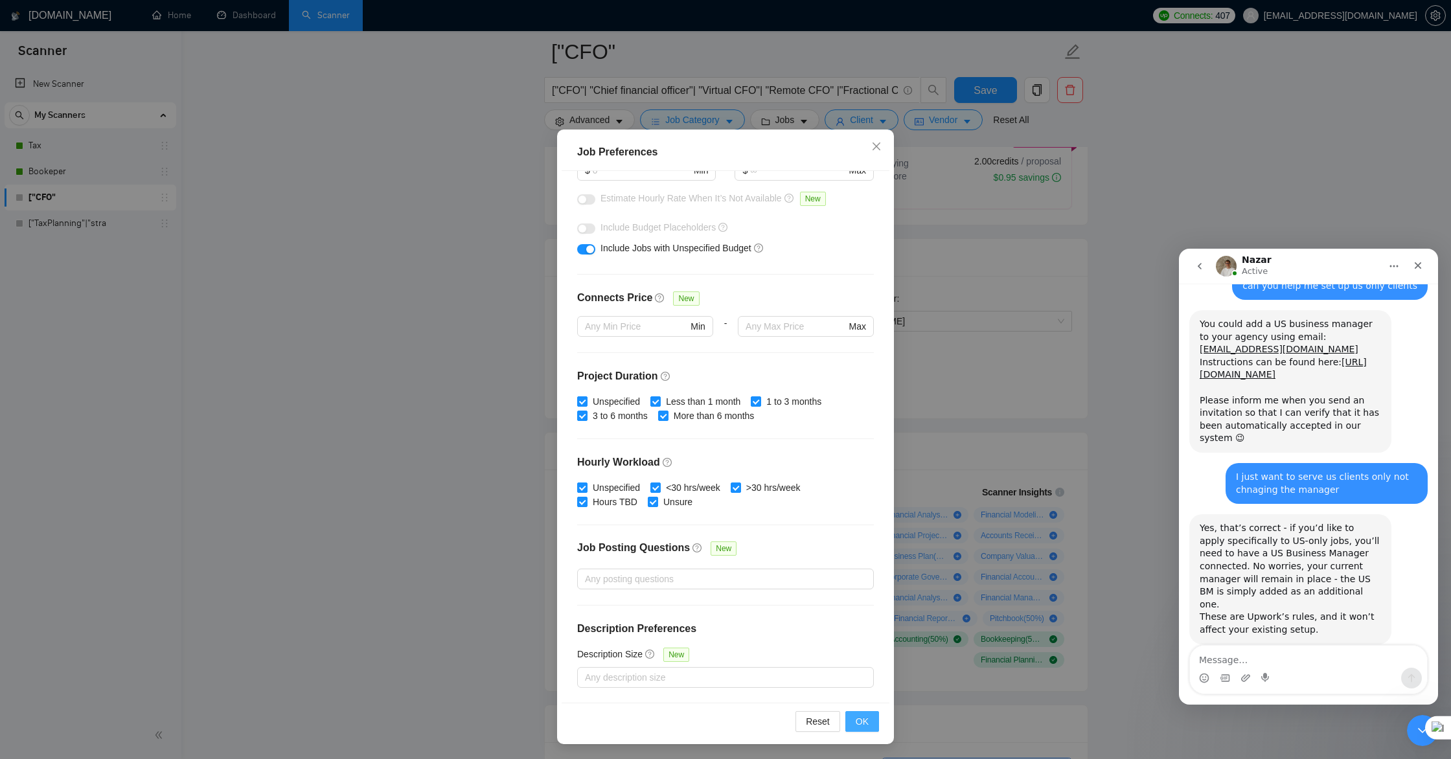
click at [869, 720] on button "OK" at bounding box center [862, 721] width 34 height 21
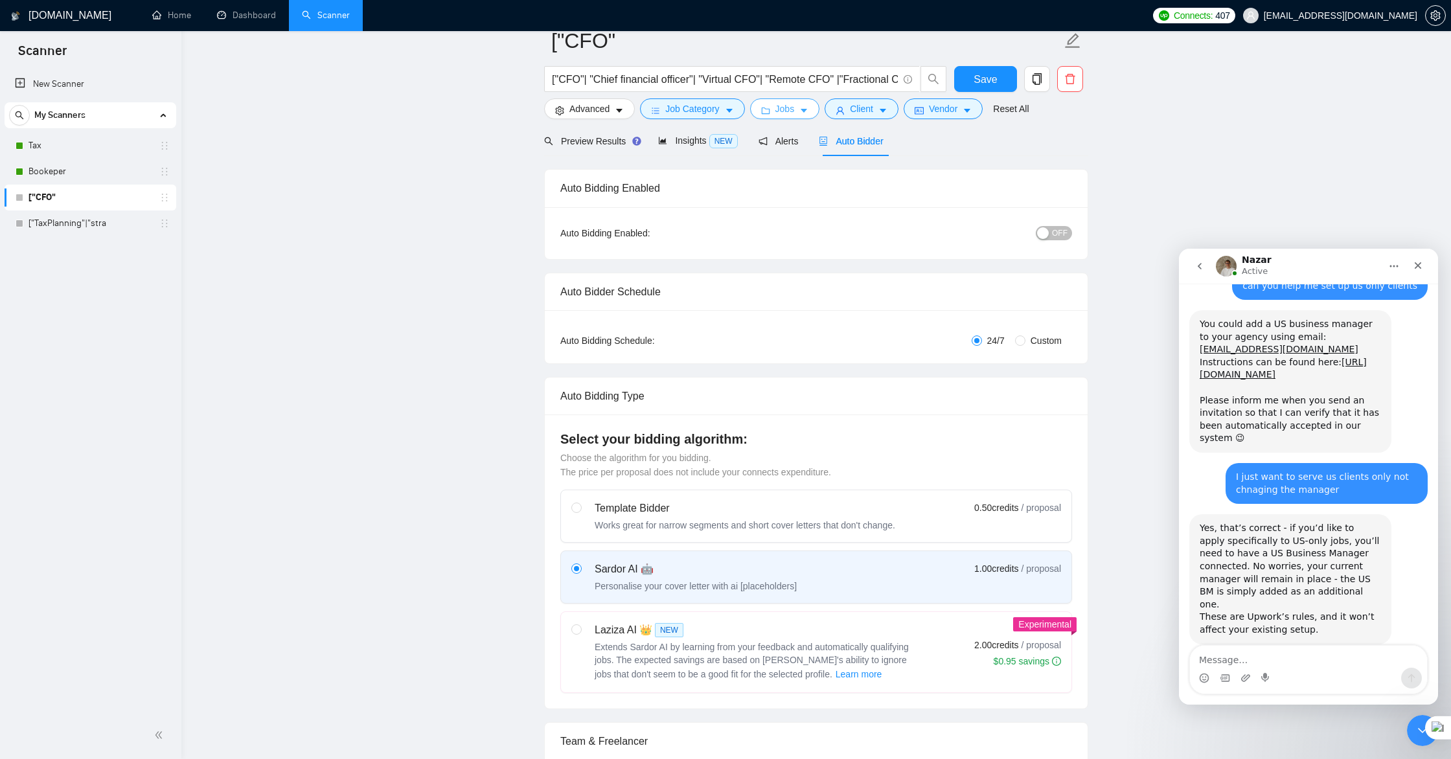
scroll to position [0, 0]
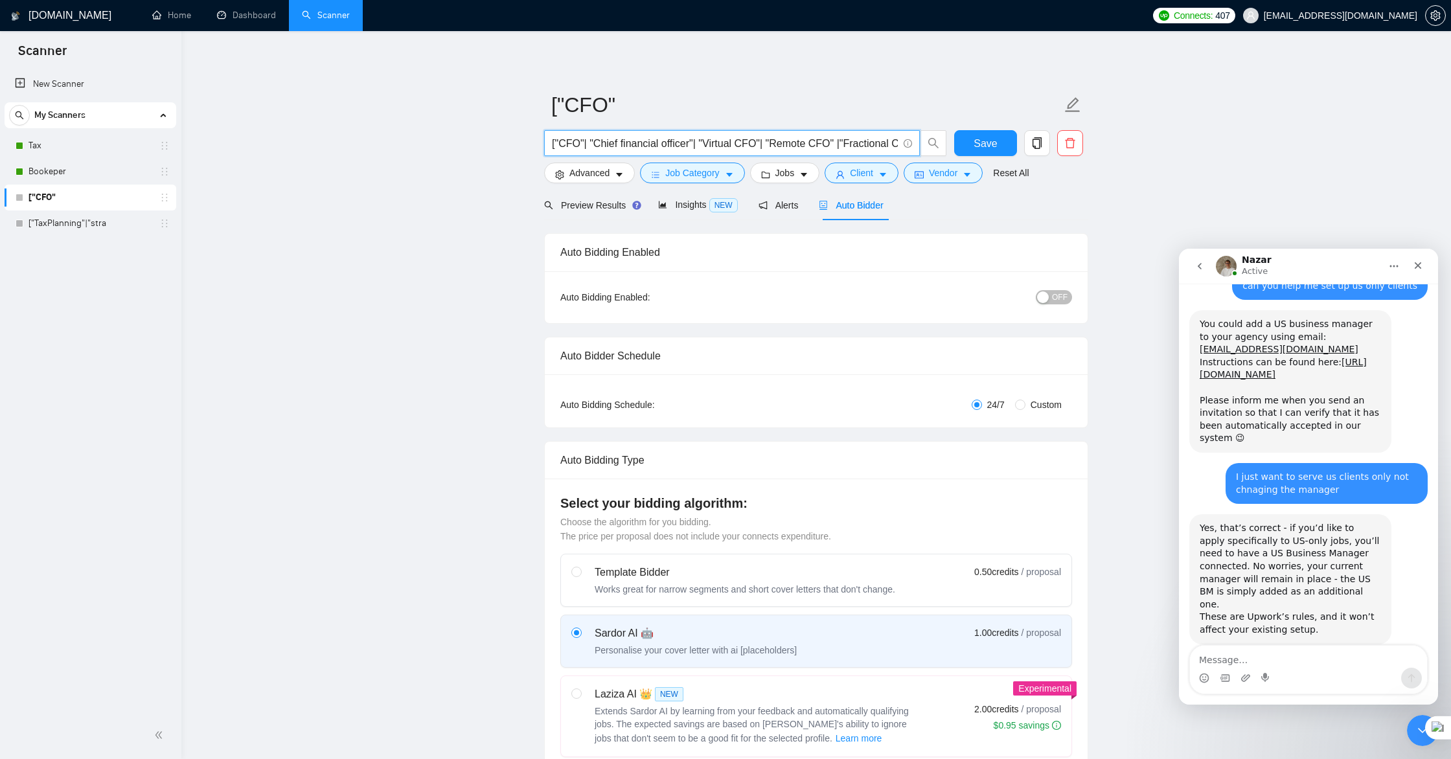
drag, startPoint x: 584, startPoint y: 142, endPoint x: 602, endPoint y: 152, distance: 20.0
click at [584, 142] on input "["CFO"| "Chief financial officer"| "Virtual CFO"| "Remote CFO" |"Fractional CFO…" at bounding box center [725, 143] width 346 height 16
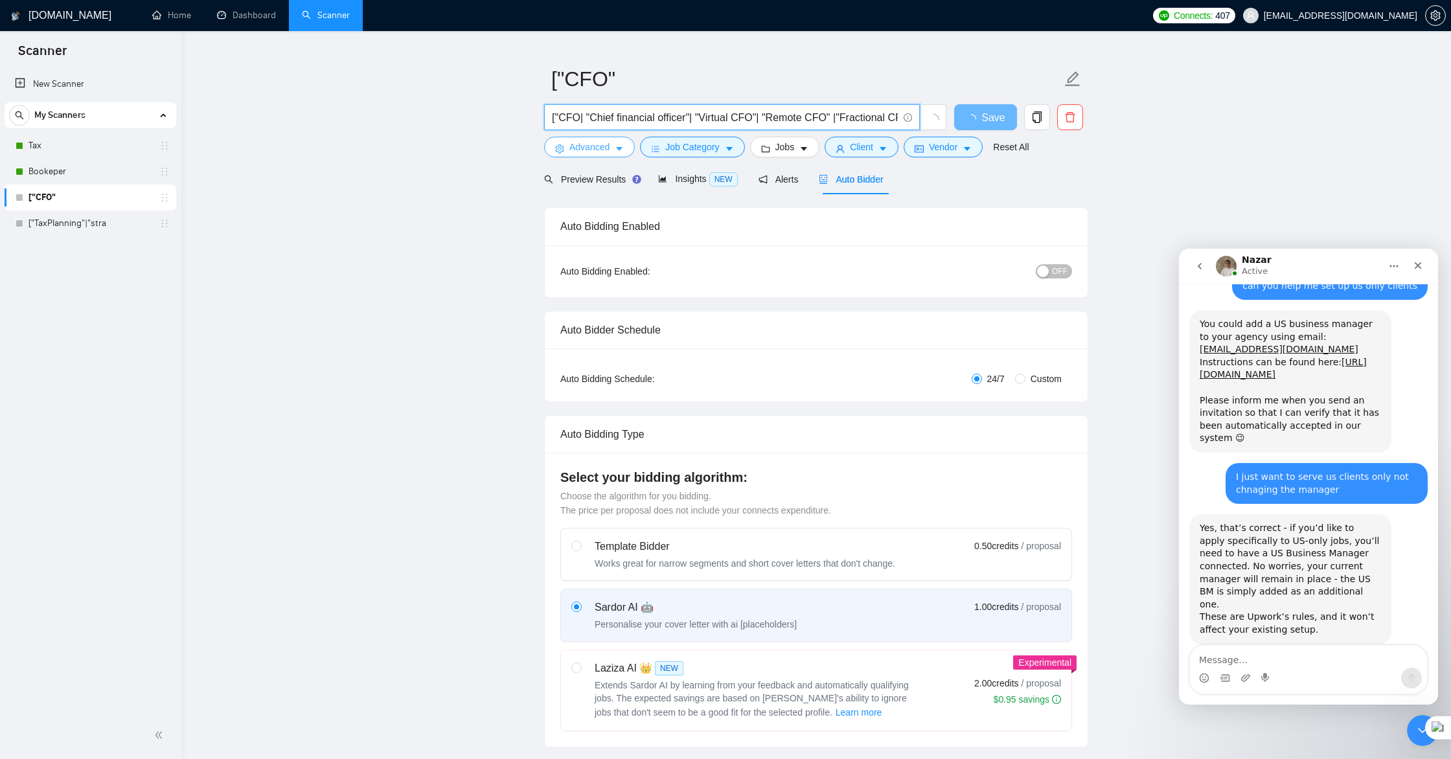
scroll to position [28, 0]
click at [562, 112] on input "["CFO| "Chief financial officer"| "Virtual CFO"| "Remote CFO" |"Fractional CFO"…" at bounding box center [725, 115] width 346 height 16
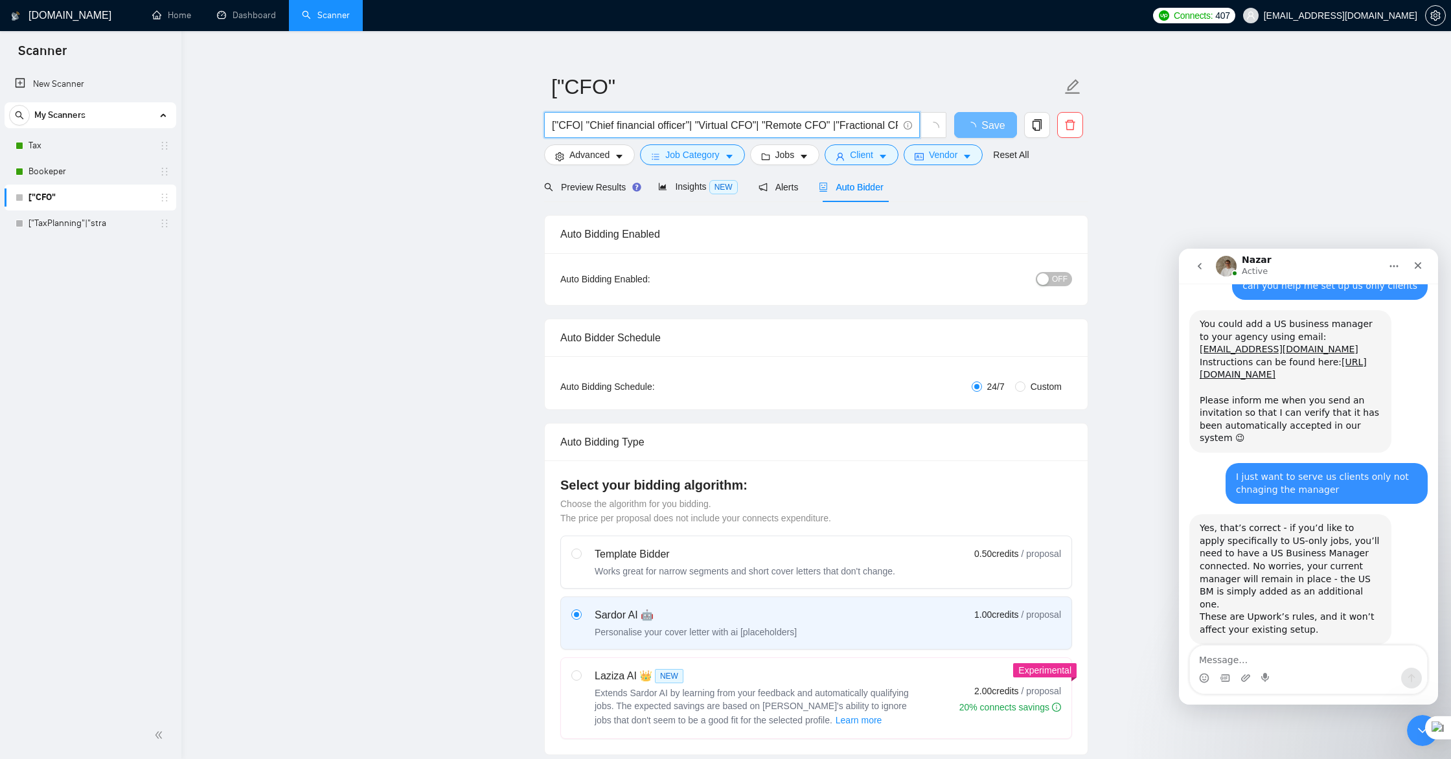
scroll to position [0, 0]
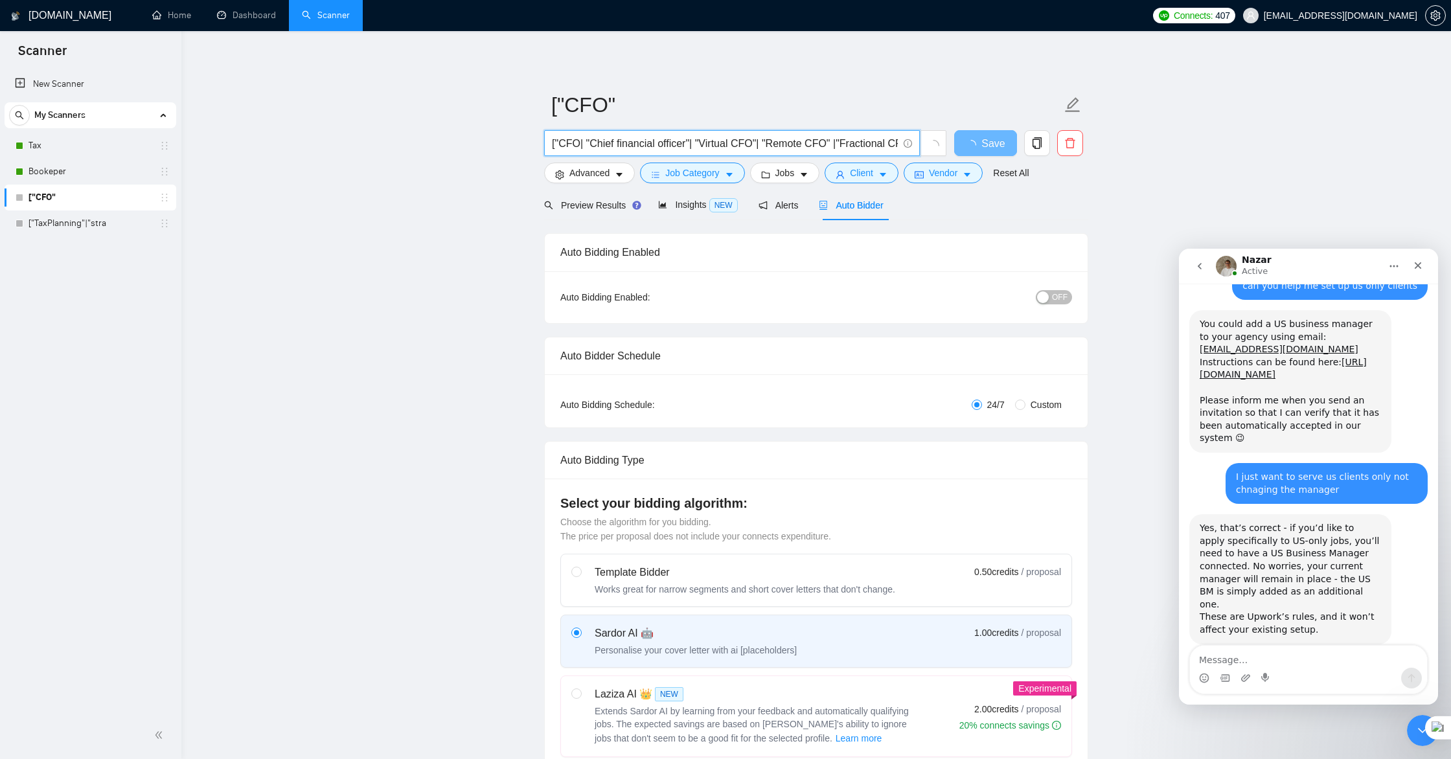
click at [580, 143] on input "["CFO| "Chief financial officer"| "Virtual CFO"| "Remote CFO" |"Fractional CFO"…" at bounding box center [725, 143] width 346 height 16
type input "["CFO| "Chief financial officer"| "Virtual CFO"| "Remote CFO" |"Fractional CFO"…"
click at [988, 143] on span "Save" at bounding box center [984, 143] width 23 height 16
click at [168, 199] on icon "holder" at bounding box center [164, 197] width 10 height 10
click at [977, 149] on span "Save" at bounding box center [984, 143] width 23 height 16
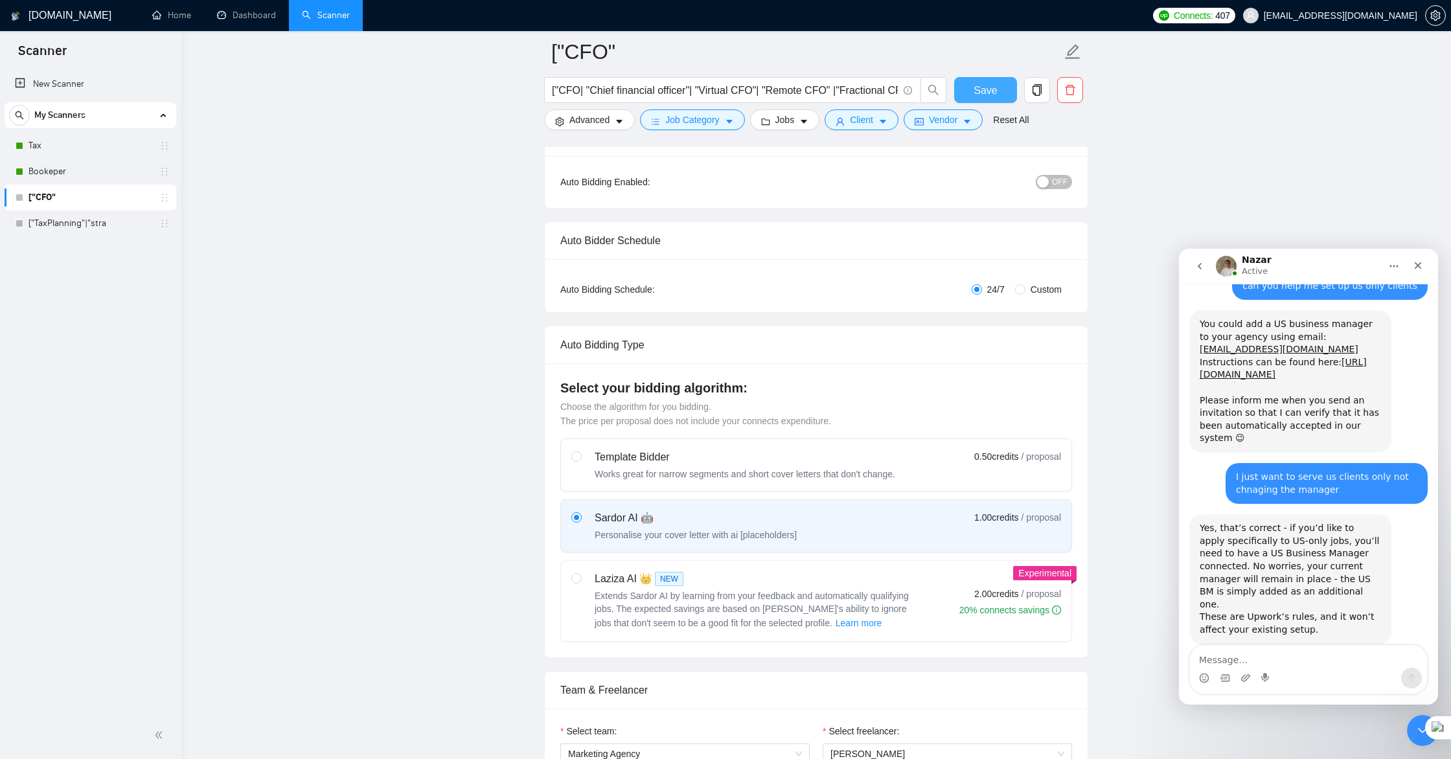
scroll to position [133, 0]
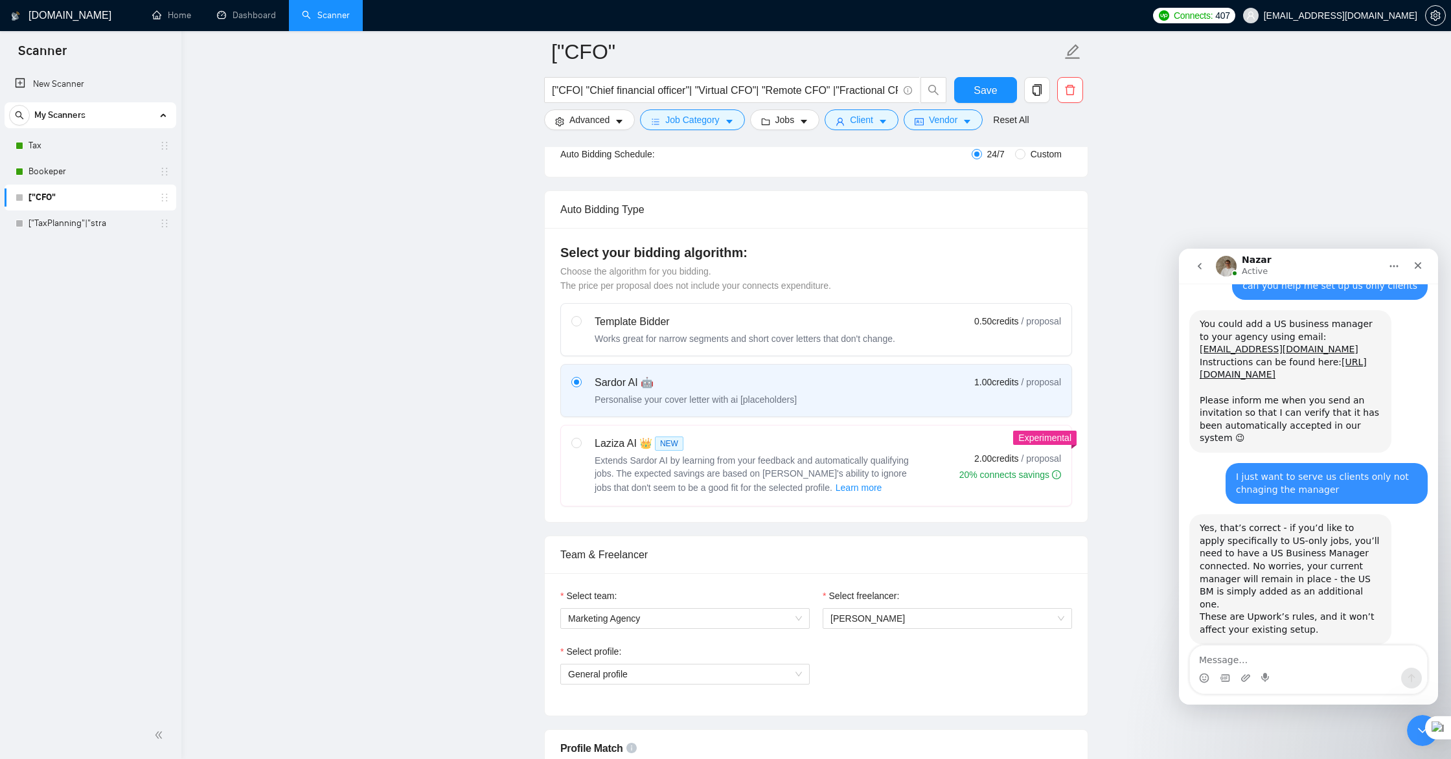
scroll to position [258, 0]
drag, startPoint x: 580, startPoint y: 87, endPoint x: 628, endPoint y: 115, distance: 55.4
click at [580, 88] on input "["CFO| "Chief financial officer"| "Virtual CFO"| "Remote CFO" |"Fractional CFO"…" at bounding box center [725, 90] width 346 height 16
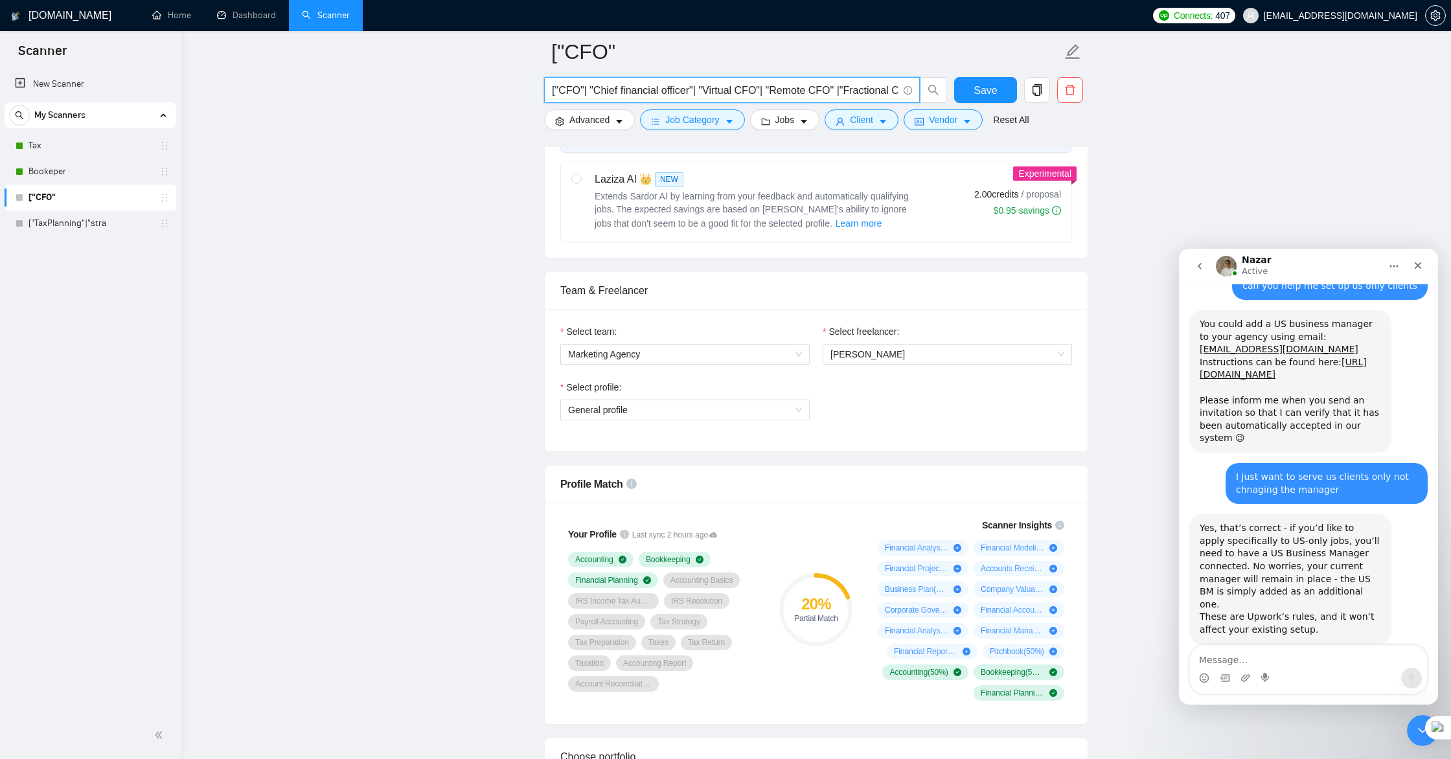
scroll to position [0, 0]
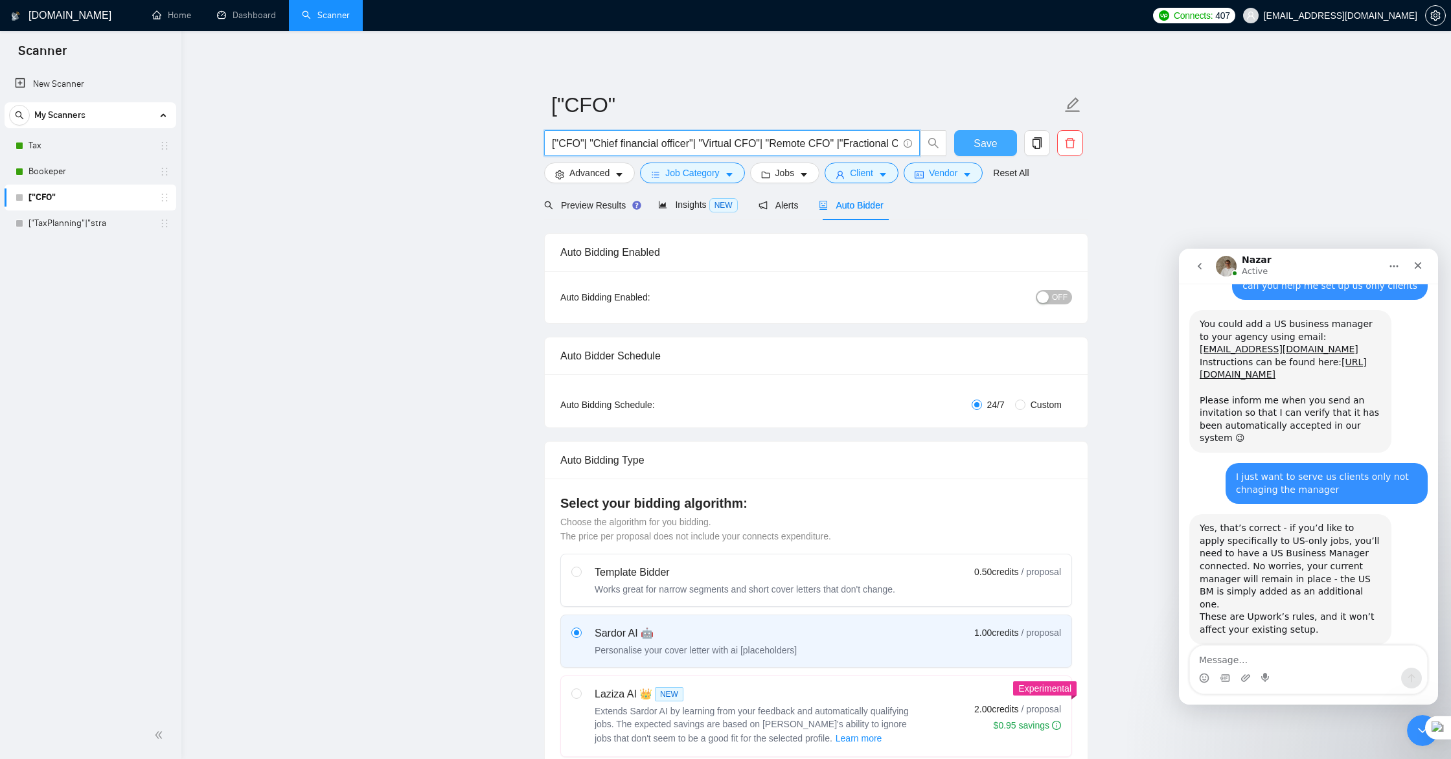
type input "["CFO"| "Chief financial officer"| "Virtual CFO"| "Remote CFO" |"Fractional CFO…"
click at [974, 146] on span "Save" at bounding box center [984, 143] width 23 height 16
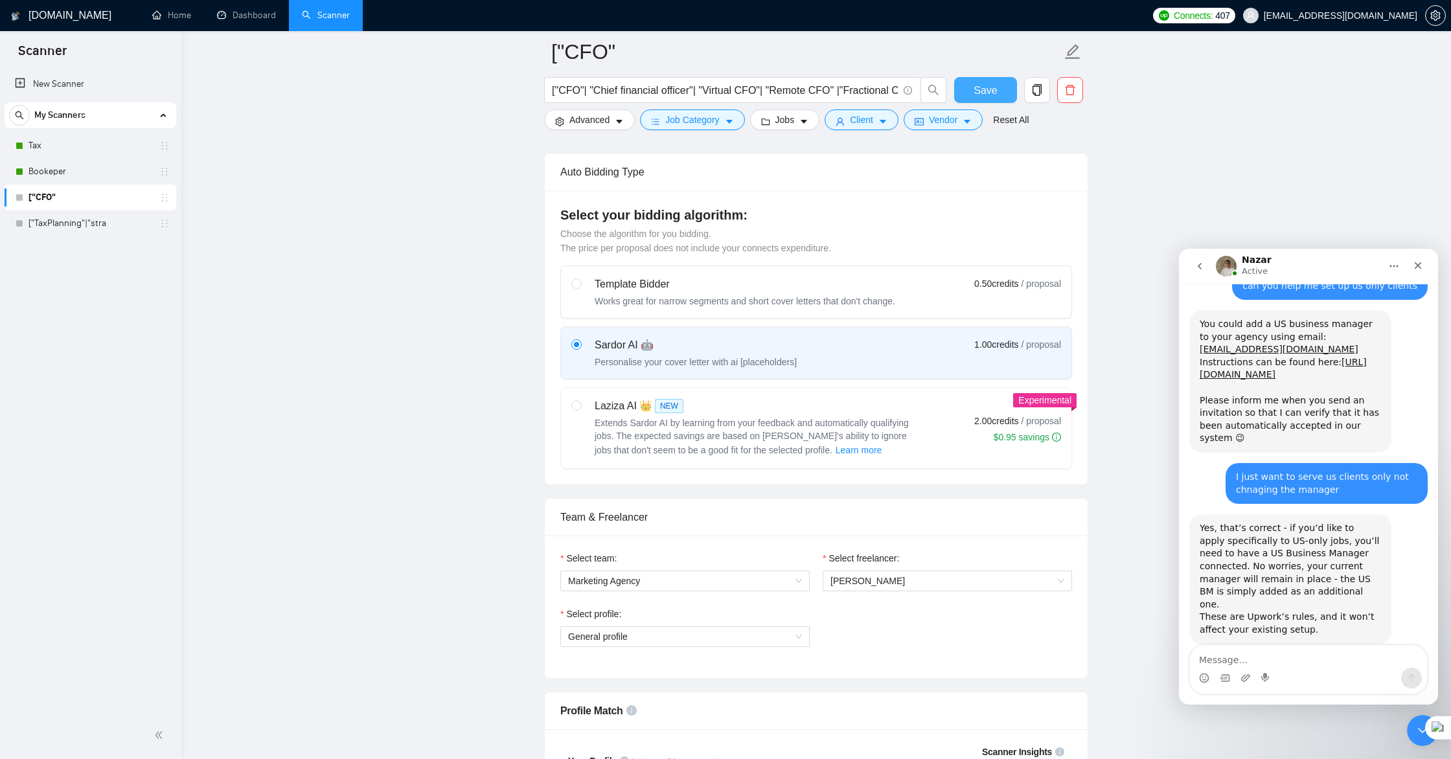
scroll to position [297, 0]
click at [769, 644] on span "General profile" at bounding box center [685, 638] width 234 height 19
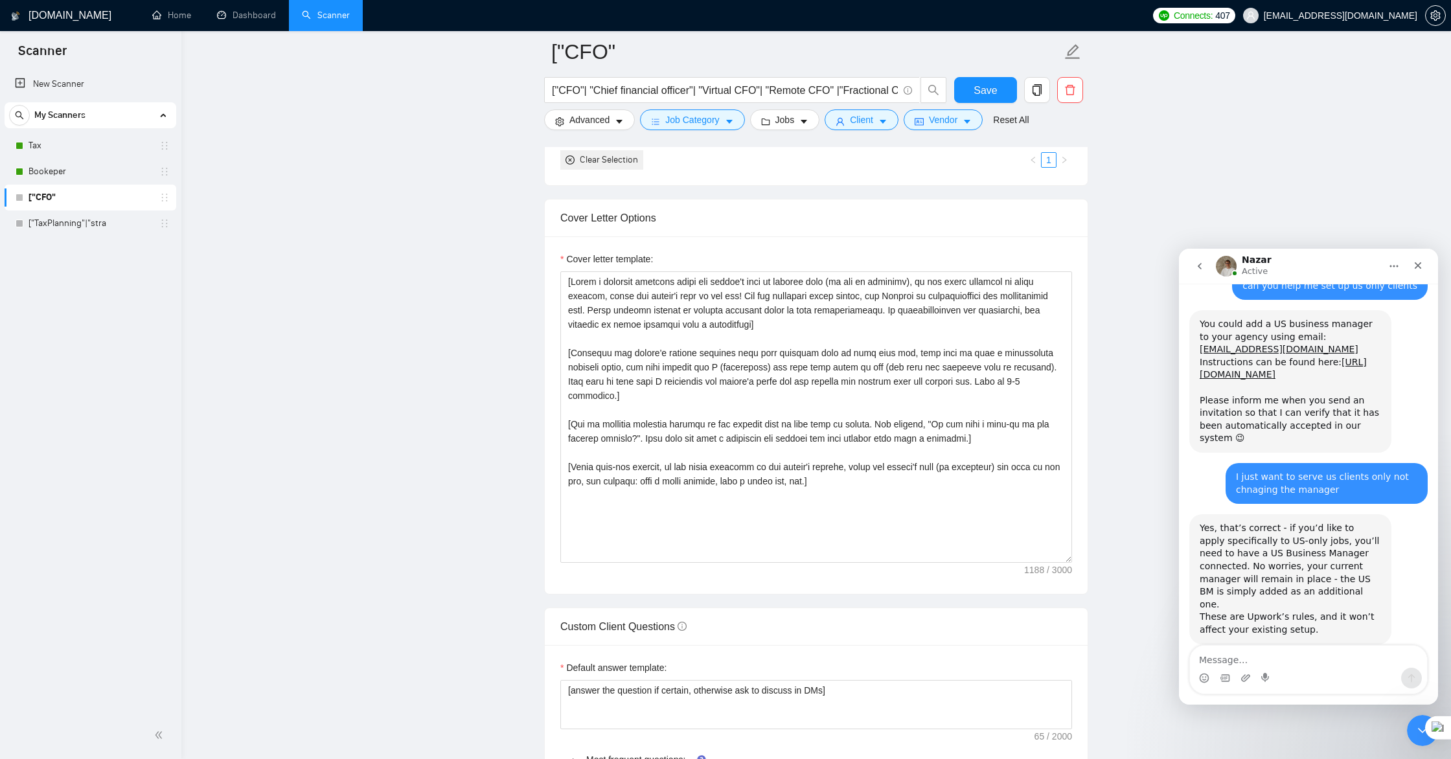
scroll to position [1311, 0]
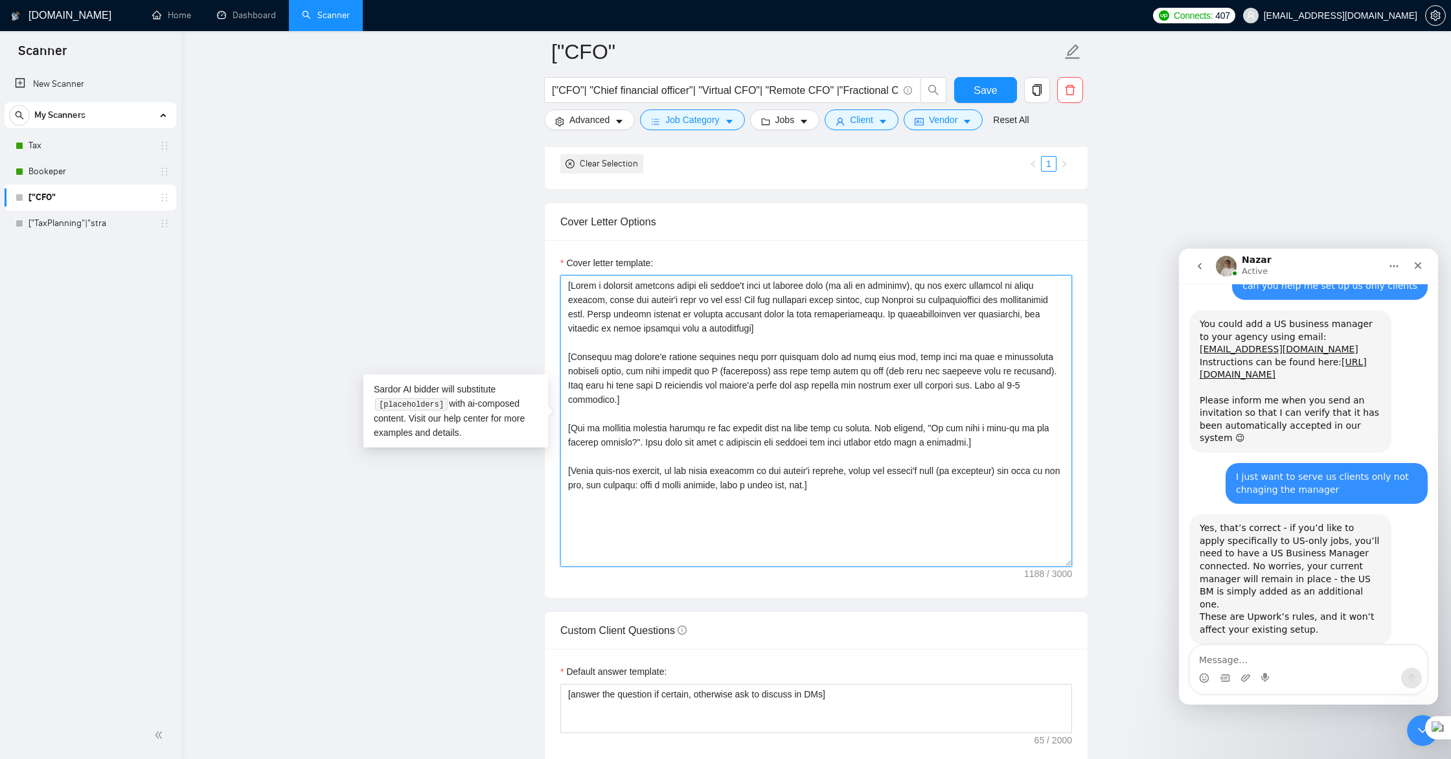
drag, startPoint x: 566, startPoint y: 288, endPoint x: 847, endPoint y: 482, distance: 341.7
click at [847, 482] on textarea "Cover letter template:" at bounding box center [816, 420] width 512 height 291
